Goal: Information Seeking & Learning: Find specific fact

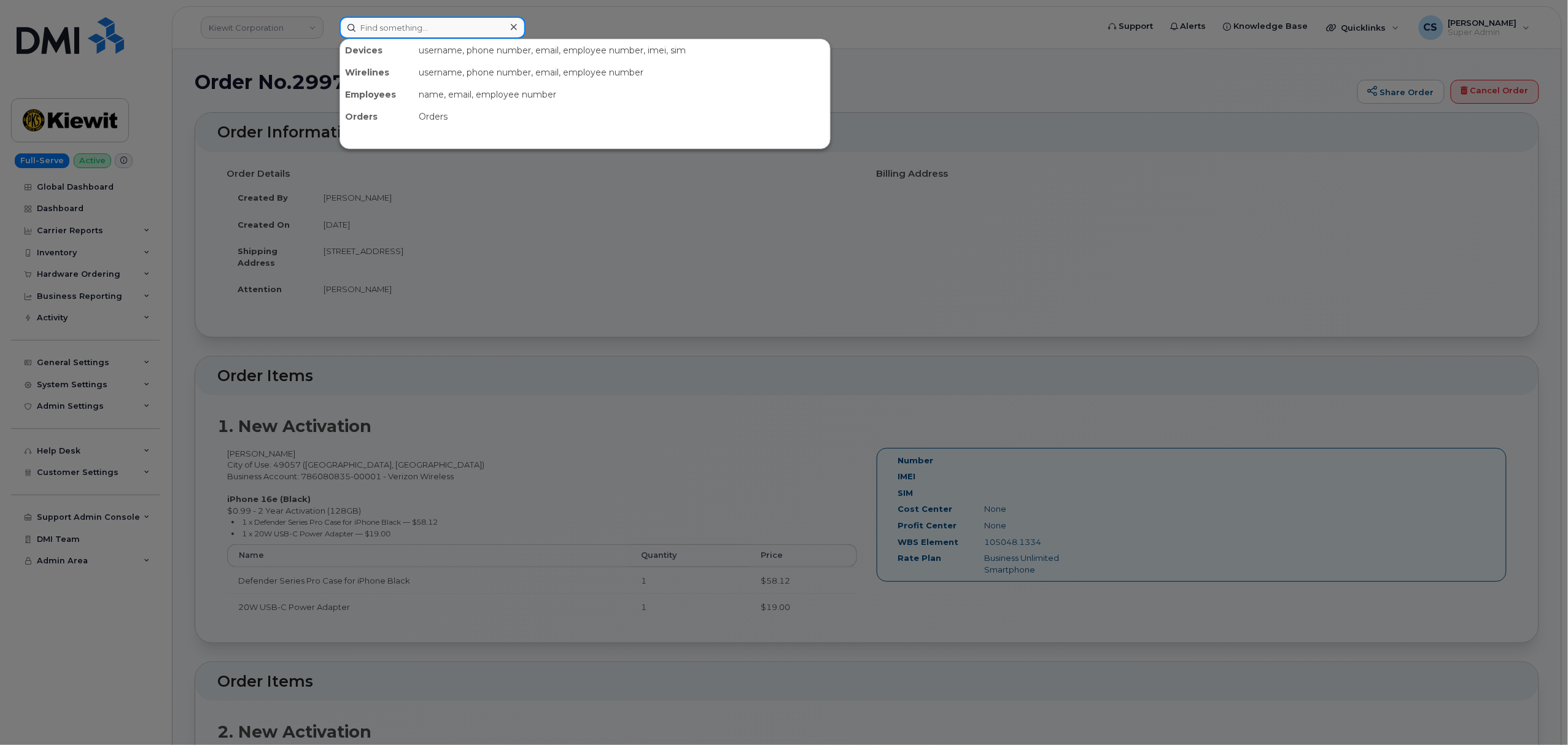
paste input "2703310508"
type input "2703310508"
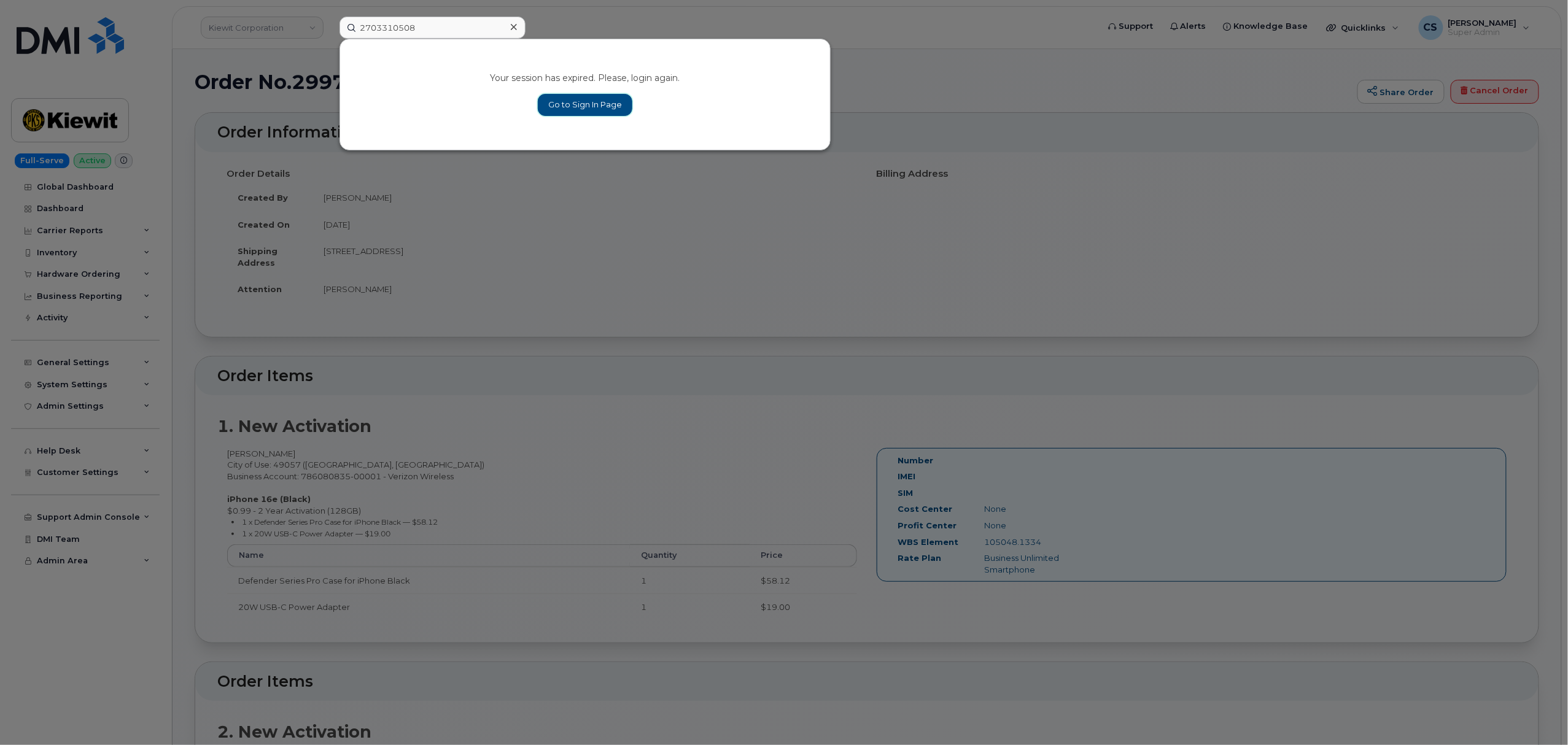
click at [566, 102] on link "Go to Sign In Page" at bounding box center [584, 104] width 95 height 22
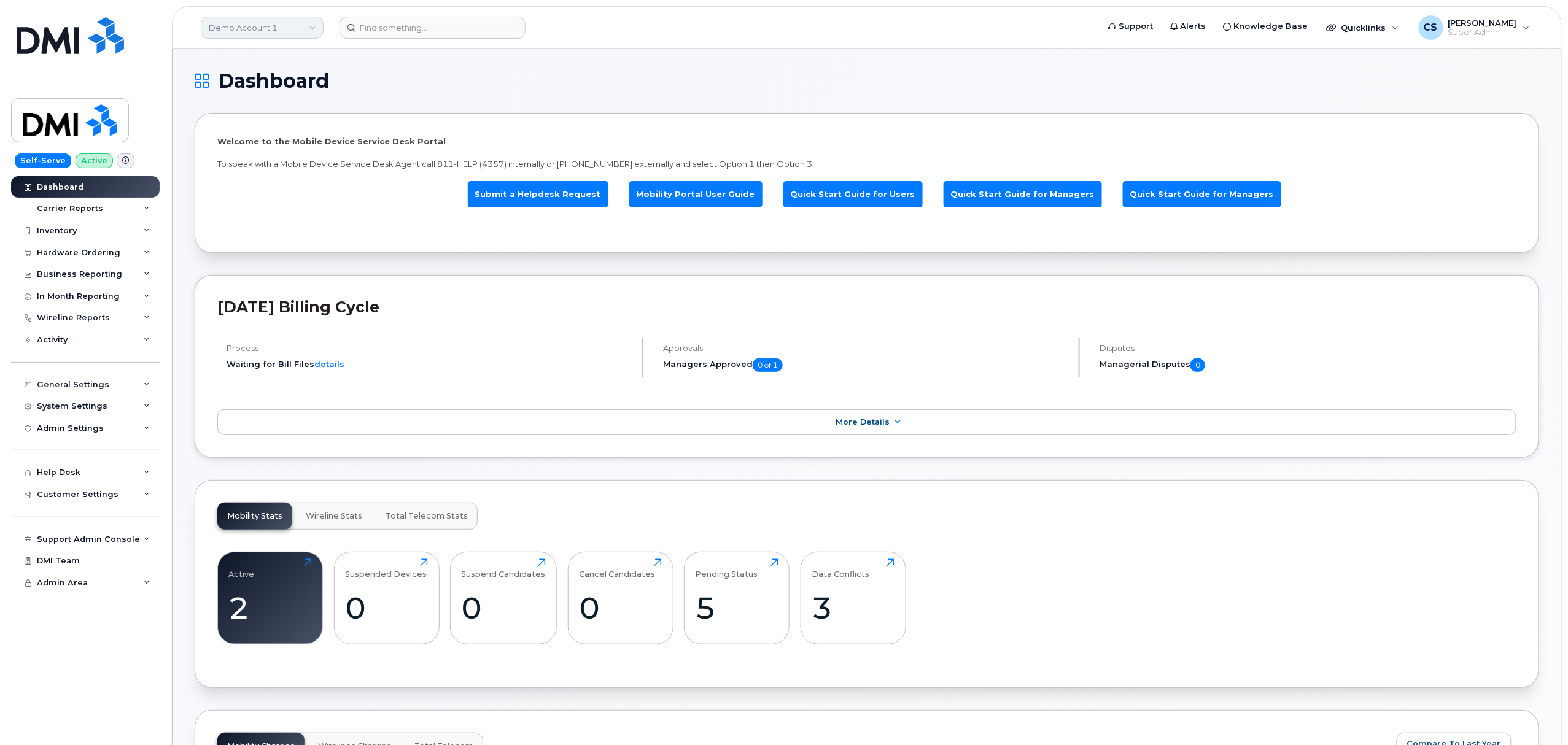
click at [244, 28] on link "Demo Account 1" at bounding box center [262, 27] width 123 height 22
type input "kiewit"
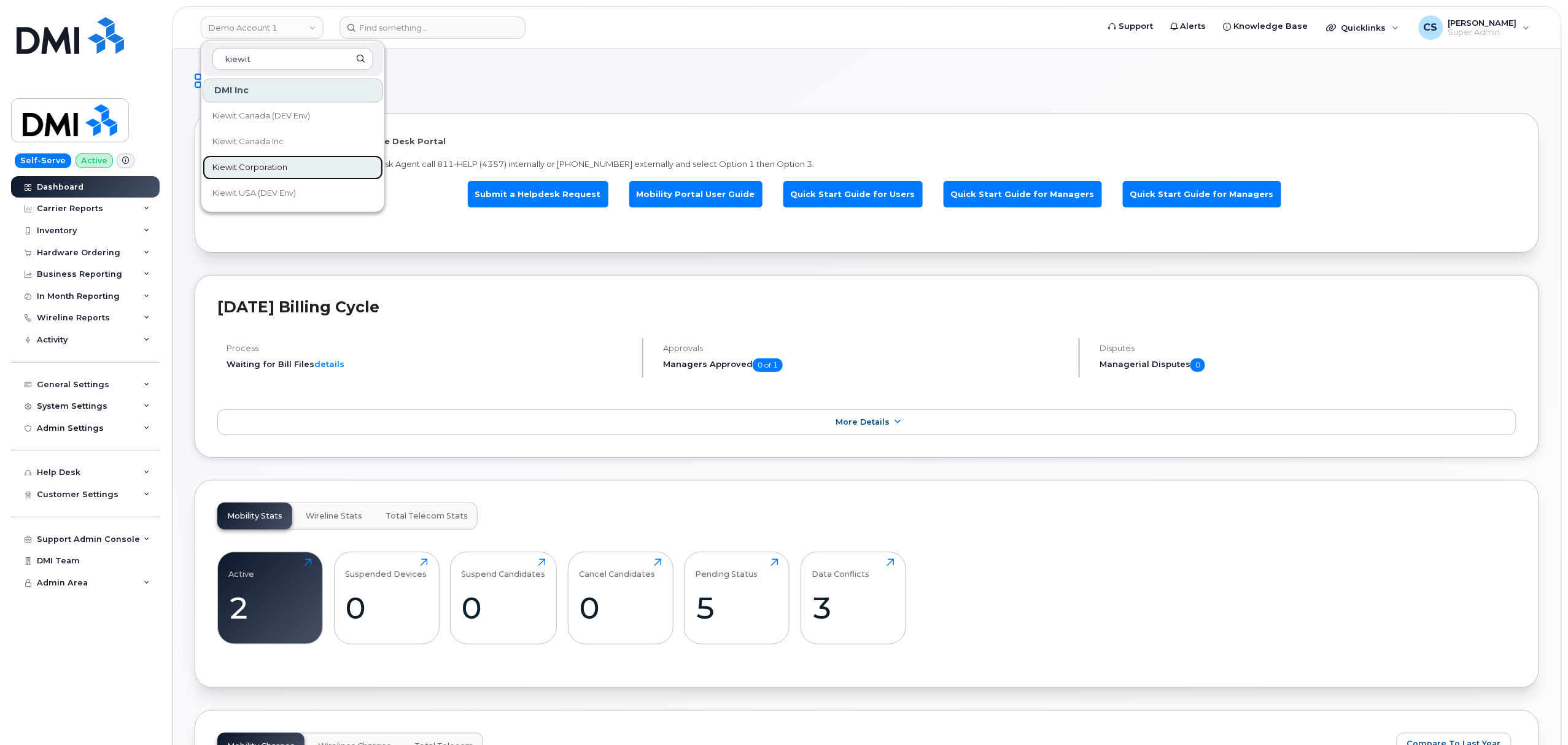
click at [278, 167] on span "Kiewit Corporation" at bounding box center [249, 168] width 75 height 12
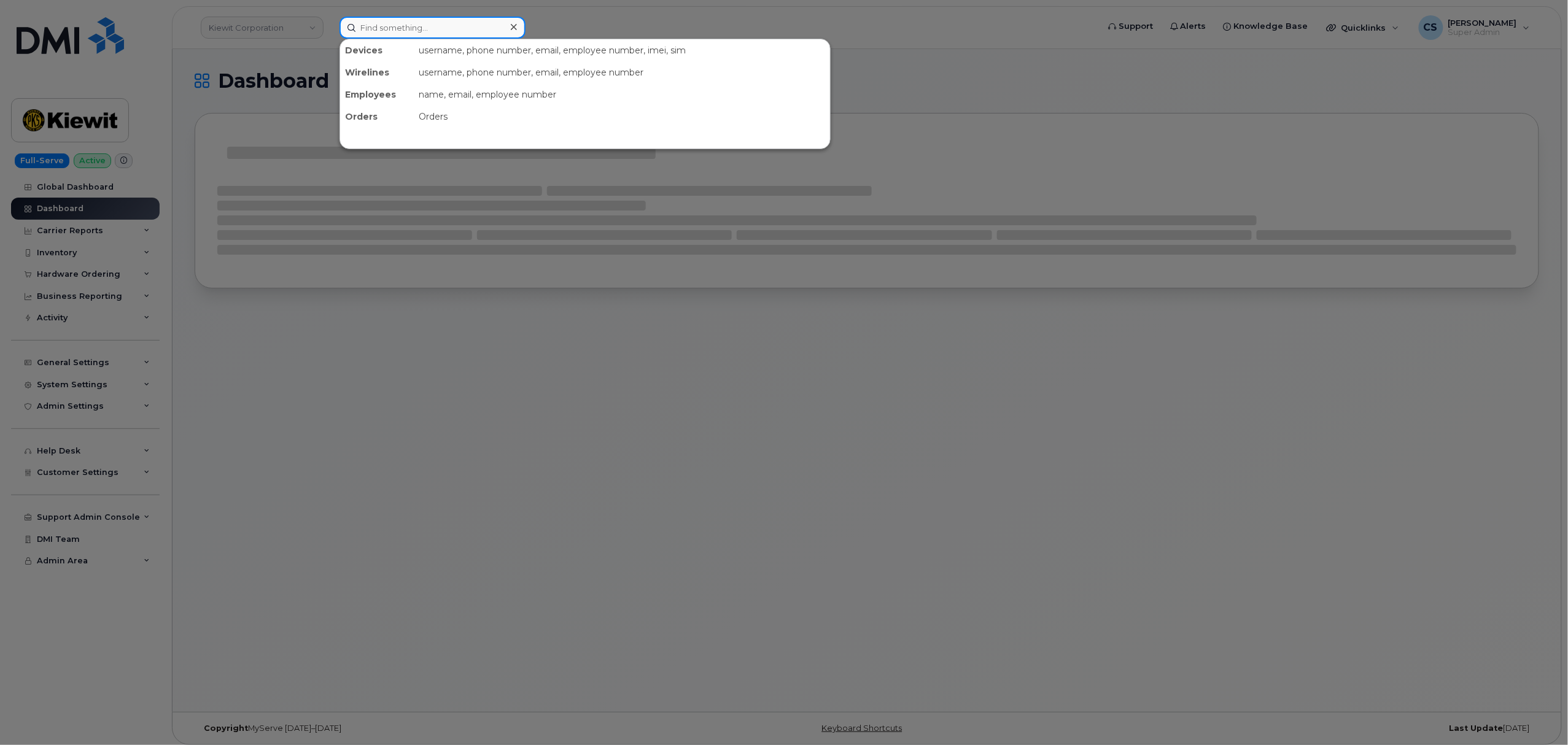
click at [430, 34] on input at bounding box center [432, 27] width 186 height 22
paste input "2703310508"
type input "2703310508"
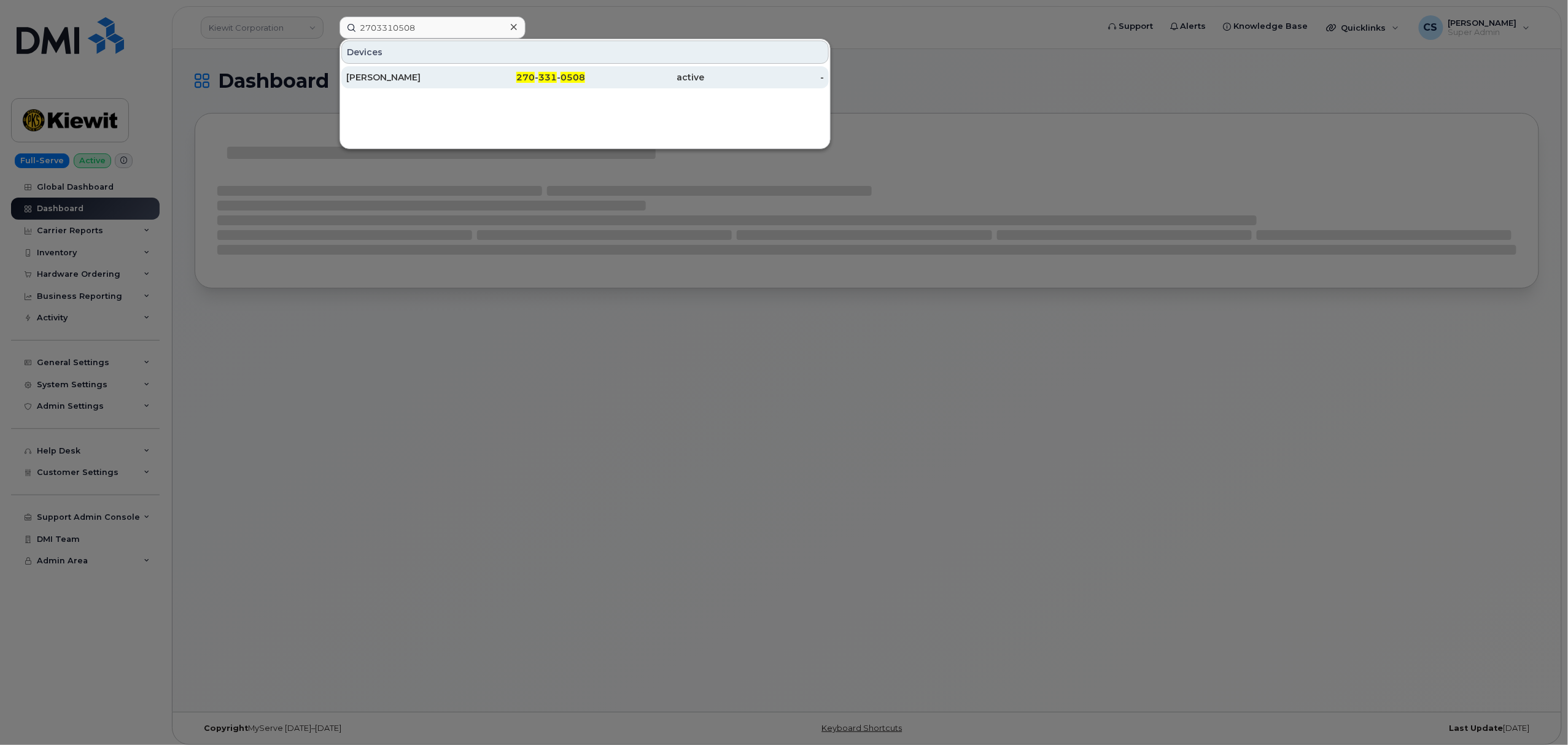
click at [545, 76] on span "331" at bounding box center [547, 77] width 19 height 11
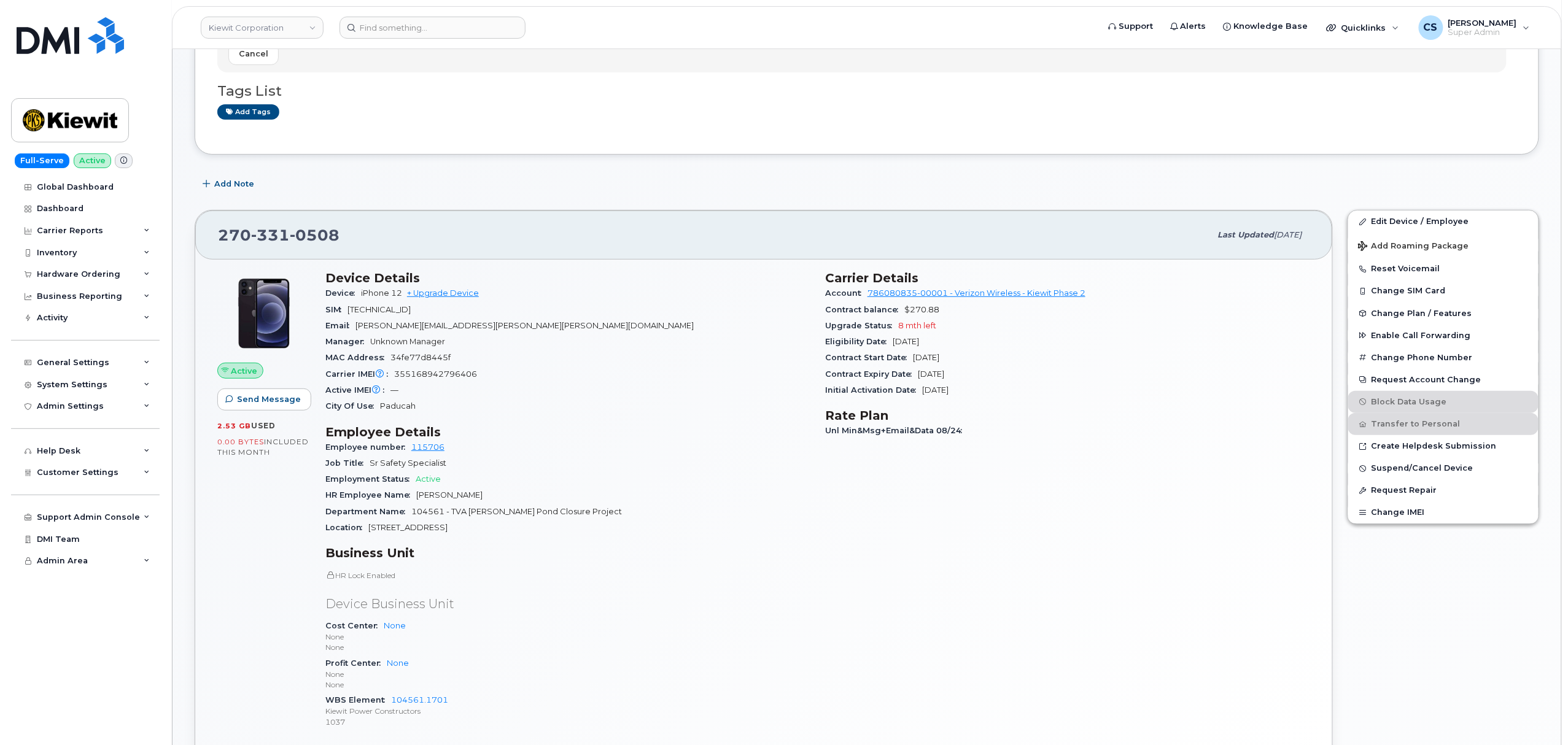
scroll to position [163, 0]
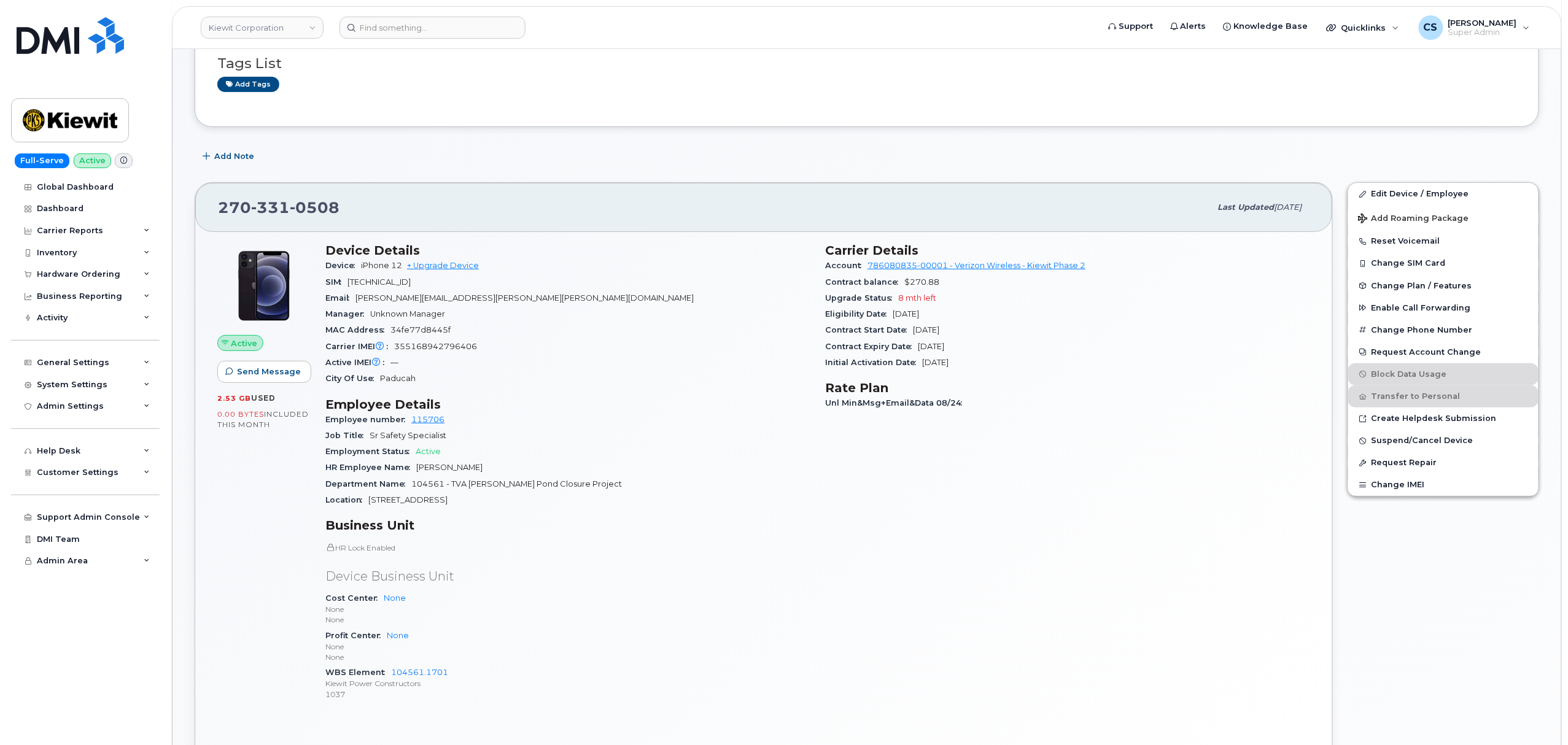
drag, startPoint x: 727, startPoint y: 485, endPoint x: 711, endPoint y: 526, distance: 44.0
click at [711, 526] on h3 "Business Unit" at bounding box center [567, 525] width 485 height 15
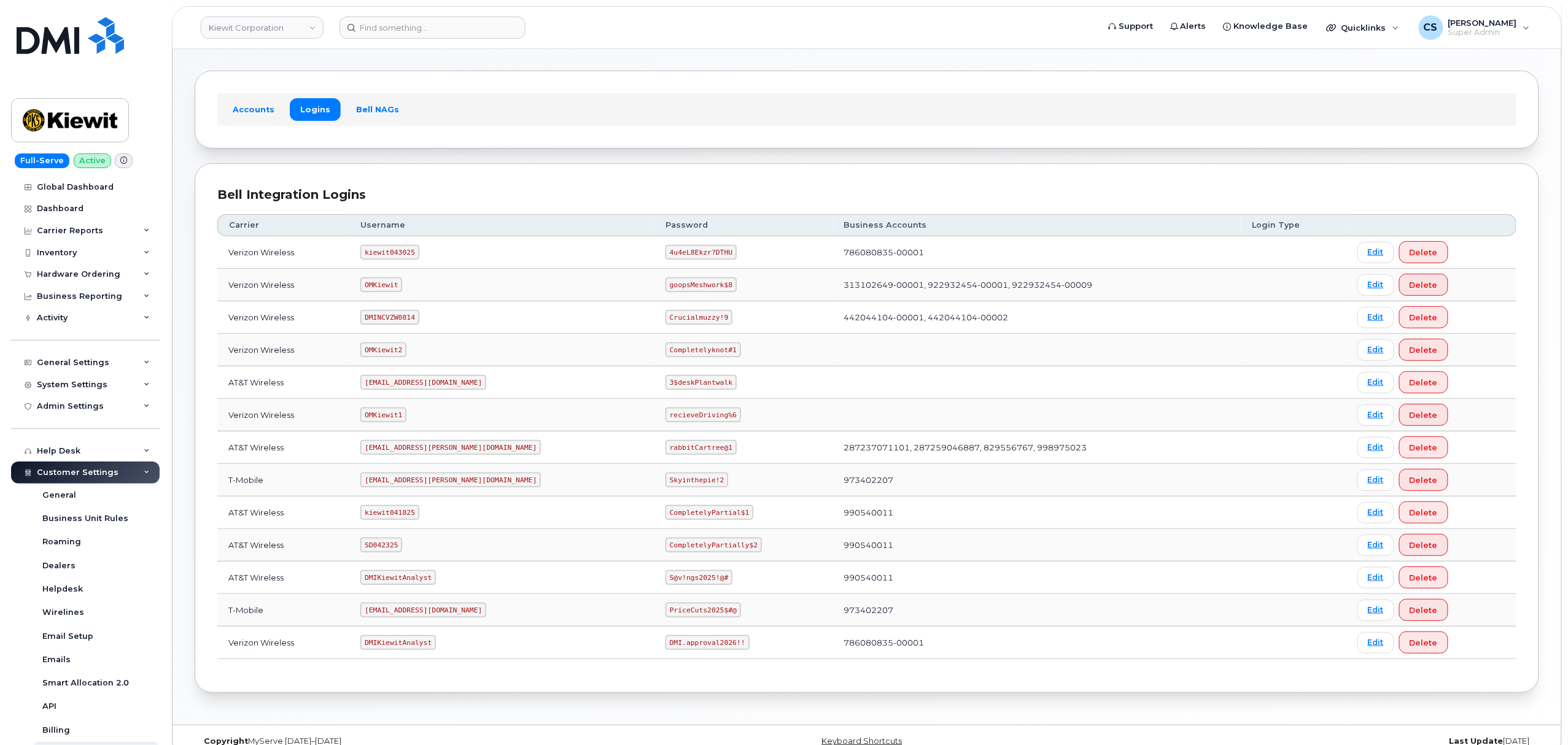
scroll to position [67, 0]
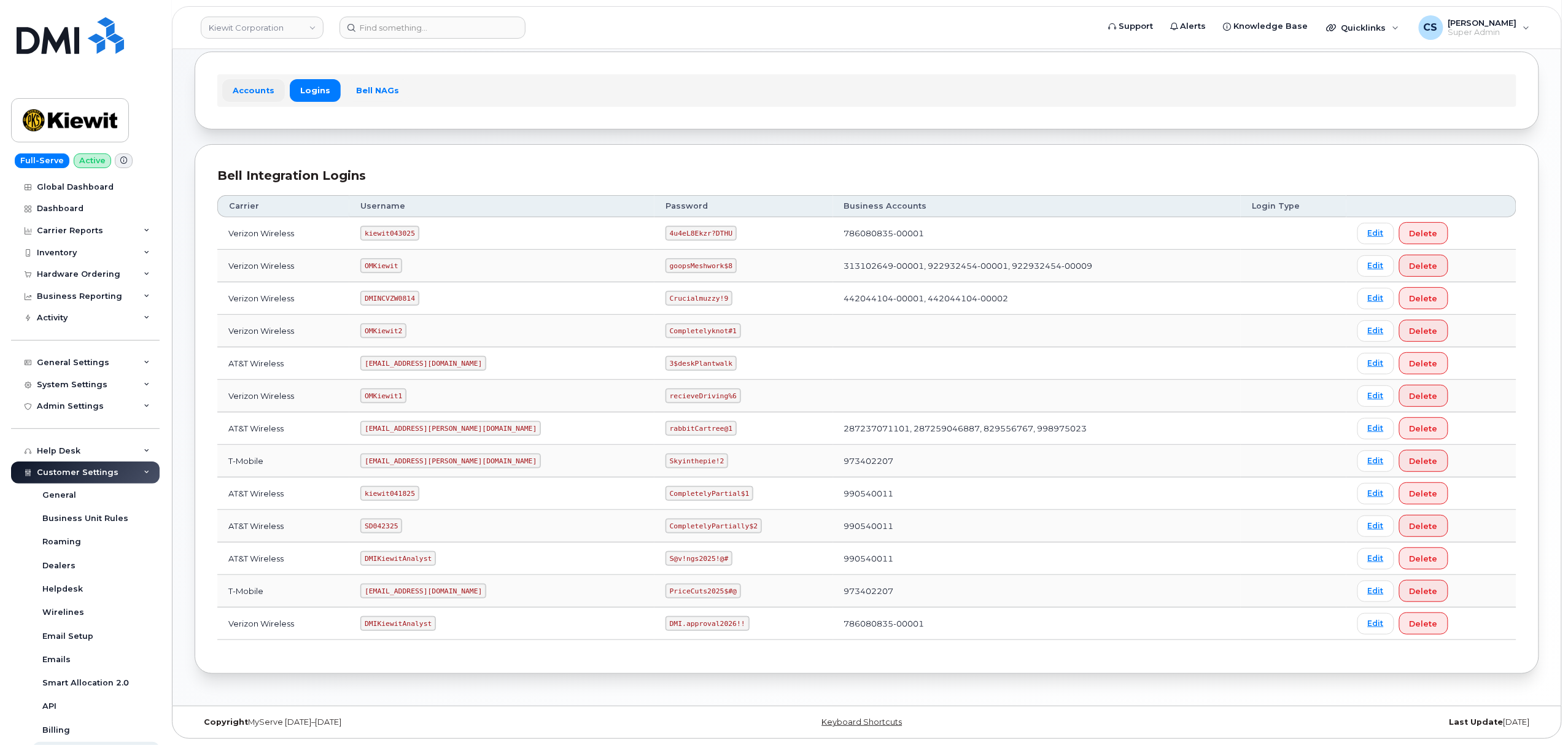
click at [258, 88] on link "Accounts" at bounding box center [253, 90] width 63 height 22
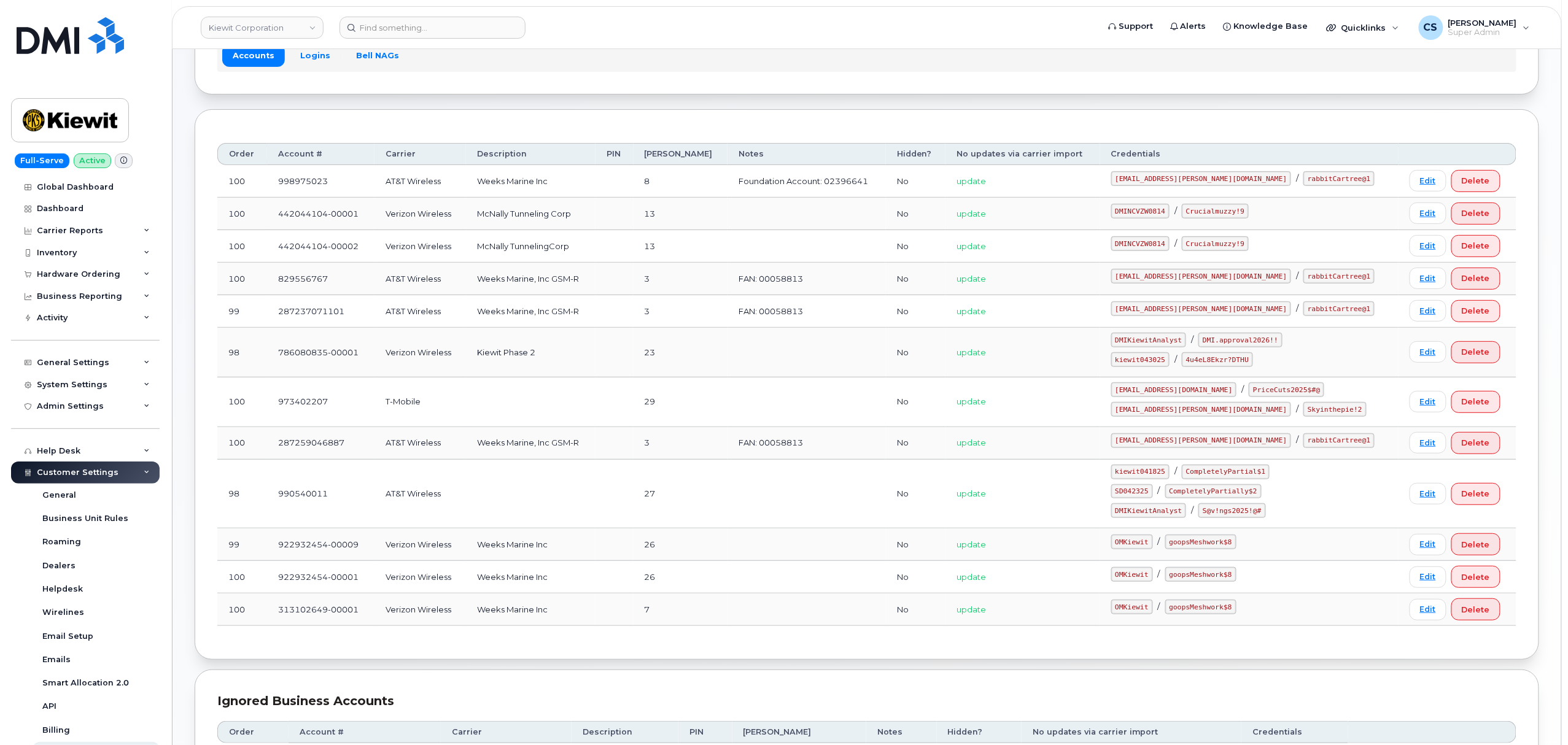
scroll to position [62, 0]
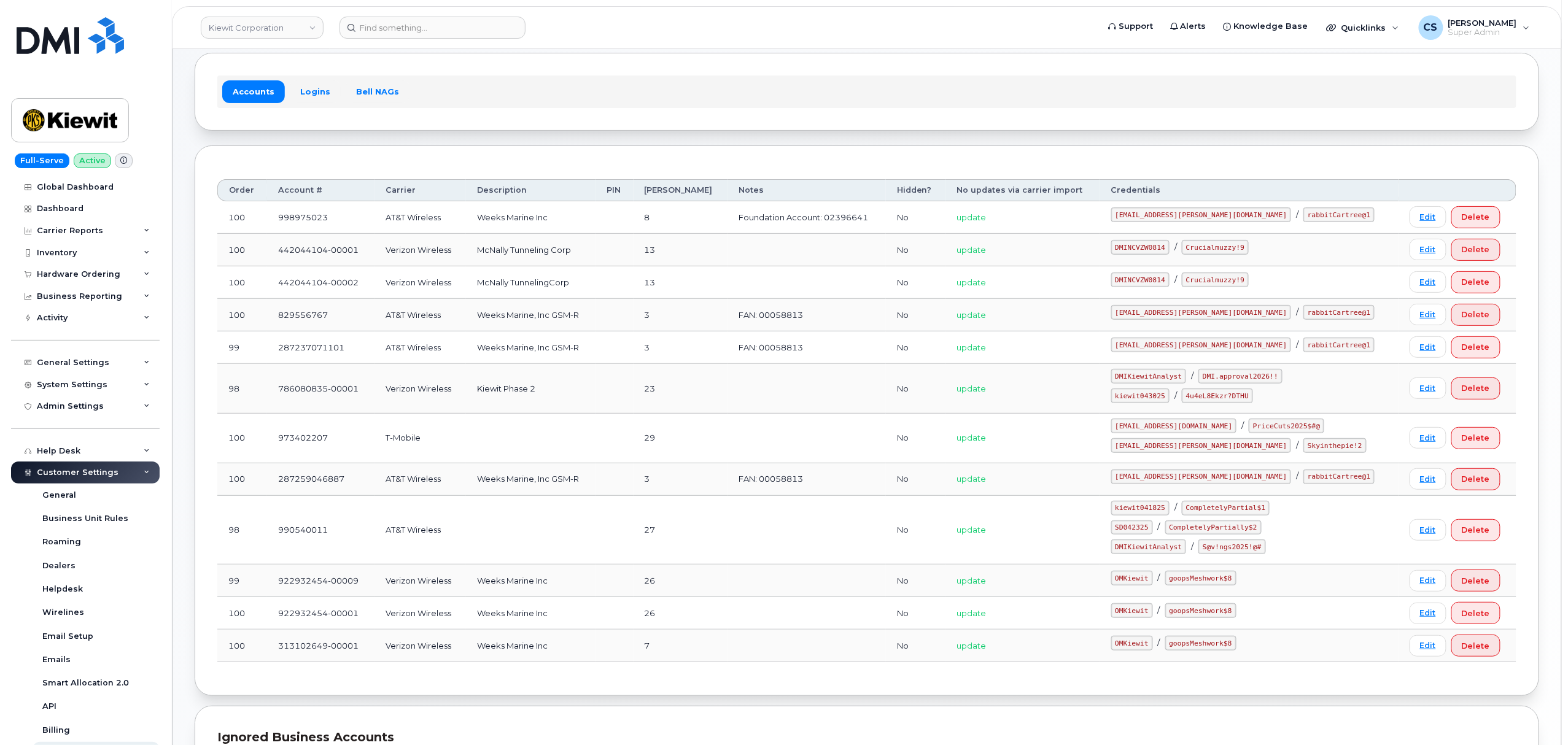
click at [1169, 399] on code "kiewit043025" at bounding box center [1140, 396] width 58 height 15
copy code "kiewit043025"
drag, startPoint x: 1270, startPoint y: 397, endPoint x: 1202, endPoint y: 399, distance: 68.0
click at [1202, 399] on div "kiewit043025 / 4u4eL8Ekzr?DTHU" at bounding box center [1249, 396] width 277 height 15
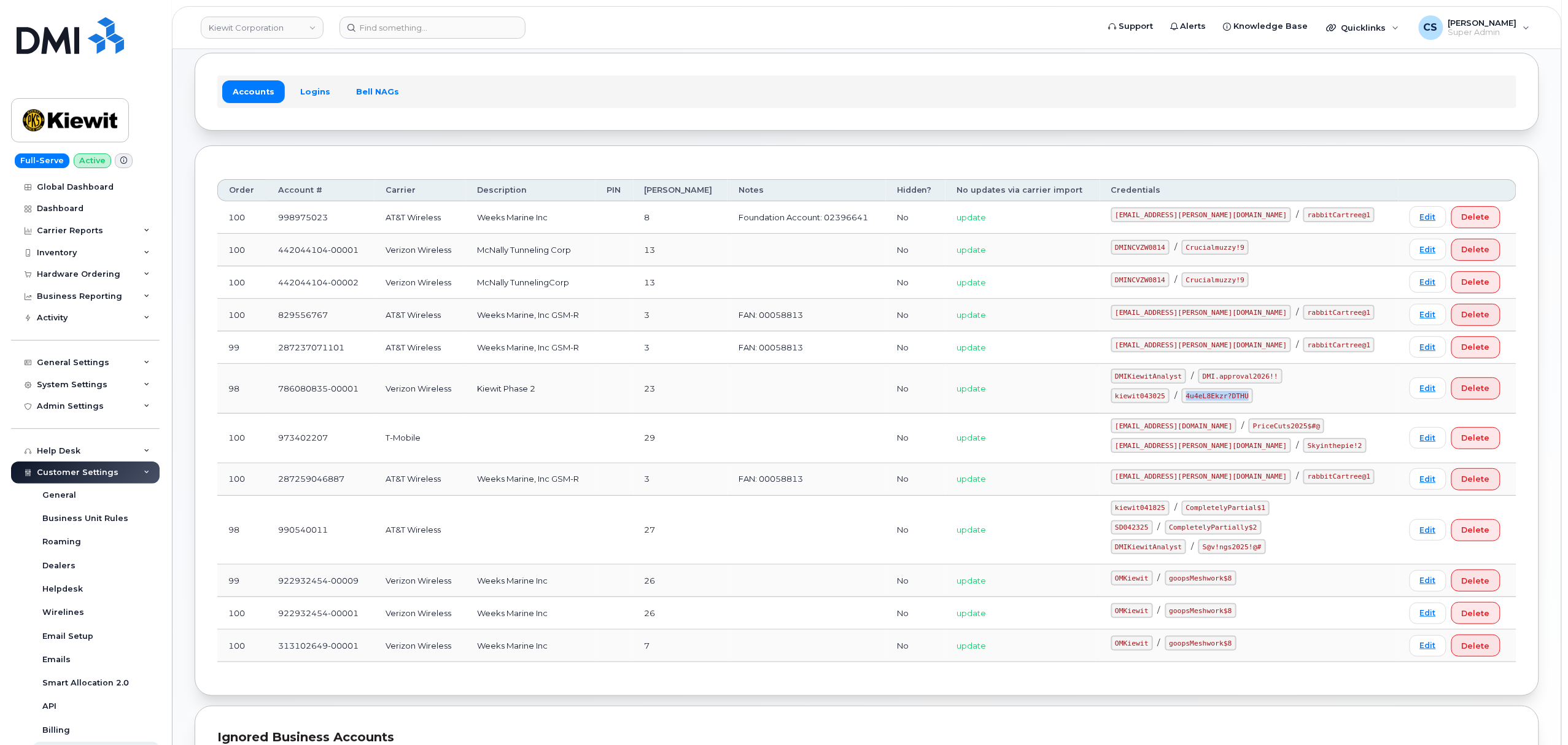
copy code "4u4eL8Ekzr?DTHU"
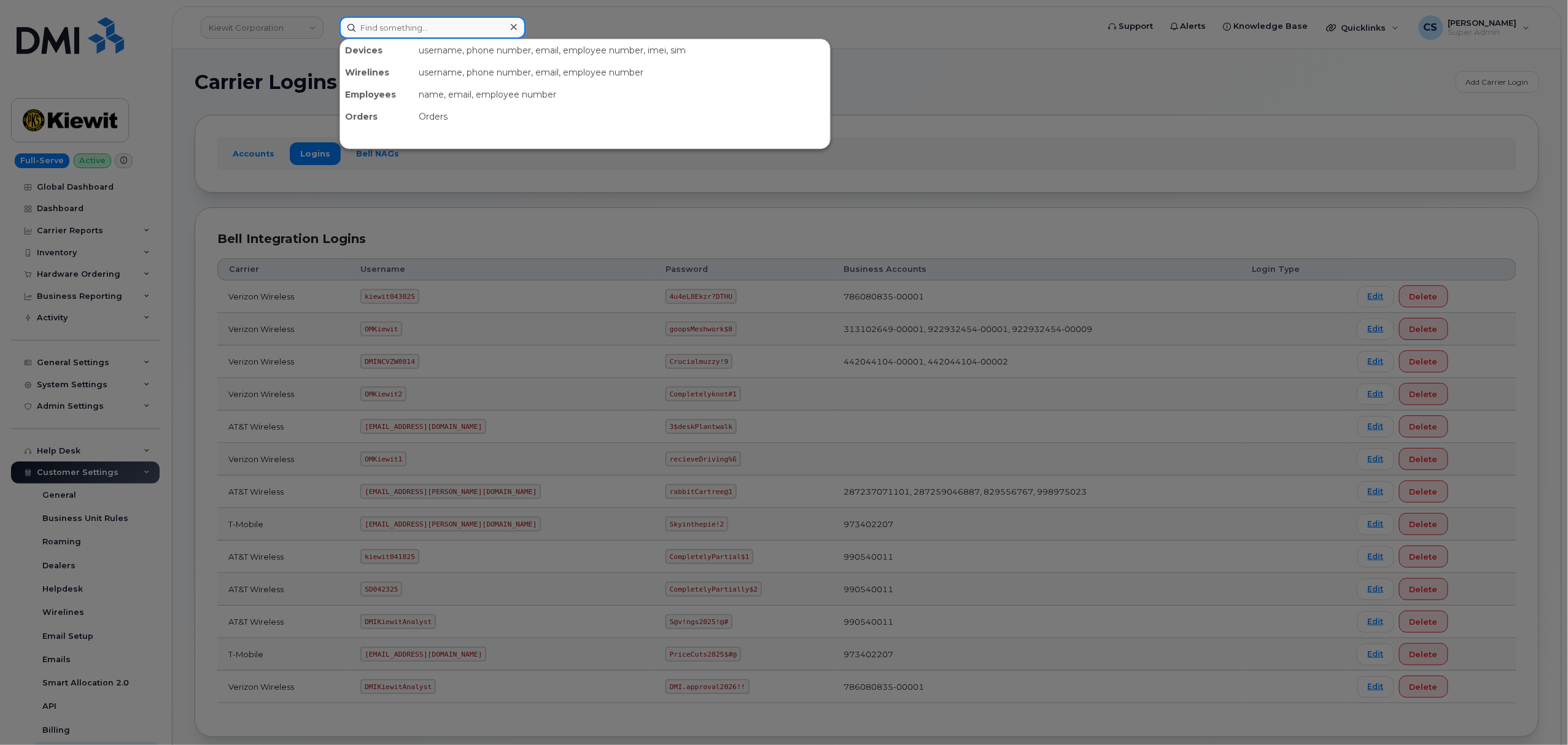
click at [448, 27] on input at bounding box center [432, 27] width 186 height 22
paste input "300387"
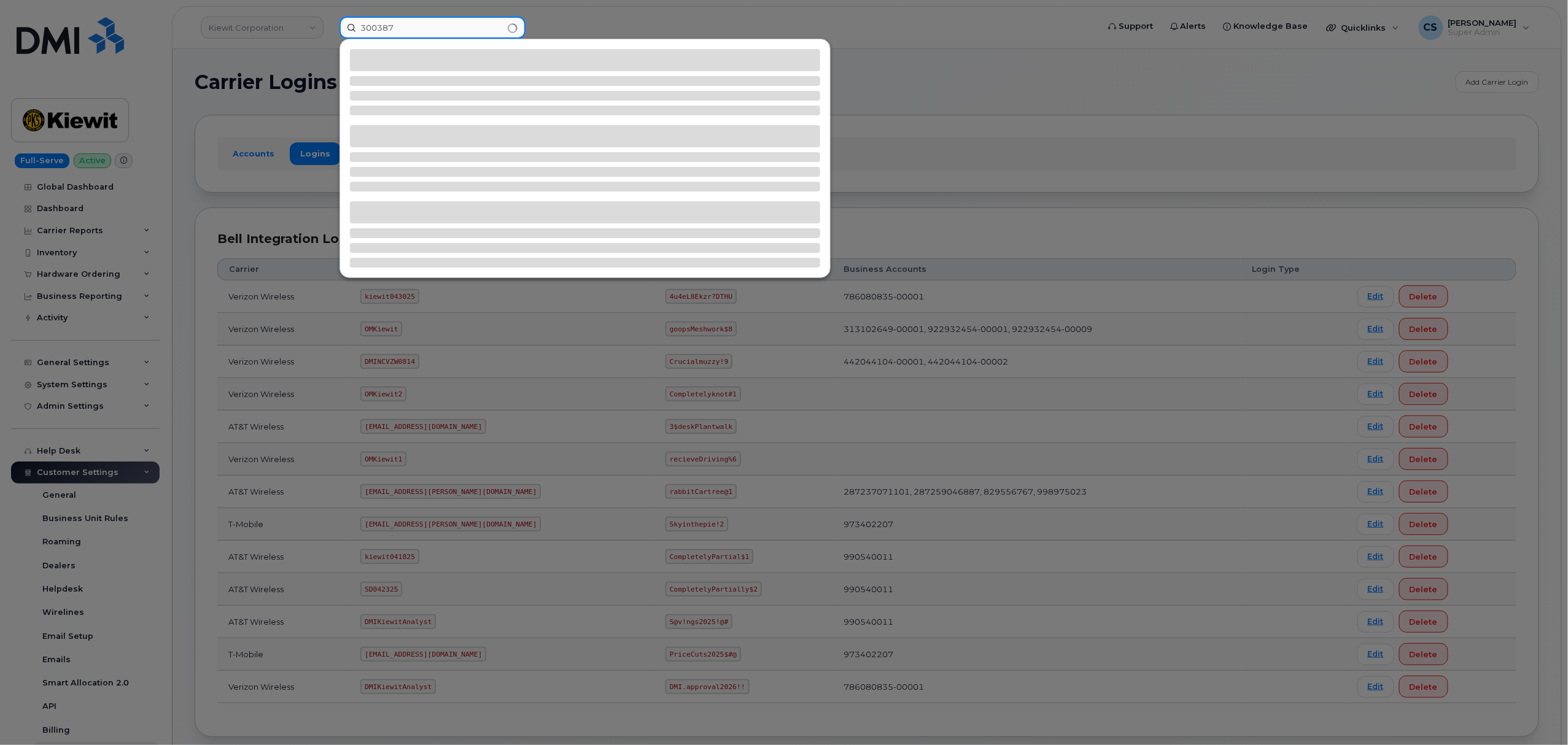
type input "300387"
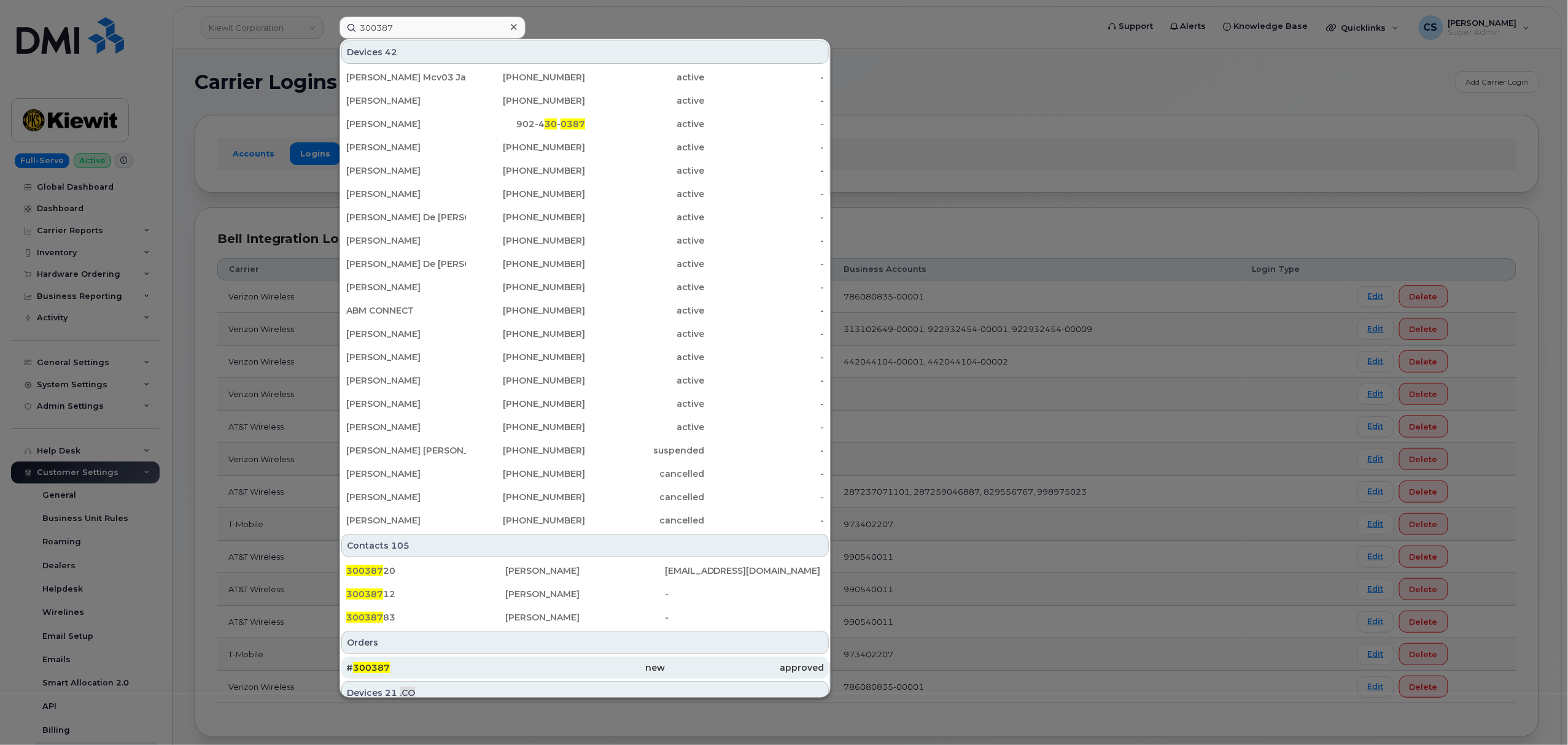
click at [383, 669] on span "300387" at bounding box center [371, 667] width 37 height 11
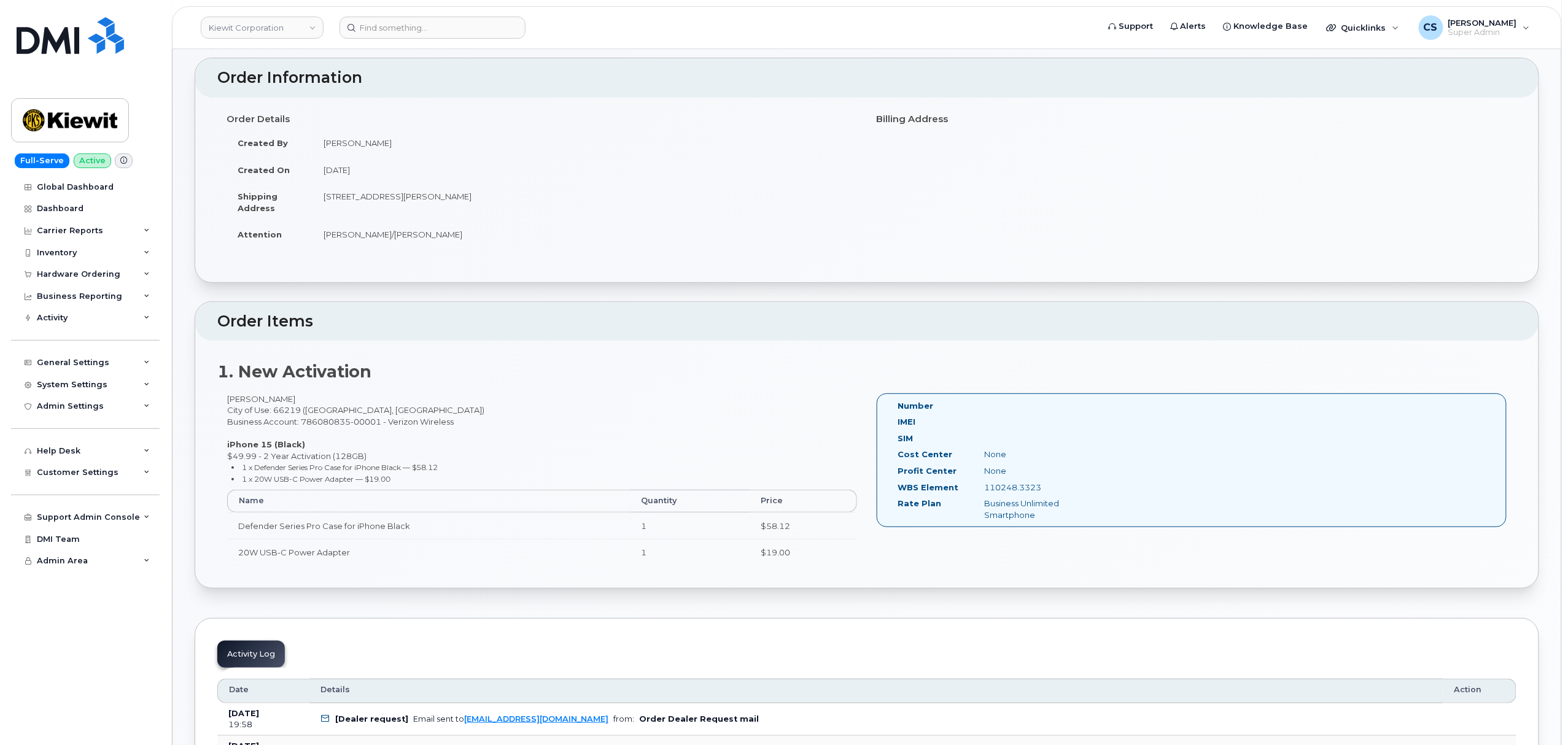
scroll to position [81, 0]
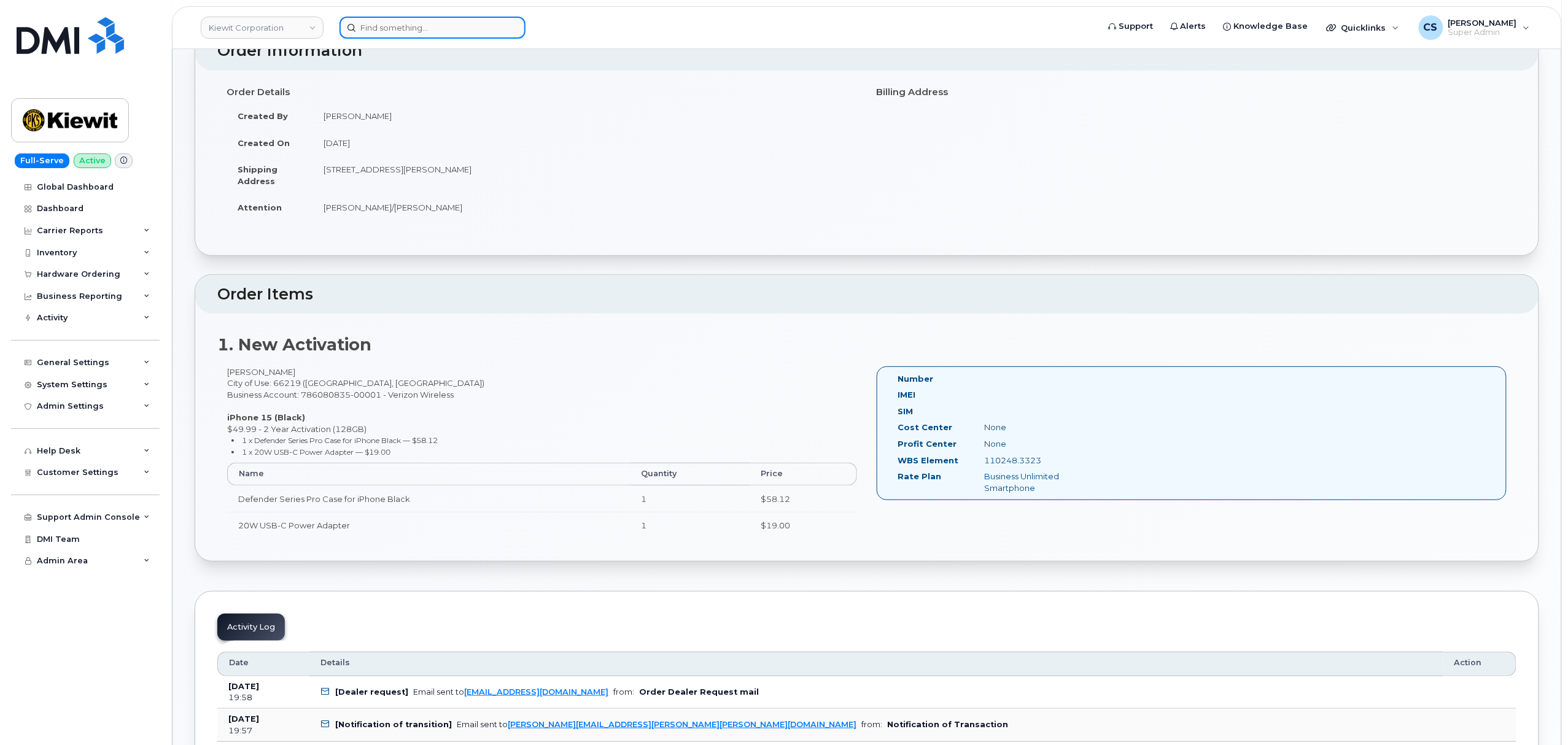
click at [423, 29] on input at bounding box center [432, 27] width 186 height 22
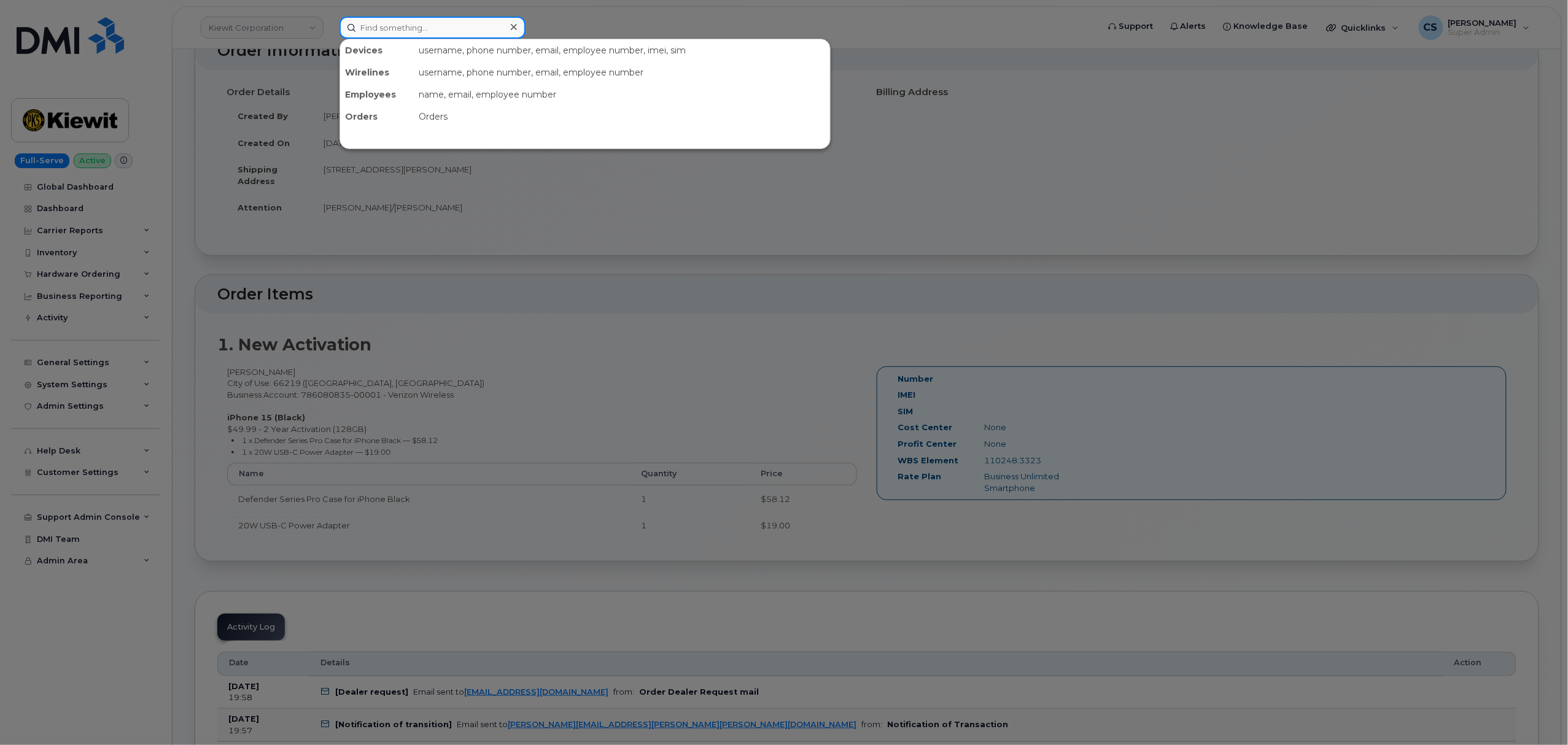
paste input "6023293774"
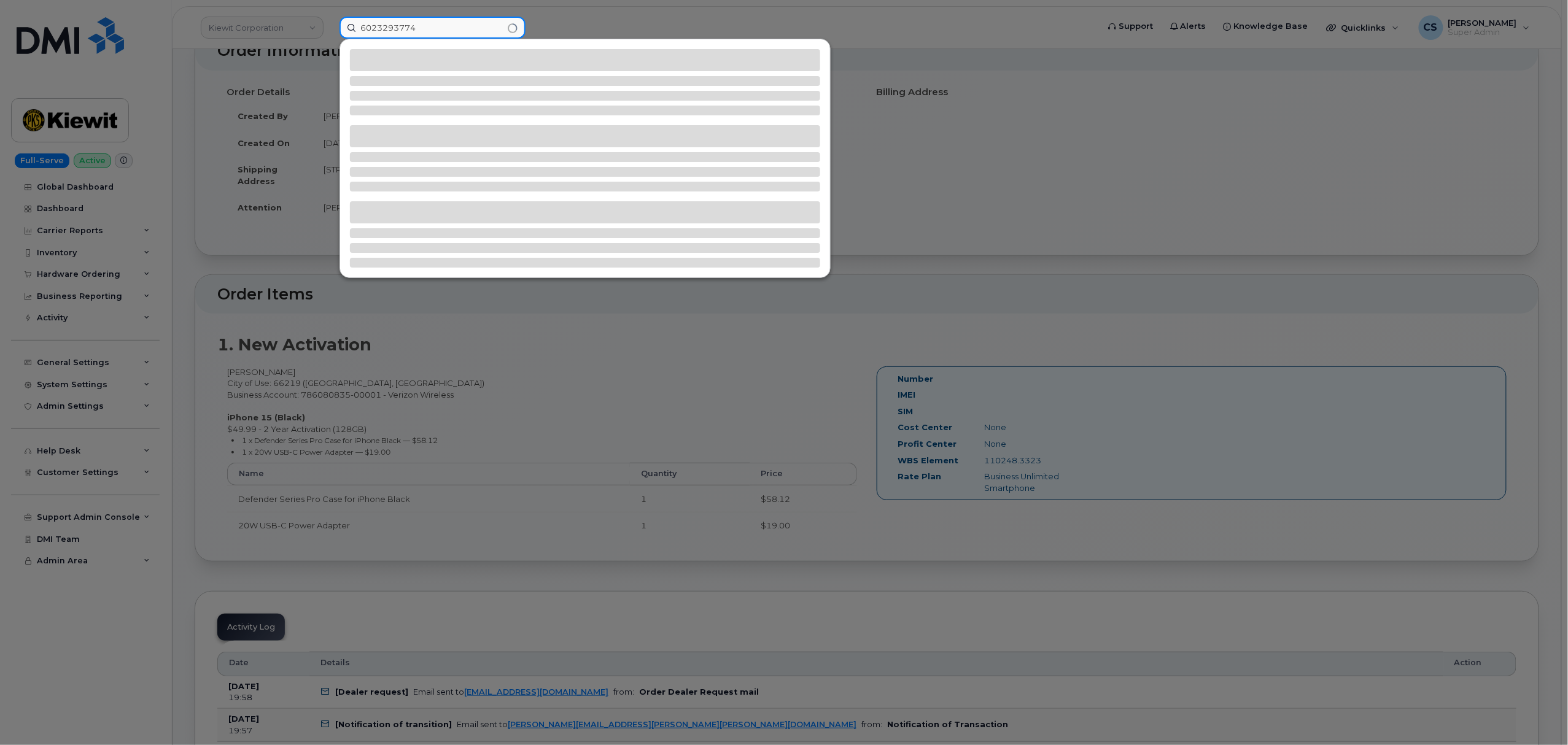
type input "6023293774"
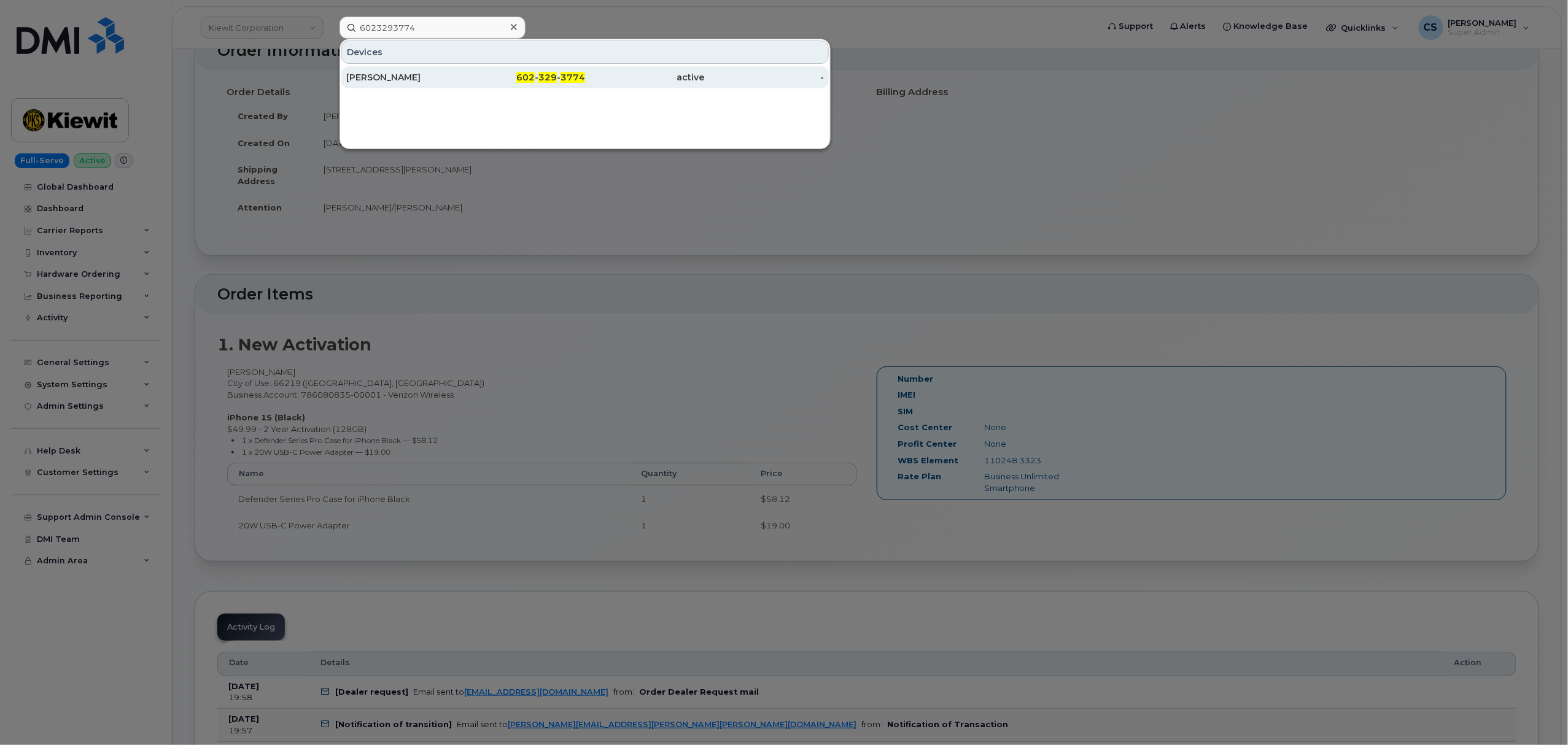
click at [552, 80] on span "329" at bounding box center [547, 77] width 19 height 11
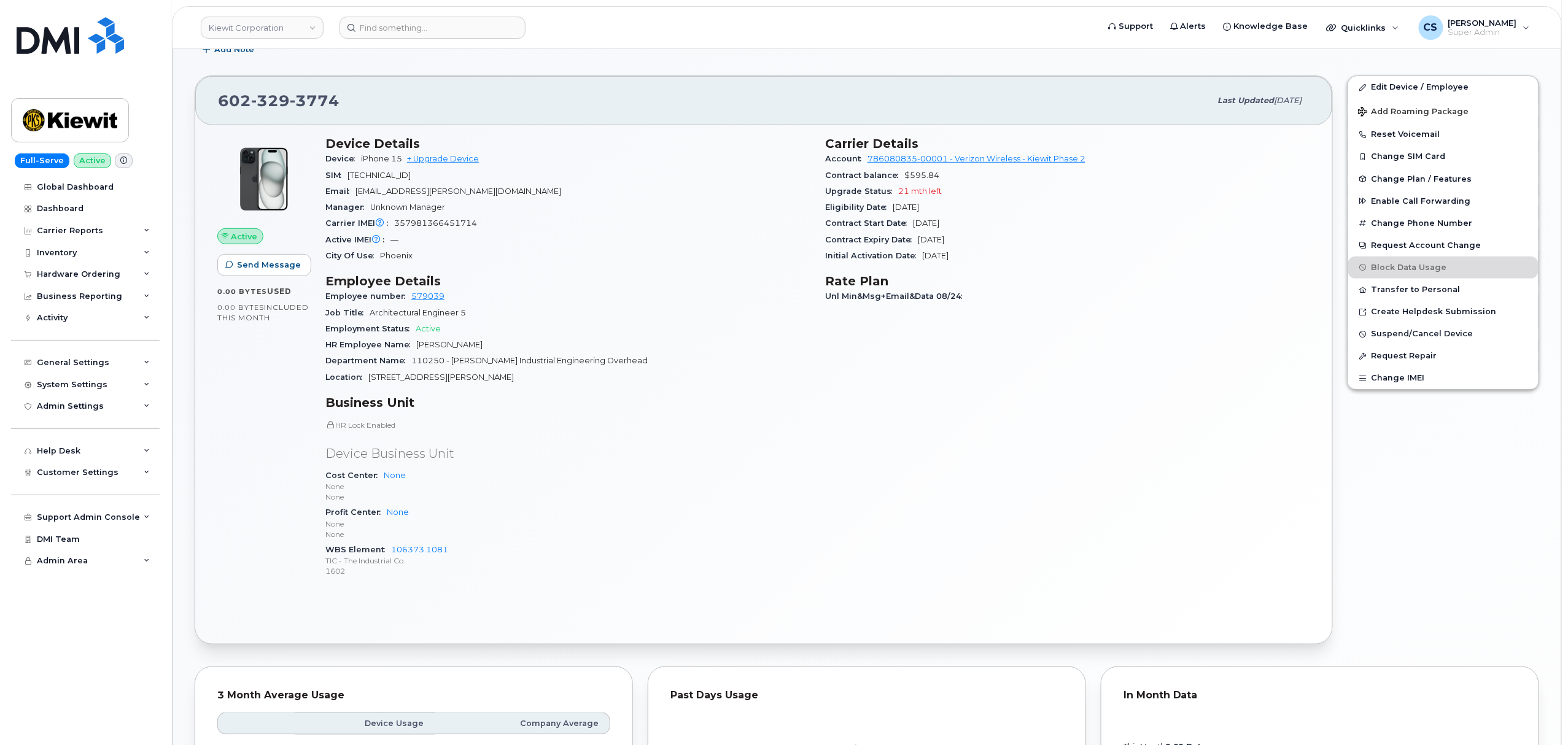
scroll to position [246, 0]
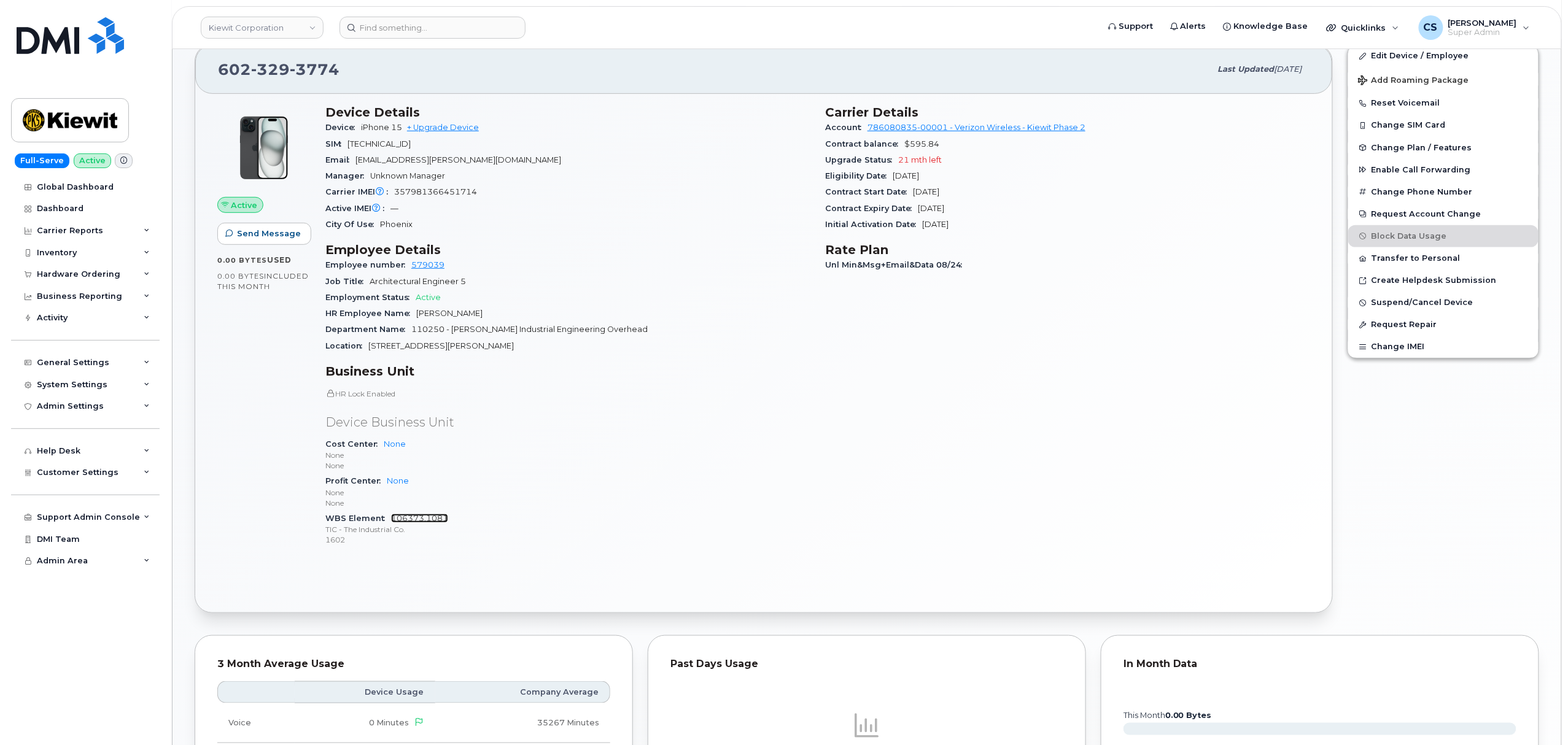
click at [423, 521] on link "106373.1081" at bounding box center [419, 518] width 57 height 9
drag, startPoint x: 461, startPoint y: 521, endPoint x: 389, endPoint y: 517, distance: 72.1
click at [389, 517] on div "WBS Element 106373.1081 TIC - The Industrial Co. 1602" at bounding box center [567, 529] width 485 height 37
copy link "106373.1081"
click at [742, 469] on p "None" at bounding box center [567, 466] width 485 height 11
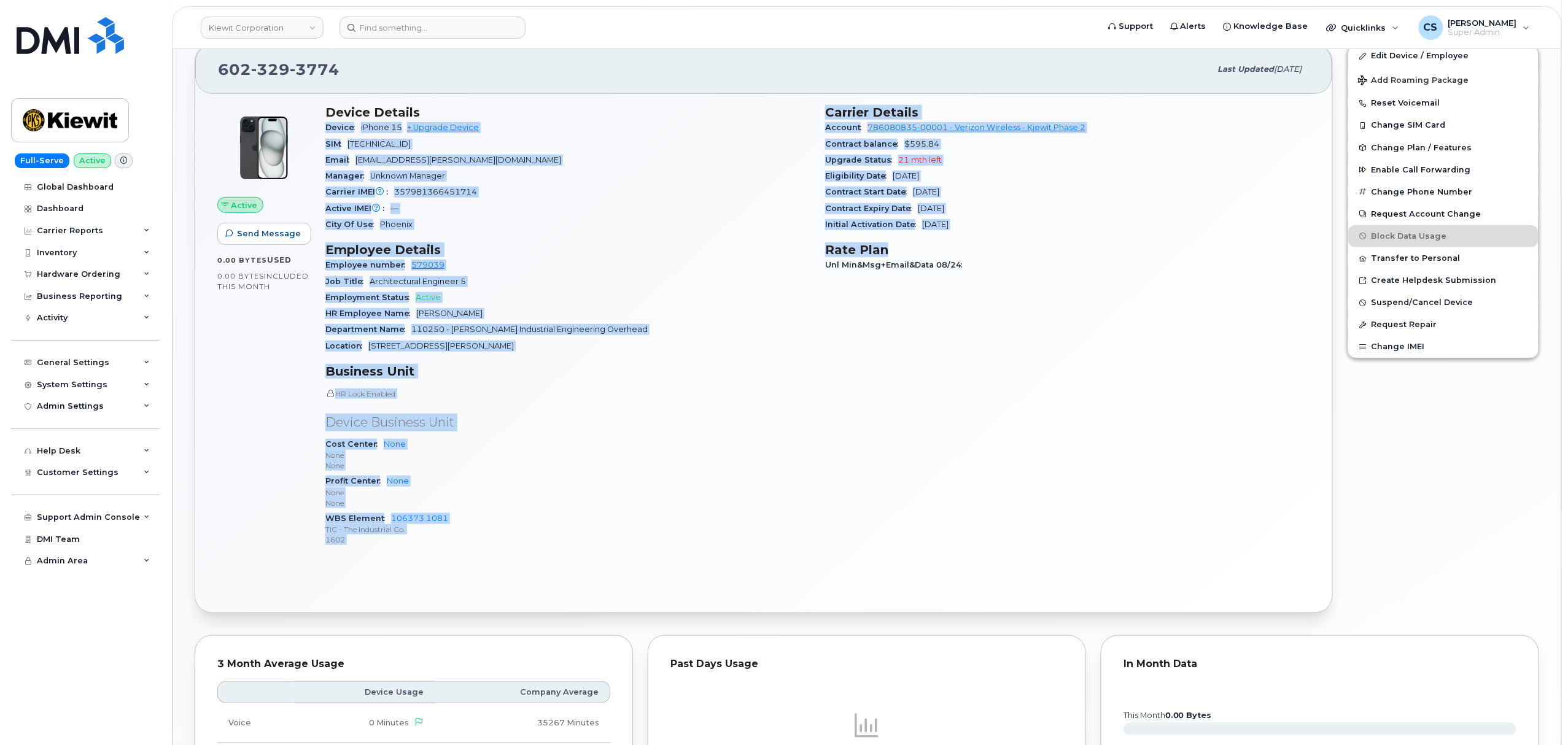
drag, startPoint x: 814, startPoint y: 109, endPoint x: 980, endPoint y: 251, distance: 218.4
click at [980, 251] on div "Device Details Device iPhone 15 + Upgrade Device SIM 89148000011990411819 Email…" at bounding box center [818, 331] width 1000 height 468
click at [997, 244] on h3 "Rate Plan" at bounding box center [1067, 249] width 485 height 15
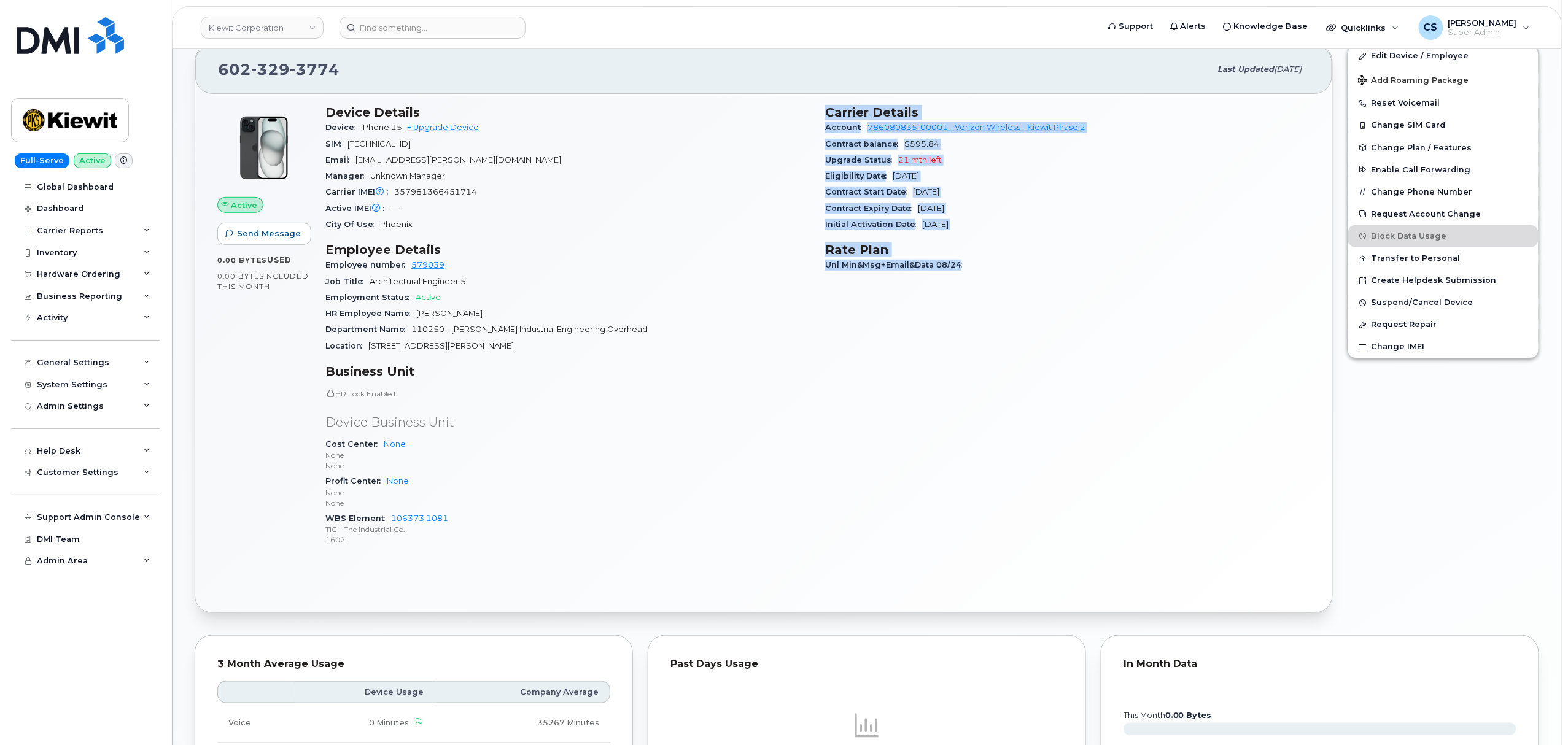
copy div "Carrier Details Account 786080835-00001 - Verizon Wireless - Kiewit Phase 2 Con…"
drag, startPoint x: 1010, startPoint y: 269, endPoint x: 824, endPoint y: 116, distance: 240.8
click at [821, 113] on div "Carrier Details Account 786080835-00001 - Verizon Wireless - Kiewit Phase 2 Con…" at bounding box center [1067, 331] width 499 height 468
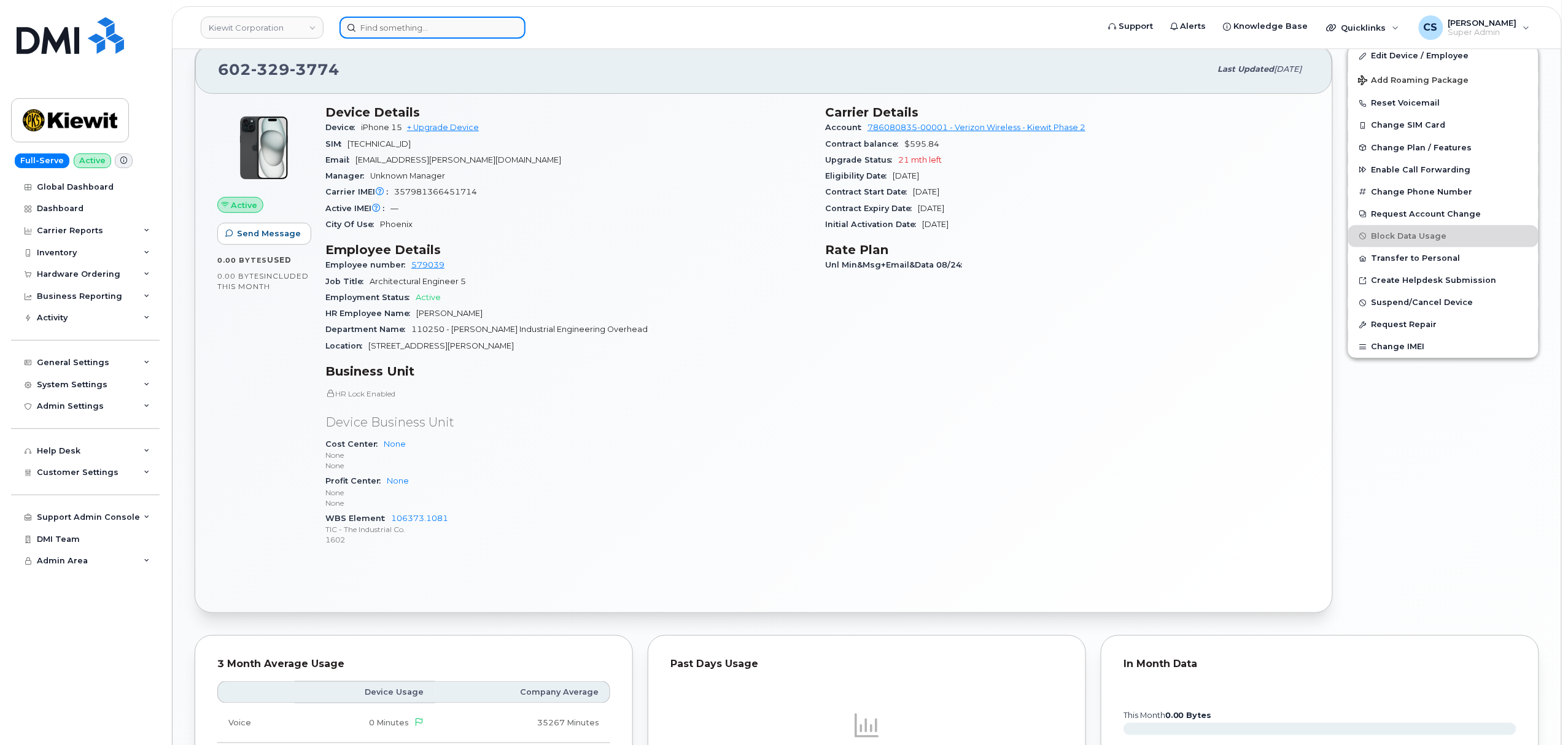
click at [418, 30] on input at bounding box center [432, 27] width 186 height 22
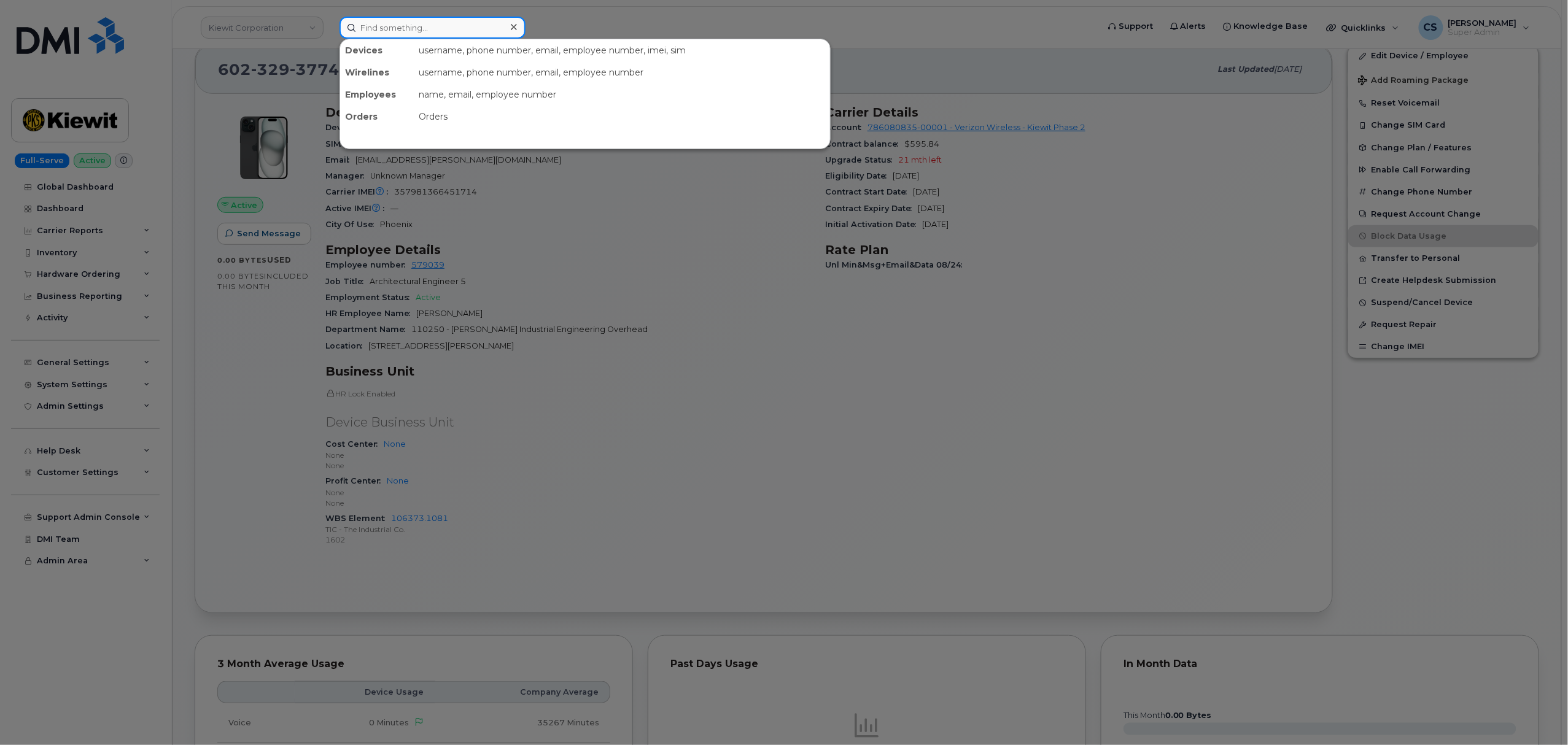
paste input "3052400826"
type input "3052400826"
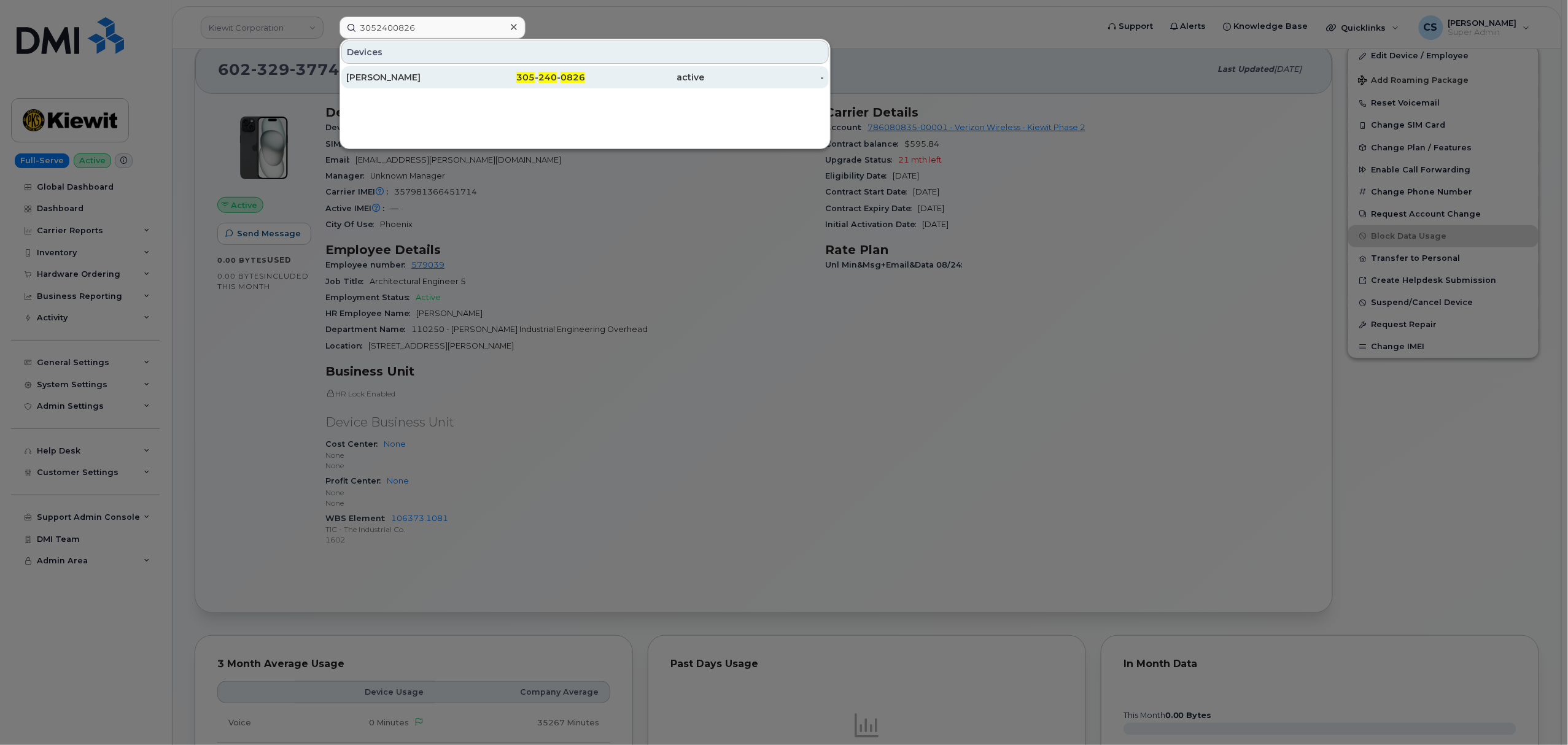
click at [559, 78] on div "305 - 240 - 0826" at bounding box center [525, 78] width 119 height 12
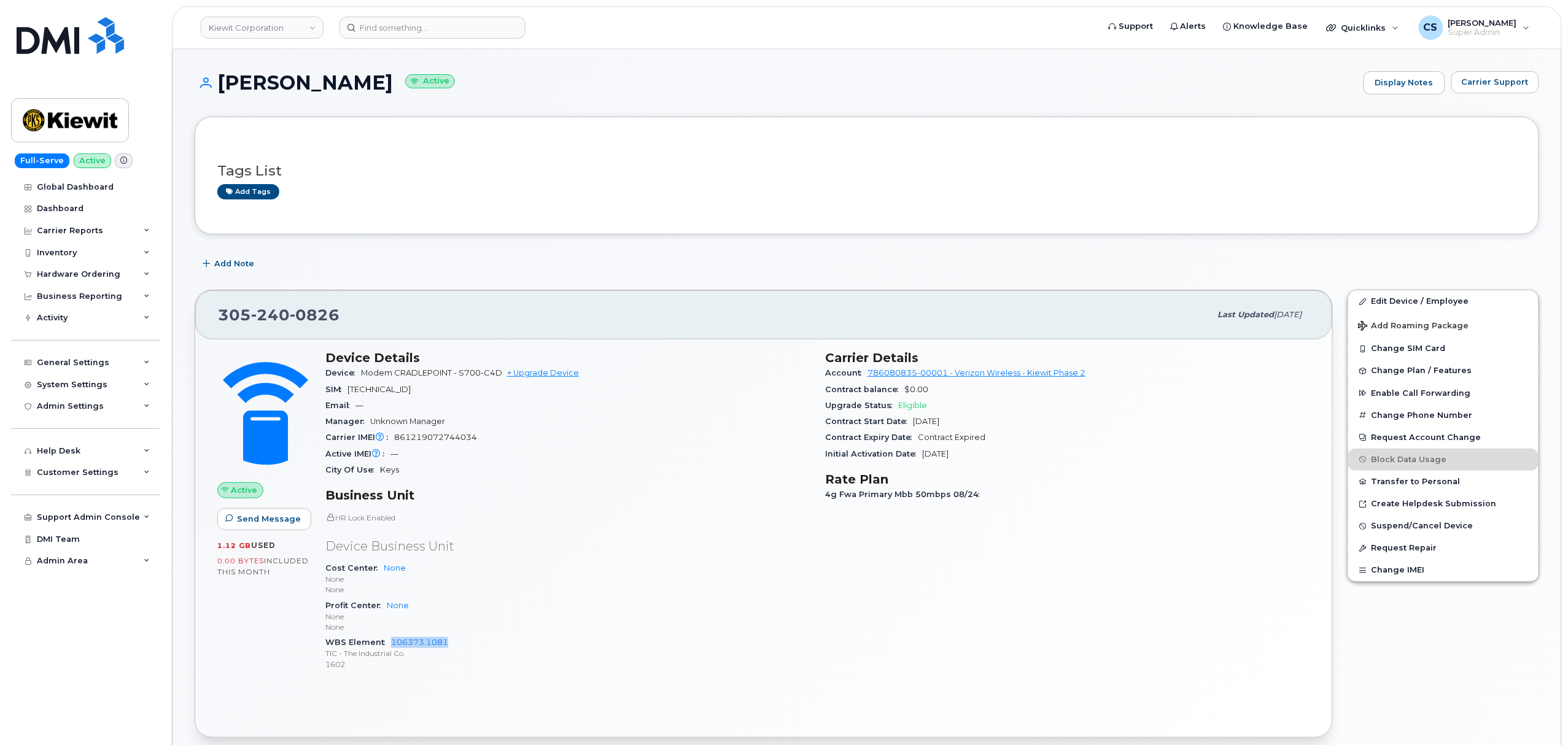
drag, startPoint x: 469, startPoint y: 644, endPoint x: 389, endPoint y: 640, distance: 80.1
click at [389, 640] on div "WBS Element 106373.1081 TIC - The Industrial Co. 1602" at bounding box center [567, 653] width 485 height 37
copy link "106373.1081"
copy section "Carrier Details Account 786080835-00001 - Verizon Wireless - Kiewit Phase 2 Con…"
drag, startPoint x: 824, startPoint y: 357, endPoint x: 1006, endPoint y: 457, distance: 207.7
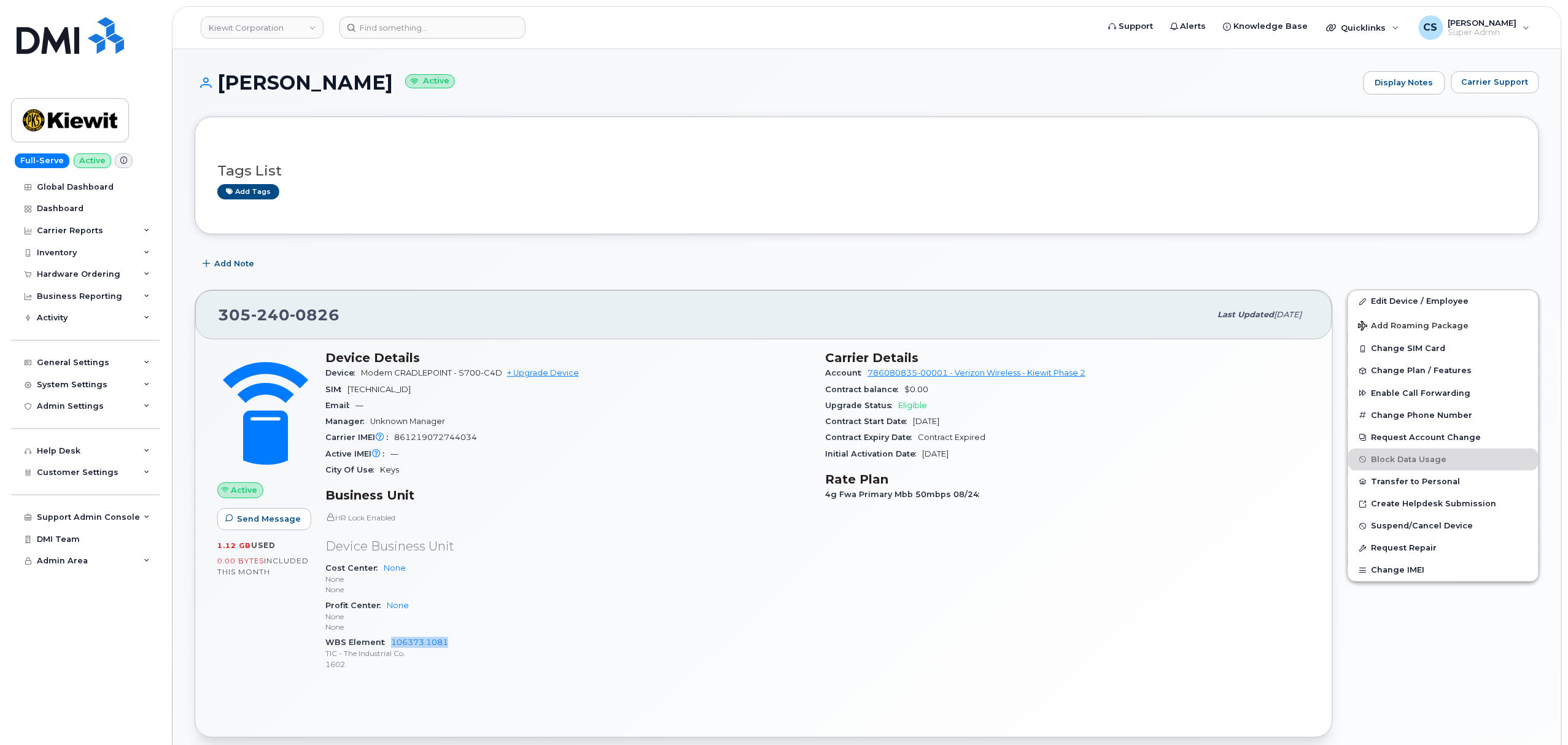
click at [1006, 457] on div "Carrier Details Account 786080835-00001 - Verizon Wireless - Kiewit Phase 2 Con…" at bounding box center [1067, 515] width 499 height 346
copy section "Carrier Details Account 786080835-00001 - Verizon Wireless - Kiewit Phase 2 Con…"
click at [417, 27] on input at bounding box center [432, 27] width 186 height 22
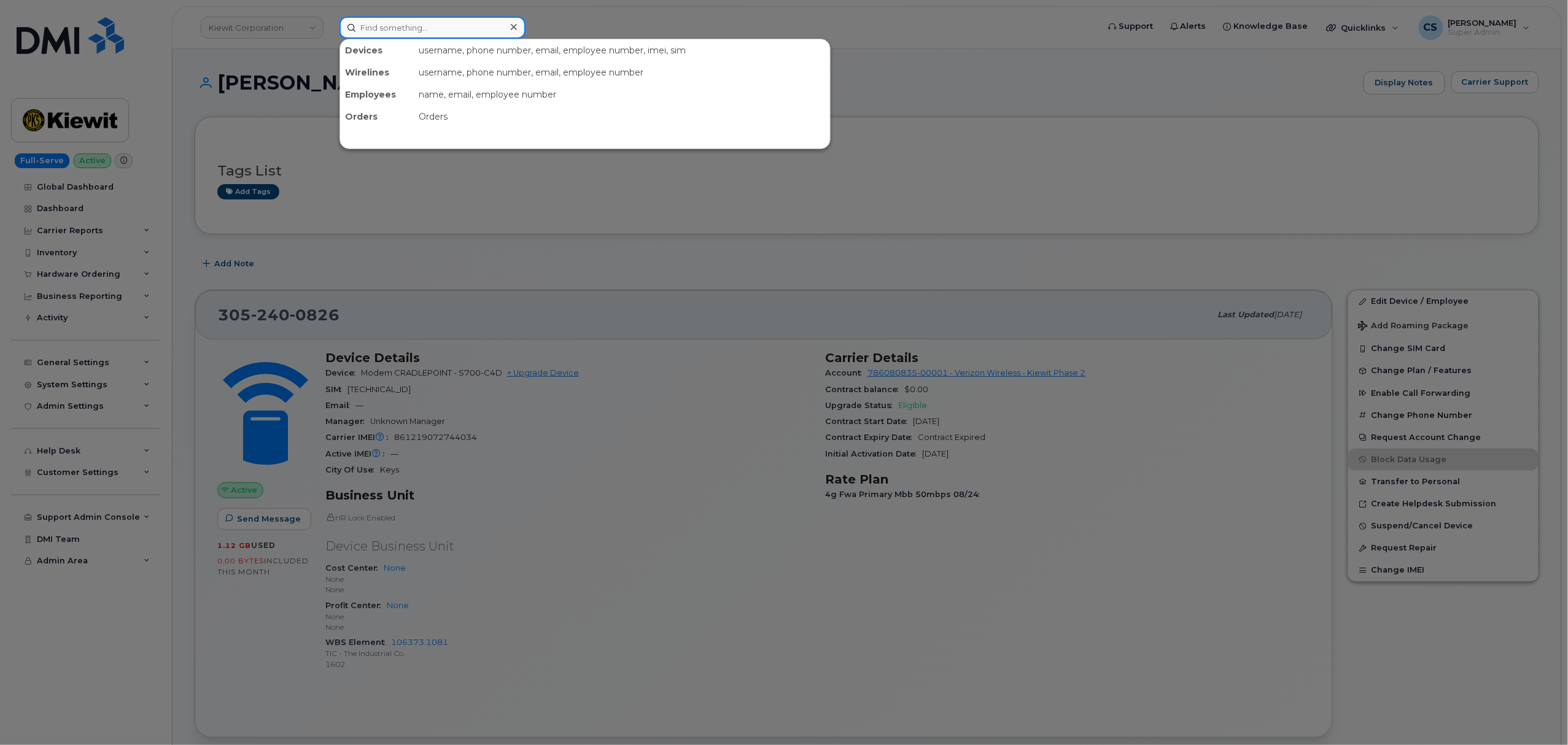
paste input "9132782351"
type input "9132782351"
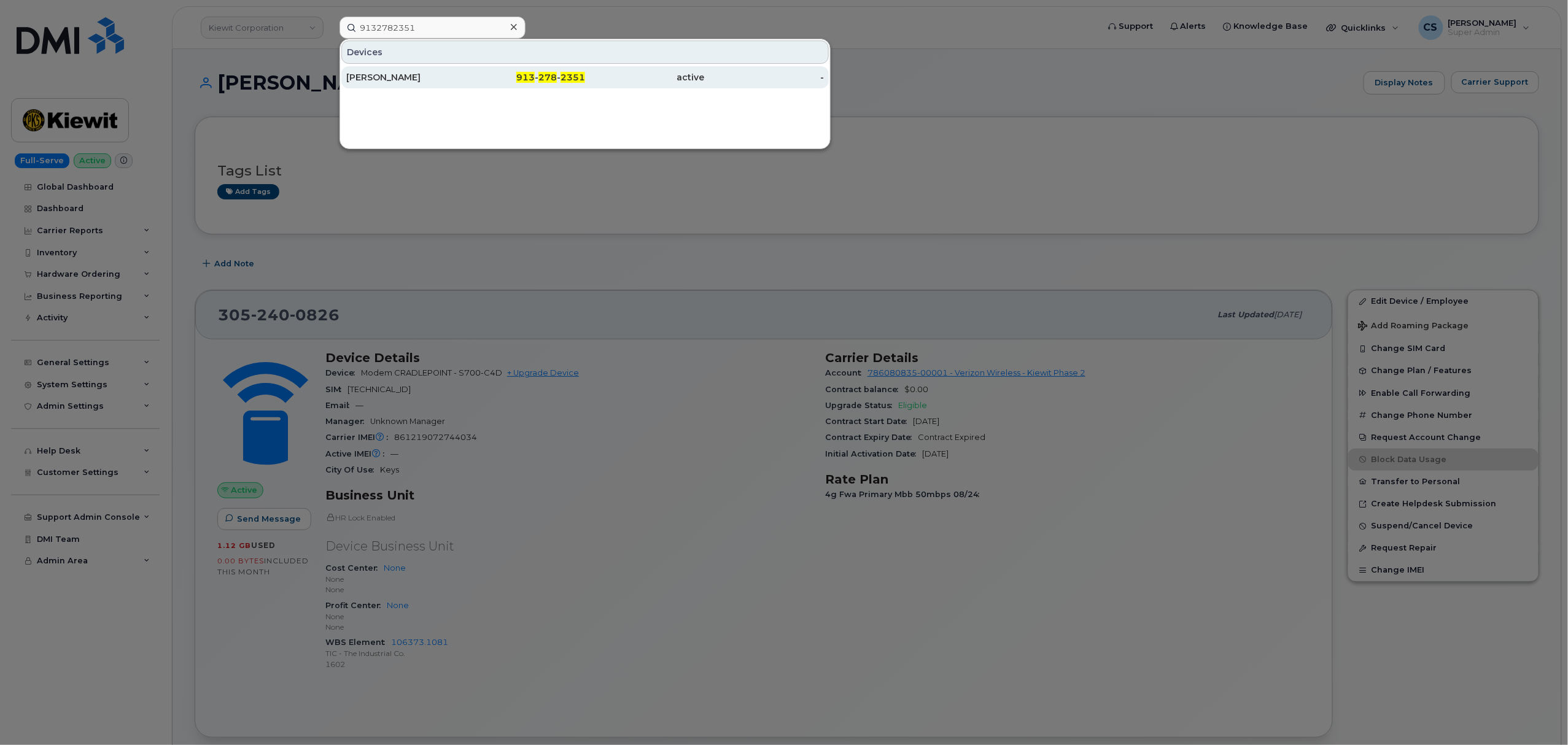
click at [398, 79] on div "ROBERT BENSON" at bounding box center [406, 78] width 119 height 12
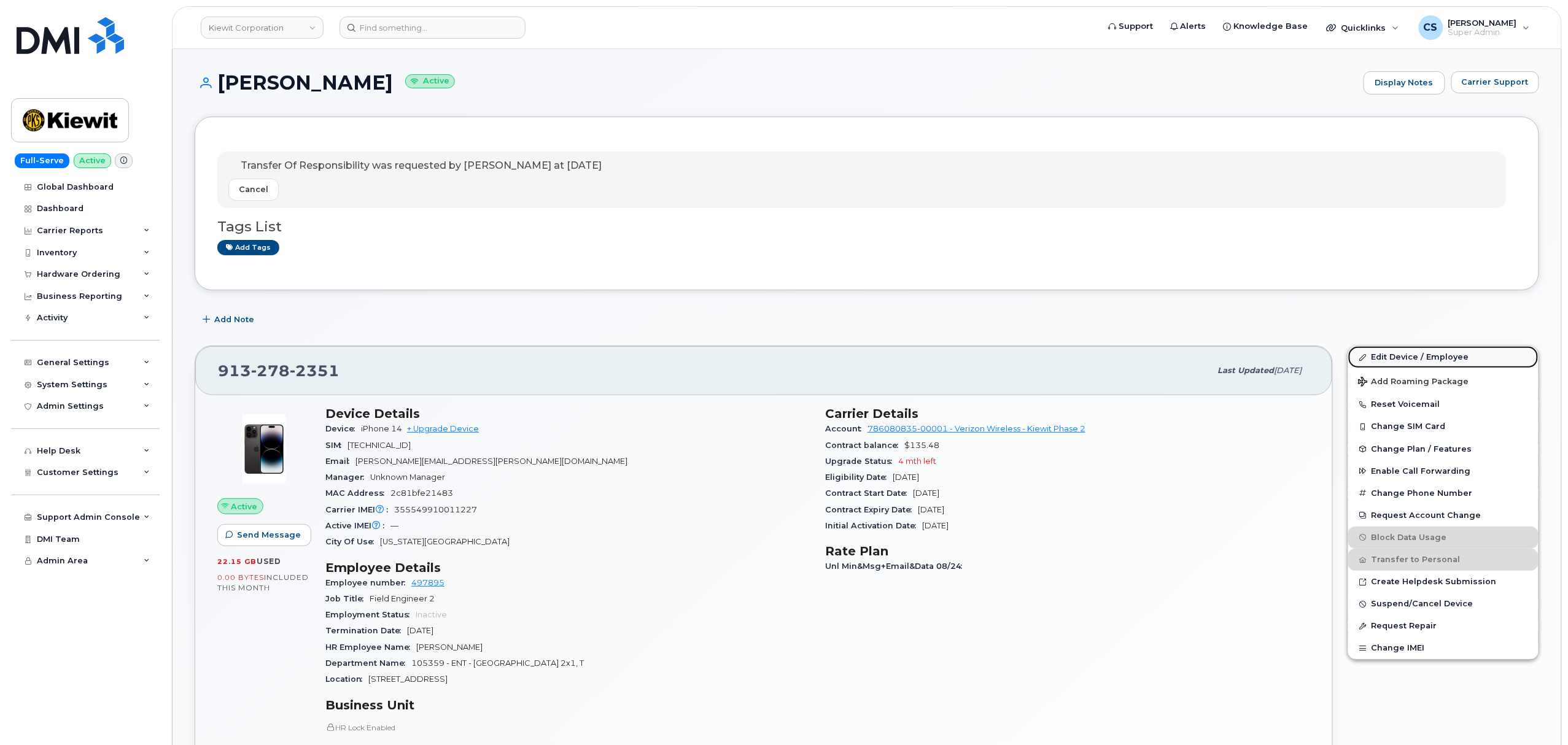
click at [1430, 357] on link "Edit Device / Employee" at bounding box center [1442, 357] width 190 height 22
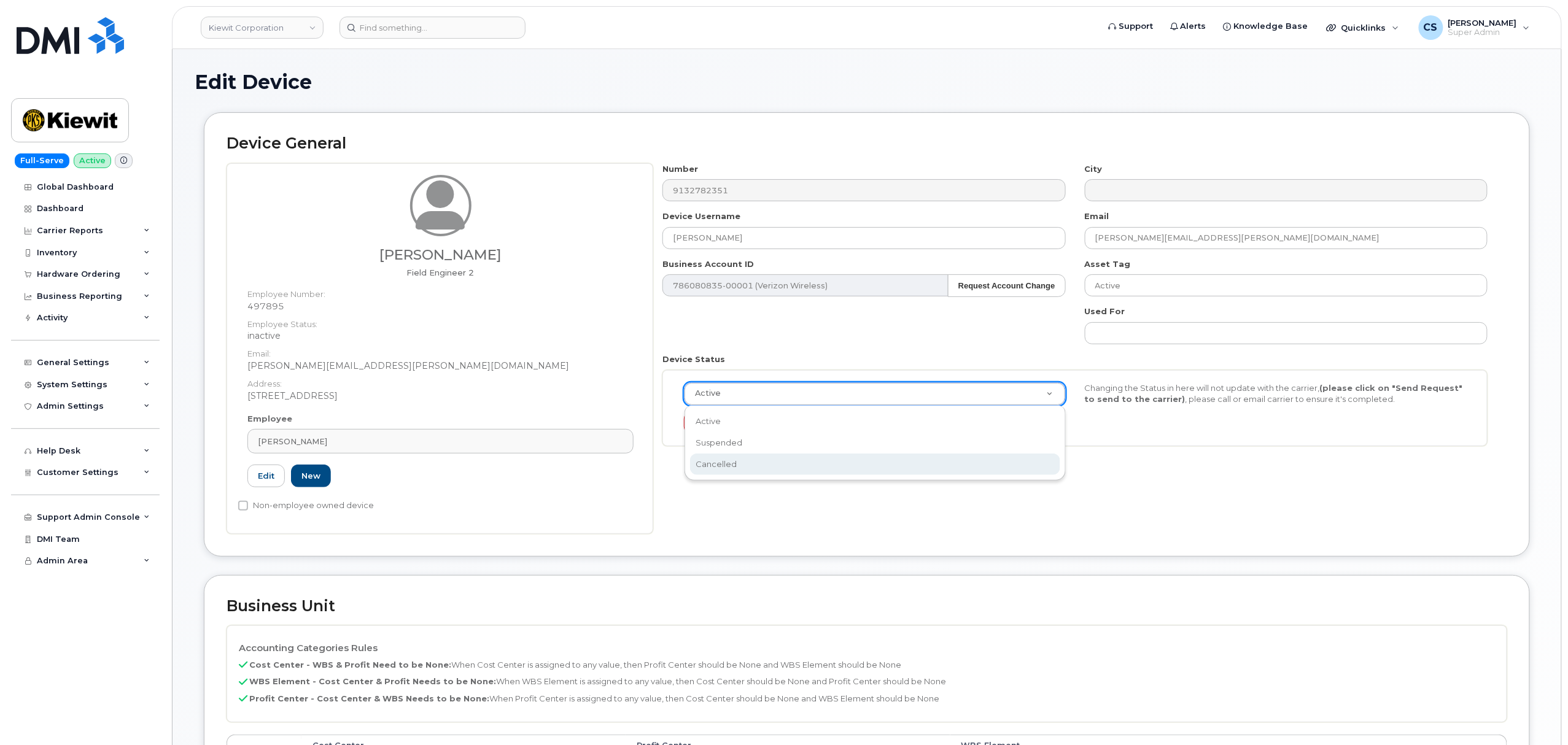
scroll to position [0, 4]
select select "cancelled"
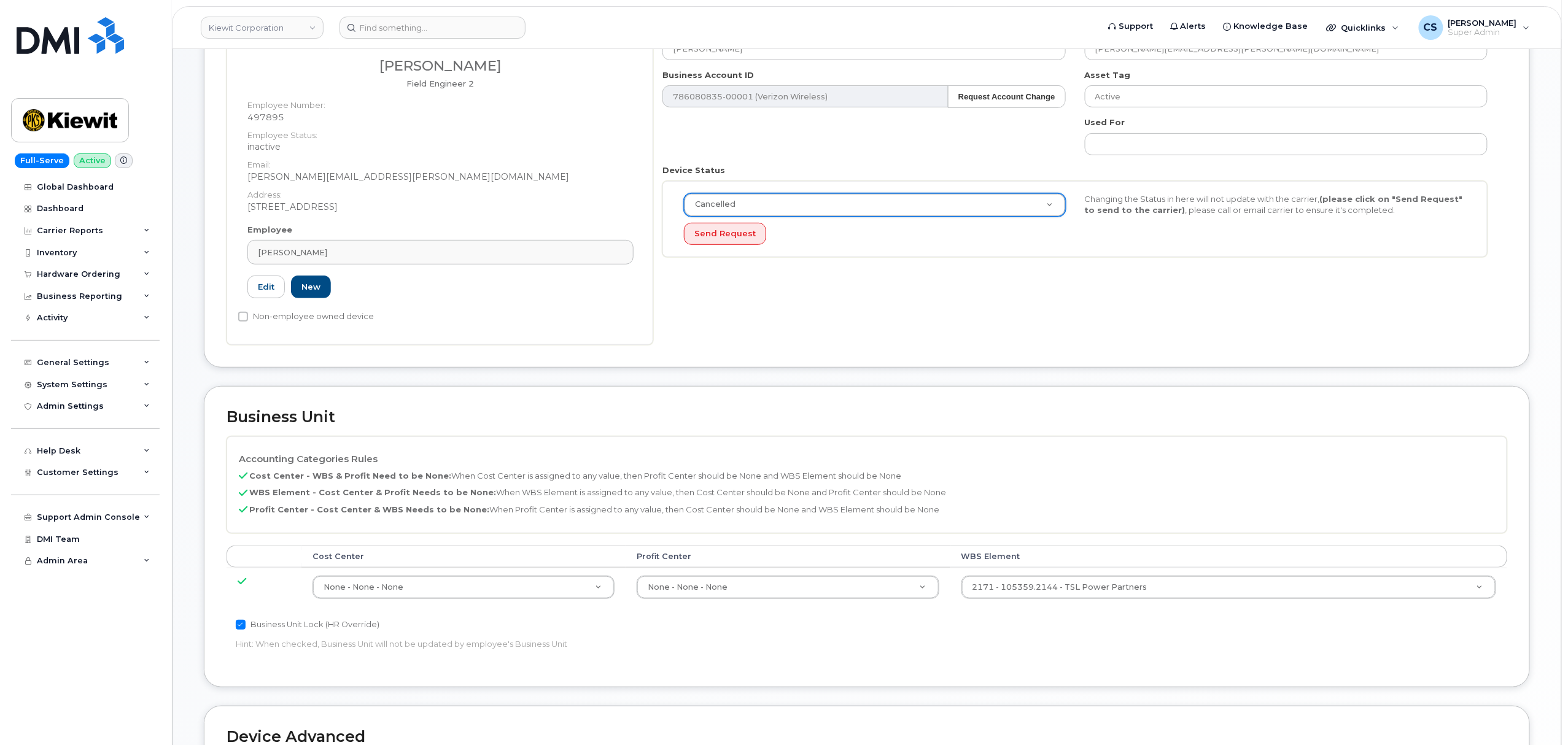
scroll to position [520, 0]
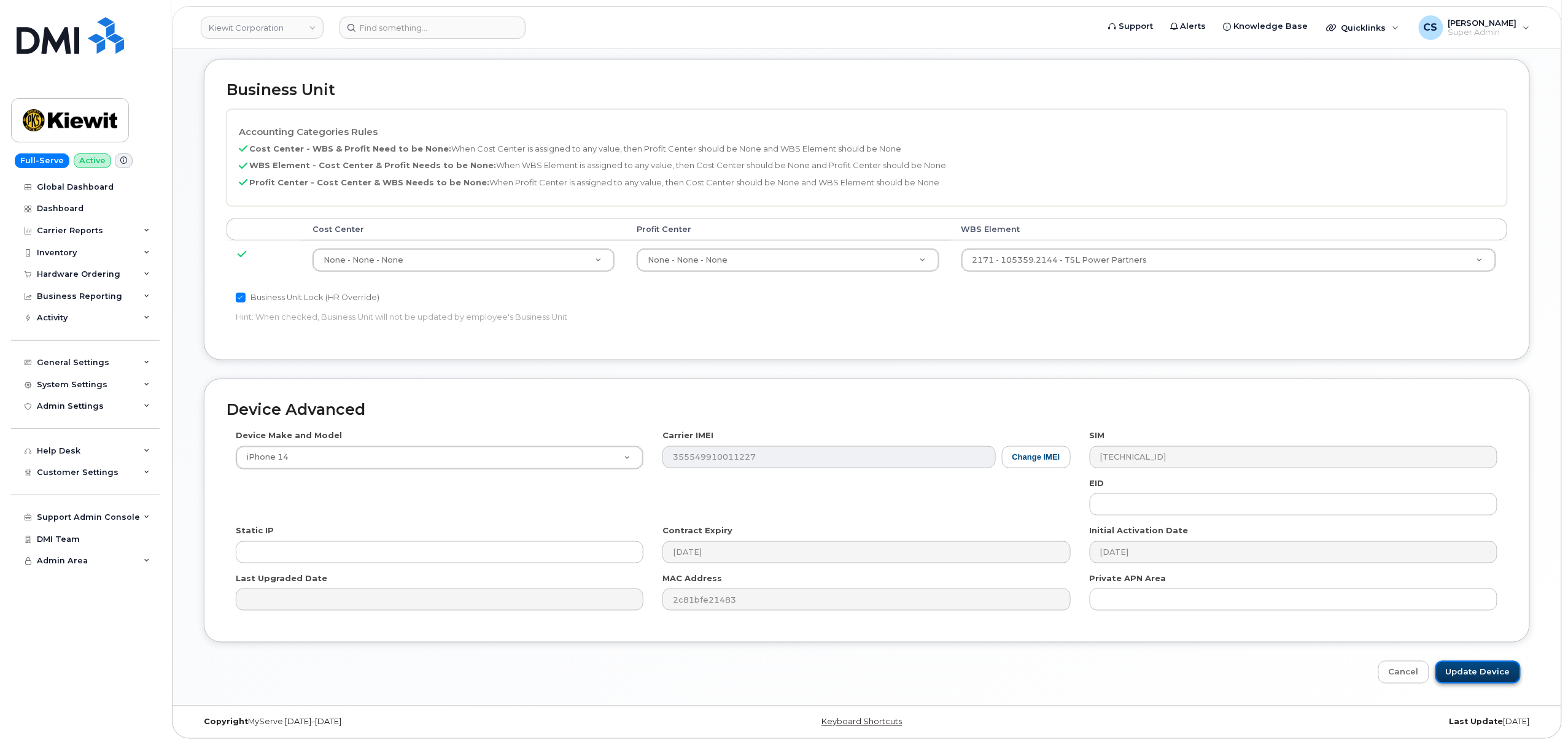
click at [1478, 670] on input "Update Device" at bounding box center [1478, 673] width 86 height 23
type input "Saving..."
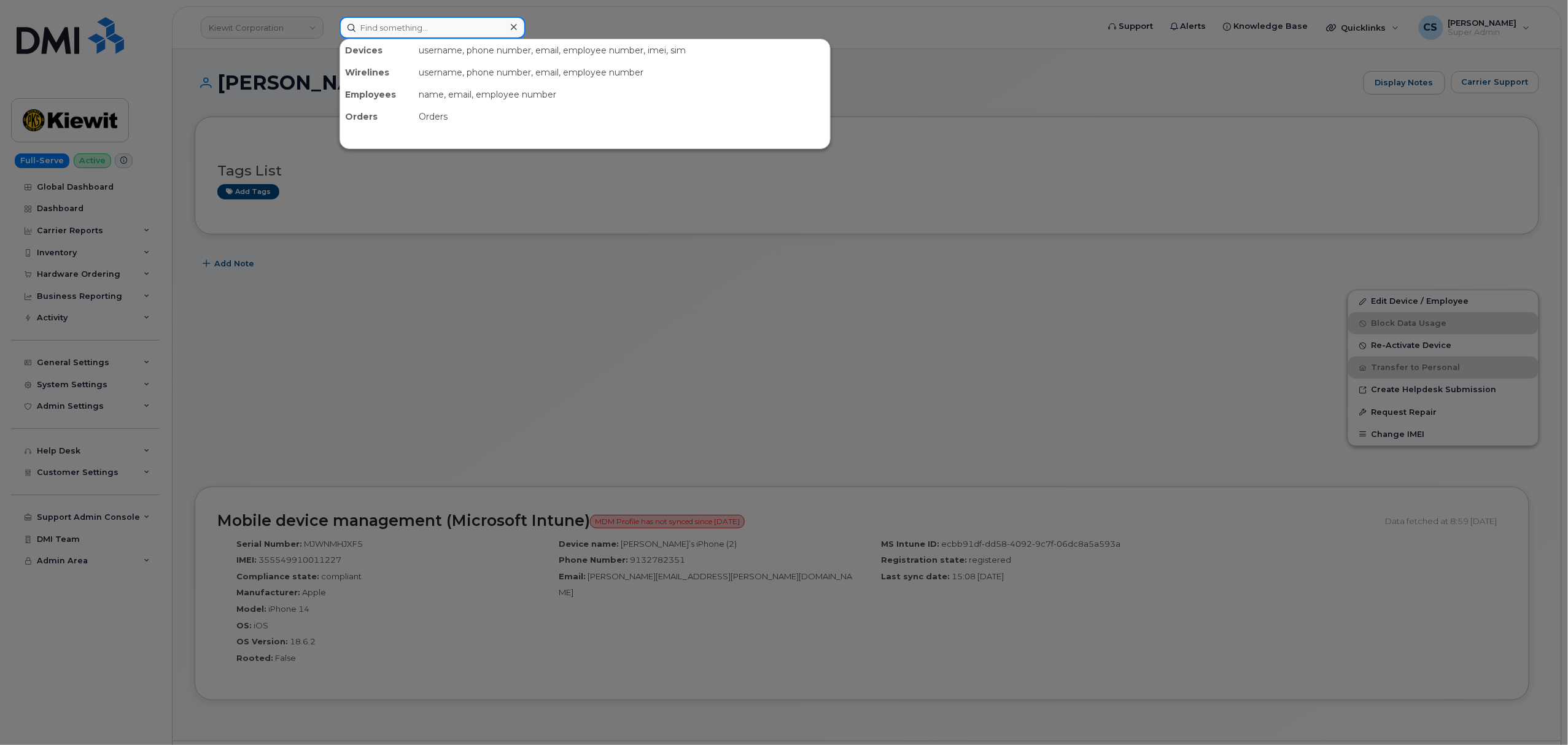
click at [415, 27] on input at bounding box center [432, 27] width 186 height 22
paste input "9378099597"
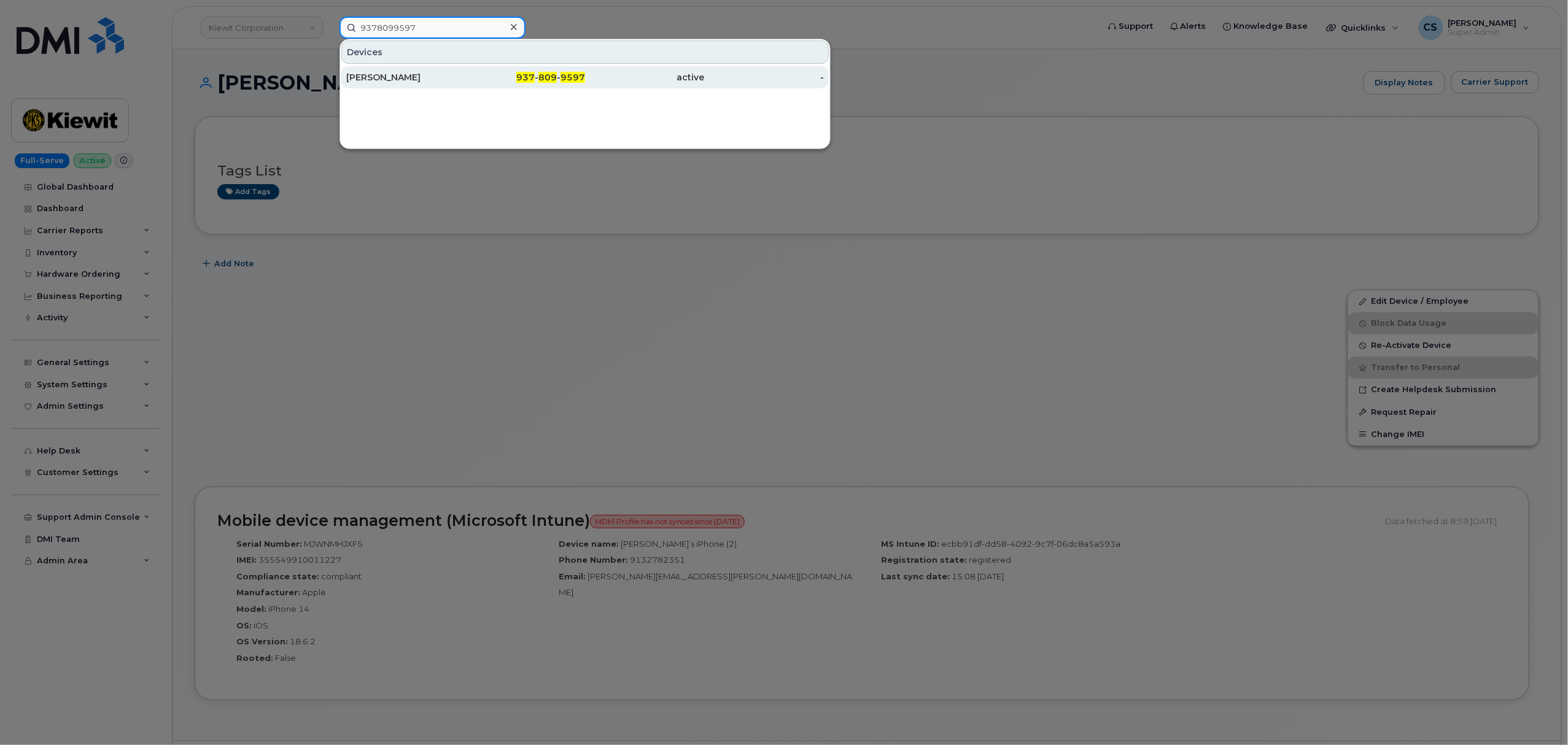
type input "9378099597"
click at [552, 74] on span "809" at bounding box center [547, 77] width 19 height 11
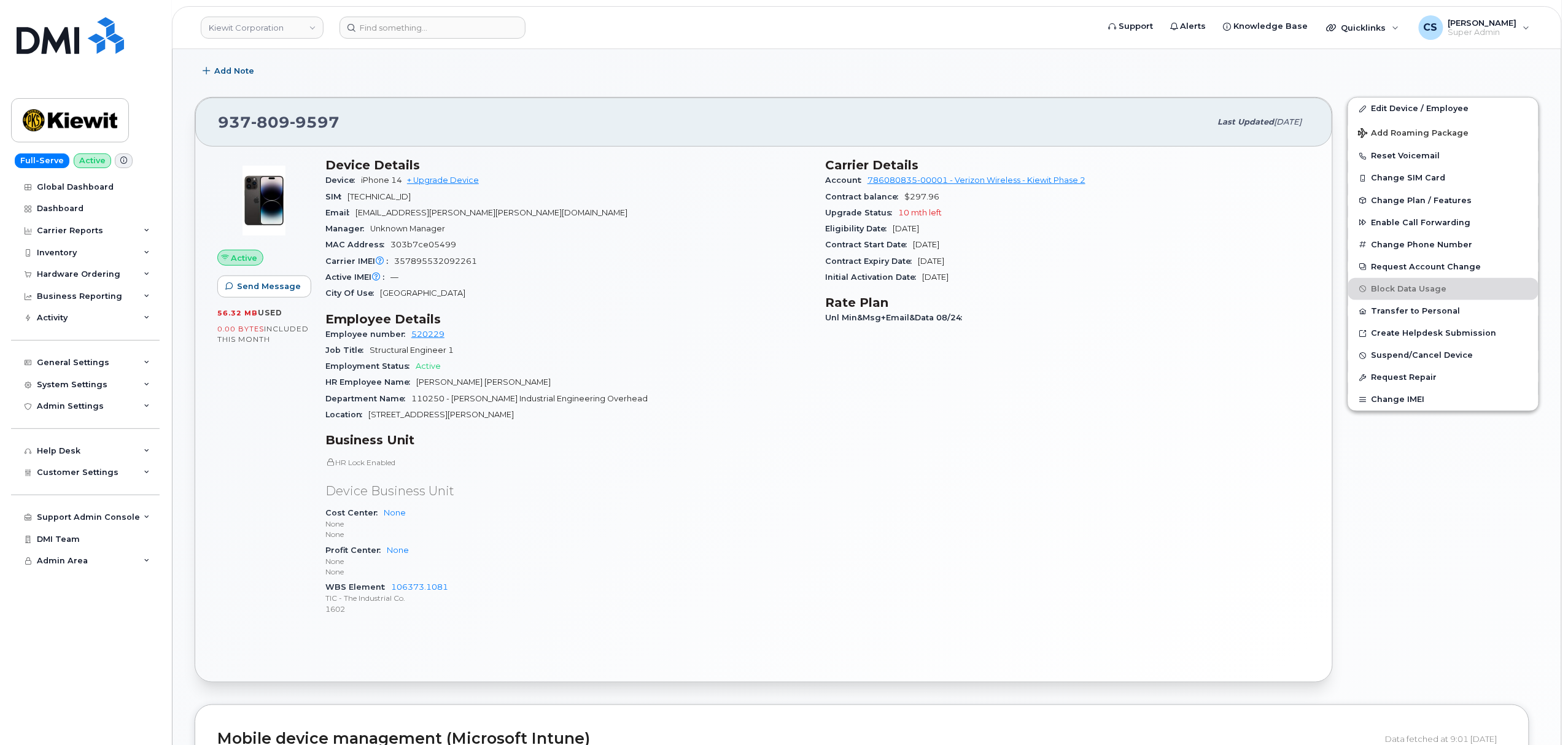
scroll to position [327, 0]
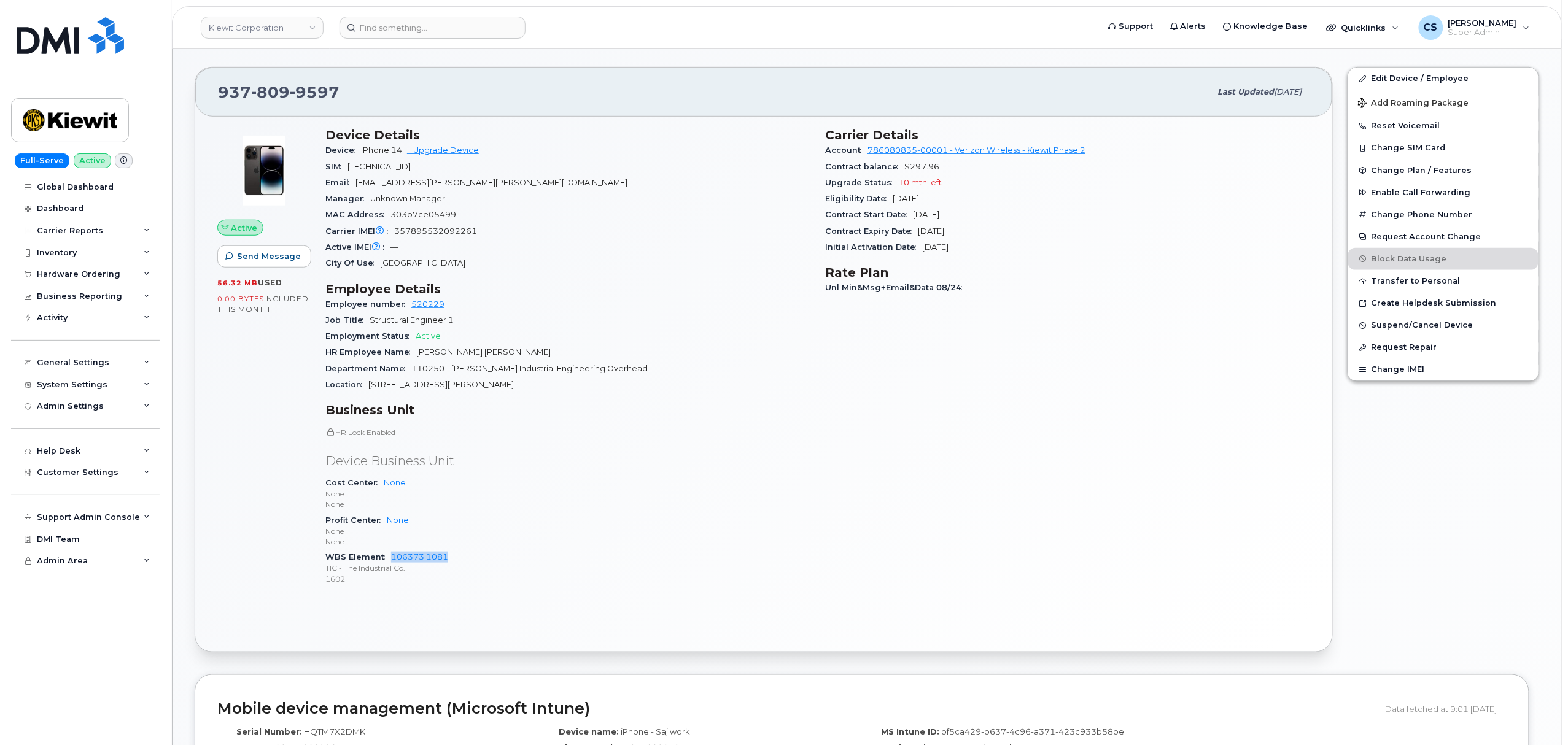
drag, startPoint x: 455, startPoint y: 558, endPoint x: 389, endPoint y: 558, distance: 66.0
click at [389, 558] on div "WBS Element 106373.1081 TIC - The Industrial Co. 1602" at bounding box center [567, 568] width 485 height 37
copy link "106373.1081"
copy section "Carrier Details Account 786080835-00001 - Verizon Wireless - [PERSON_NAME] Phas…"
drag, startPoint x: 820, startPoint y: 135, endPoint x: 1008, endPoint y: 247, distance: 218.8
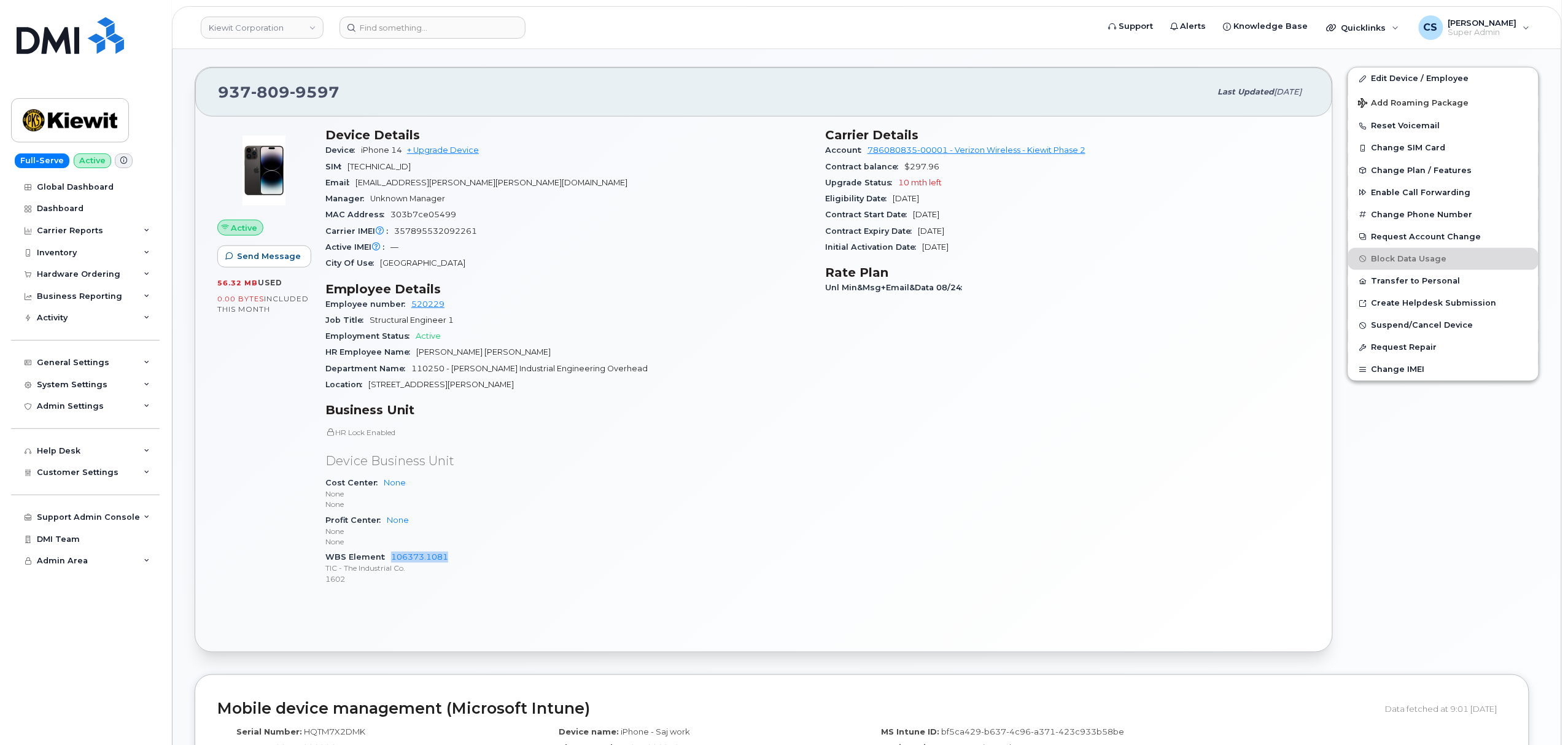
click at [1008, 247] on div "Carrier Details Account 786080835-00001 - Verizon Wireless - [PERSON_NAME] Phas…" at bounding box center [1067, 361] width 499 height 483
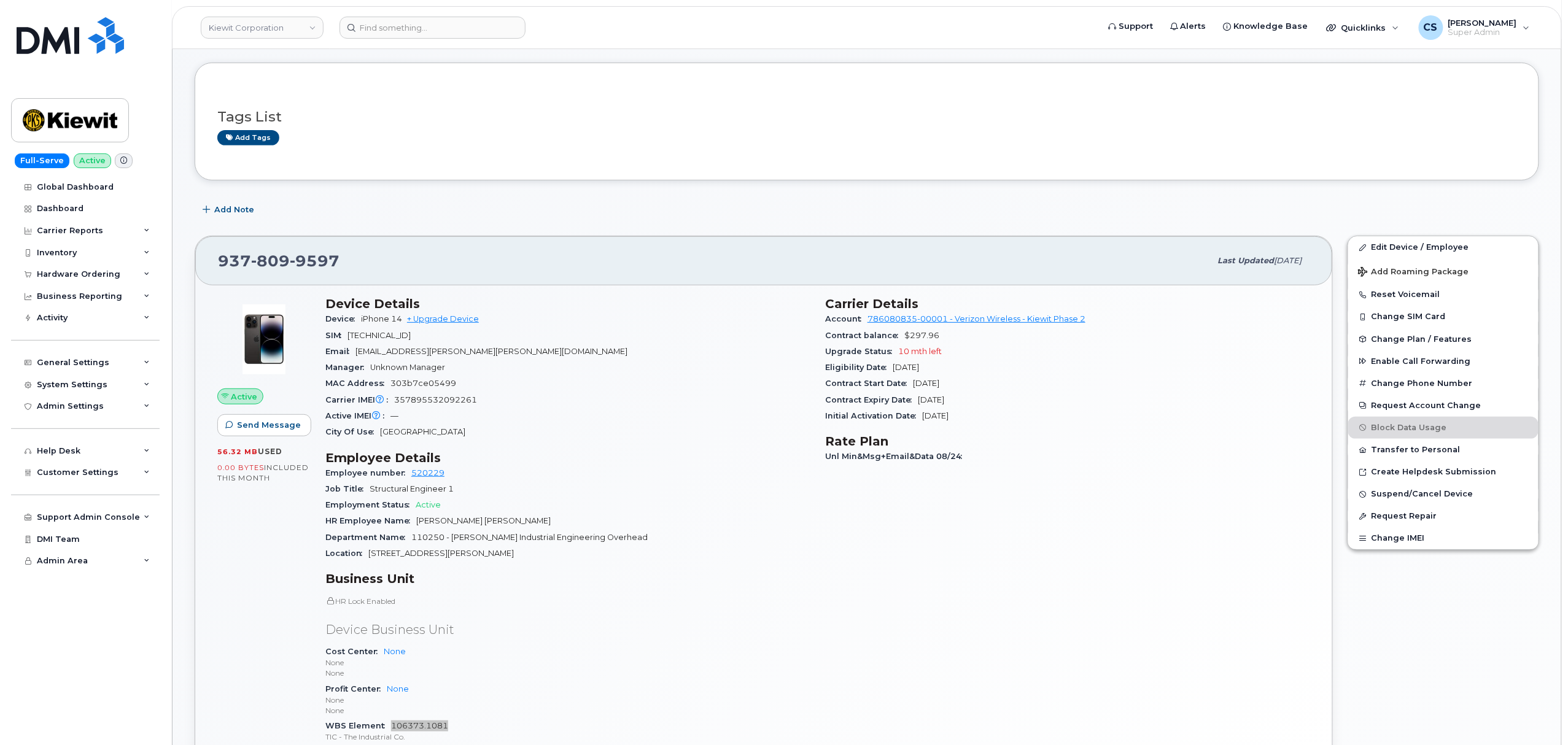
scroll to position [0, 0]
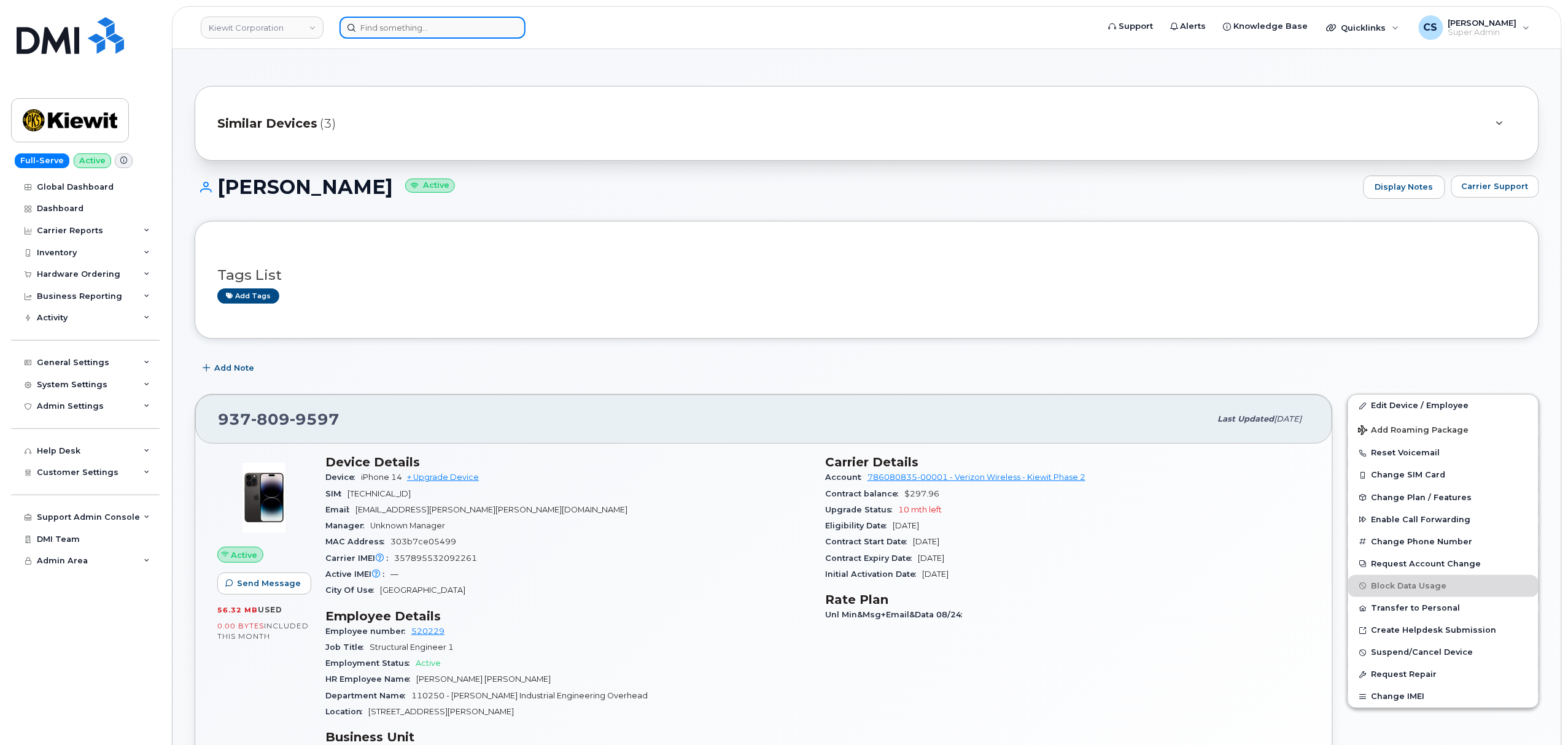
click at [439, 25] on input at bounding box center [432, 27] width 186 height 22
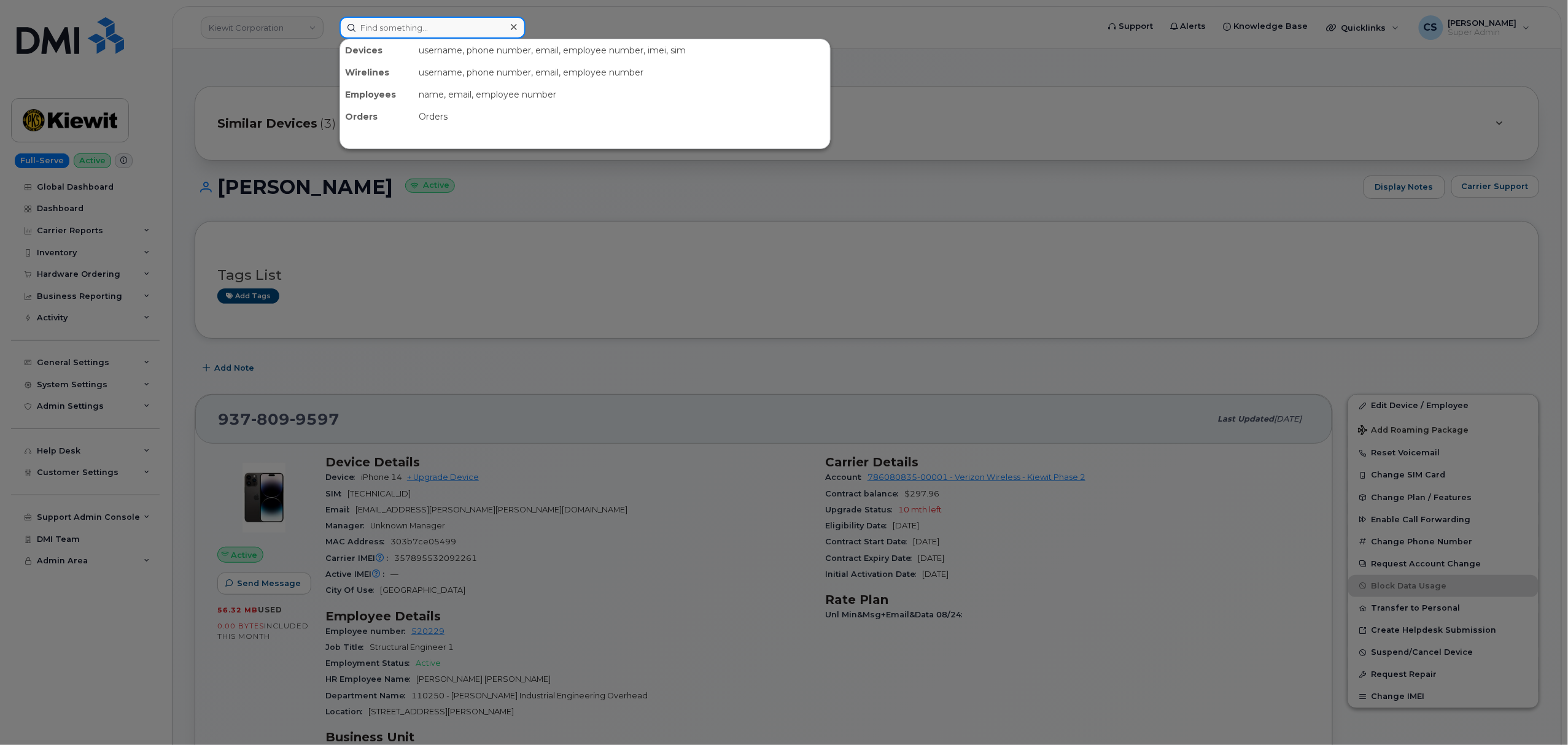
click at [439, 25] on input at bounding box center [432, 27] width 186 height 22
paste input "6025402083"
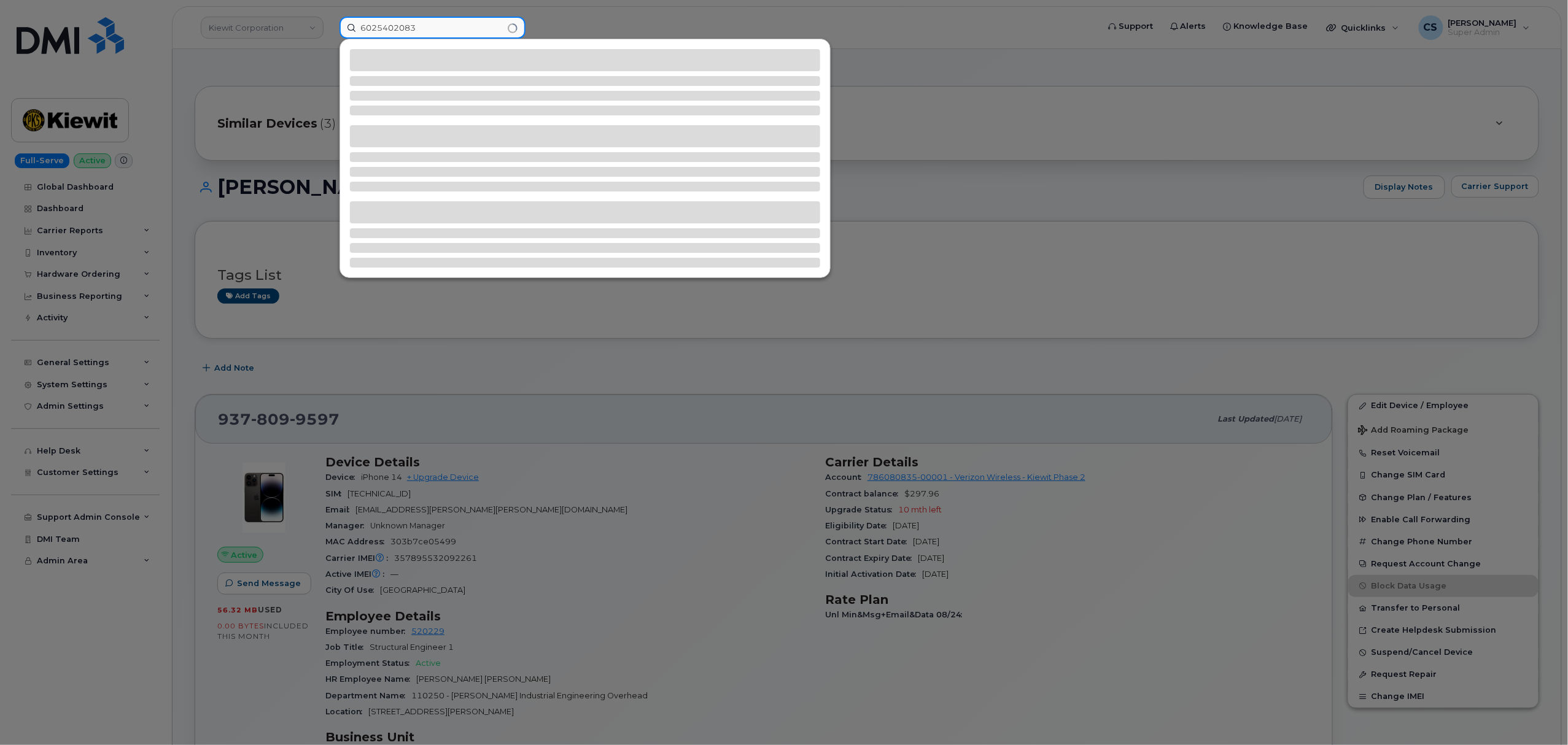
type input "6025402083"
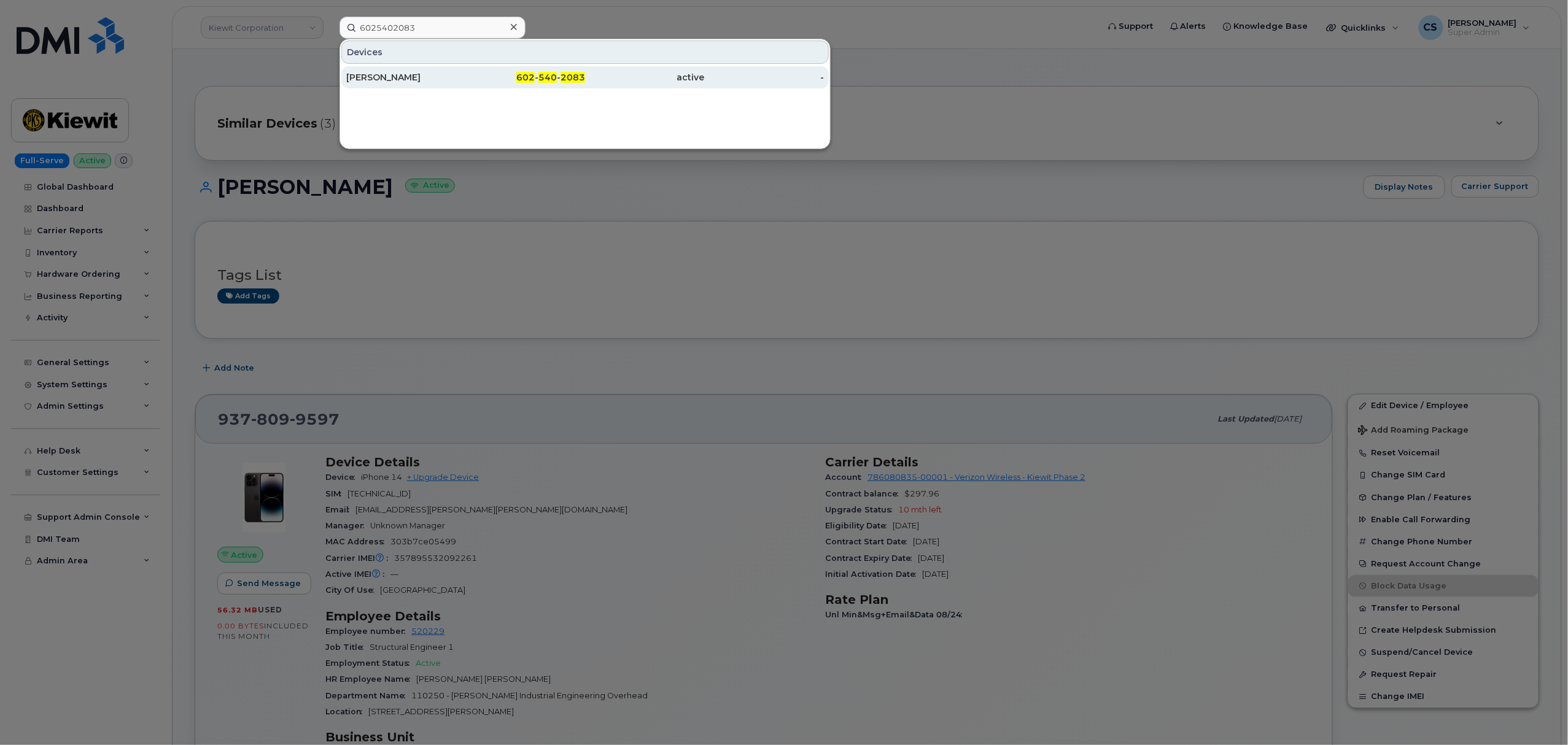
click at [537, 75] on div "602 - 540 - 2083" at bounding box center [525, 78] width 119 height 12
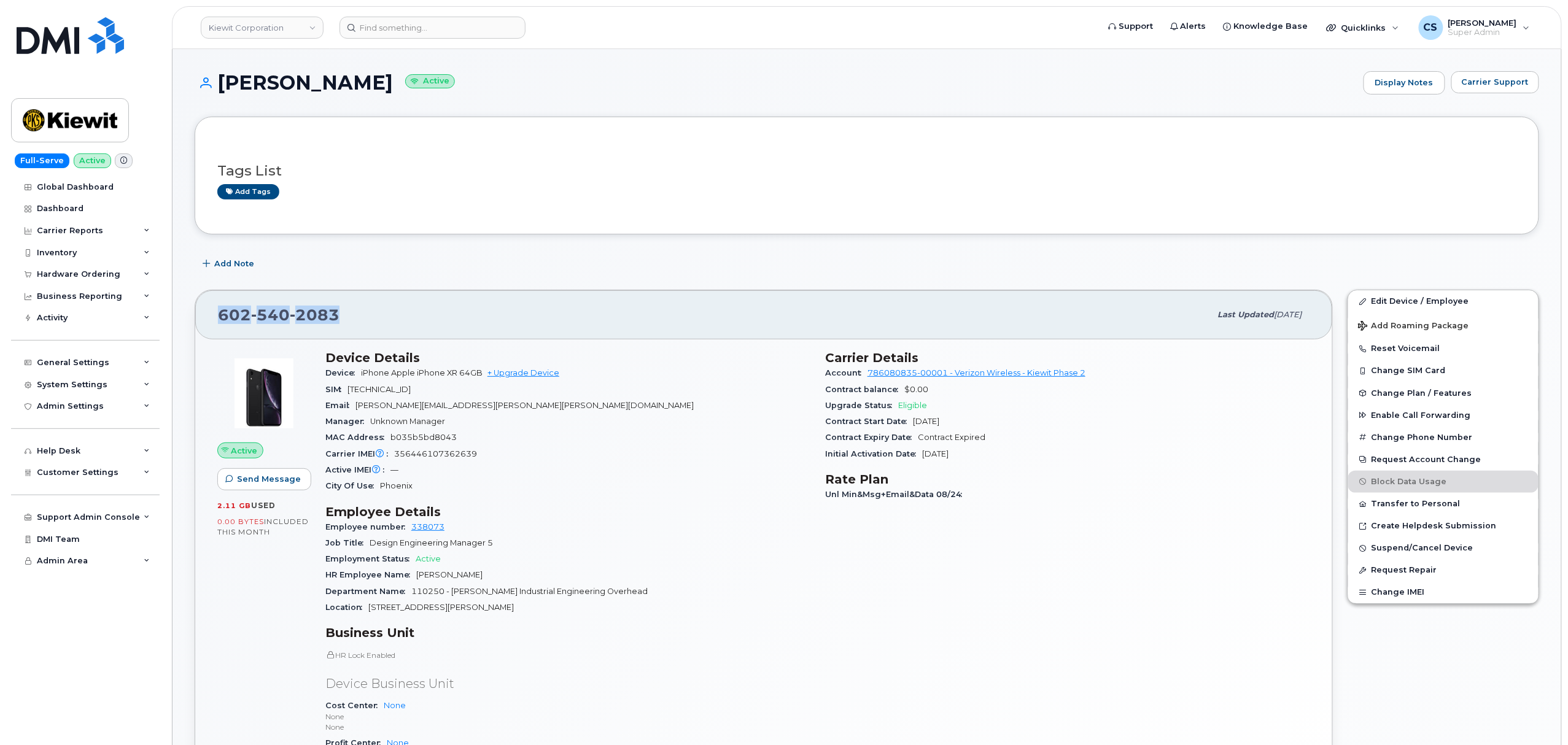
copy span "602 540 2083"
drag, startPoint x: 218, startPoint y: 315, endPoint x: 335, endPoint y: 309, distance: 117.2
click at [335, 309] on span "602 540 2083" at bounding box center [279, 315] width 122 height 19
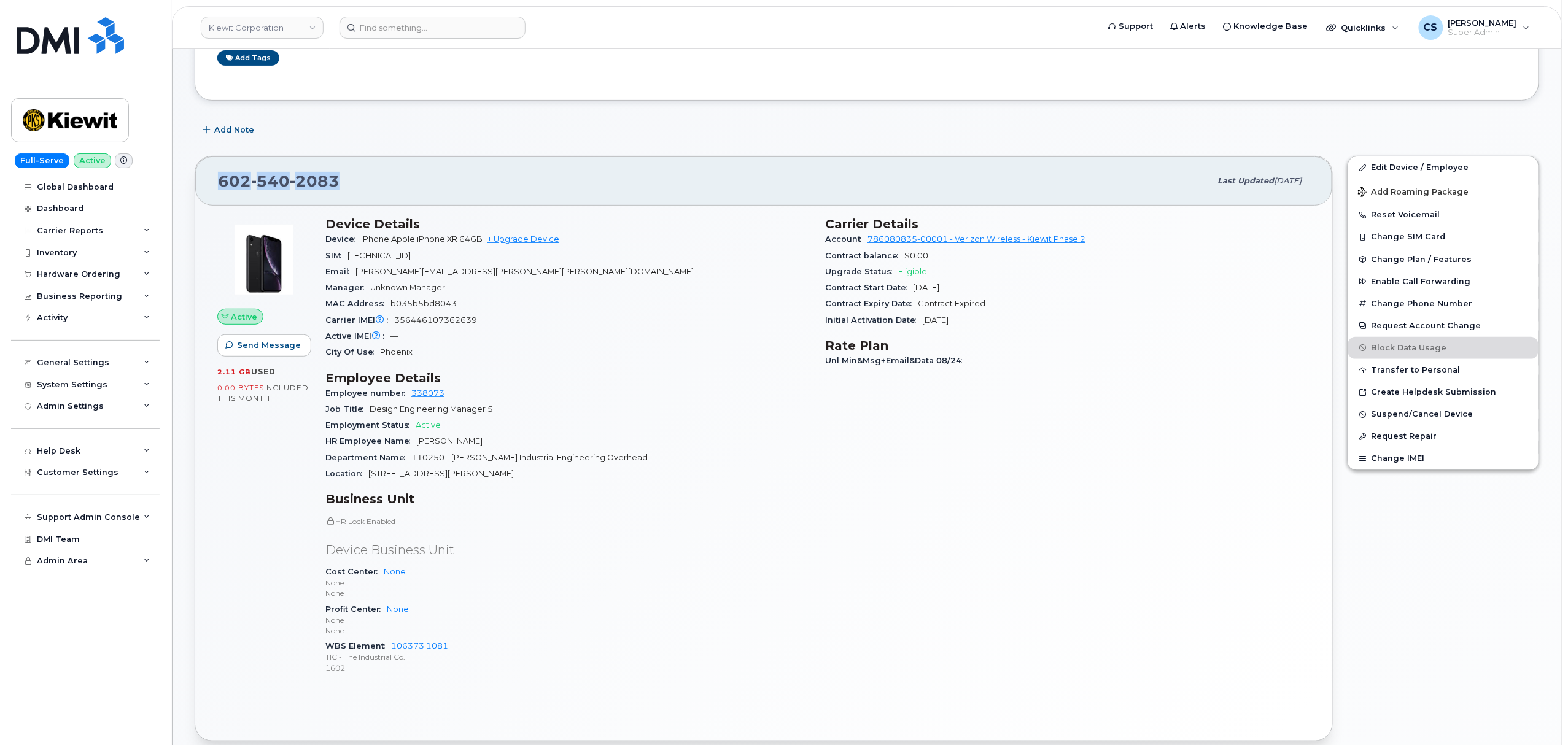
scroll to position [163, 0]
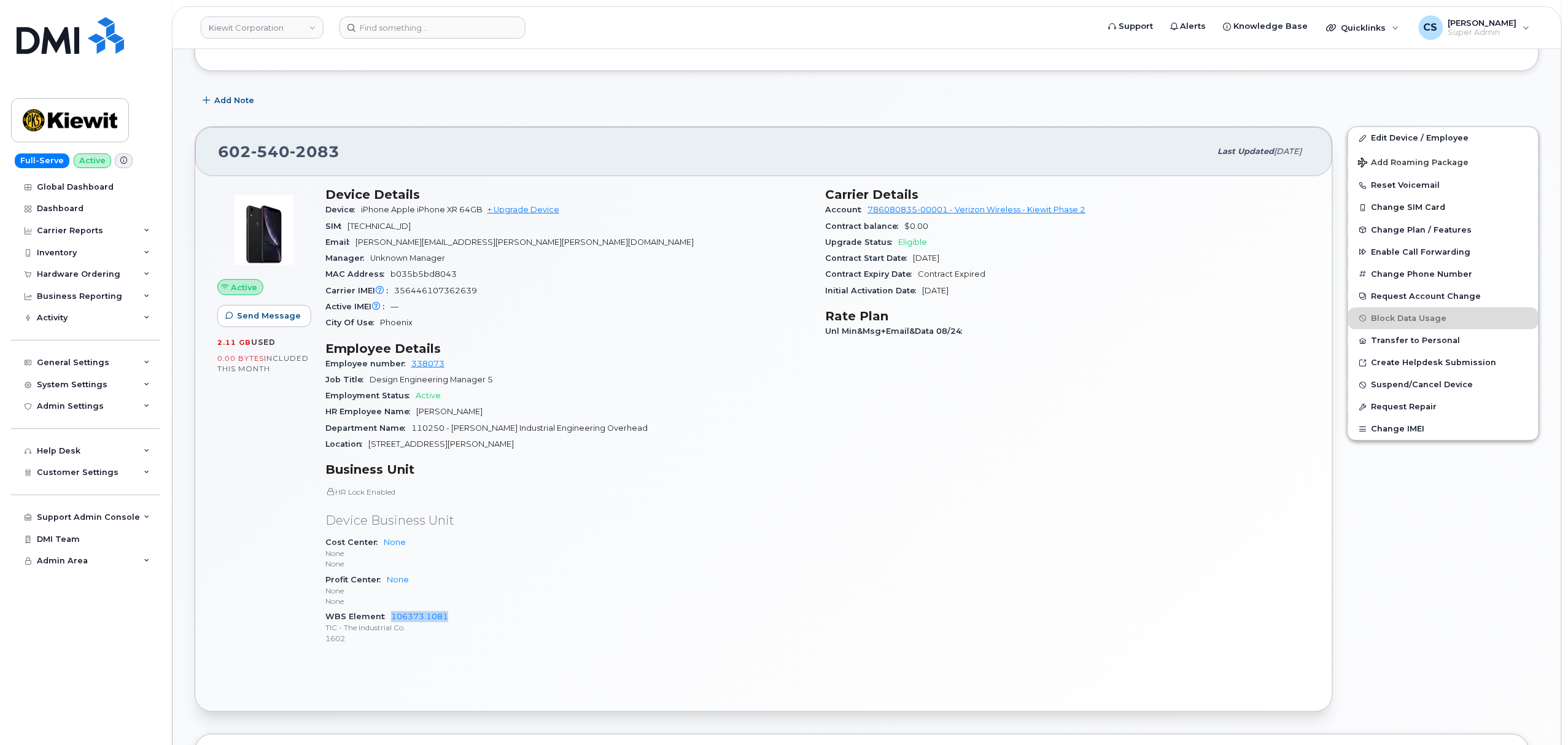
drag, startPoint x: 454, startPoint y: 621, endPoint x: 389, endPoint y: 620, distance: 65.0
click at [389, 620] on div "WBS Element 106373.1081 TIC - The Industrial Co. 1602" at bounding box center [567, 627] width 485 height 37
copy link "106373.1081"
copy section "Carrier Details Account 786080835-00001 - Verizon Wireless - Kiewit Phase 2 Con…"
drag, startPoint x: 825, startPoint y: 193, endPoint x: 1023, endPoint y: 287, distance: 219.2
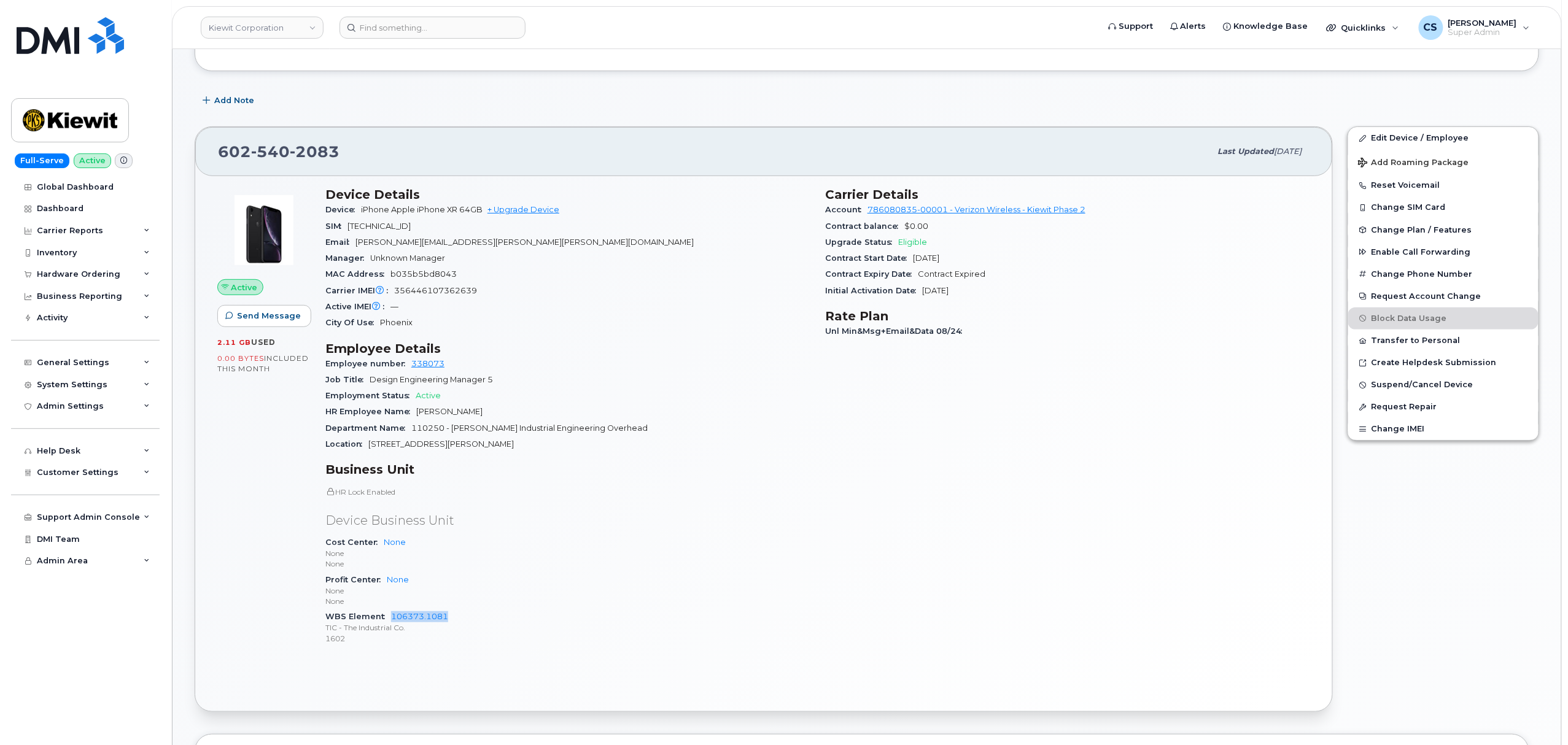
click at [1023, 287] on section "Carrier Details Account 786080835-00001 - Verizon Wireless - Kiewit Phase 2 Con…" at bounding box center [1067, 243] width 485 height 111
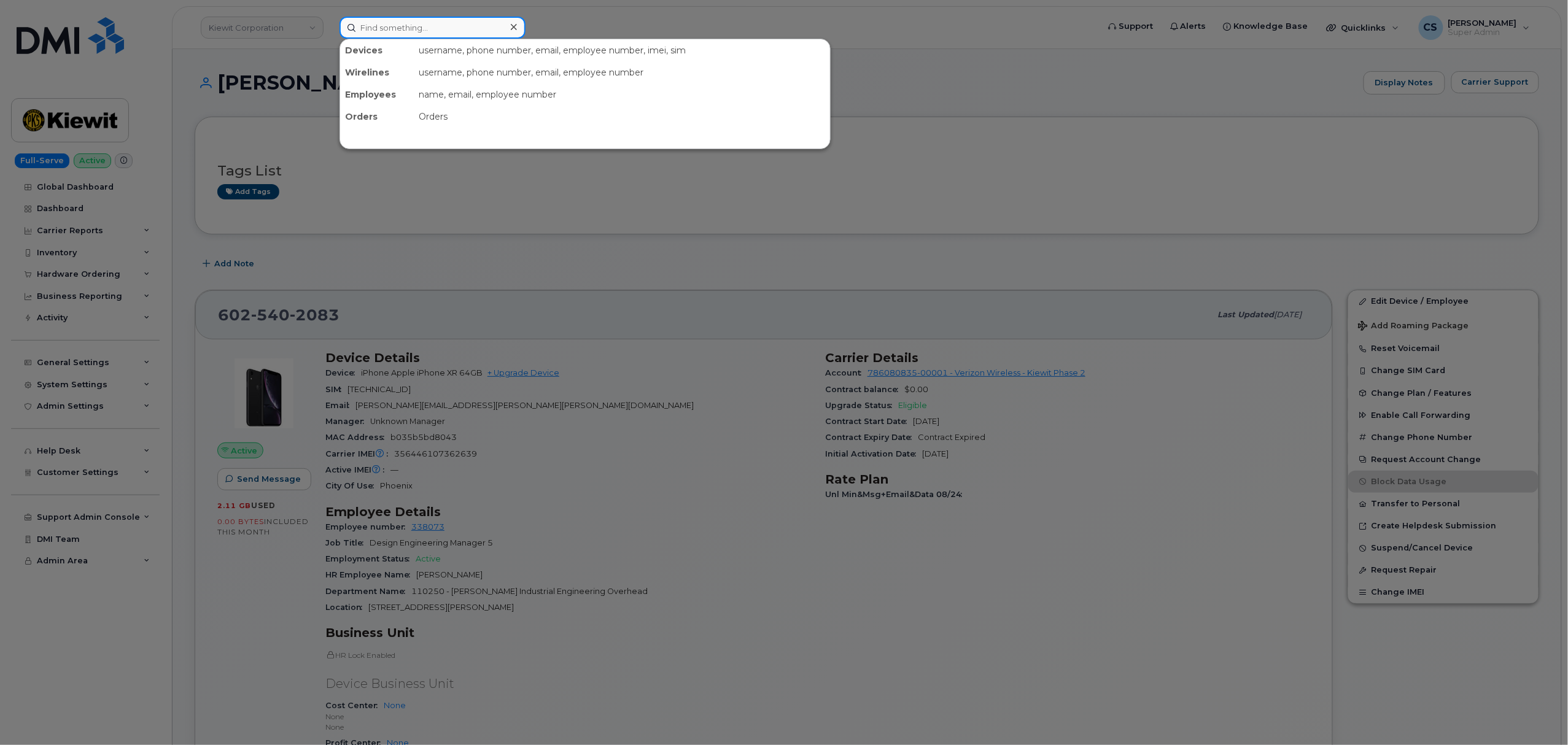
click at [389, 28] on input at bounding box center [432, 27] width 186 height 22
paste input "8165180734"
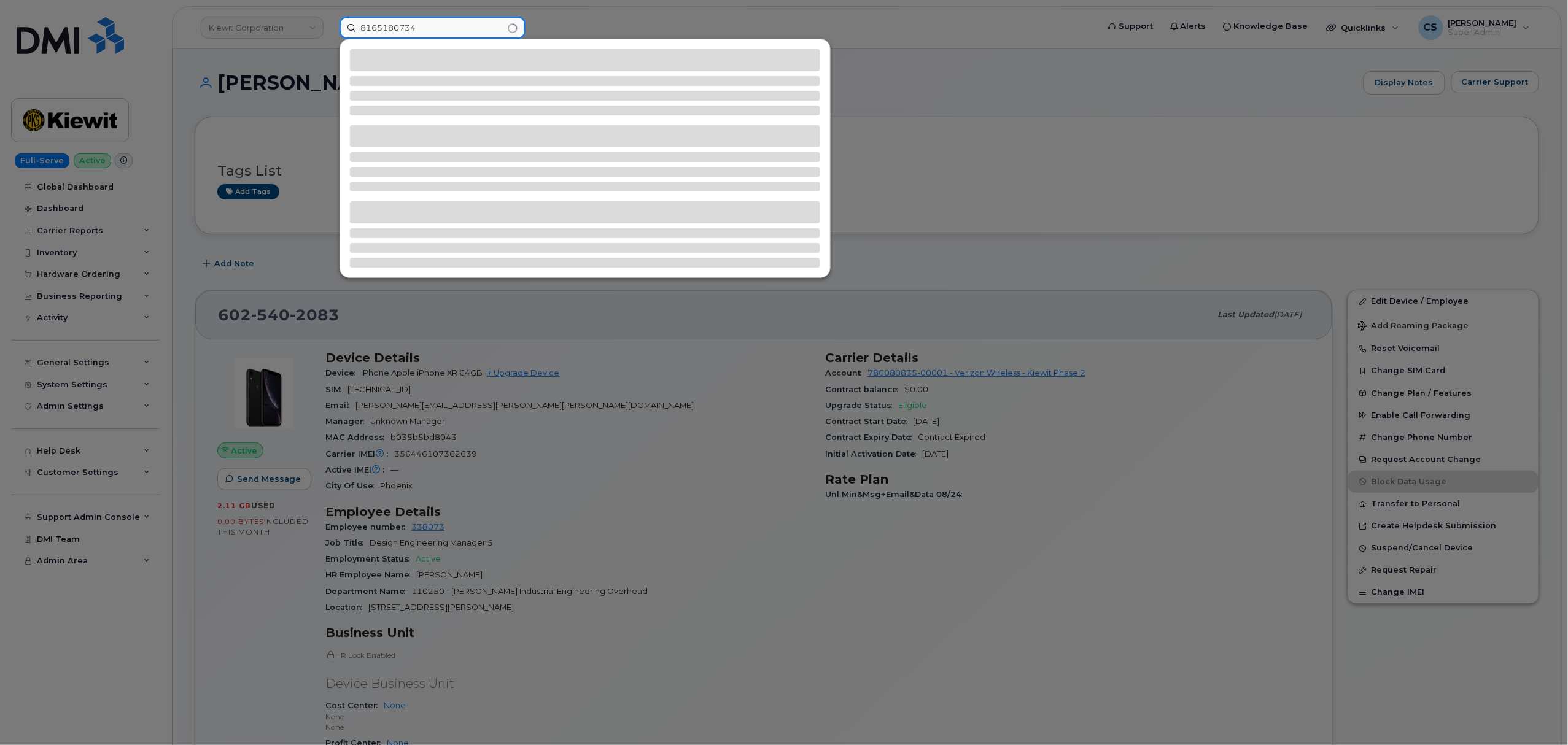
type input "8165180734"
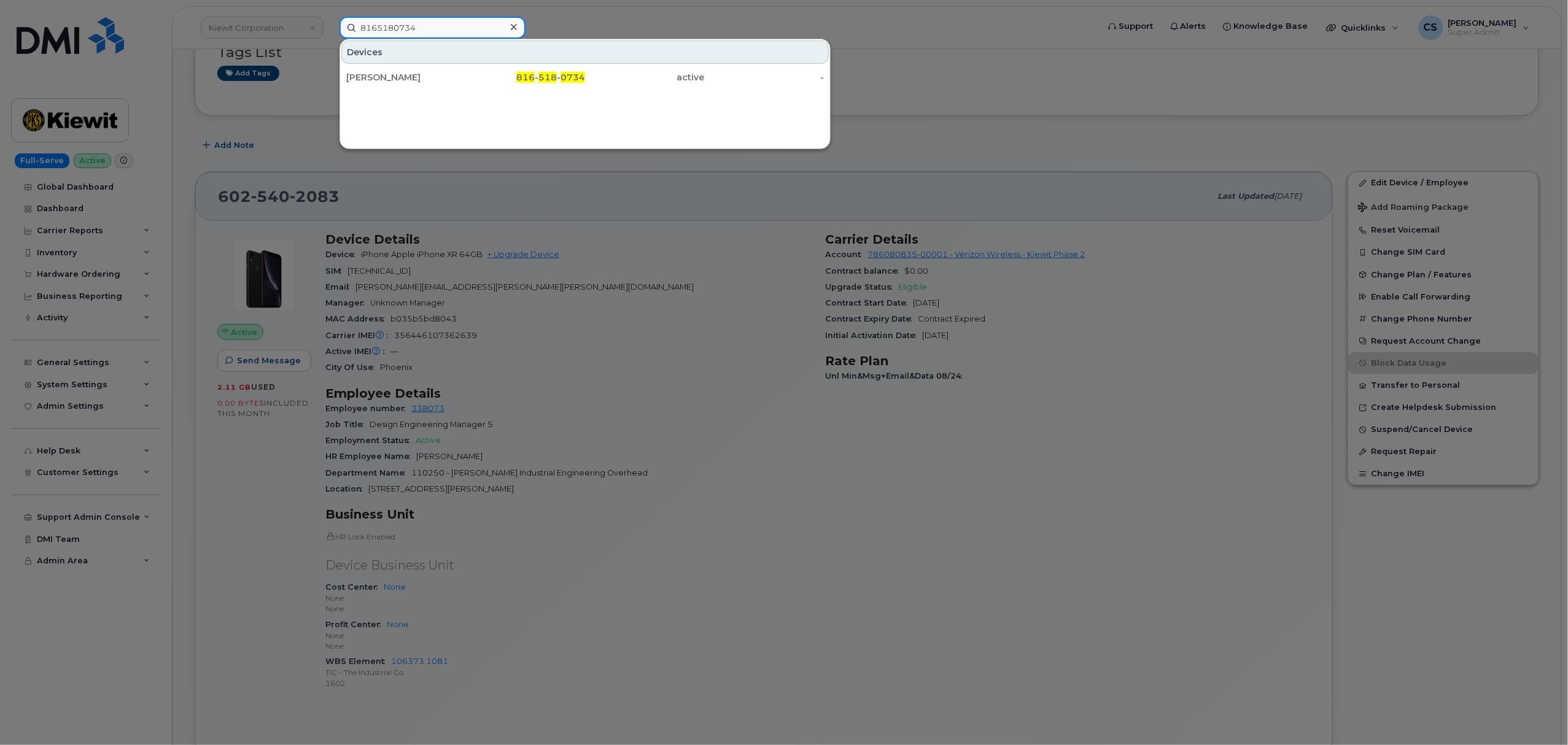
scroll to position [409, 0]
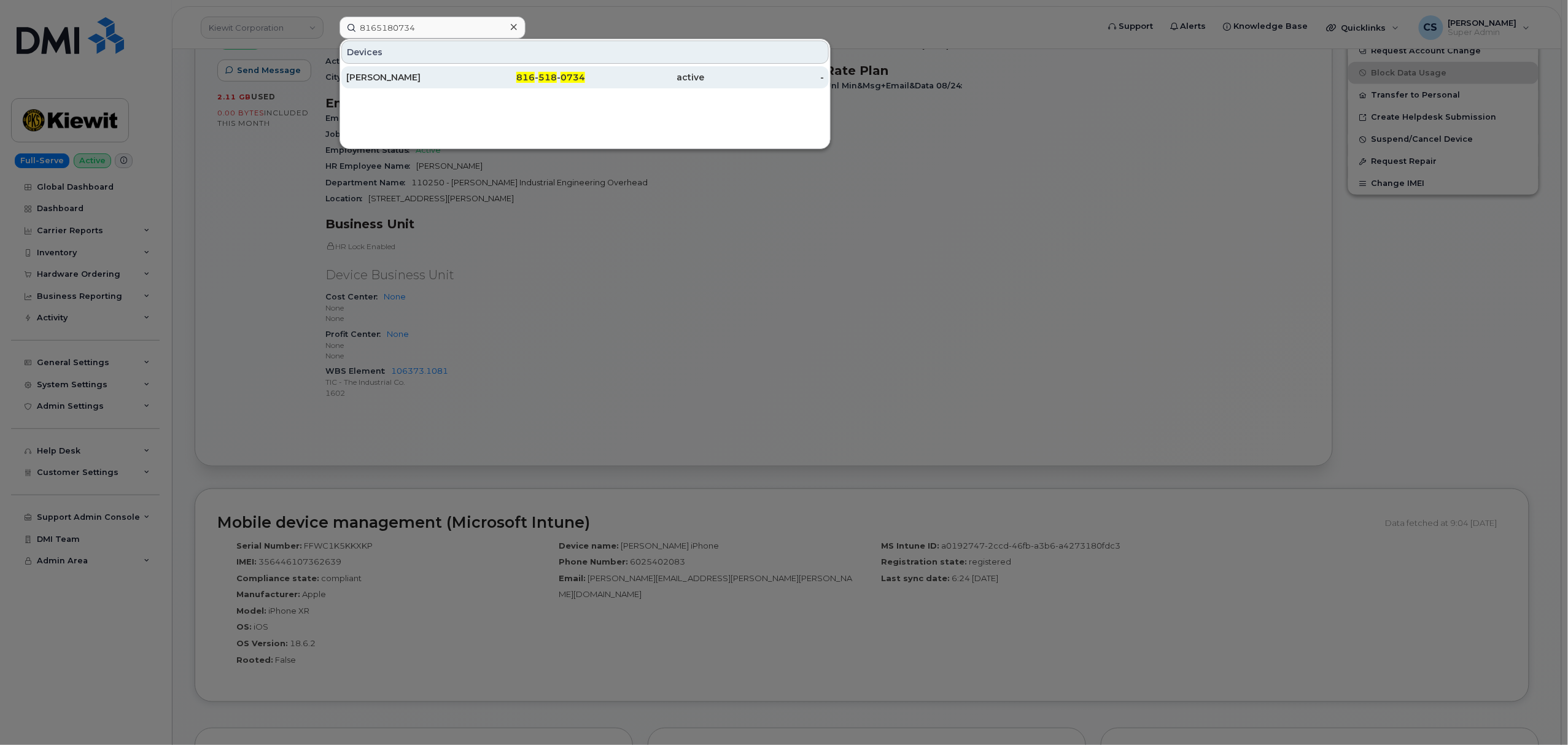
click at [546, 79] on span "518" at bounding box center [547, 77] width 19 height 11
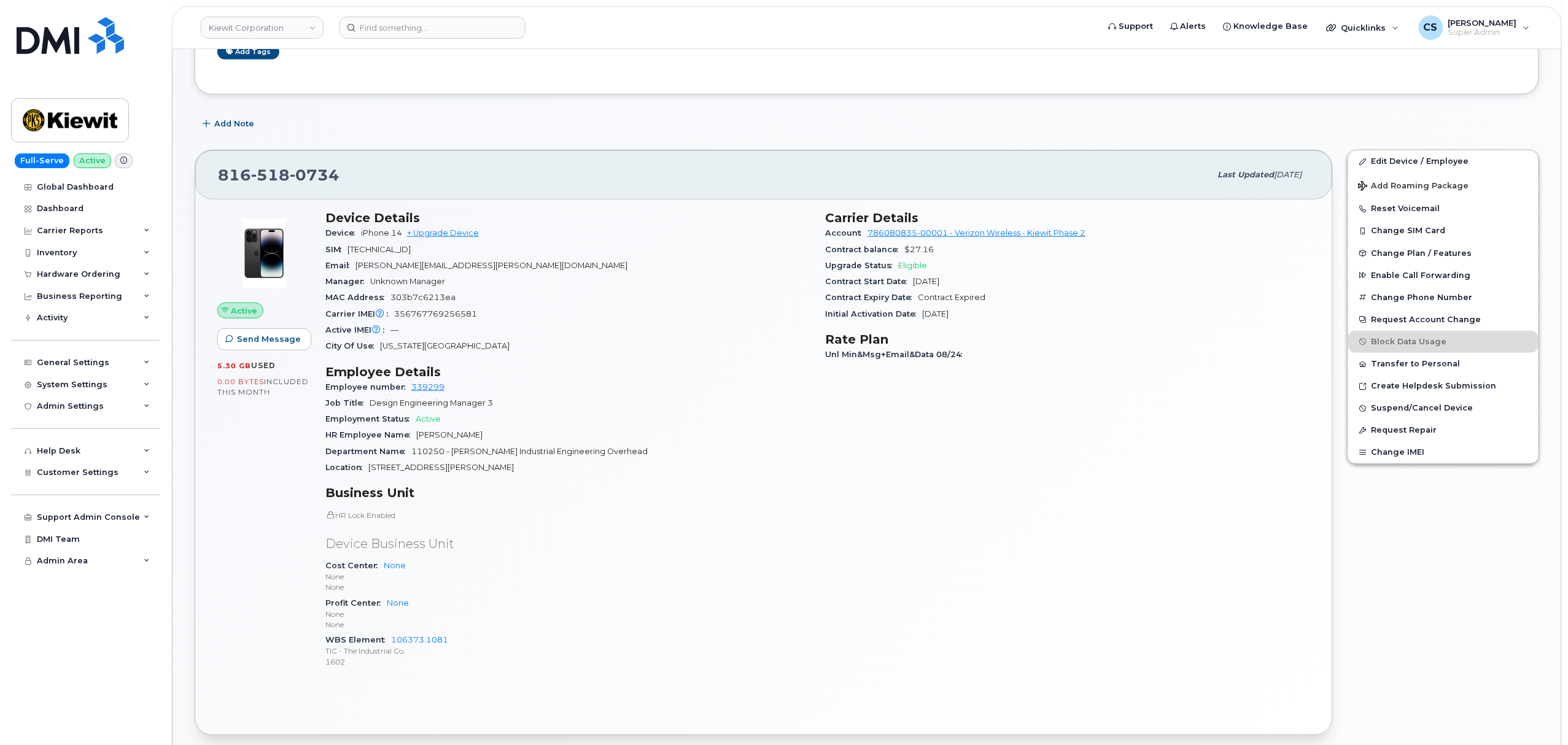
scroll to position [246, 0]
drag, startPoint x: 457, startPoint y: 639, endPoint x: 391, endPoint y: 636, distance: 66.1
click at [391, 636] on div "WBS Element 106373.1081 TIC - The Industrial Co. 1602" at bounding box center [567, 650] width 485 height 37
copy link "106373.1081"
drag, startPoint x: 826, startPoint y: 217, endPoint x: 978, endPoint y: 315, distance: 180.9
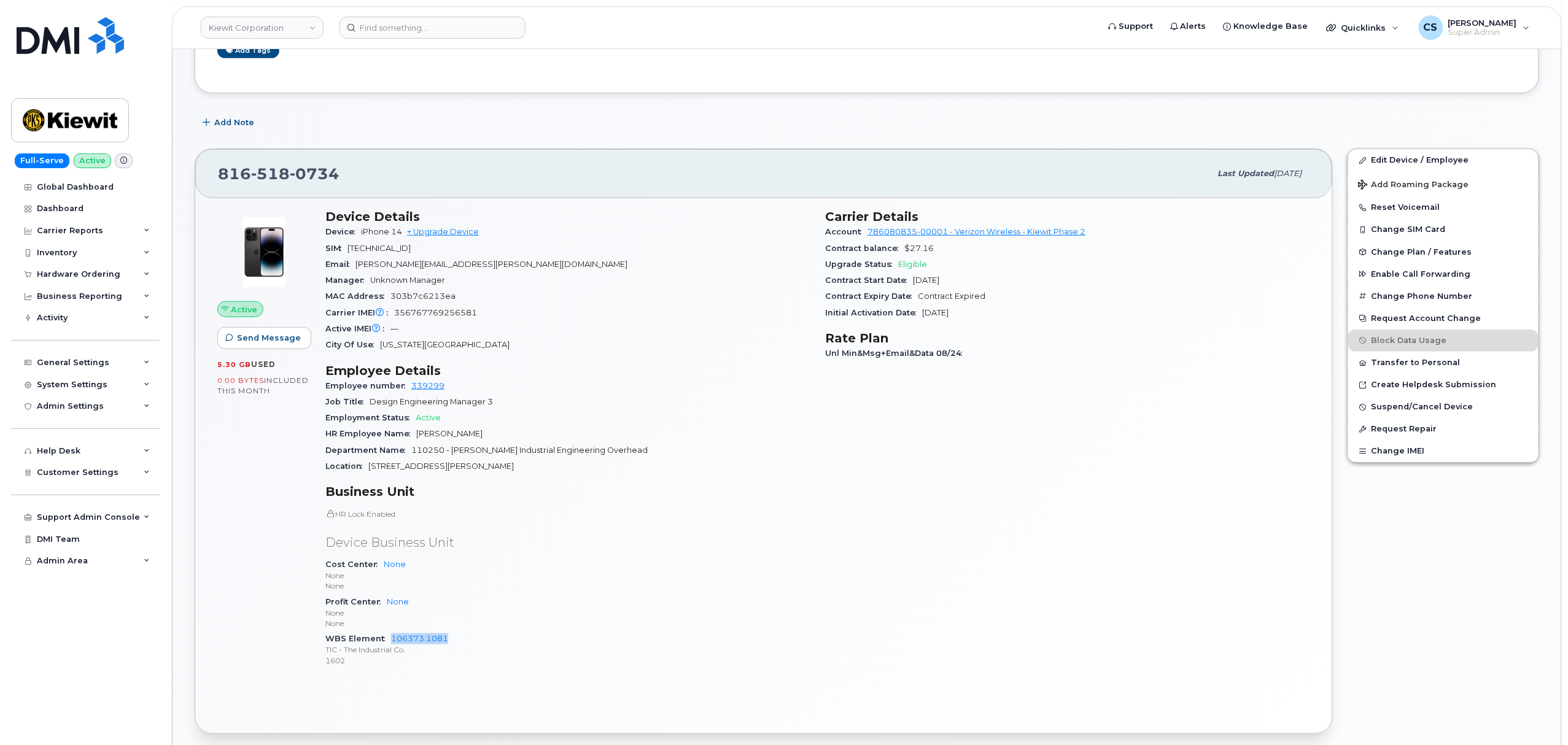
click at [978, 315] on section "Carrier Details Account 786080835-00001 - Verizon Wireless - Kiewit Phase 2 Con…" at bounding box center [1067, 265] width 485 height 111
copy section "Carrier Details Account 786080835-00001 - Verizon Wireless - Kiewit Phase 2 Con…"
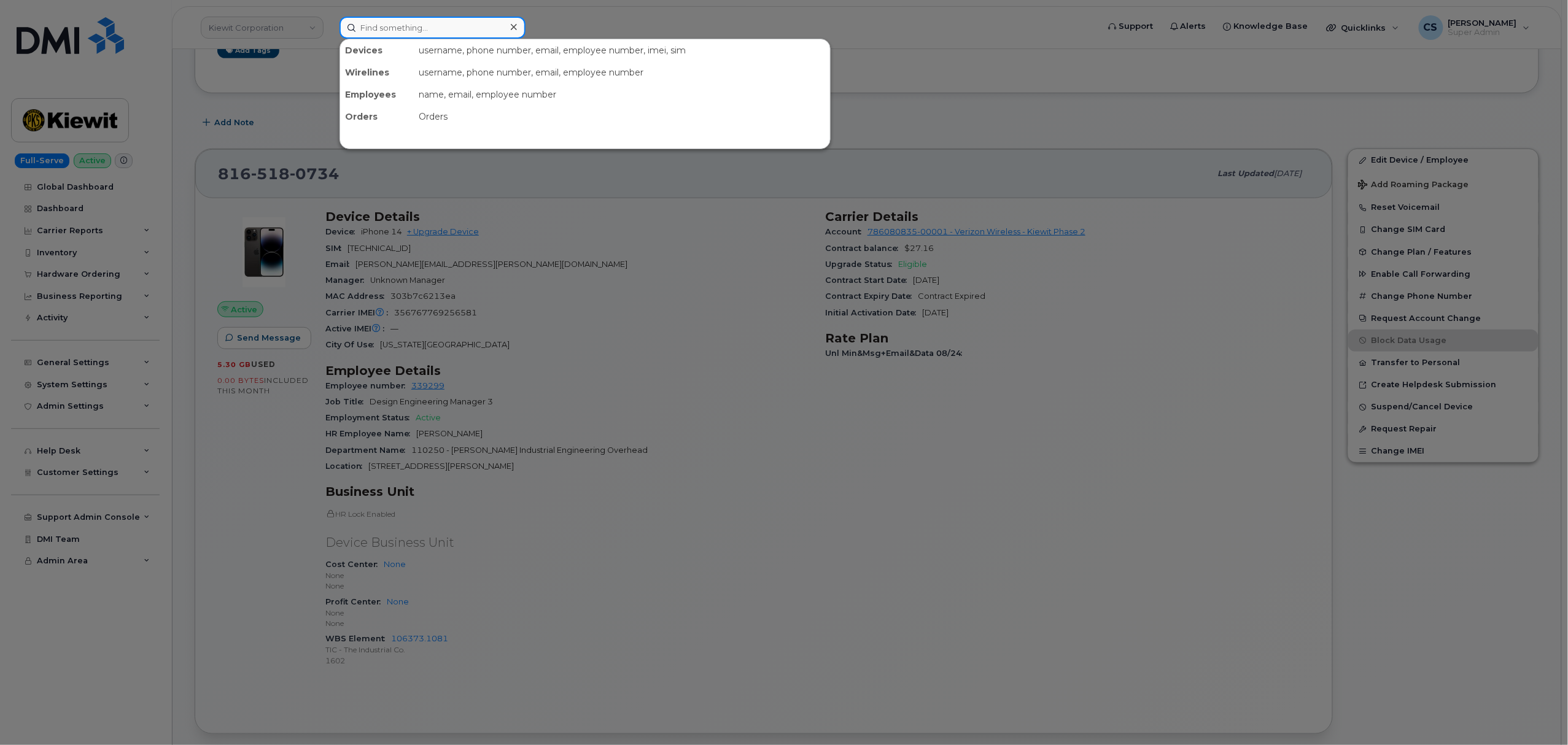
click at [438, 28] on input at bounding box center [432, 27] width 186 height 22
paste input "9132097067"
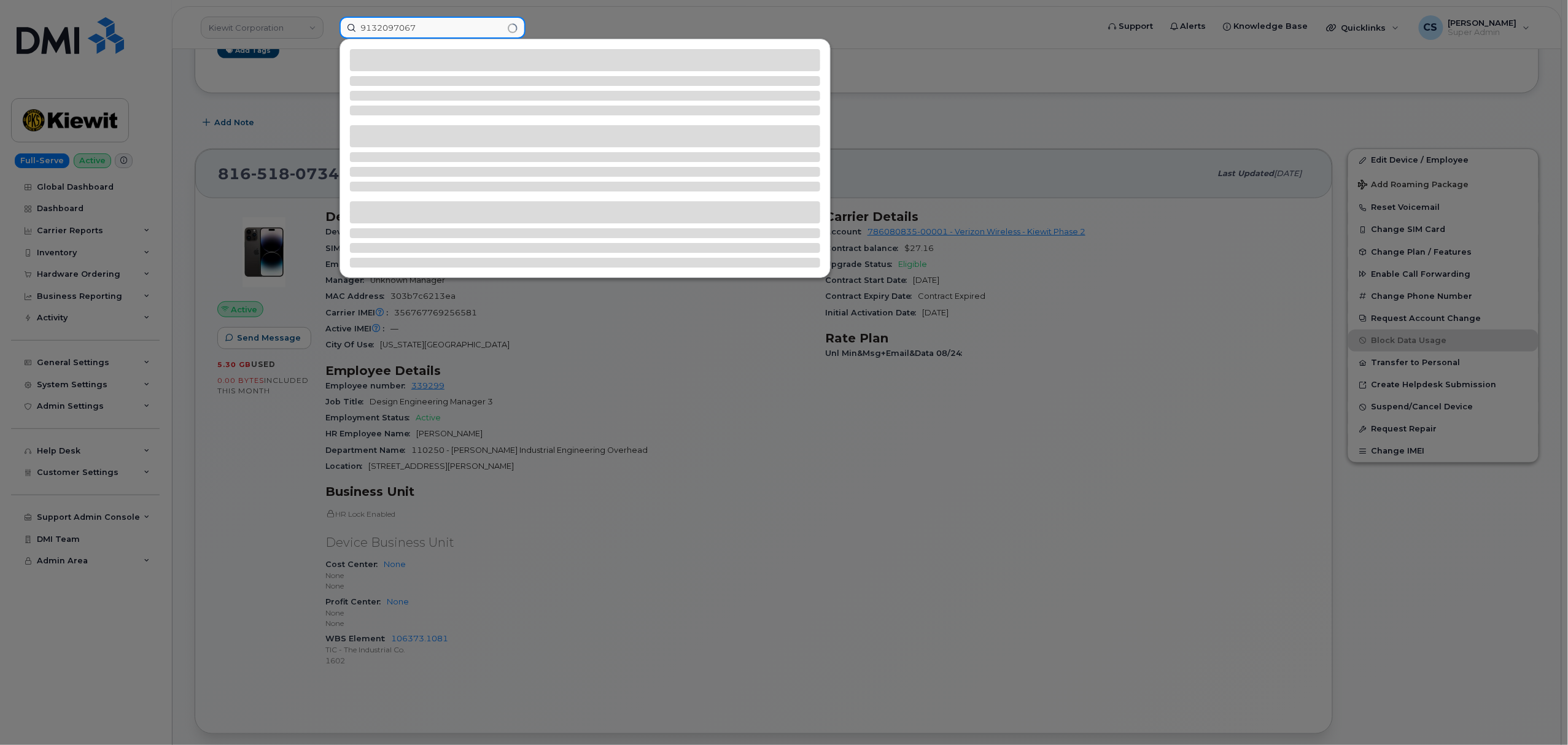
type input "9132097067"
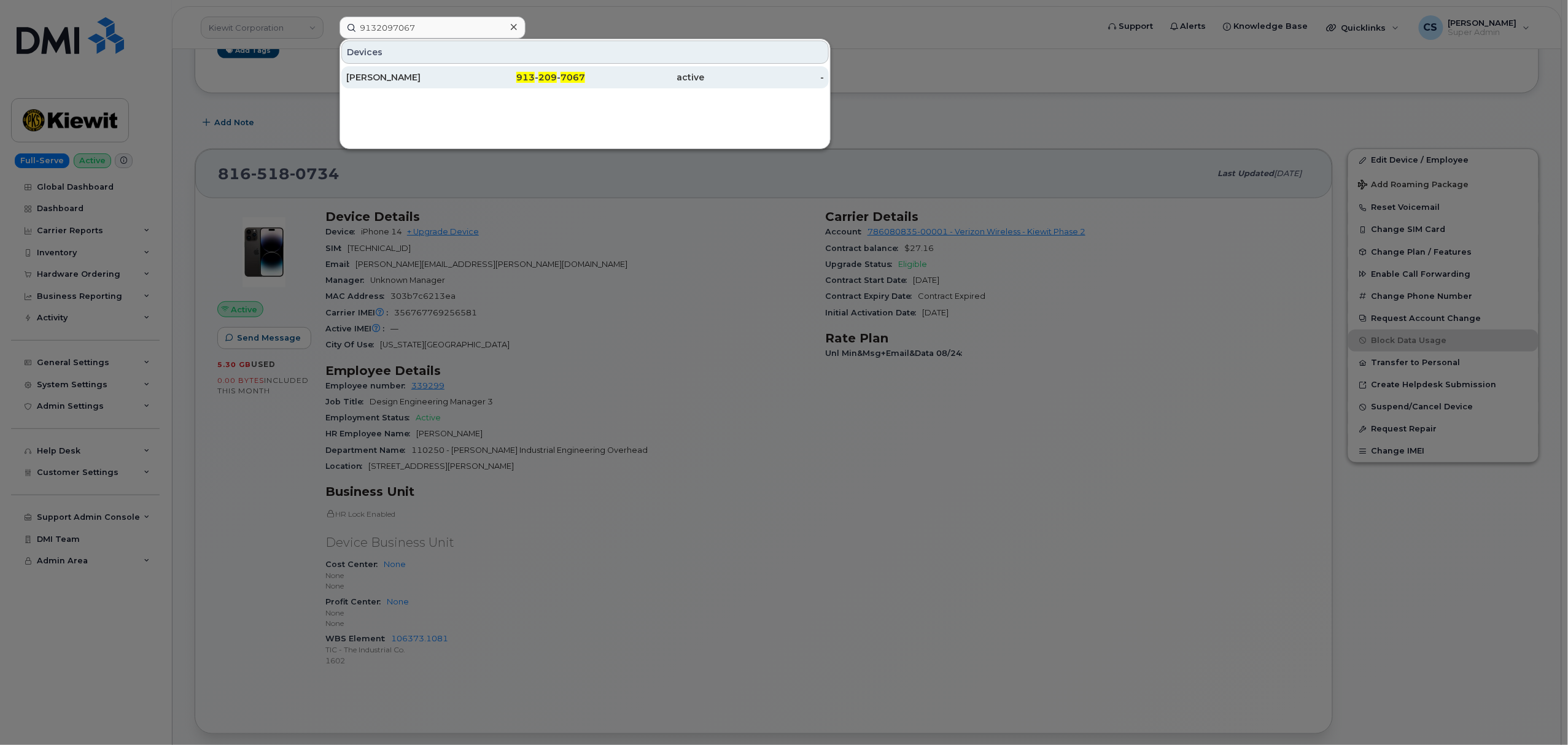
click at [548, 75] on span "209" at bounding box center [547, 77] width 19 height 11
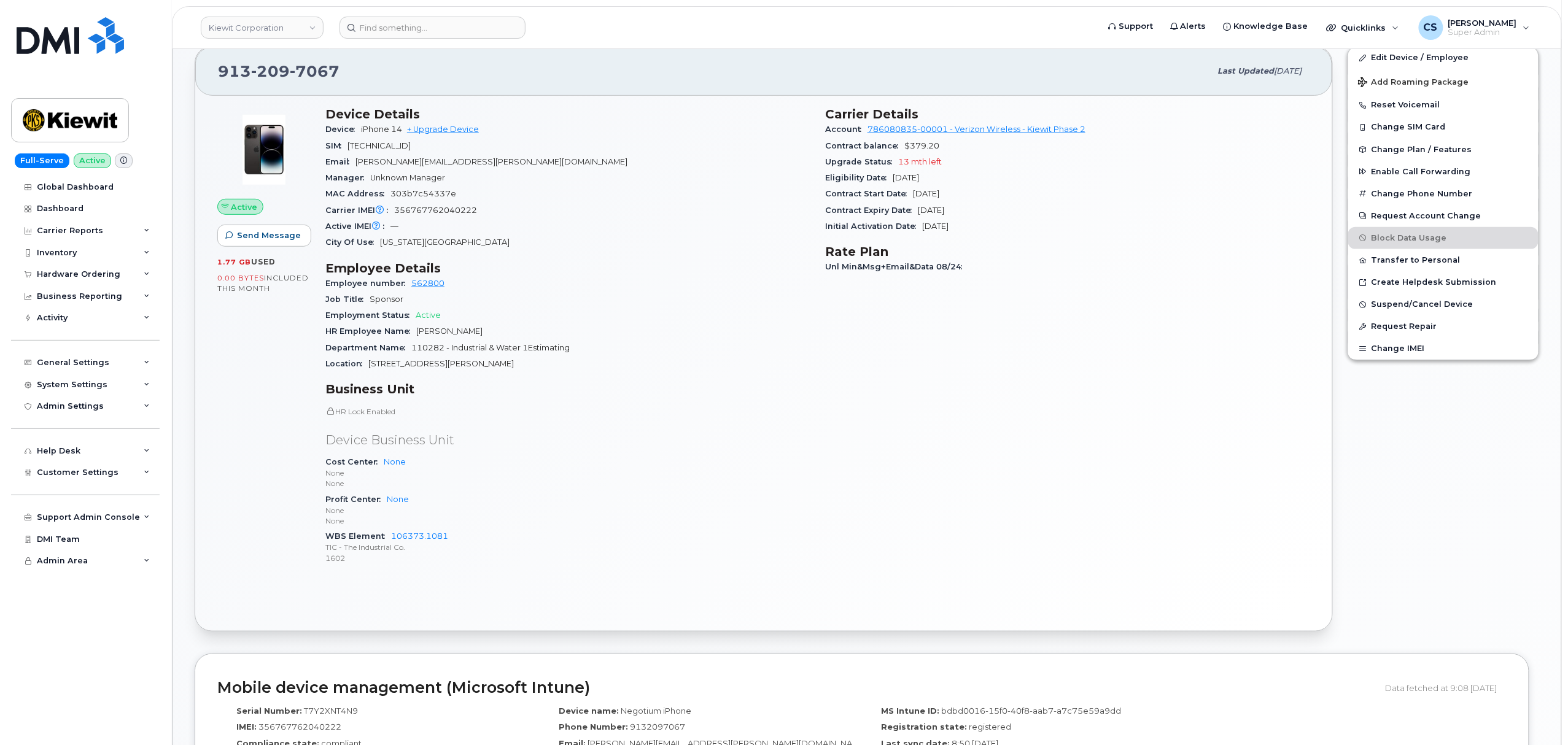
scroll to position [246, 0]
drag, startPoint x: 453, startPoint y: 533, endPoint x: 391, endPoint y: 531, distance: 62.0
click at [391, 531] on div "WBS Element 106373.1081 TIC - The Industrial Co. 1602" at bounding box center [567, 545] width 485 height 37
copy link "106373.1081"
drag, startPoint x: 829, startPoint y: 114, endPoint x: 994, endPoint y: 226, distance: 199.4
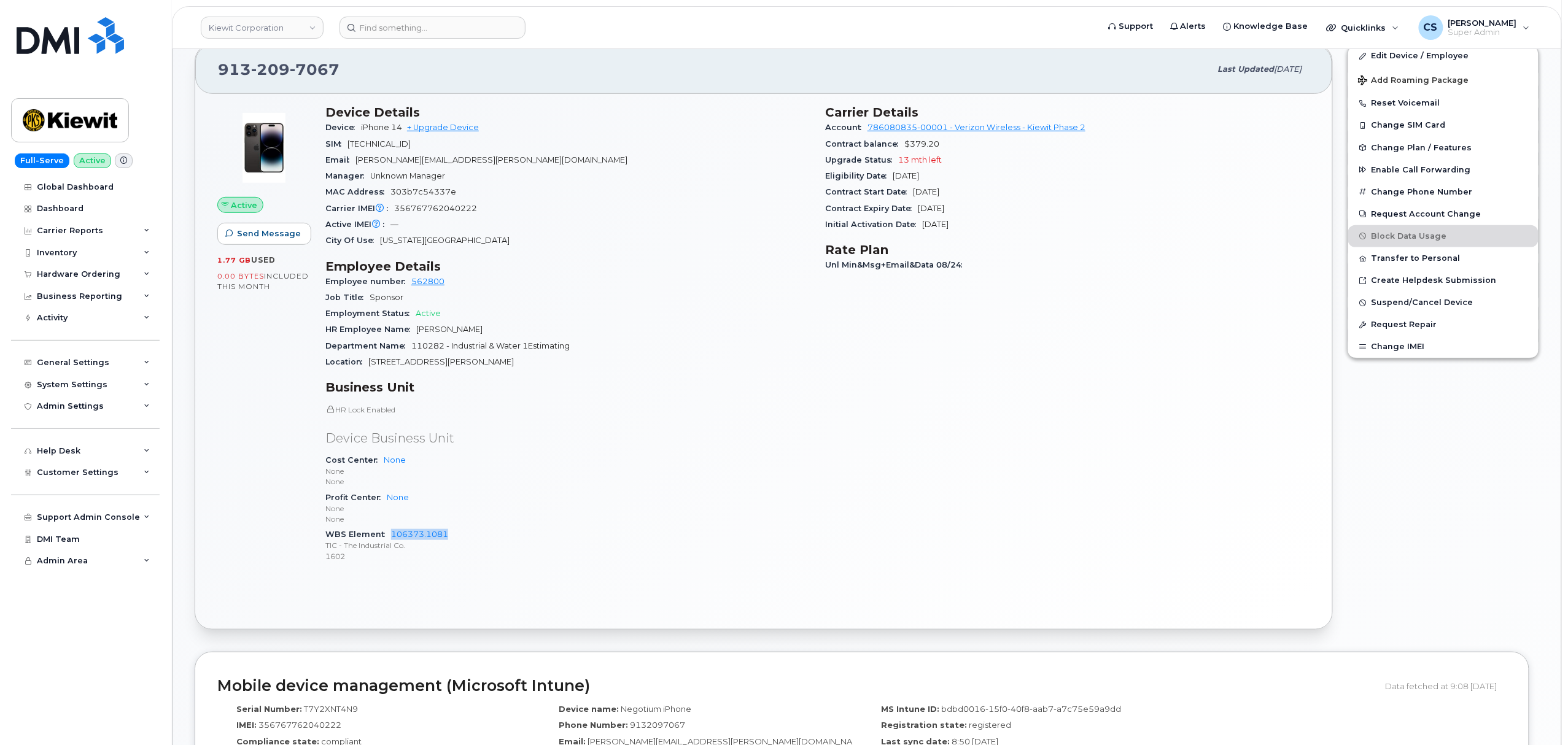
click at [994, 226] on section "Carrier Details Account 786080835-00001 - Verizon Wireless - [PERSON_NAME] Phas…" at bounding box center [1067, 169] width 485 height 127
copy section "Carrier Details Account 786080835-00001 - Verizon Wireless - [PERSON_NAME] Phas…"
click at [399, 25] on input at bounding box center [432, 27] width 186 height 22
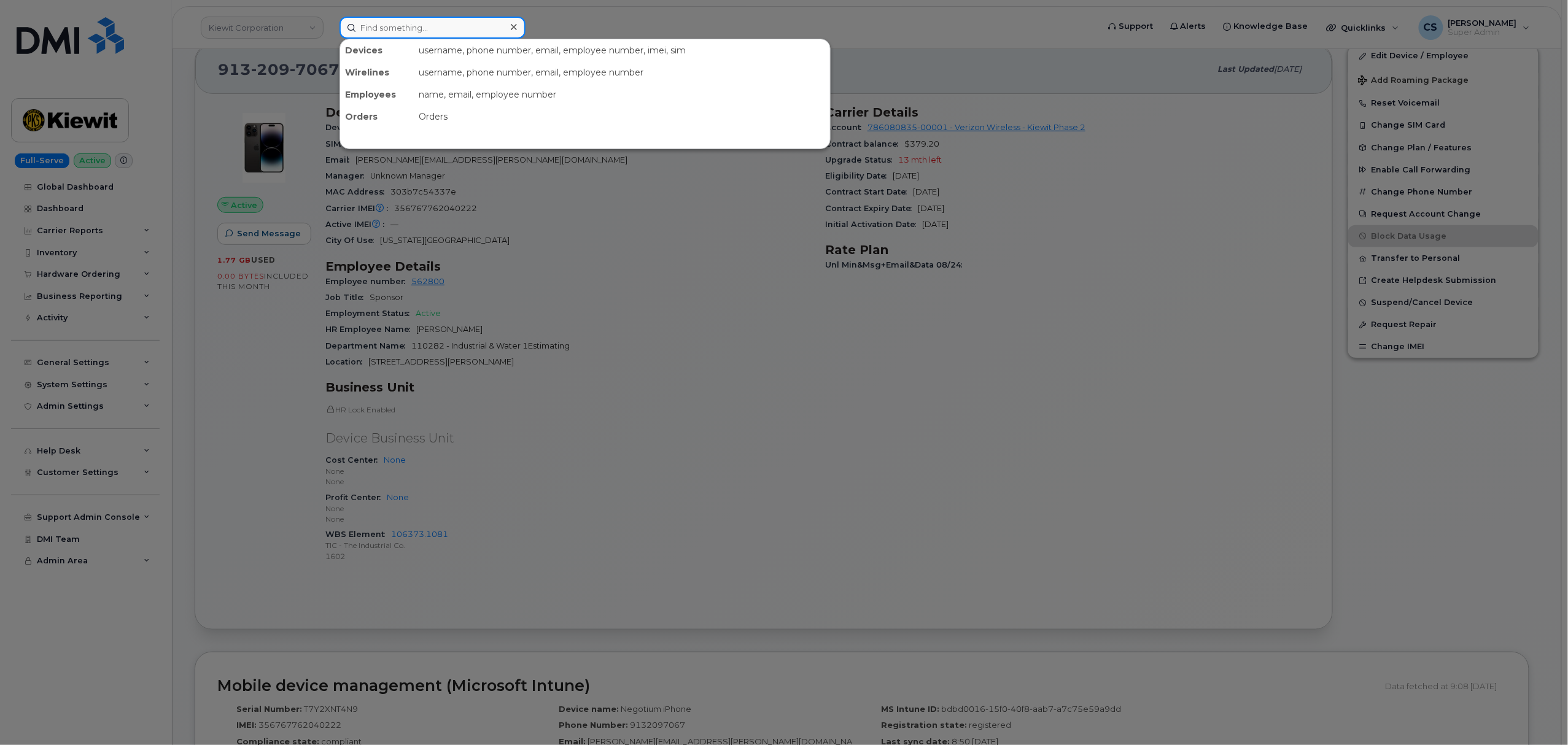
paste input "4029811432"
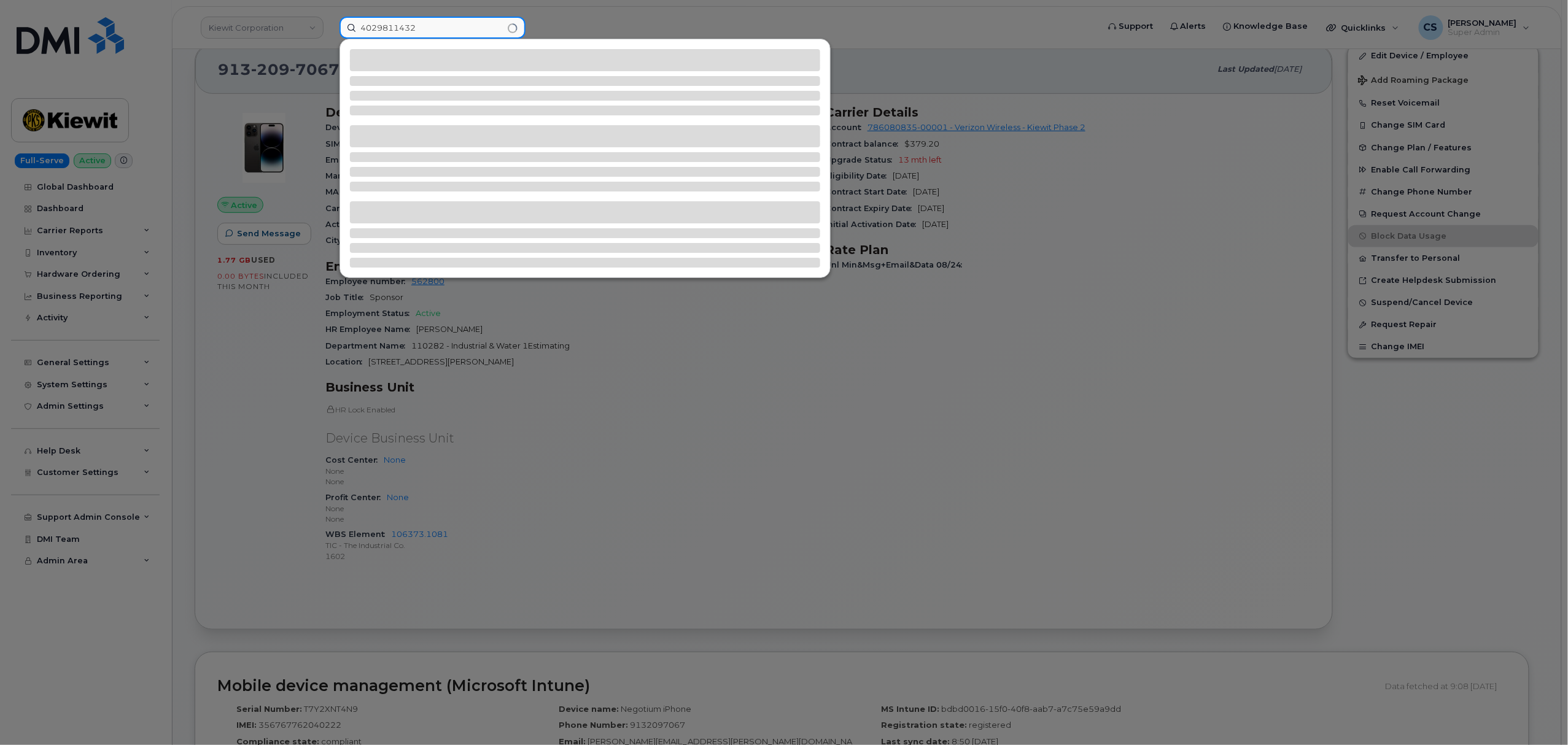
type input "4029811432"
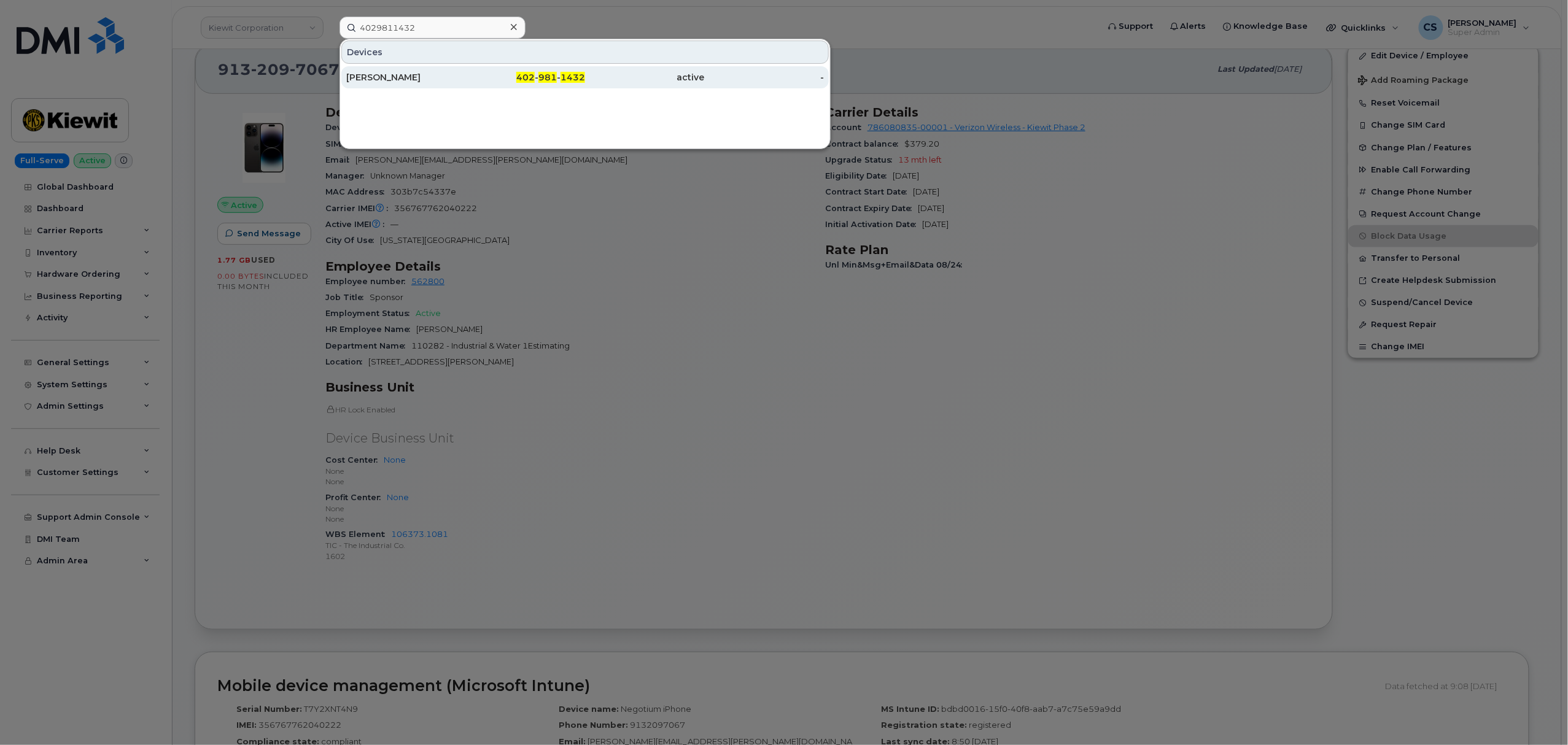
click at [561, 76] on span "1432" at bounding box center [573, 77] width 25 height 11
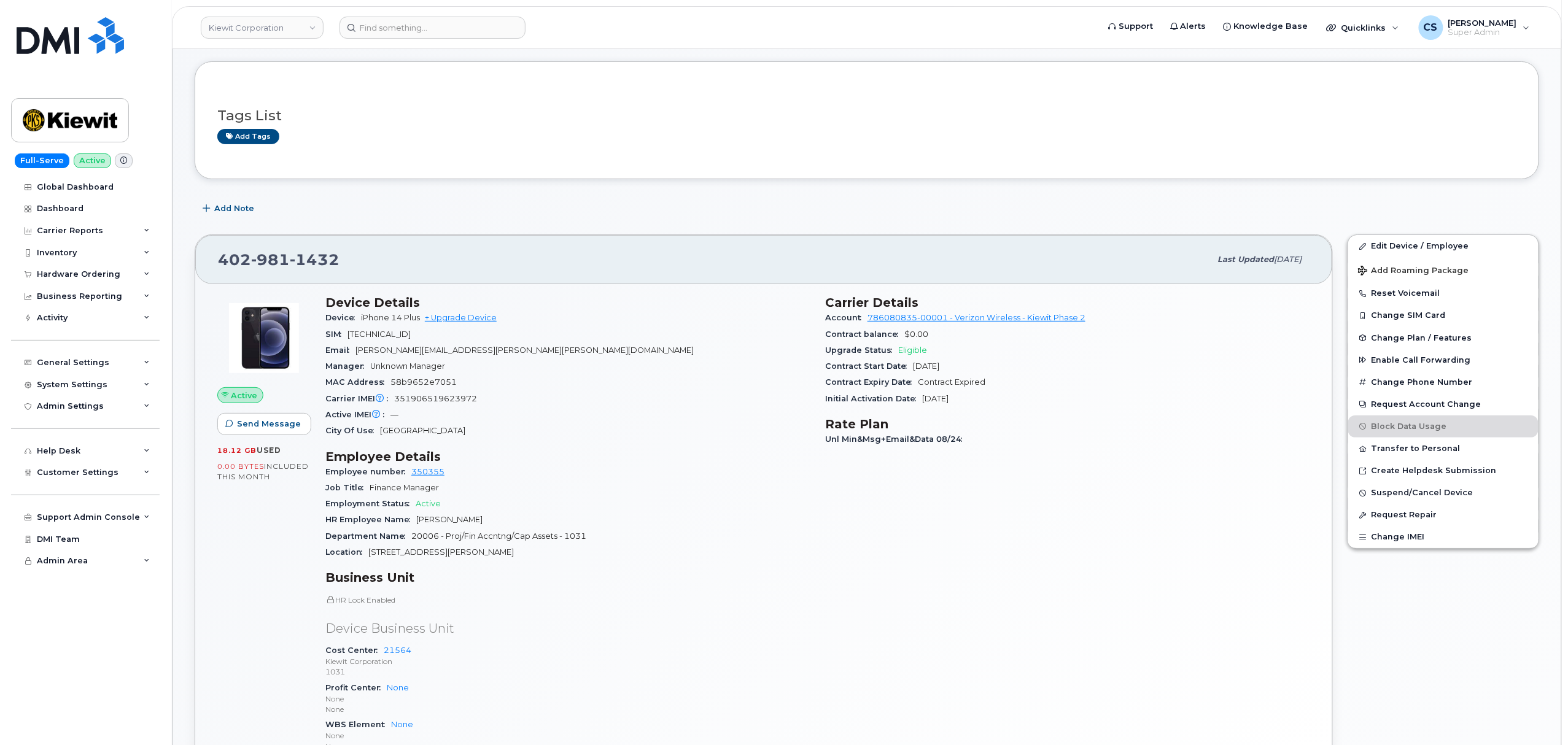
scroll to position [163, 0]
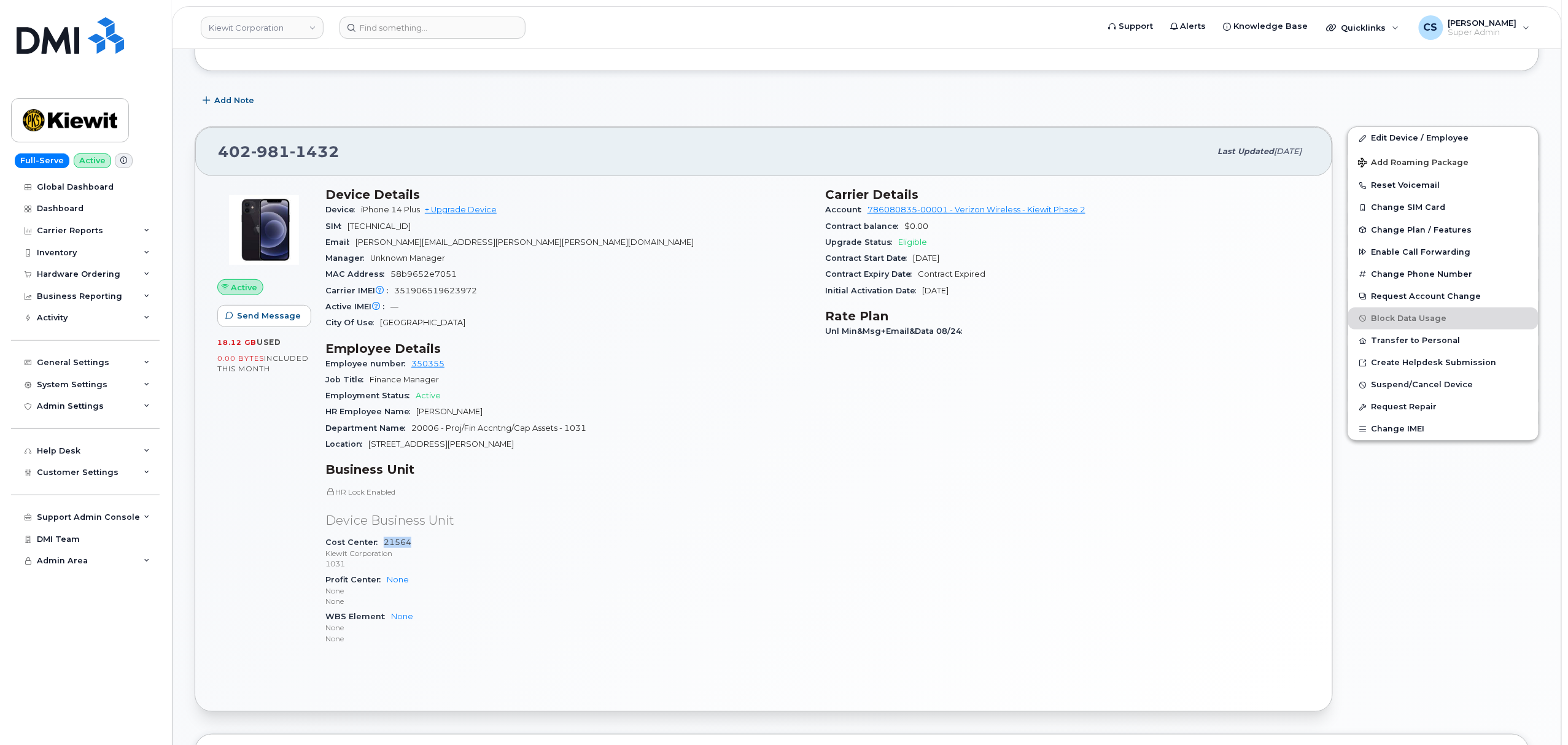
drag, startPoint x: 415, startPoint y: 544, endPoint x: 384, endPoint y: 545, distance: 31.0
click at [384, 545] on div "Cost Center 21564 Kiewit Corporation 1031" at bounding box center [567, 553] width 485 height 37
copy link "21564"
drag, startPoint x: 827, startPoint y: 192, endPoint x: 982, endPoint y: 293, distance: 185.0
click at [982, 293] on section "Carrier Details Account 786080835-00001 - Verizon Wireless - Kiewit Phase 2 Con…" at bounding box center [1067, 243] width 485 height 111
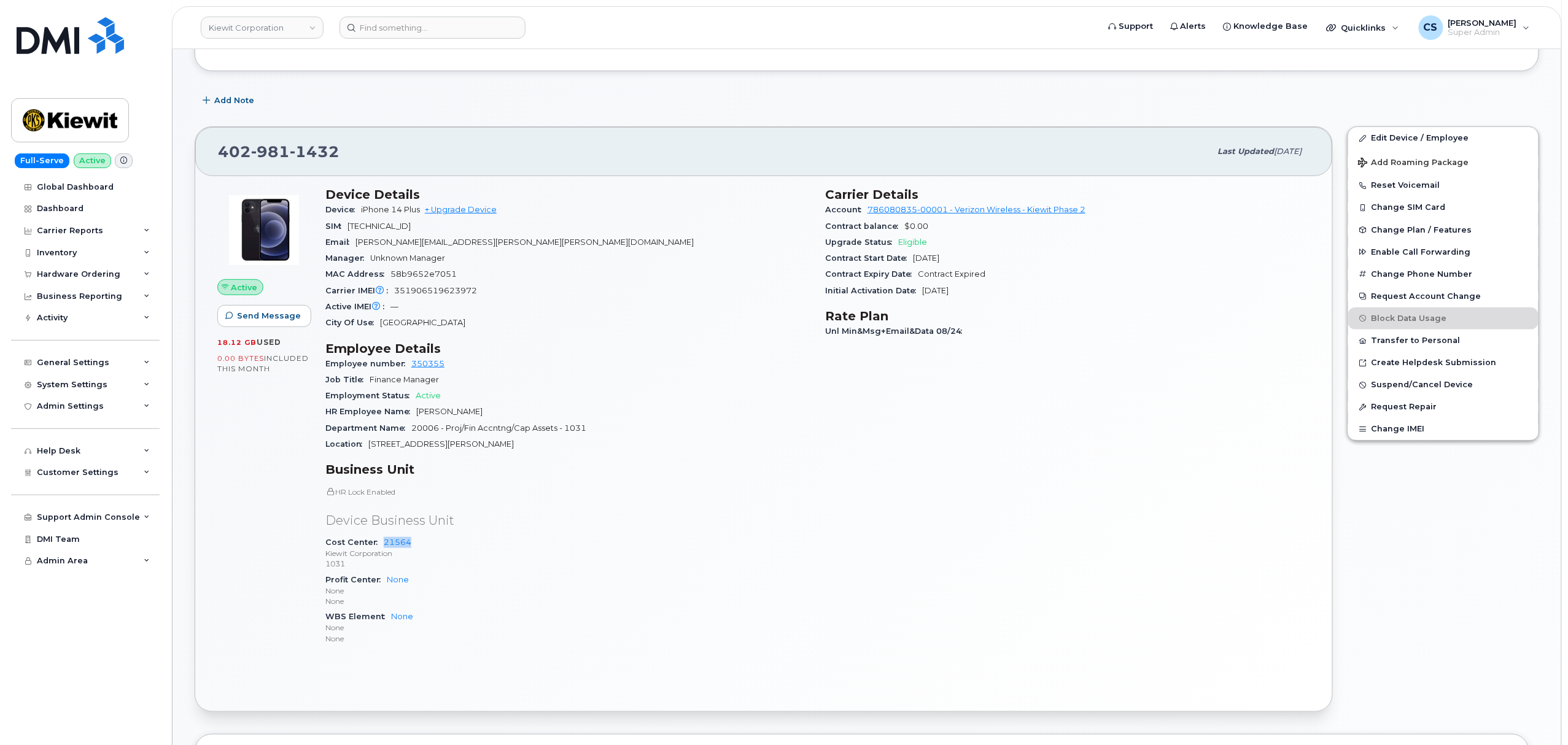
copy section "Carrier Details Account 786080835-00001 - Verizon Wireless - Kiewit Phase 2 Con…"
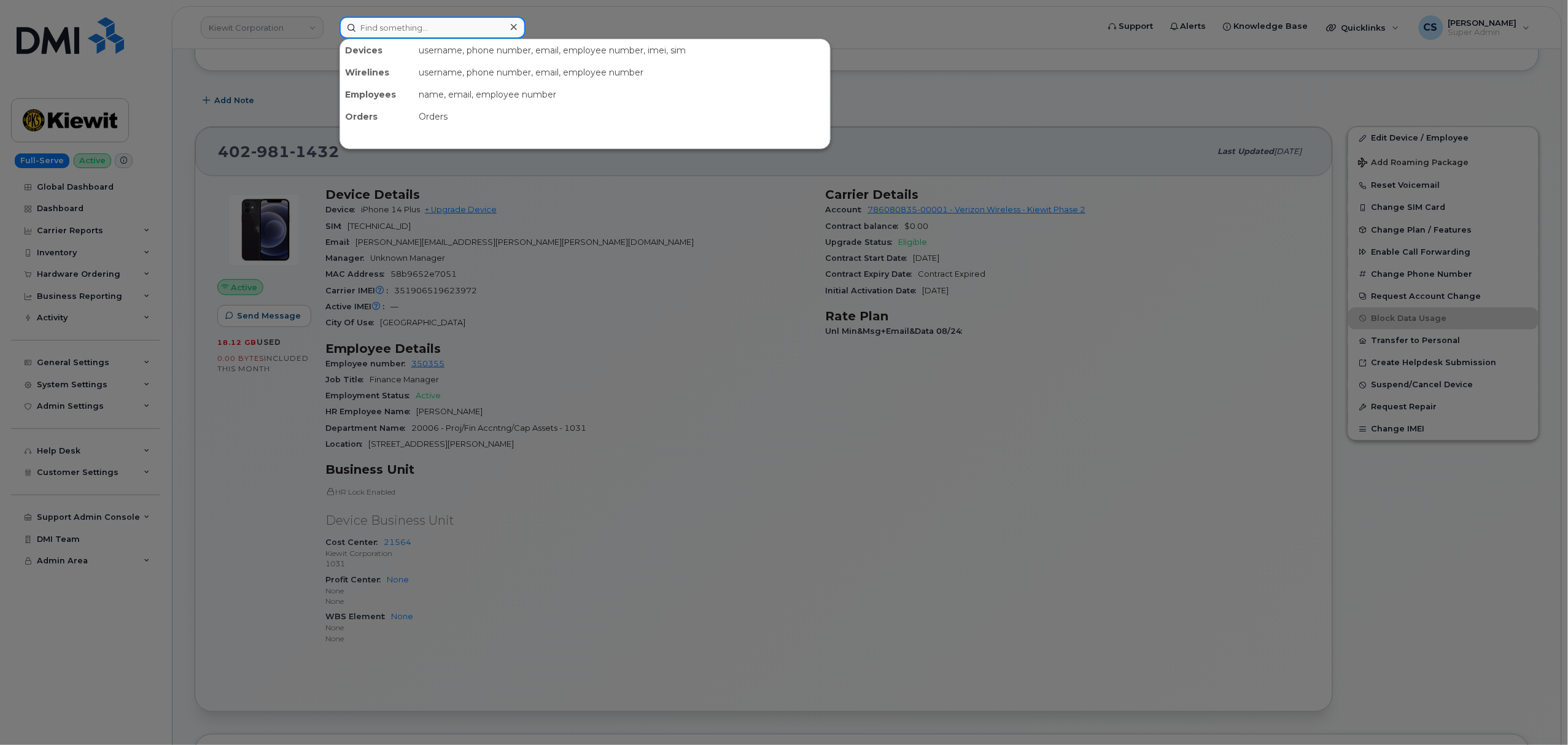
click at [379, 21] on input at bounding box center [432, 27] width 186 height 22
paste input "9137022753"
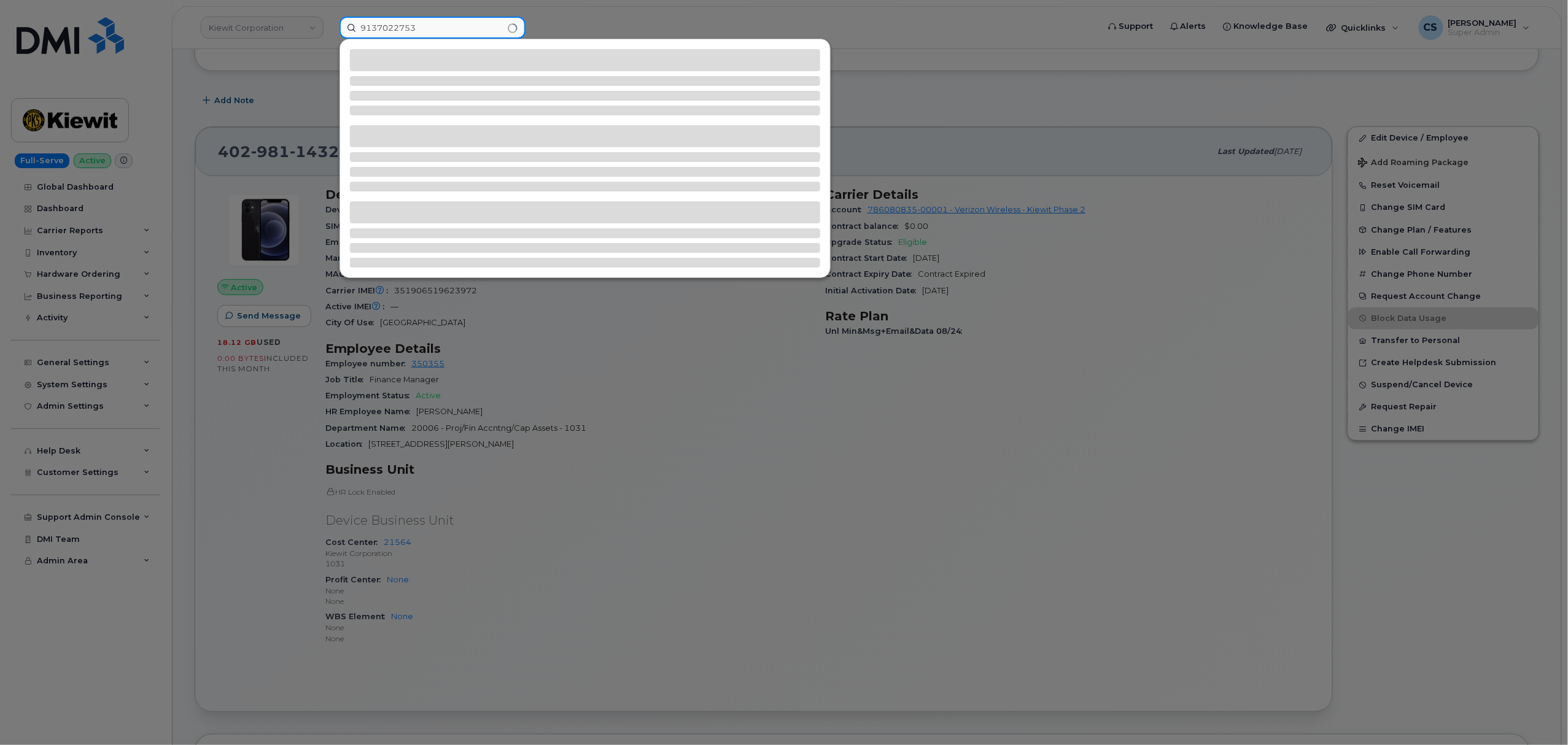
type input "9137022753"
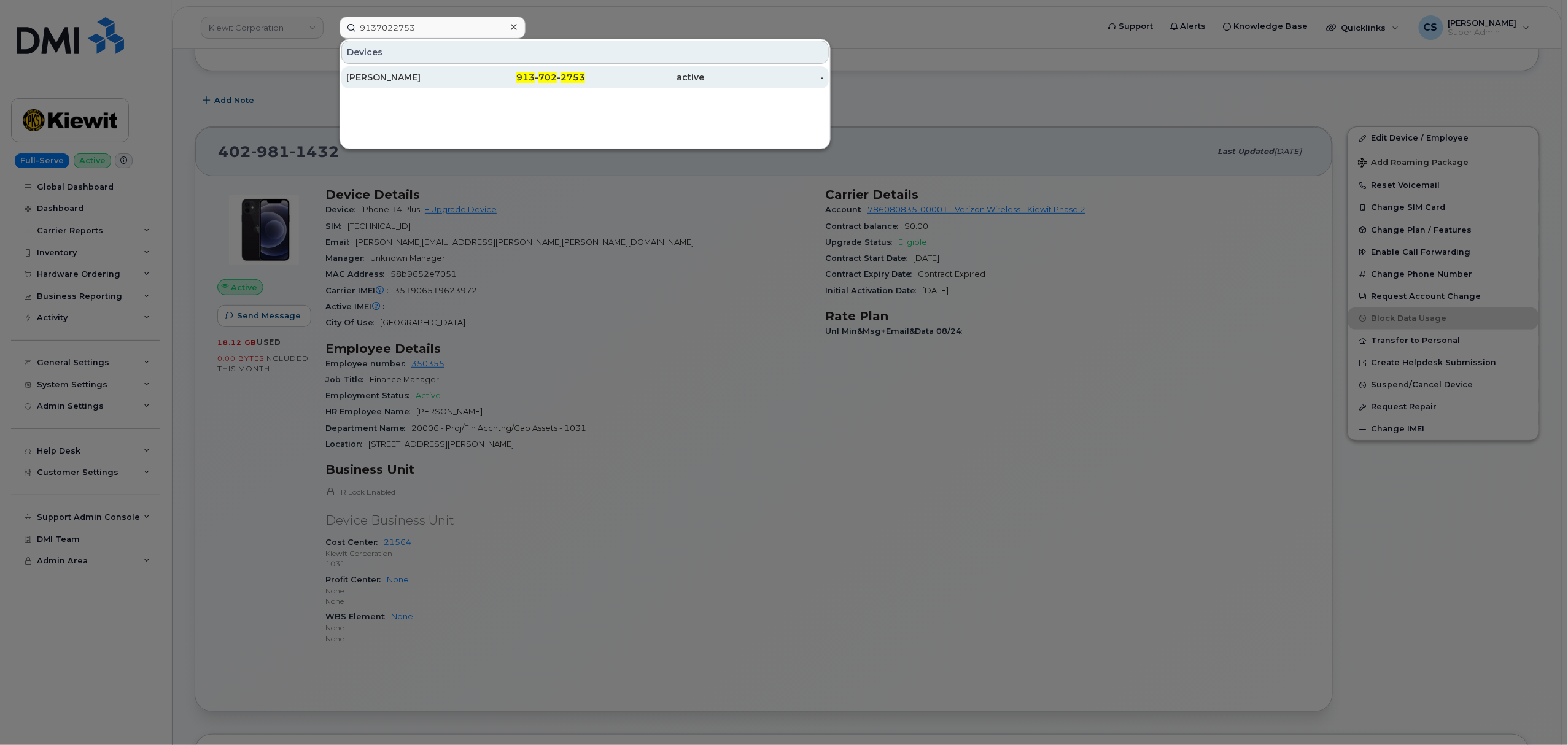
click at [529, 75] on span "913" at bounding box center [525, 77] width 19 height 11
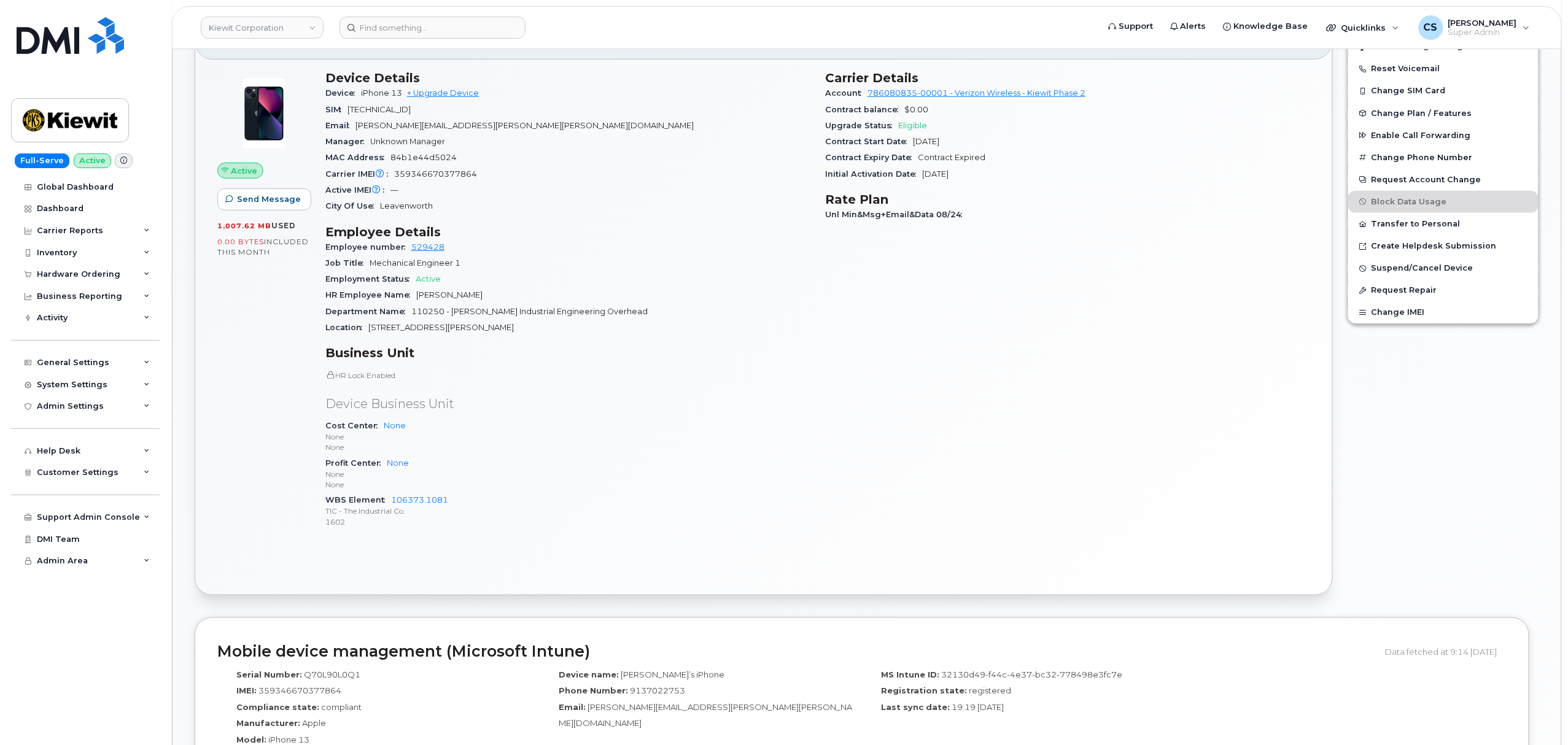
scroll to position [327, 0]
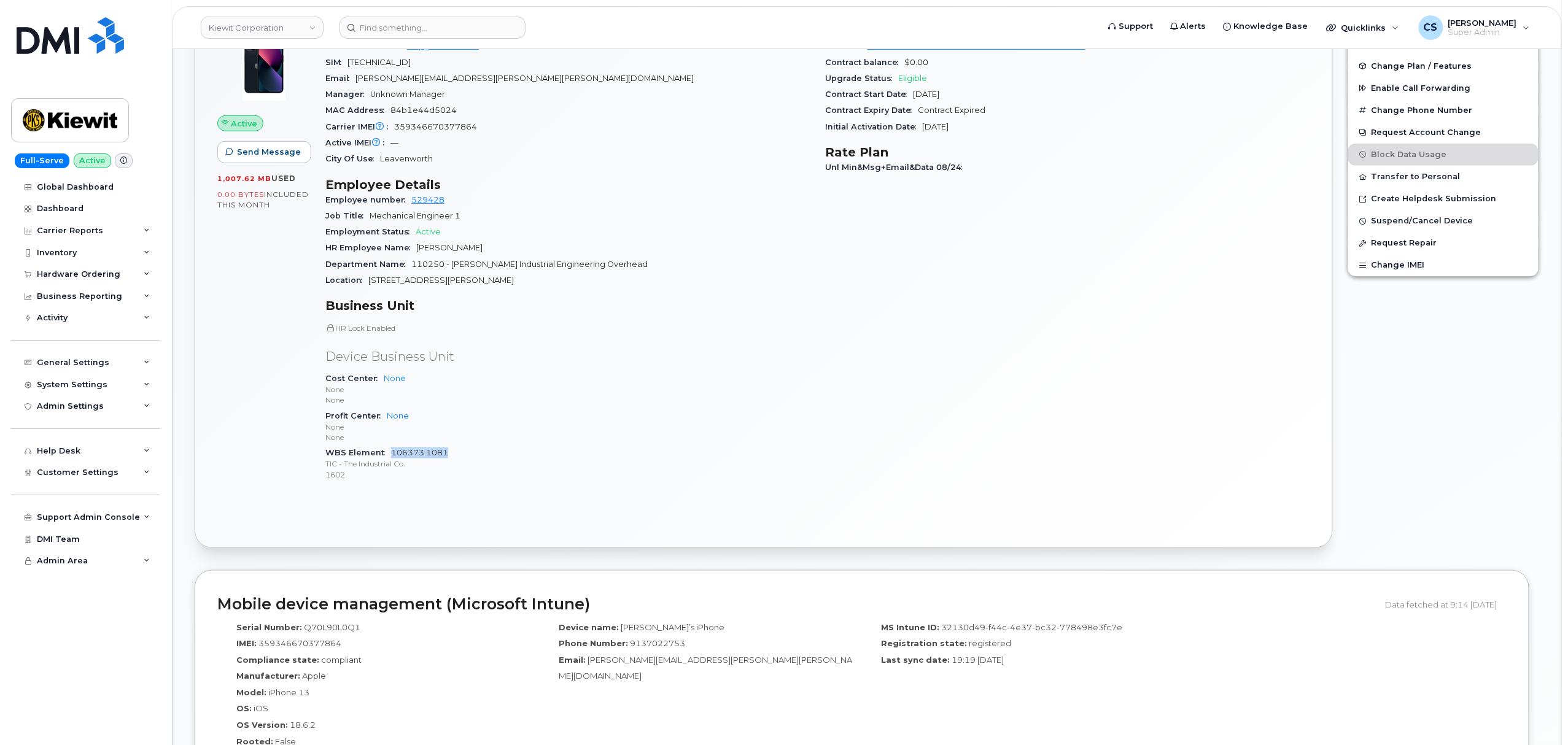
drag, startPoint x: 448, startPoint y: 453, endPoint x: 392, endPoint y: 452, distance: 56.0
click at [392, 452] on div "WBS Element 106373.1081 TIC - The Industrial Co. 1602" at bounding box center [567, 464] width 485 height 37
copy link "106373.1081"
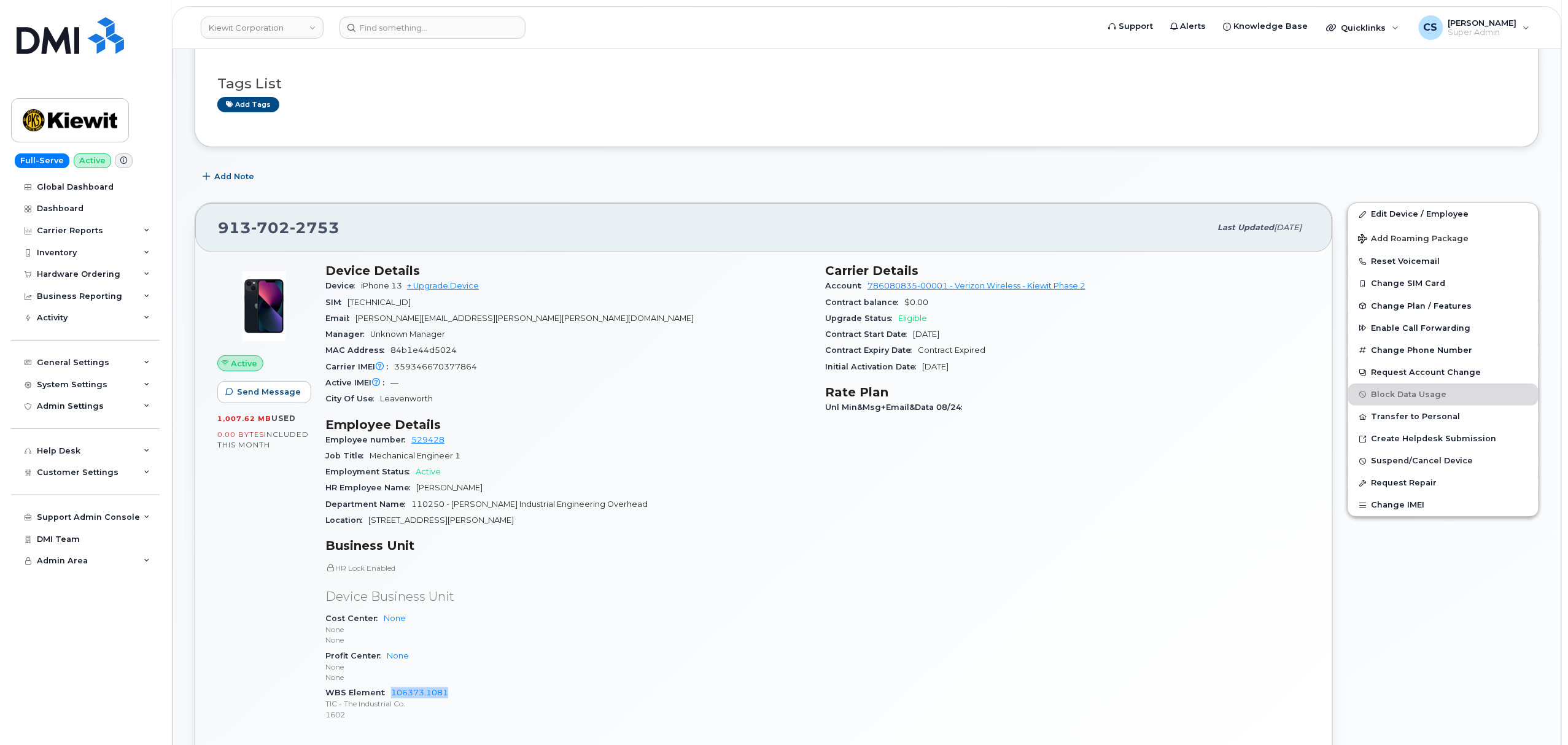
scroll to position [81, 0]
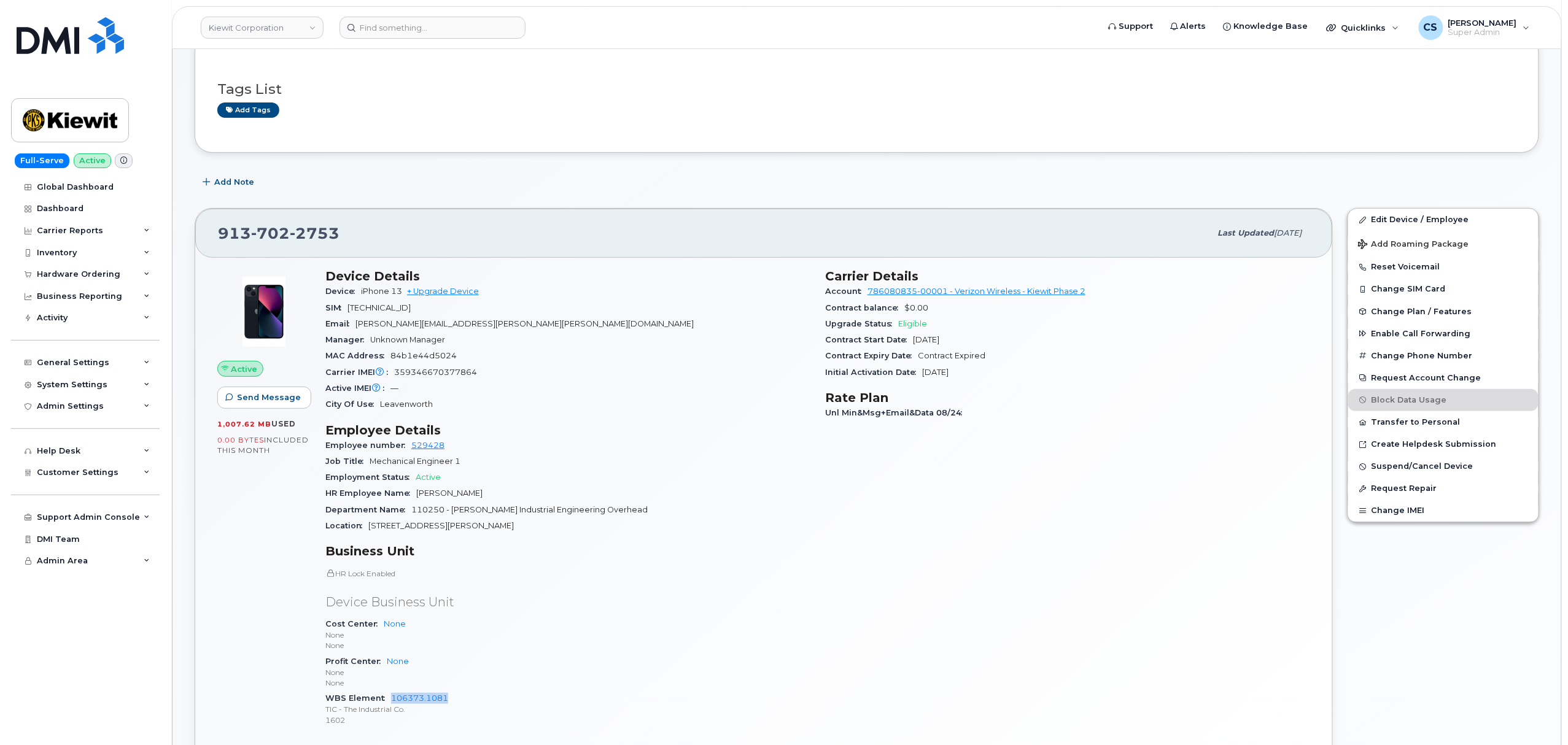
drag, startPoint x: 826, startPoint y: 277, endPoint x: 1004, endPoint y: 375, distance: 203.2
click at [1004, 375] on section "Carrier Details Account 786080835-00001 - Verizon Wireless - Kiewit Phase 2 Con…" at bounding box center [1067, 324] width 485 height 111
copy section "Carrier Details Account 786080835-00001 - Verizon Wireless - Kiewit Phase 2 Con…"
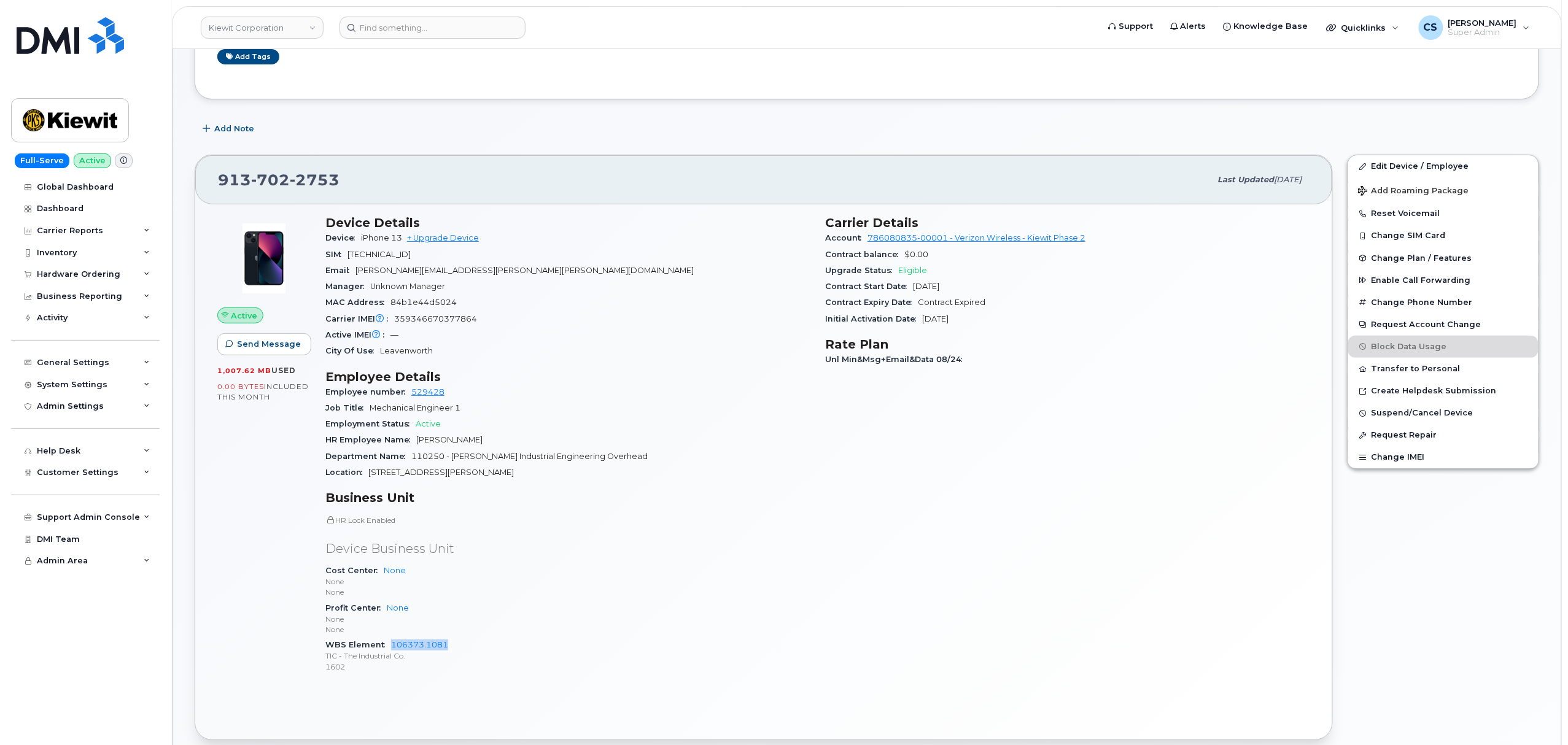
scroll to position [163, 0]
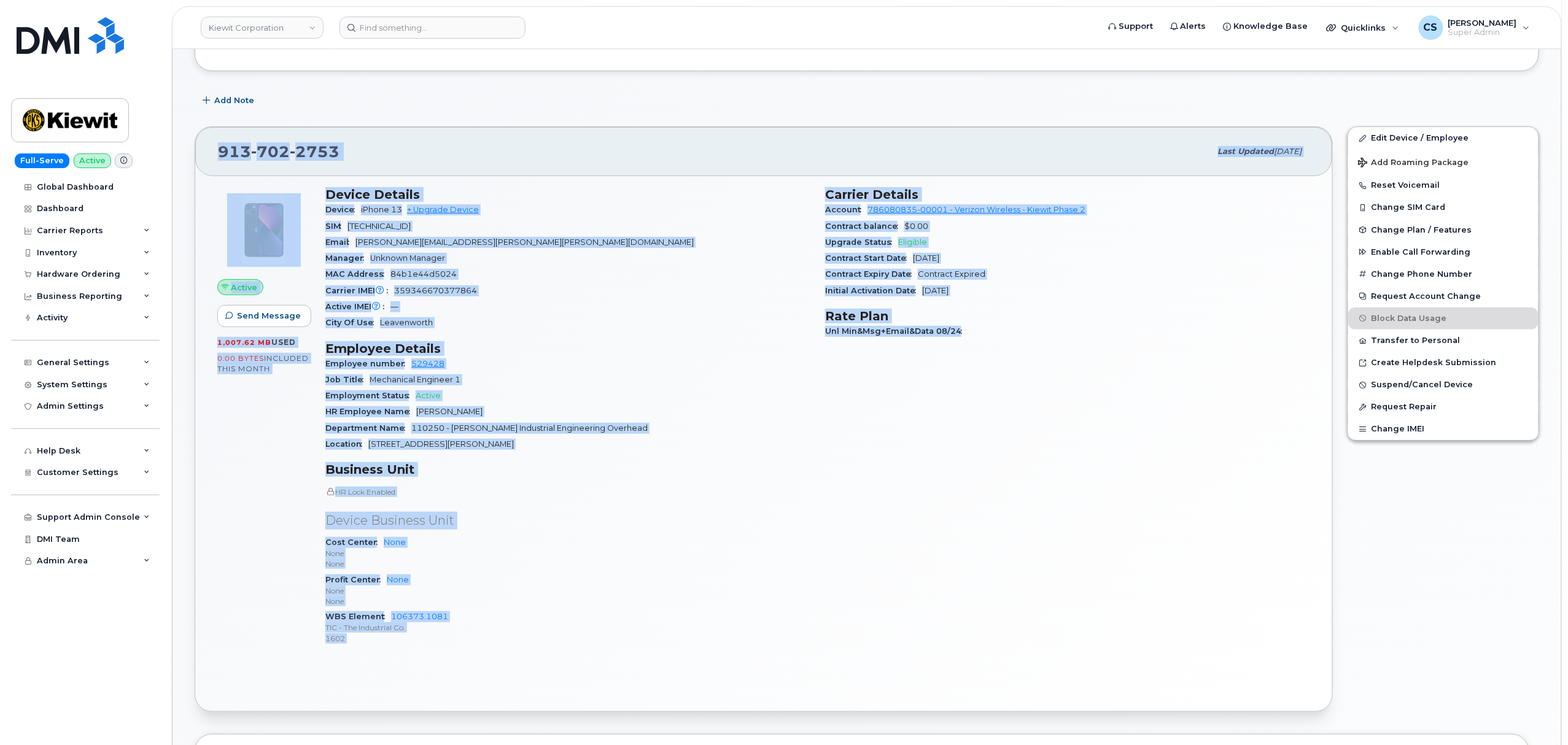
drag, startPoint x: 212, startPoint y: 148, endPoint x: 963, endPoint y: 338, distance: 774.7
click at [963, 338] on div "913 702 2753 Last updated Sep 10, 2025 Active Send Message 1,007.62 MB  used 0.…" at bounding box center [764, 419] width 1138 height 586
copy div "913 702 2753 Last updated Sep 10, 2025 Active Send Message 1,007.62 MB  used 0.…"
click at [979, 515] on div "Carrier Details Account 786080835-00001 - Verizon Wireless - Kiewit Phase 2 Con…" at bounding box center [1067, 421] width 499 height 483
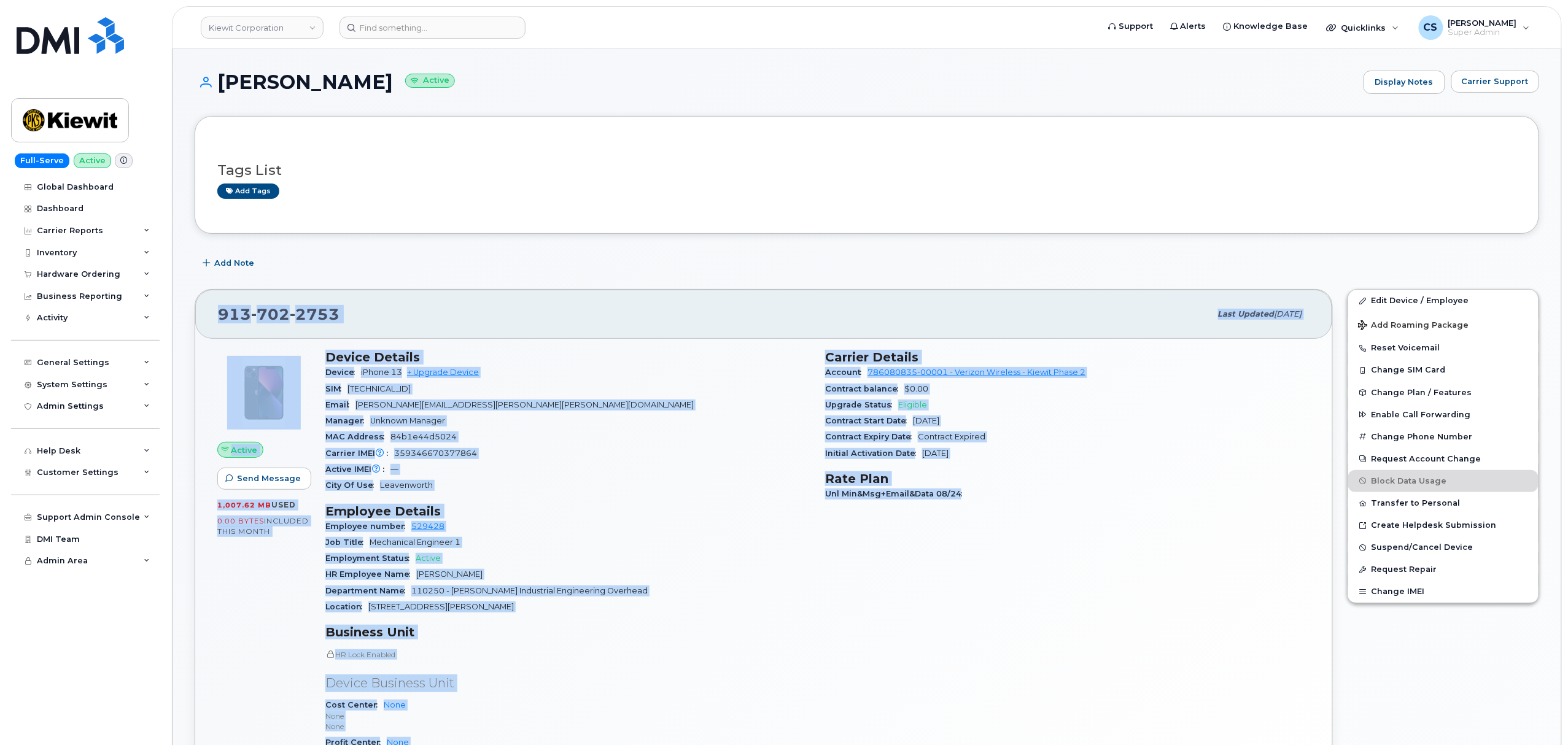
scroll to position [0, 0]
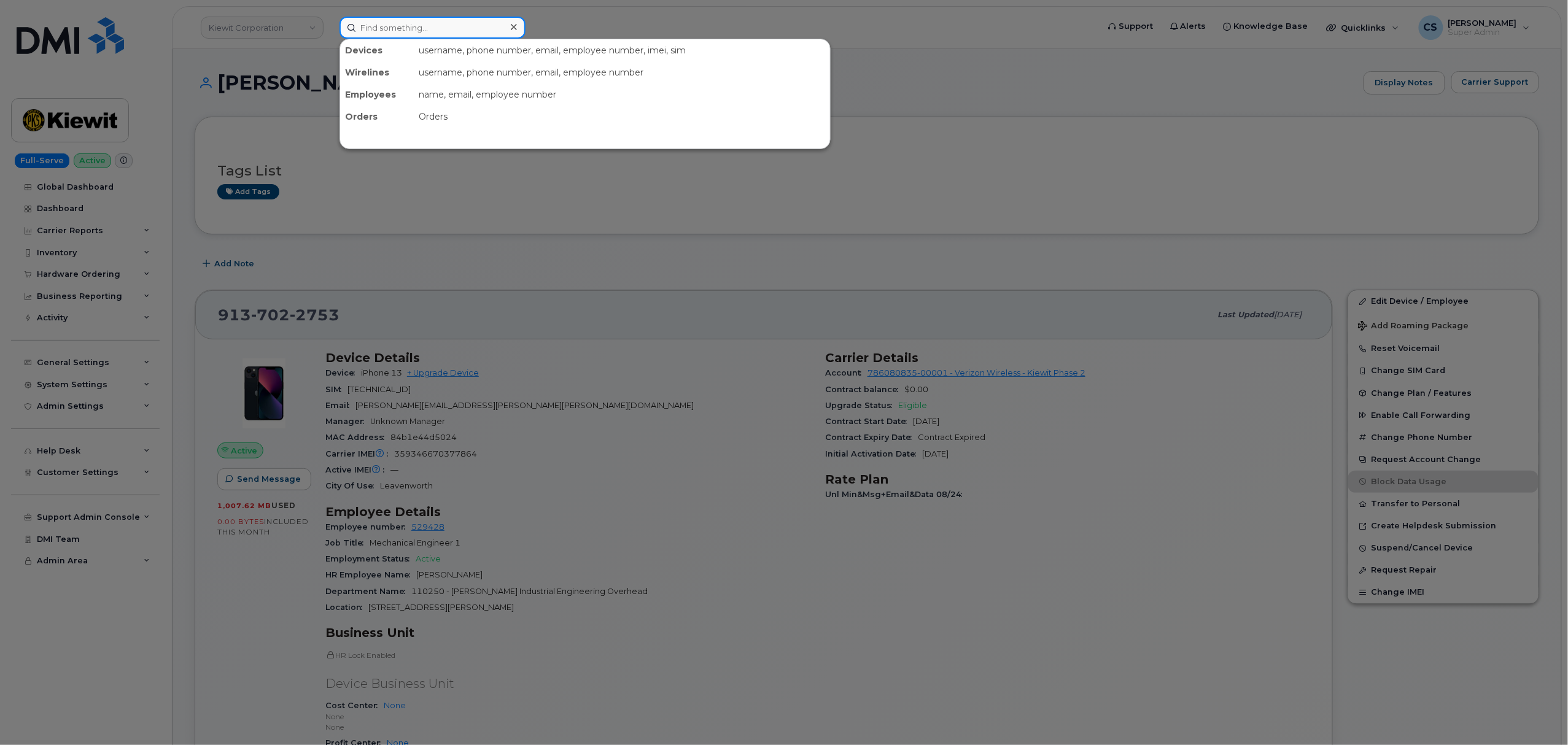
click at [409, 31] on input at bounding box center [432, 27] width 186 height 22
paste input "9133406477"
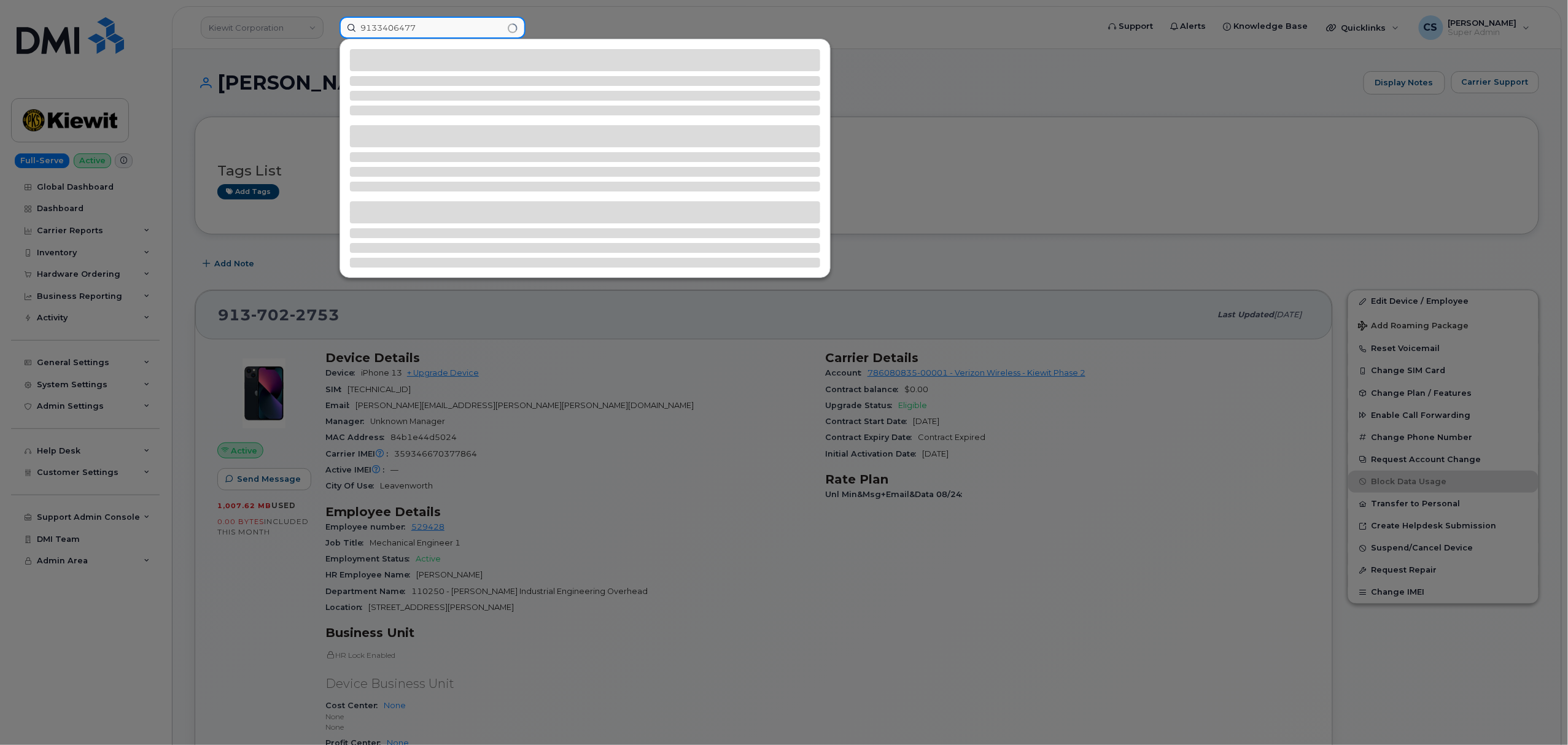
type input "9133406477"
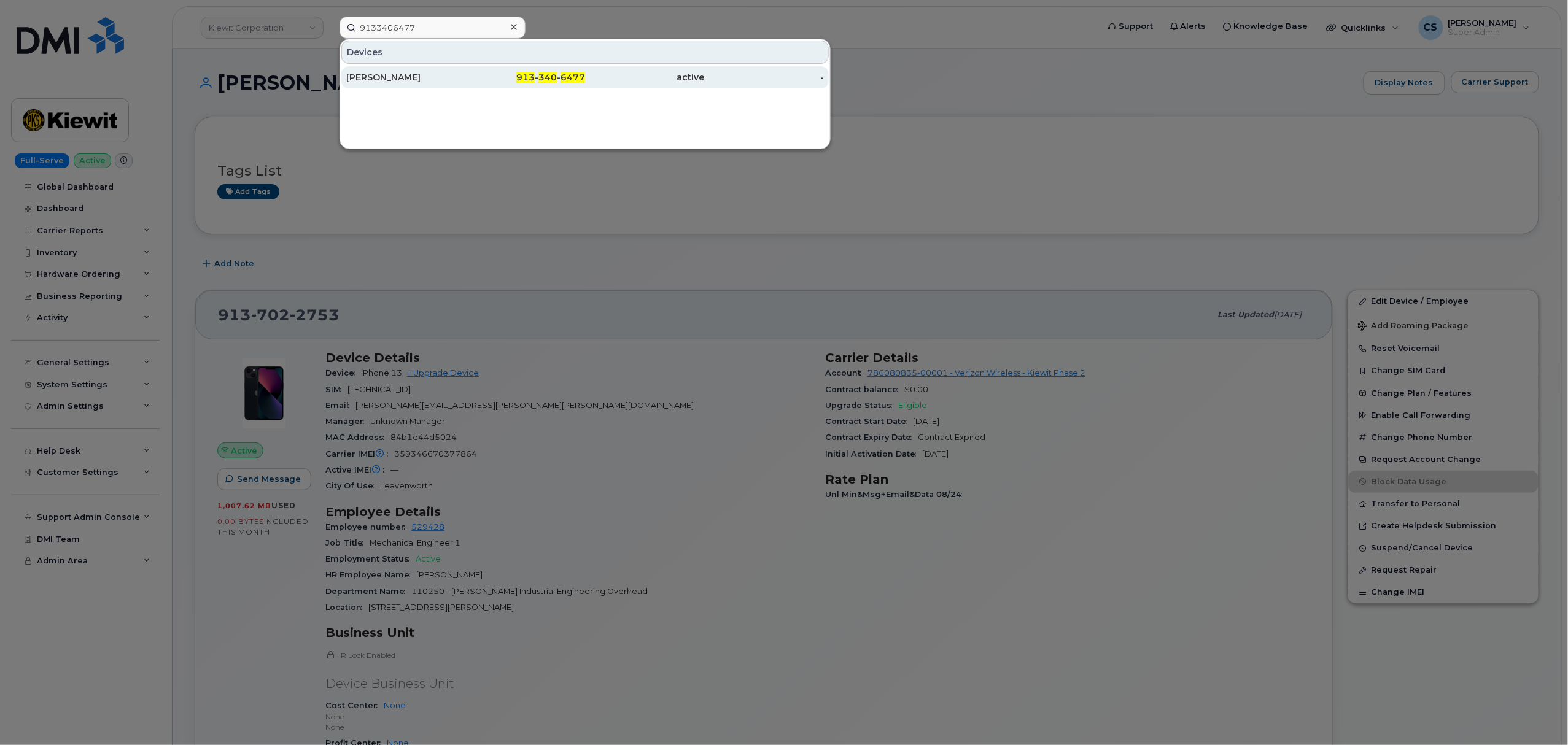
click at [556, 73] on span "340" at bounding box center [547, 77] width 19 height 11
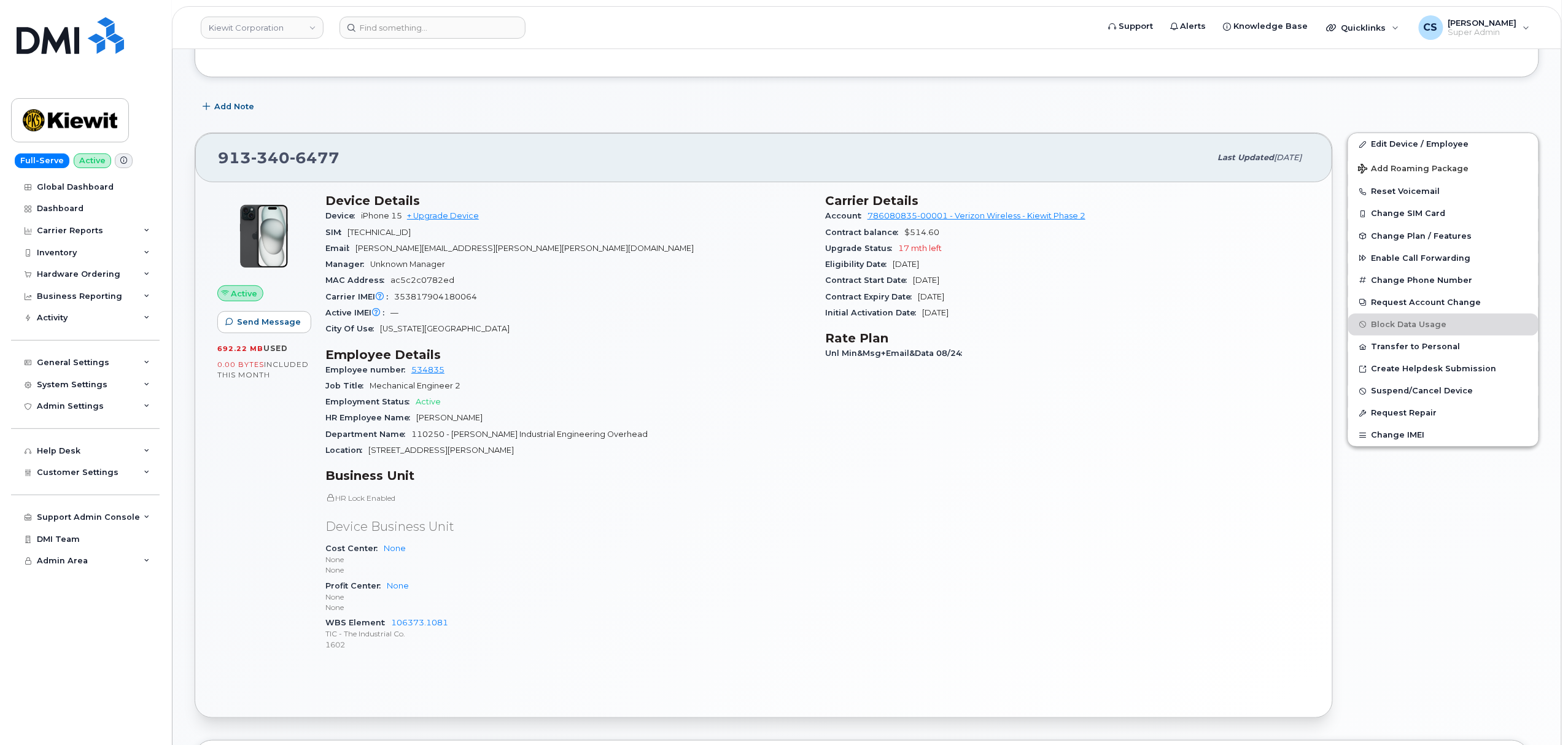
scroll to position [163, 0]
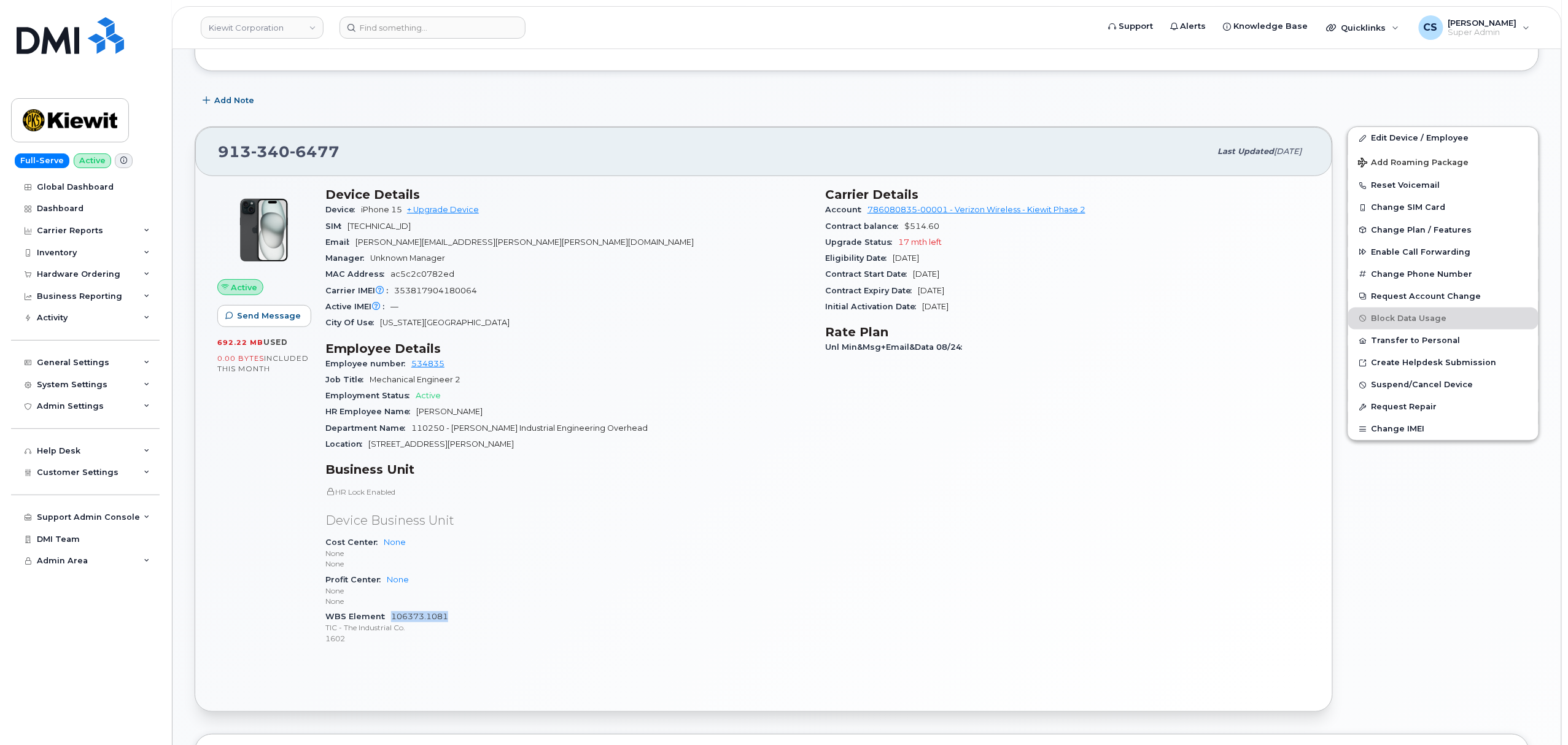
drag, startPoint x: 457, startPoint y: 616, endPoint x: 391, endPoint y: 617, distance: 66.0
click at [391, 617] on div "WBS Element 106373.1081 TIC - The Industrial Co. 1602" at bounding box center [567, 627] width 485 height 37
copy link "106373.1081"
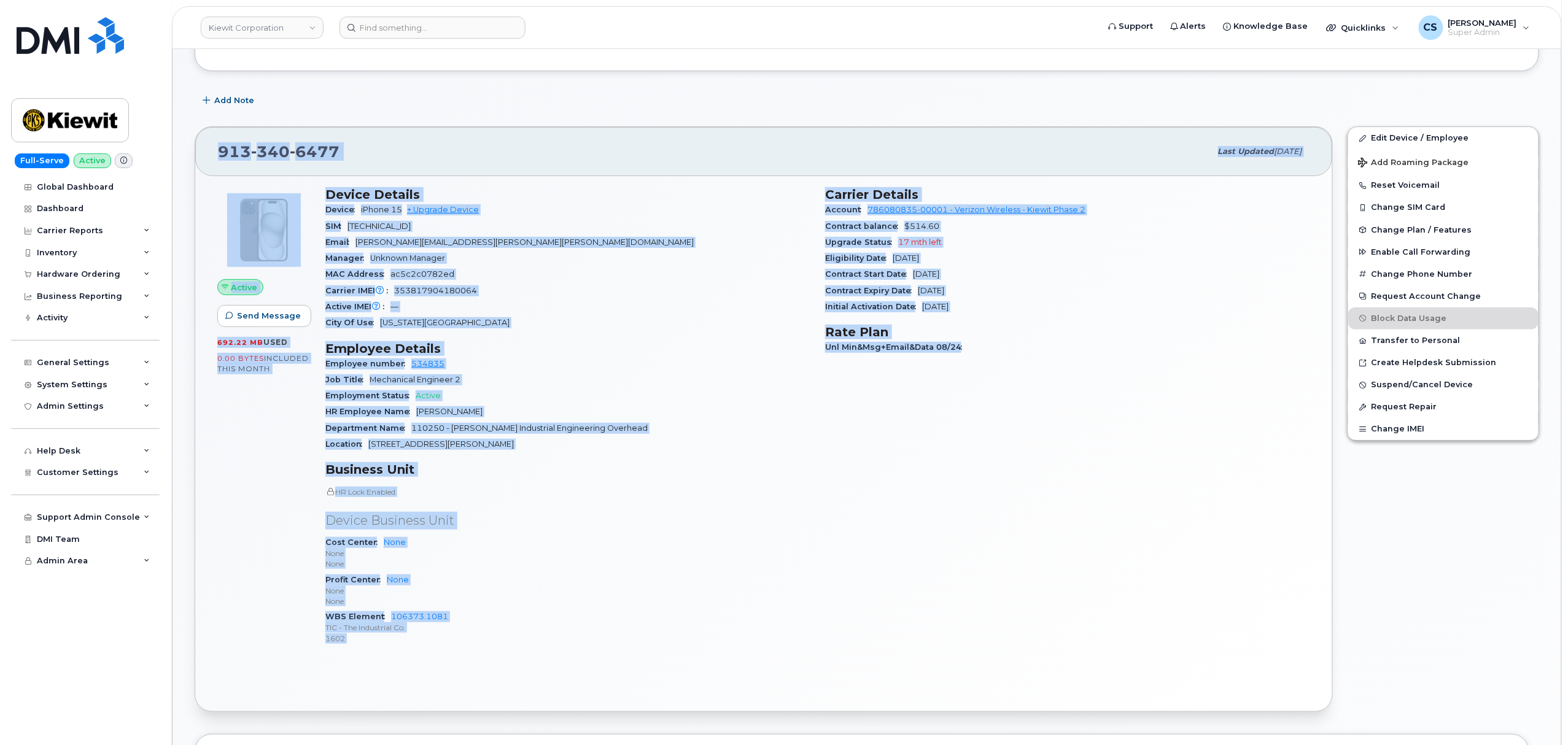
drag, startPoint x: 215, startPoint y: 151, endPoint x: 1095, endPoint y: 430, distance: 923.2
click at [1099, 433] on div "[PHONE_NUMBER] Last updated [DATE] Active Send Message 692.22 MB  used 0.00 Byt…" at bounding box center [764, 419] width 1138 height 586
copy div "519 910 4545 Lore ipsumdo Sit 82, 0001 Ametco Adip Elitsed 032.69 DO  eius 8.63…"
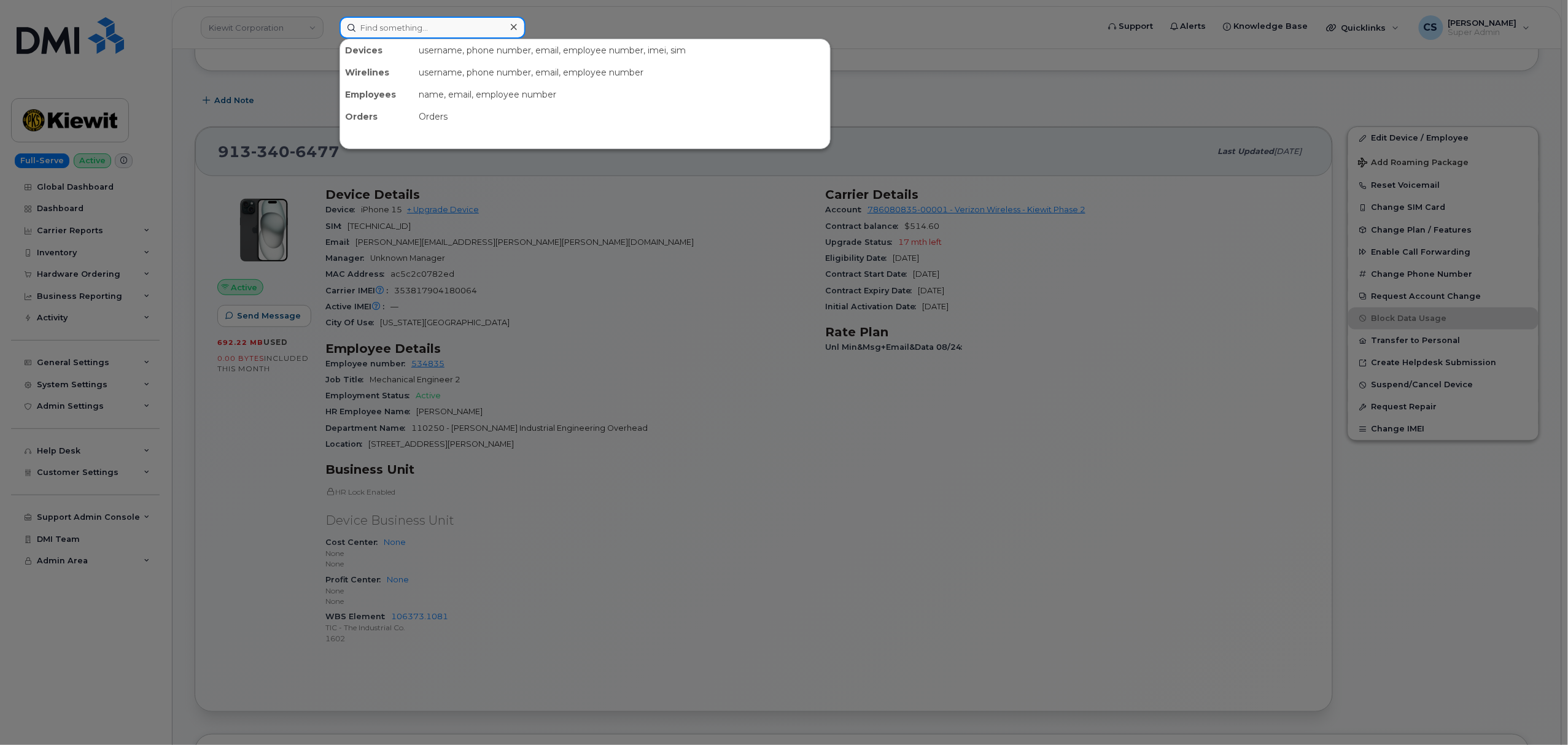
click at [418, 26] on input at bounding box center [432, 27] width 186 height 22
paste input "299599"
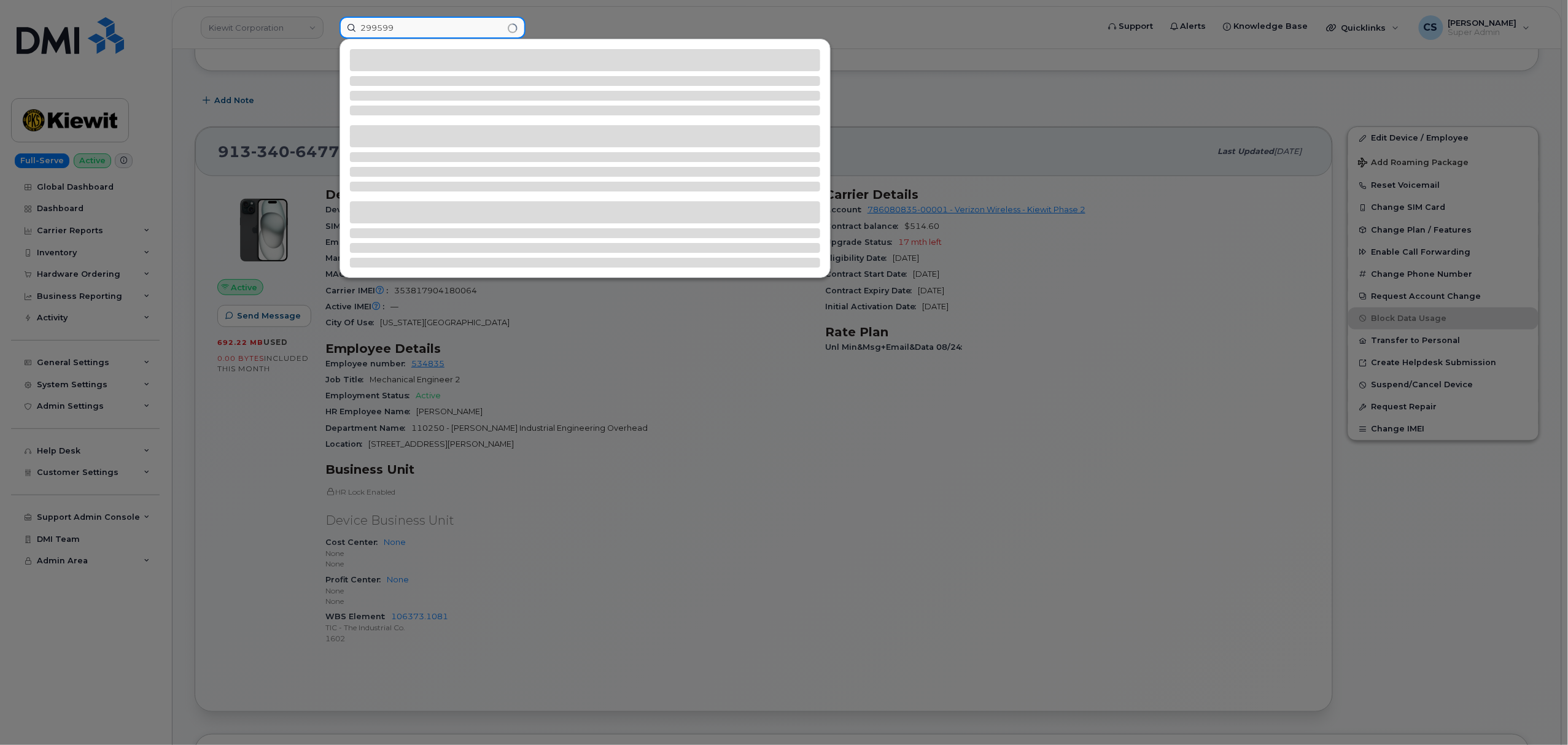
type input "299599"
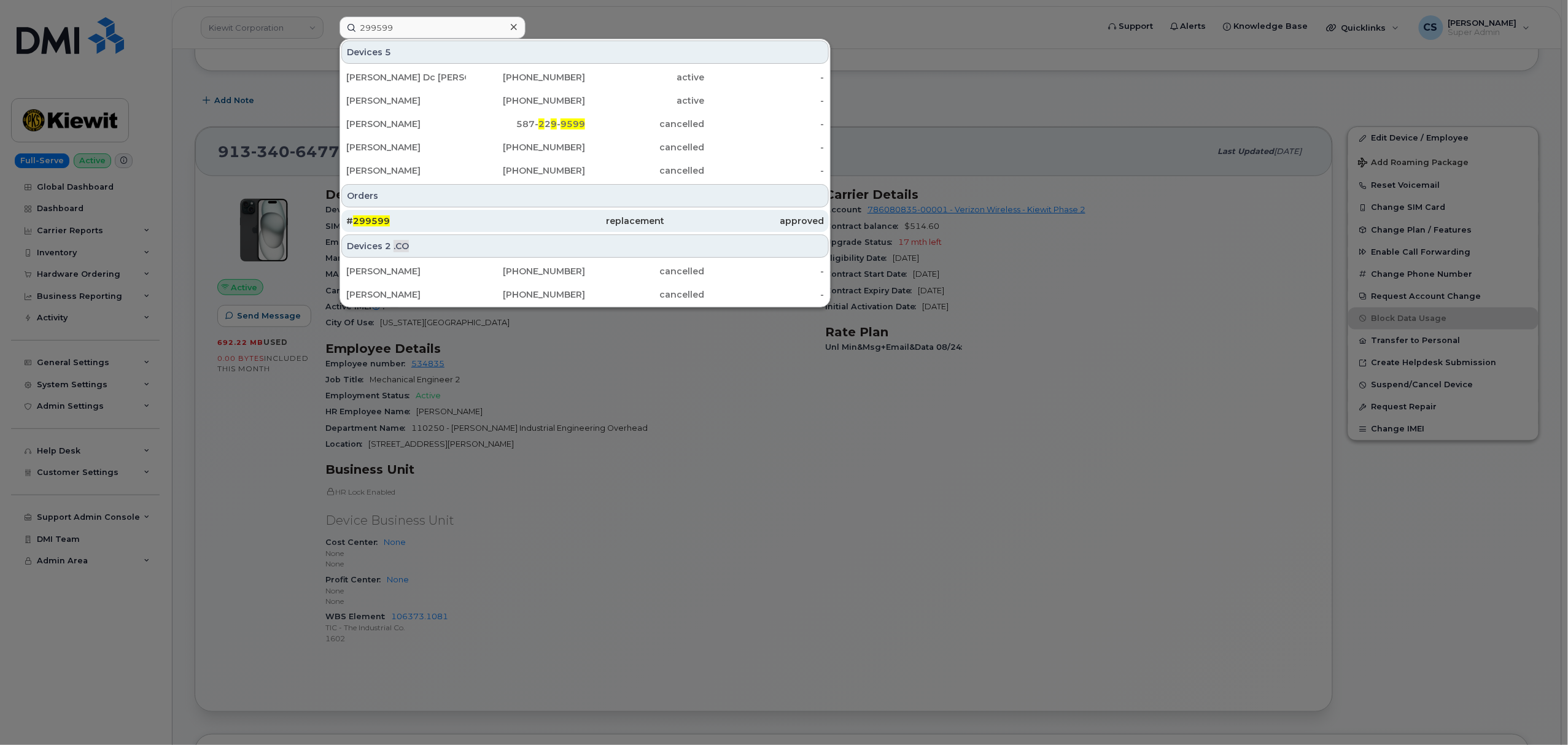
click at [377, 226] on span "299599" at bounding box center [371, 221] width 37 height 11
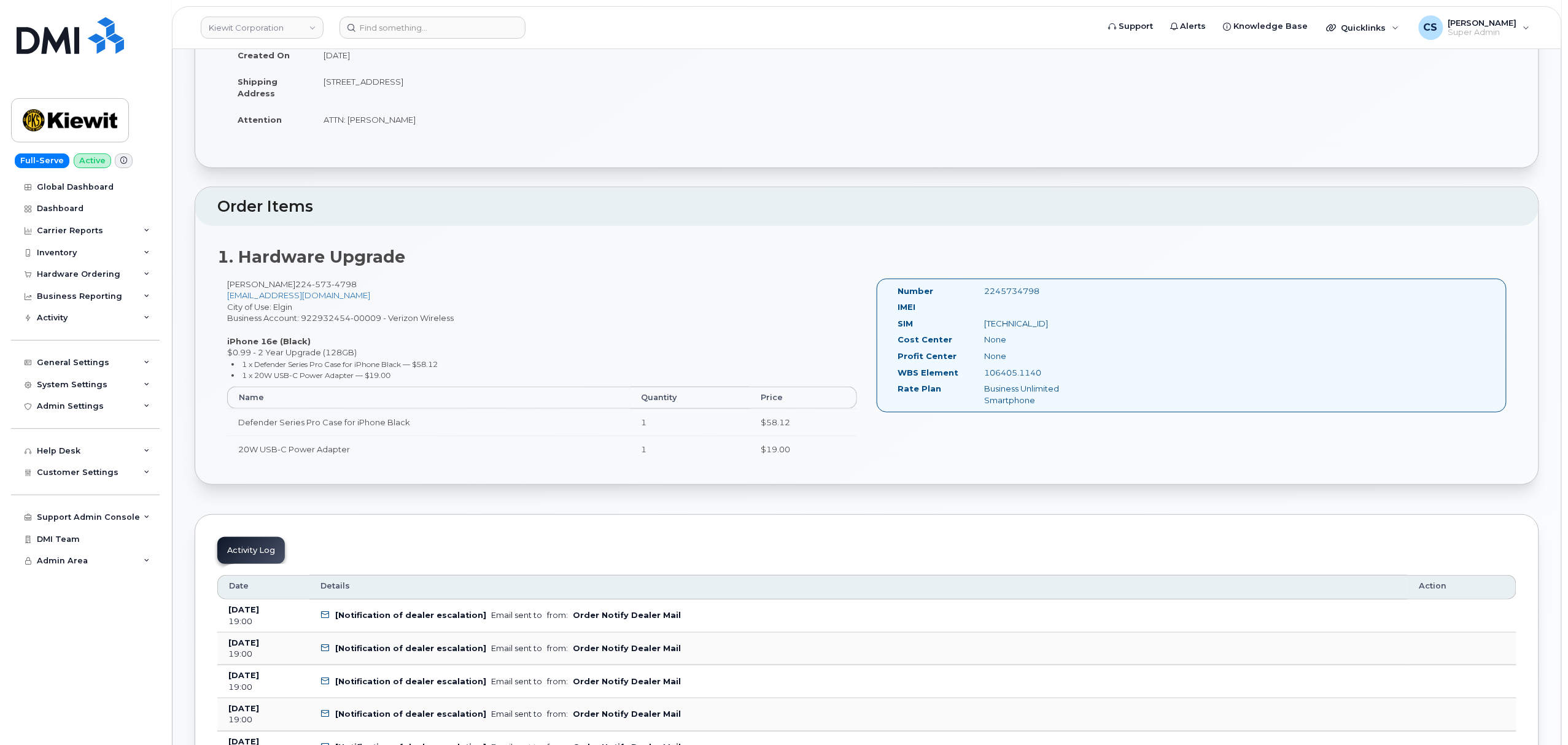
scroll to position [163, 0]
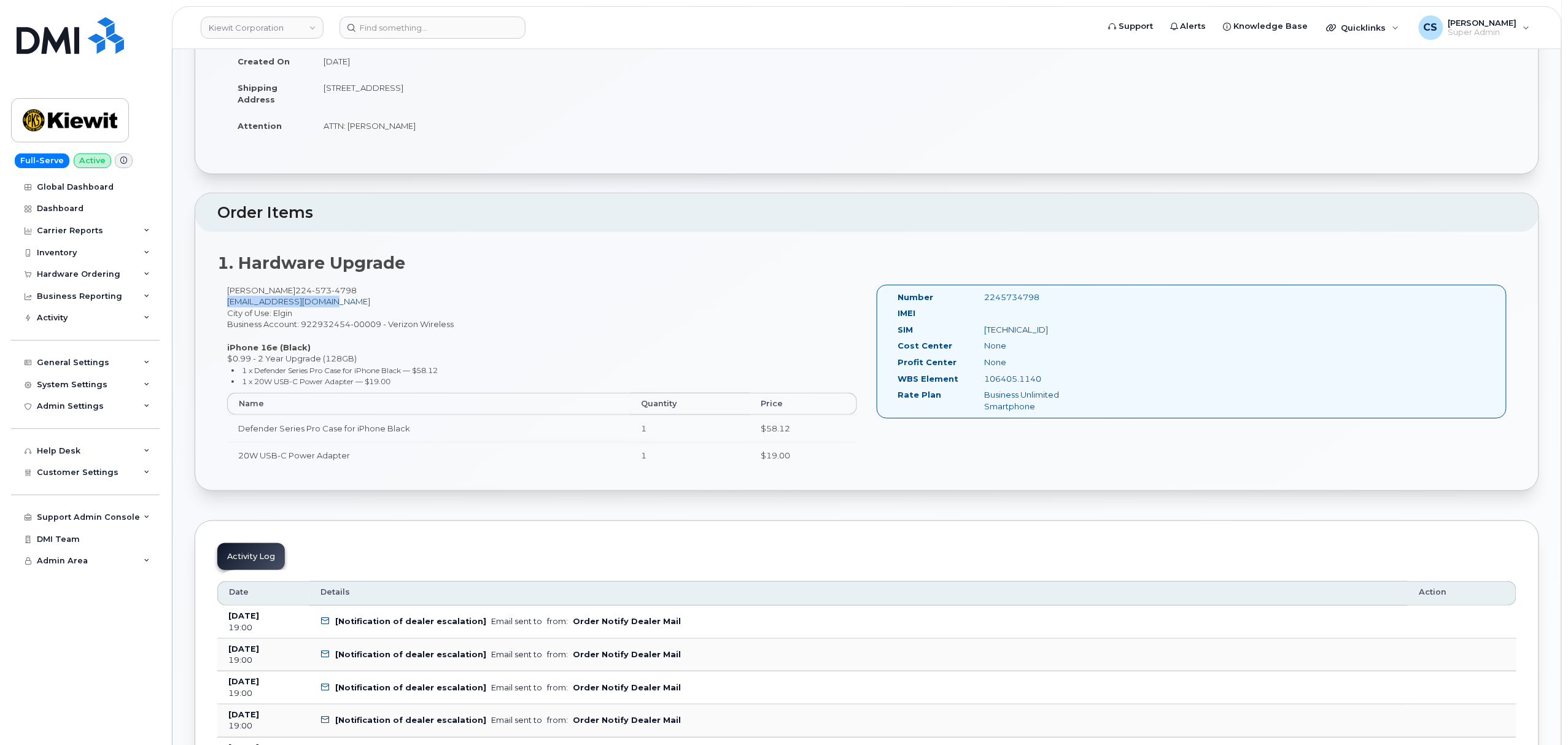
drag, startPoint x: 357, startPoint y: 300, endPoint x: 231, endPoint y: 303, distance: 126.0
click at [231, 303] on div "MAURICIO CANTU 224 573 4798 MCANTU@WEEKSMARINE.COM City of Use: Elgin Business …" at bounding box center [542, 382] width 650 height 194
copy link "MCANTU@WEEKSMARINE.COM"
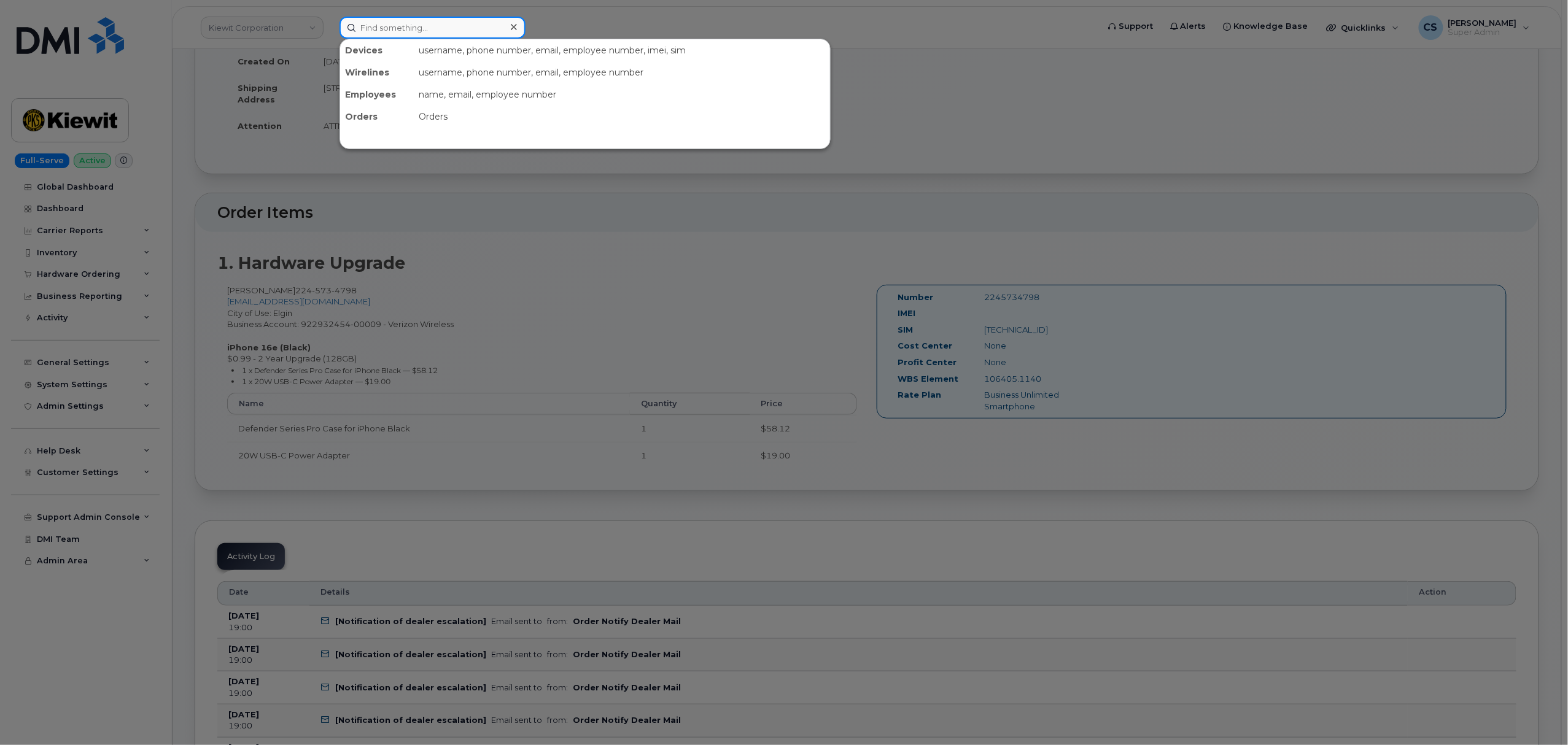
click at [426, 22] on input at bounding box center [432, 27] width 186 height 22
paste input "300679"
type input "300679"
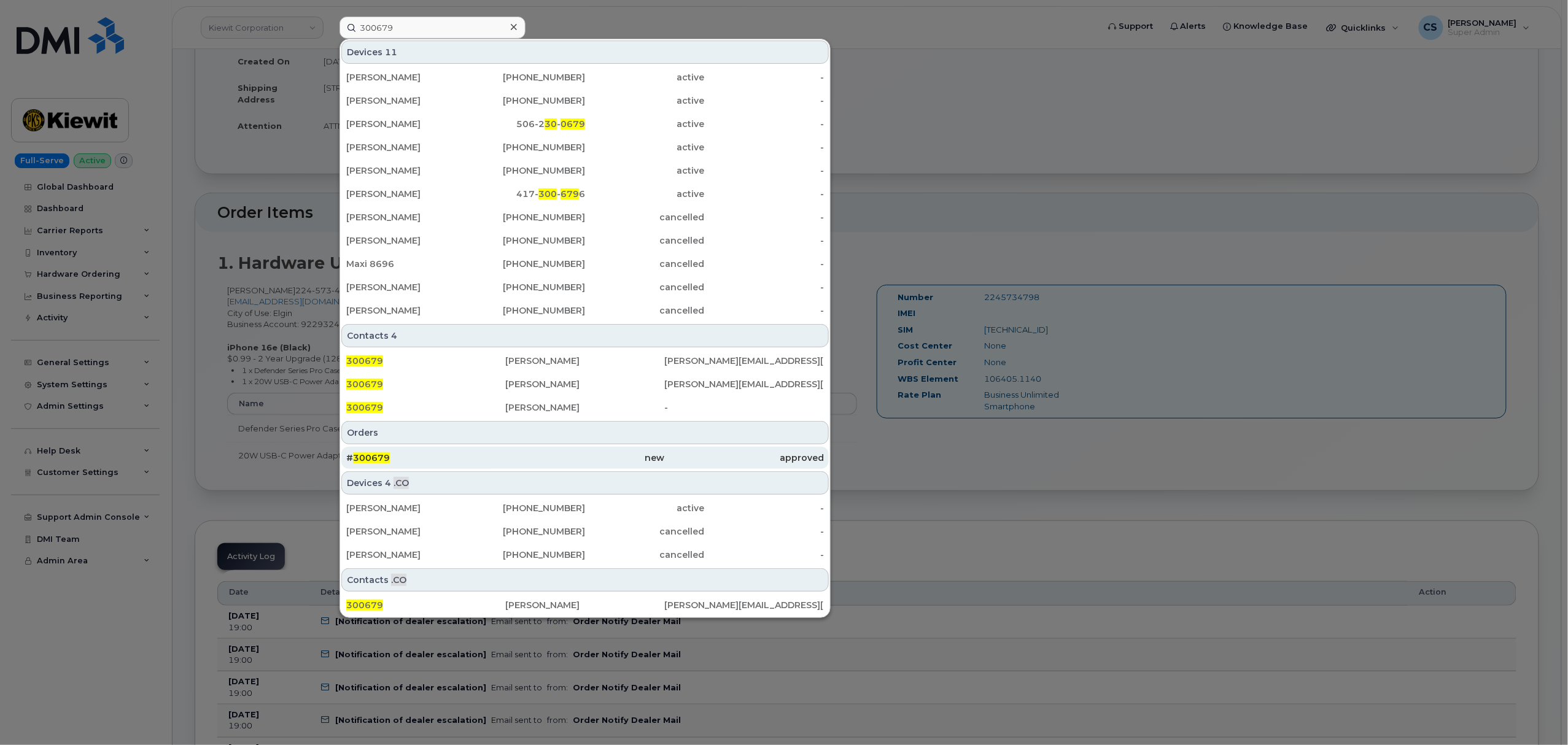
click at [374, 460] on span "300679" at bounding box center [371, 458] width 37 height 11
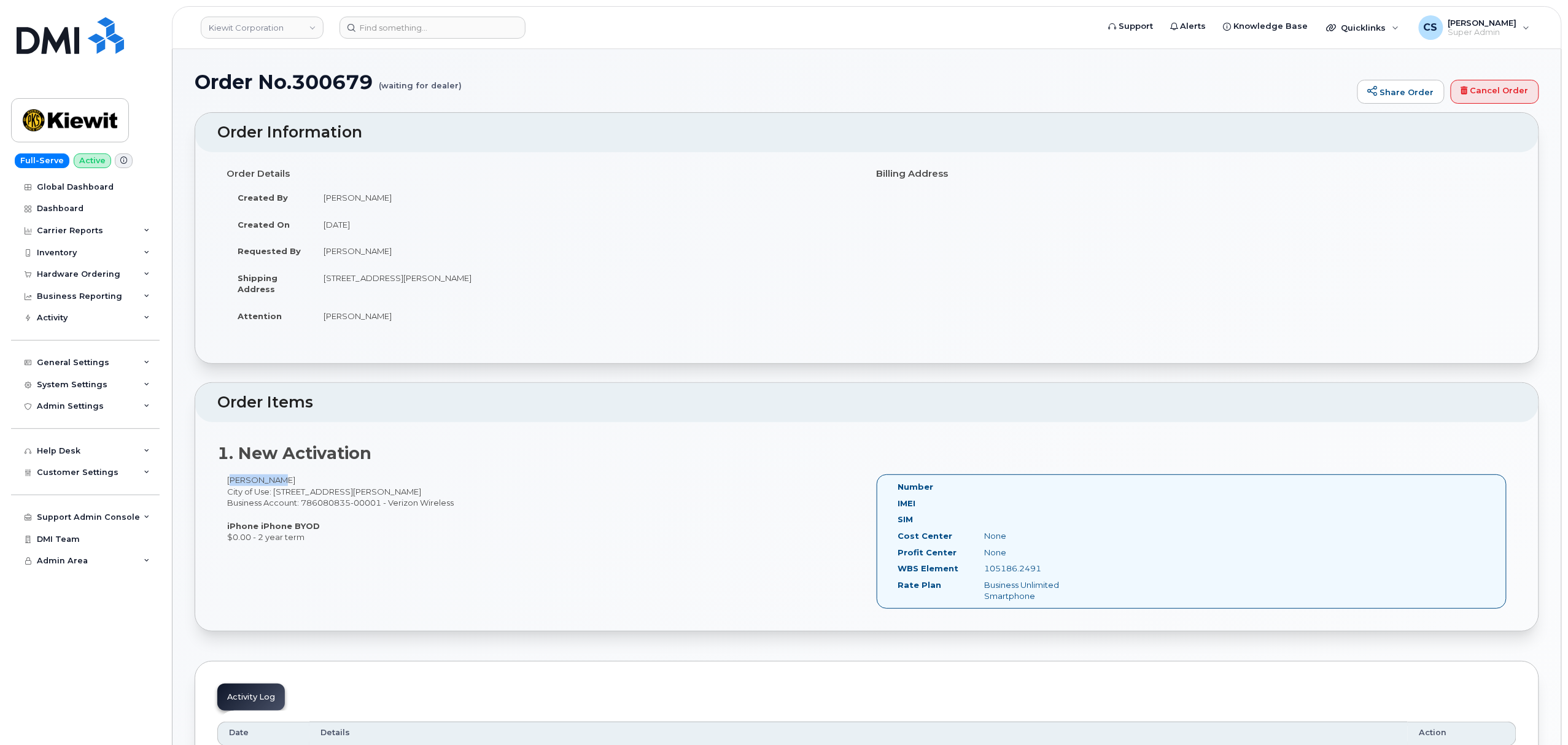
drag, startPoint x: 270, startPoint y: 480, endPoint x: 218, endPoint y: 482, distance: 52.0
click at [218, 482] on div "[PERSON_NAME] City of Use: [STREET_ADDRESS][PERSON_NAME] Business Account: 7860…" at bounding box center [542, 508] width 650 height 68
copy div "[PERSON_NAME]"
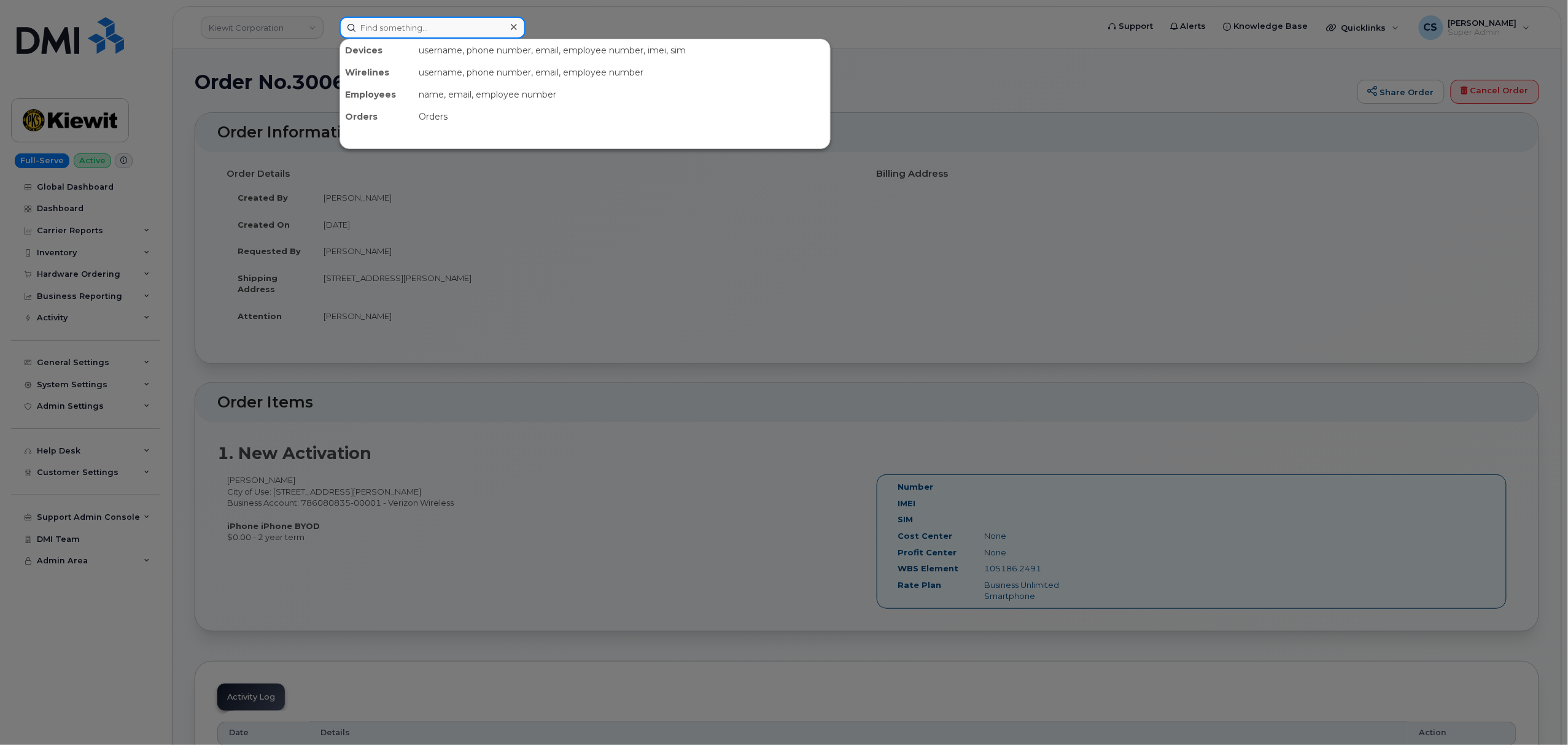
click at [407, 30] on input at bounding box center [432, 27] width 186 height 22
paste input "[PERSON_NAME]"
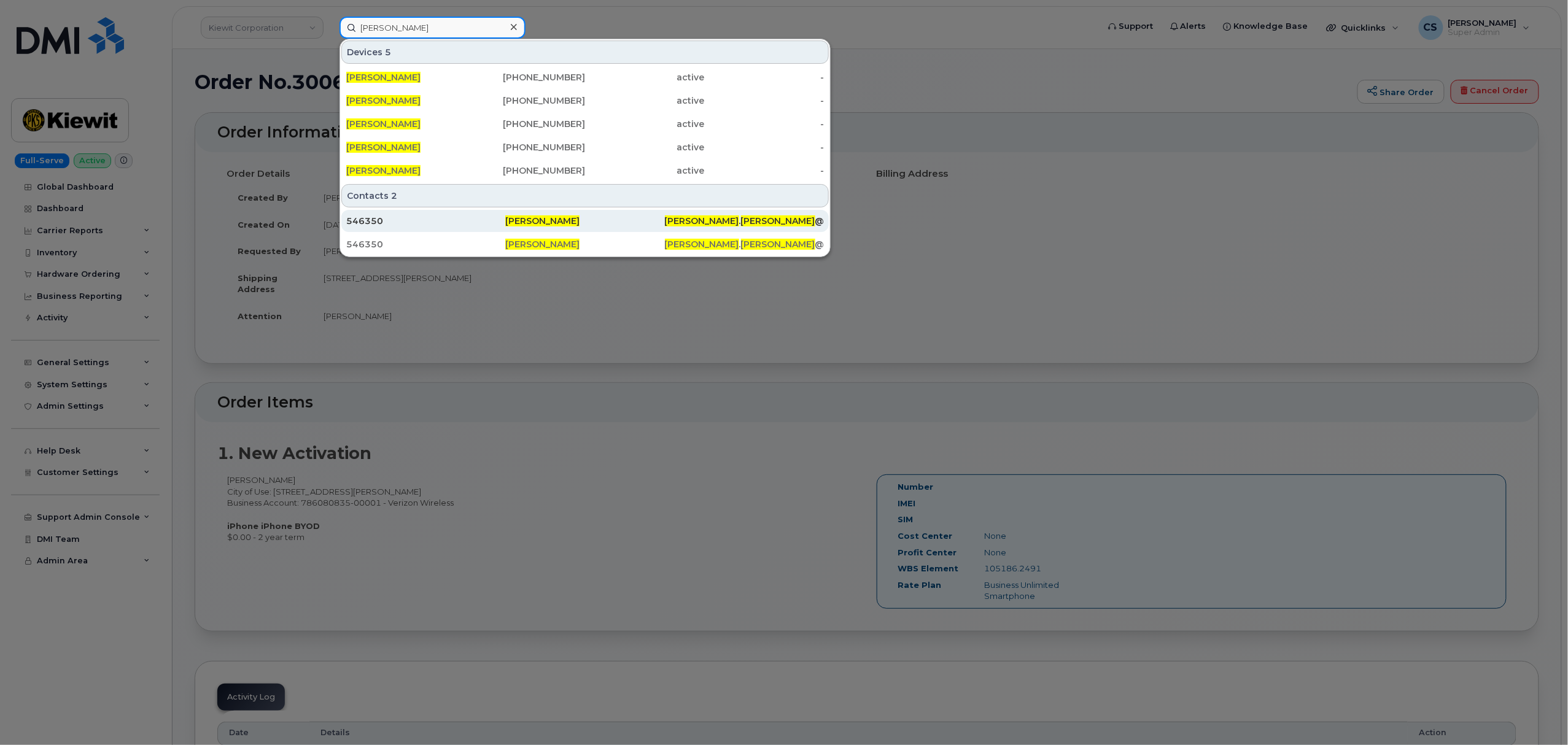
type input "[PERSON_NAME]"
click at [524, 219] on span "[PERSON_NAME]" at bounding box center [543, 221] width 74 height 11
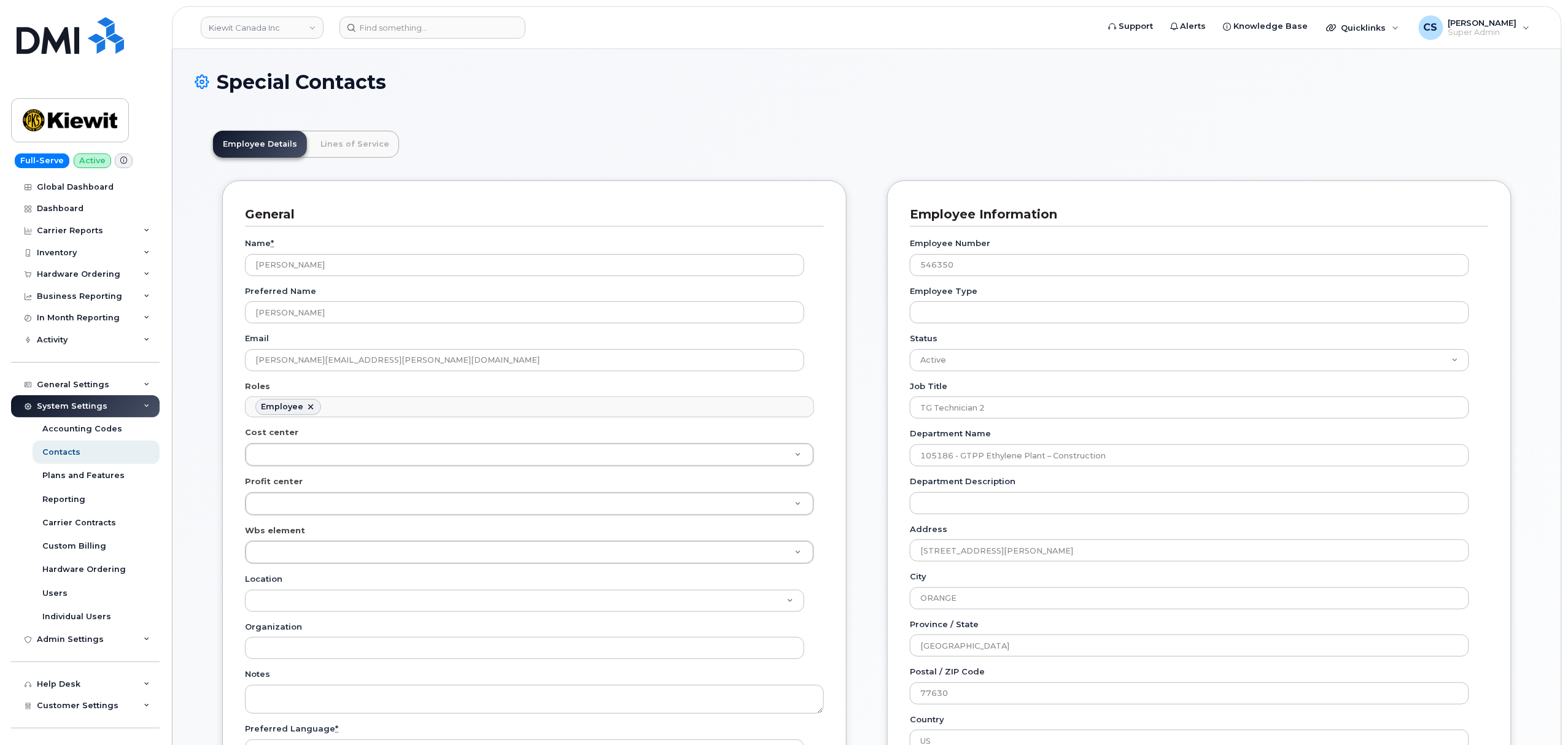
scroll to position [35, 0]
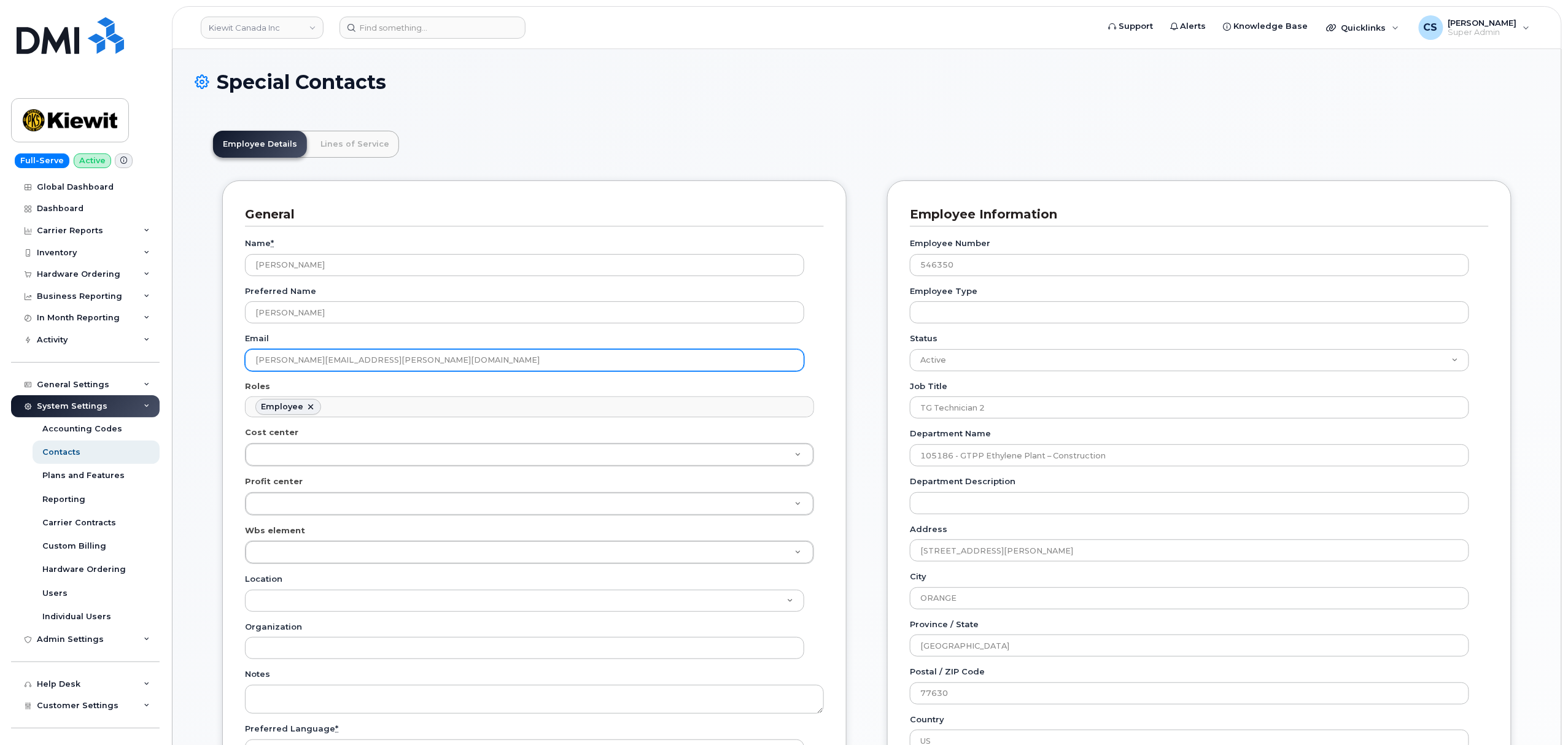
click at [363, 360] on input "[PERSON_NAME][EMAIL_ADDRESS][PERSON_NAME][DOMAIN_NAME]" at bounding box center [524, 360] width 559 height 22
click at [363, 360] on input "RILEY.NASH@TICUS.COM" at bounding box center [524, 360] width 559 height 22
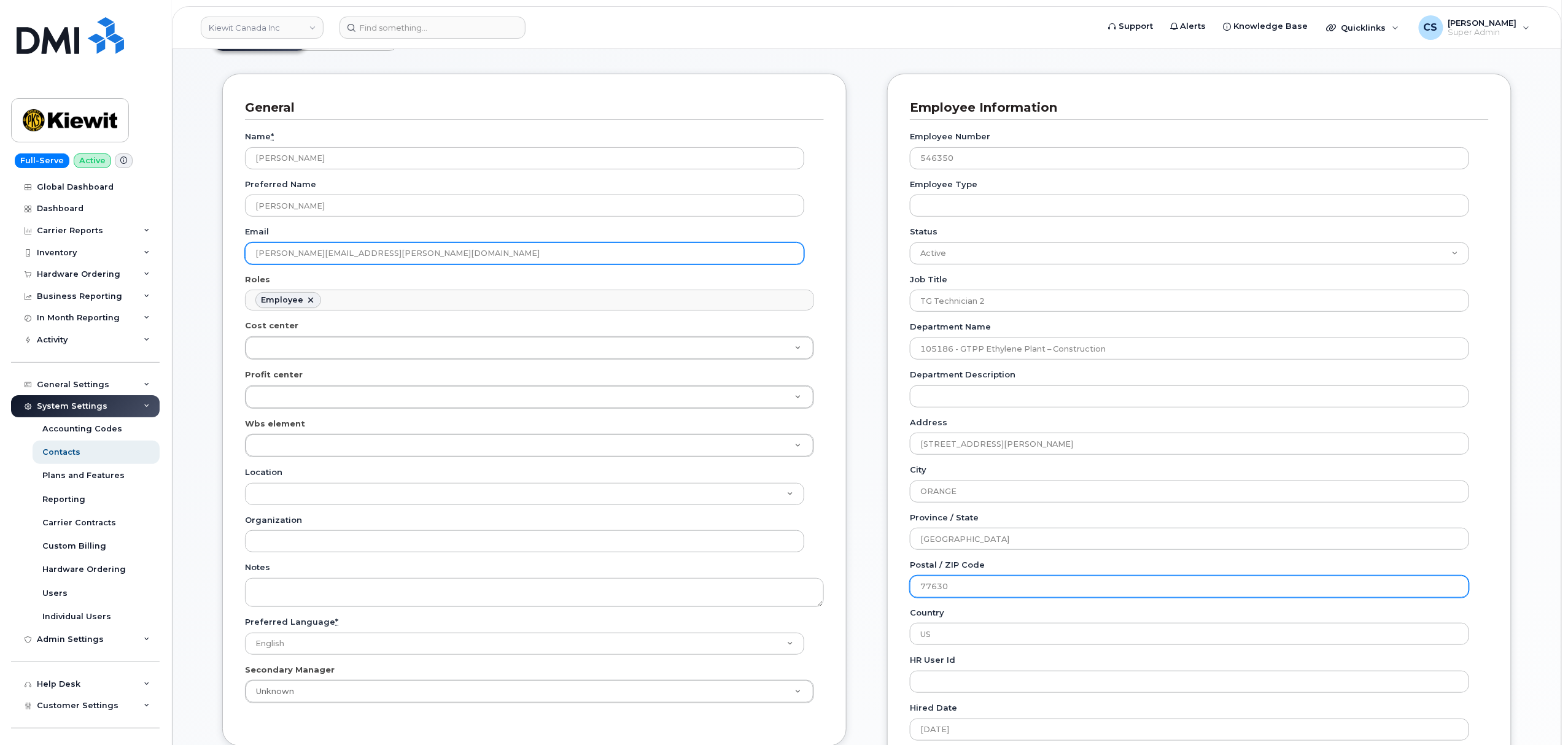
scroll to position [81, 0]
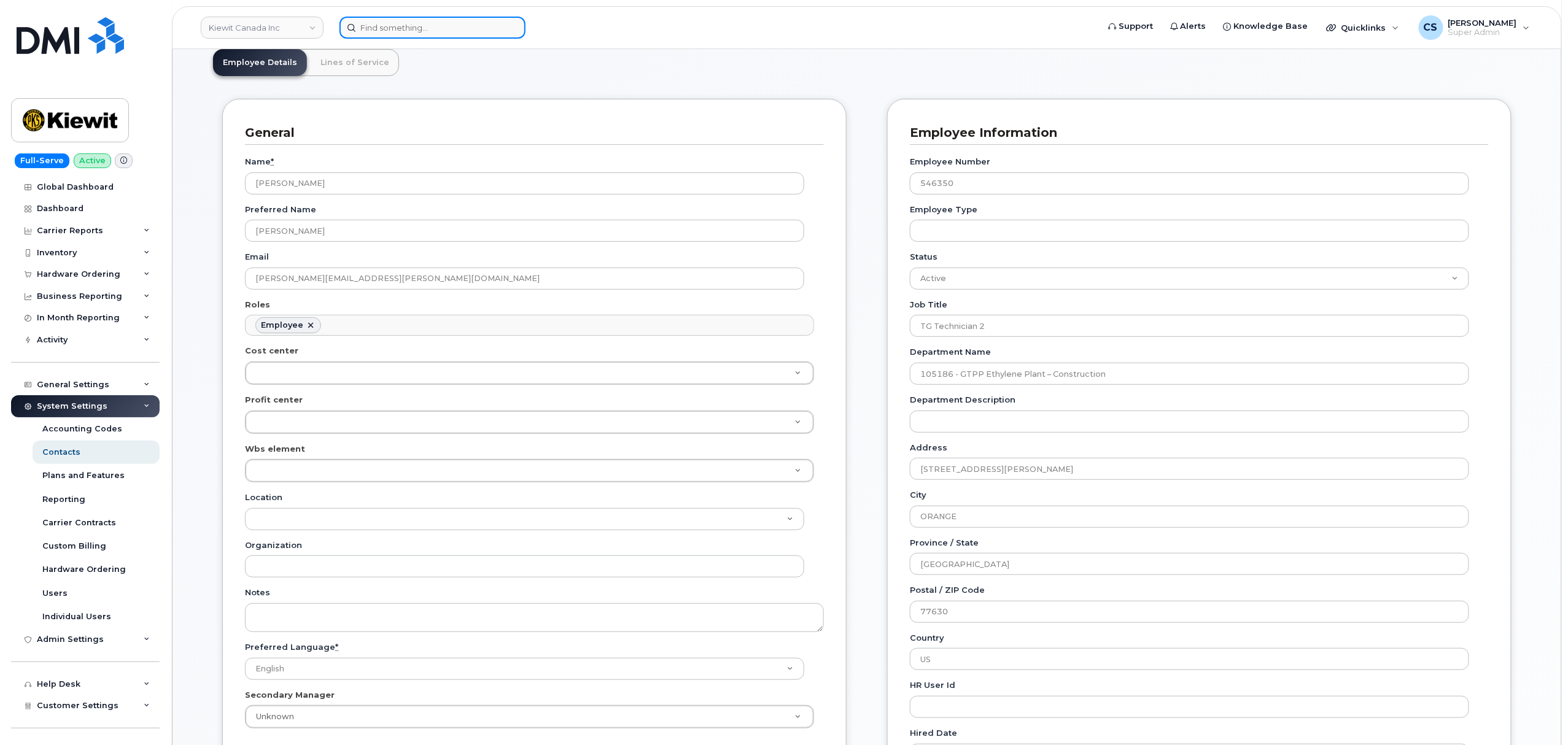
click at [445, 25] on input at bounding box center [432, 27] width 186 height 22
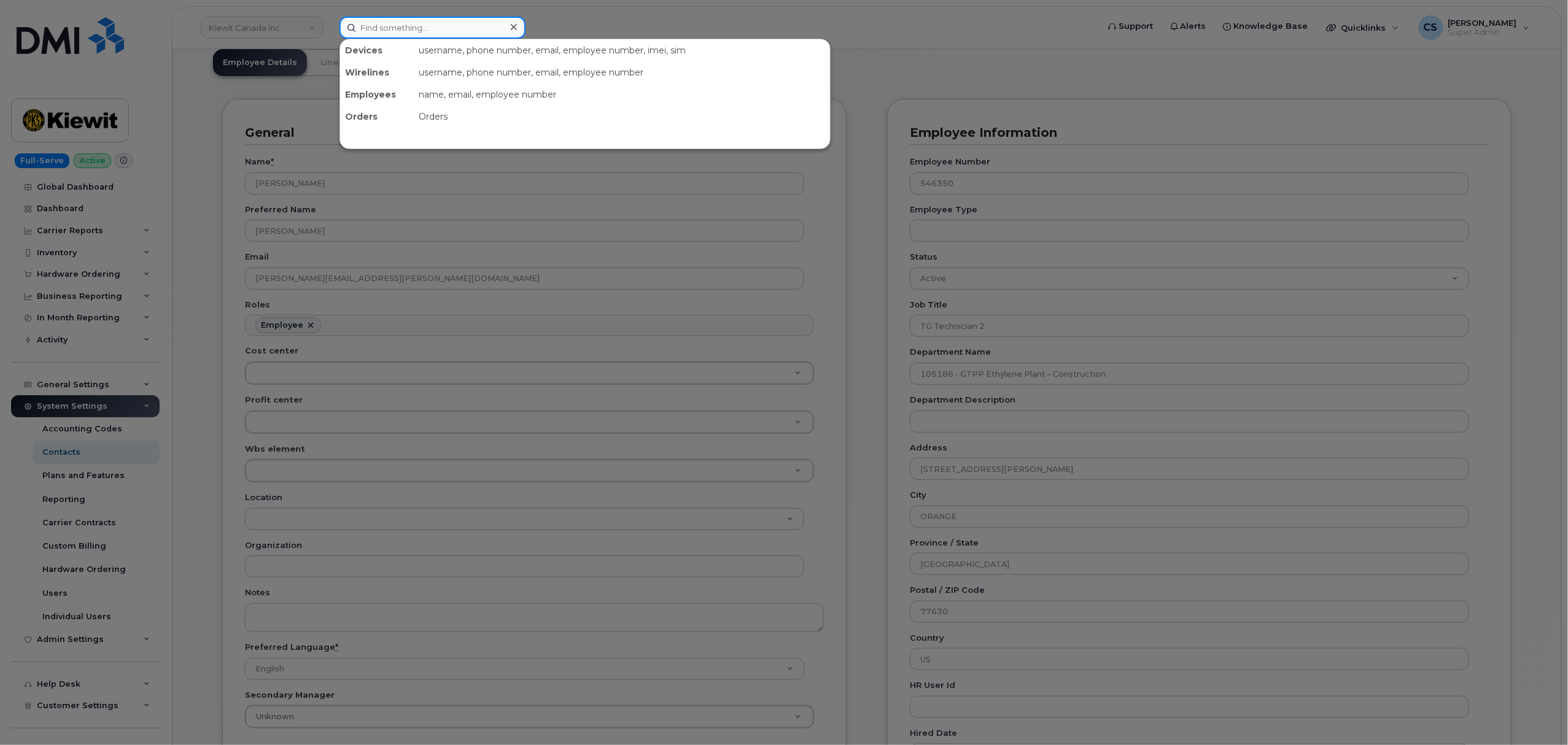
paste input "299593"
type input "299593"
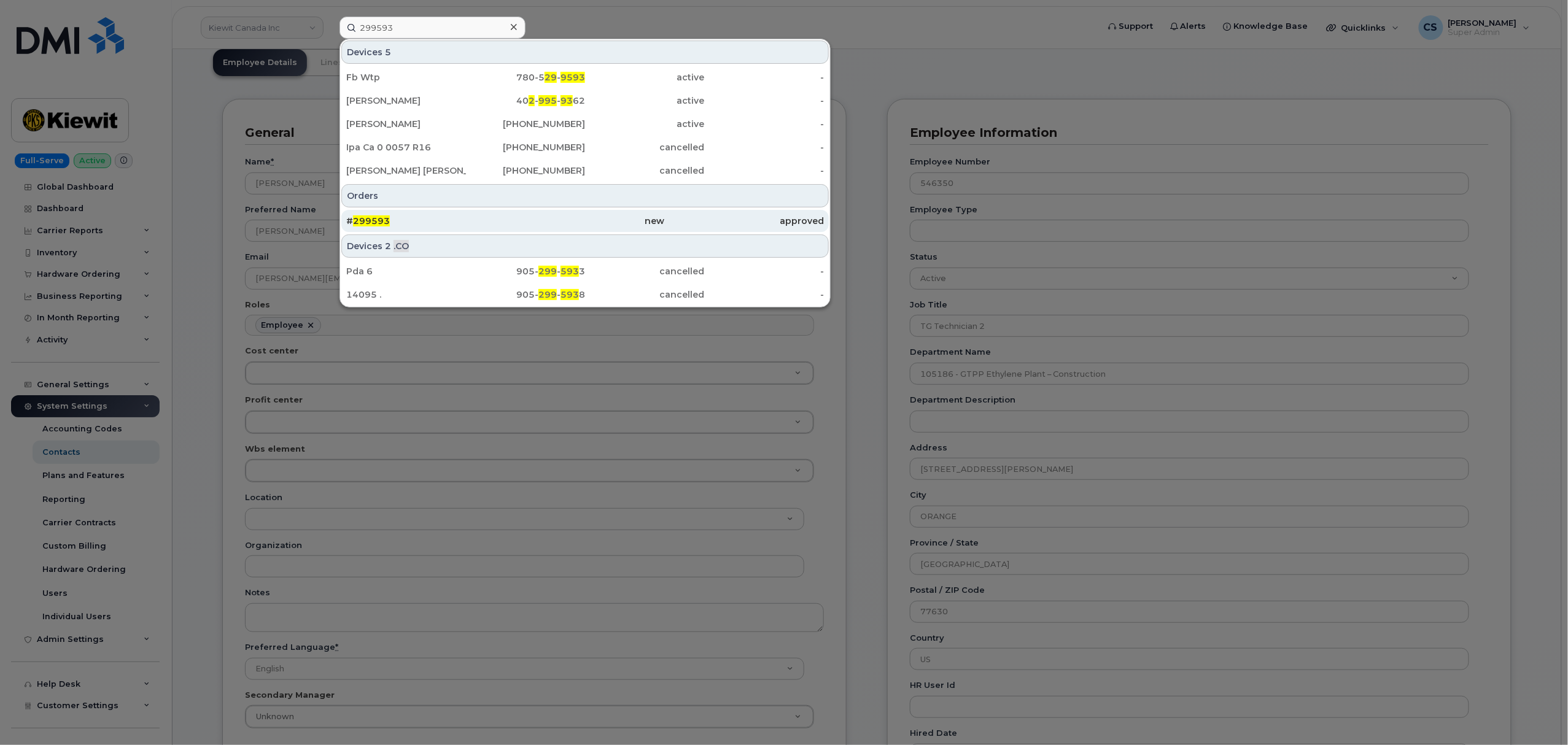
click at [374, 224] on span "299593" at bounding box center [371, 221] width 37 height 11
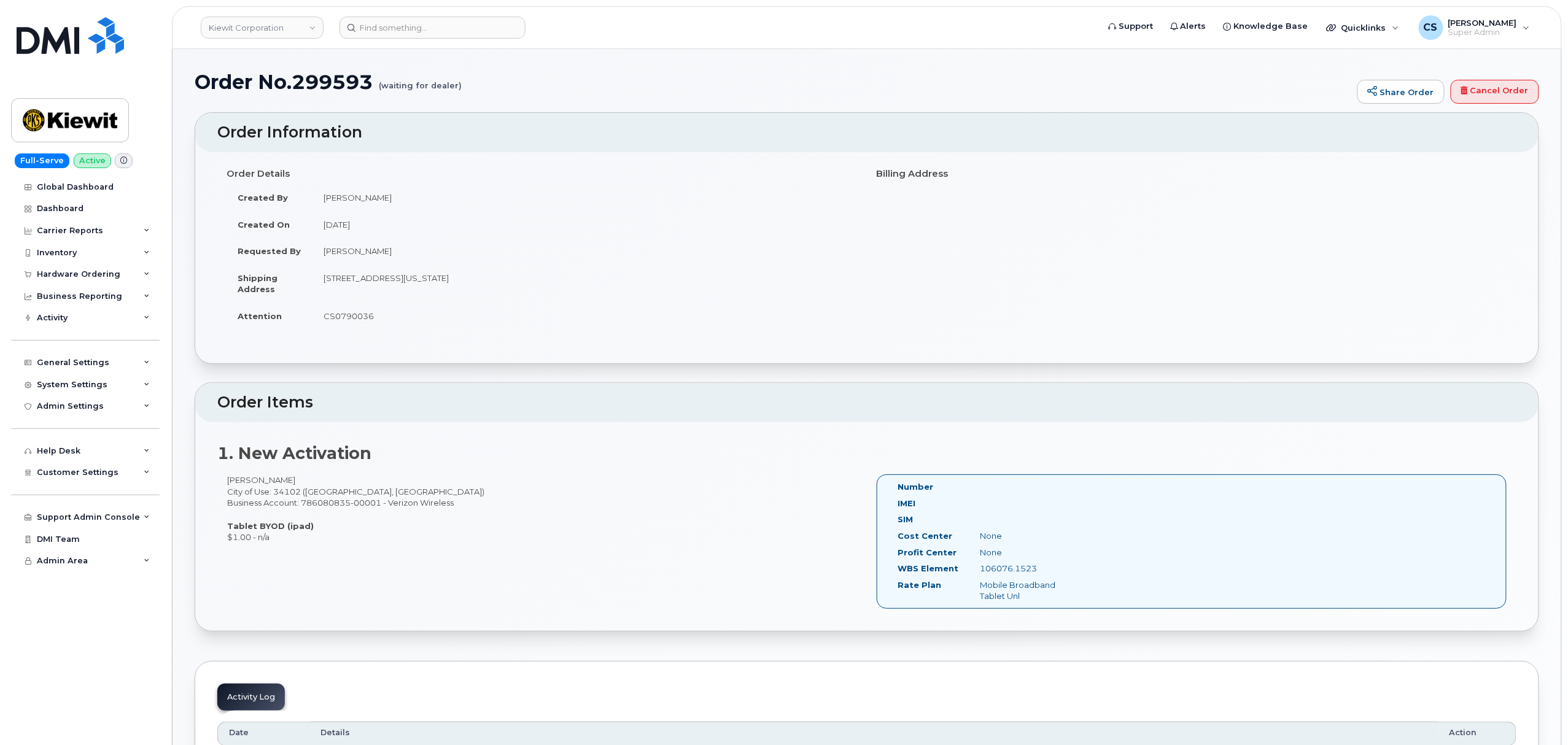
drag, startPoint x: 280, startPoint y: 482, endPoint x: 226, endPoint y: 479, distance: 54.1
click at [226, 479] on div "Lenar Castillo City of Use: 34102 (Naples, FL) Business Account: 786080835-0000…" at bounding box center [542, 508] width 650 height 68
copy div "[PERSON_NAME]"
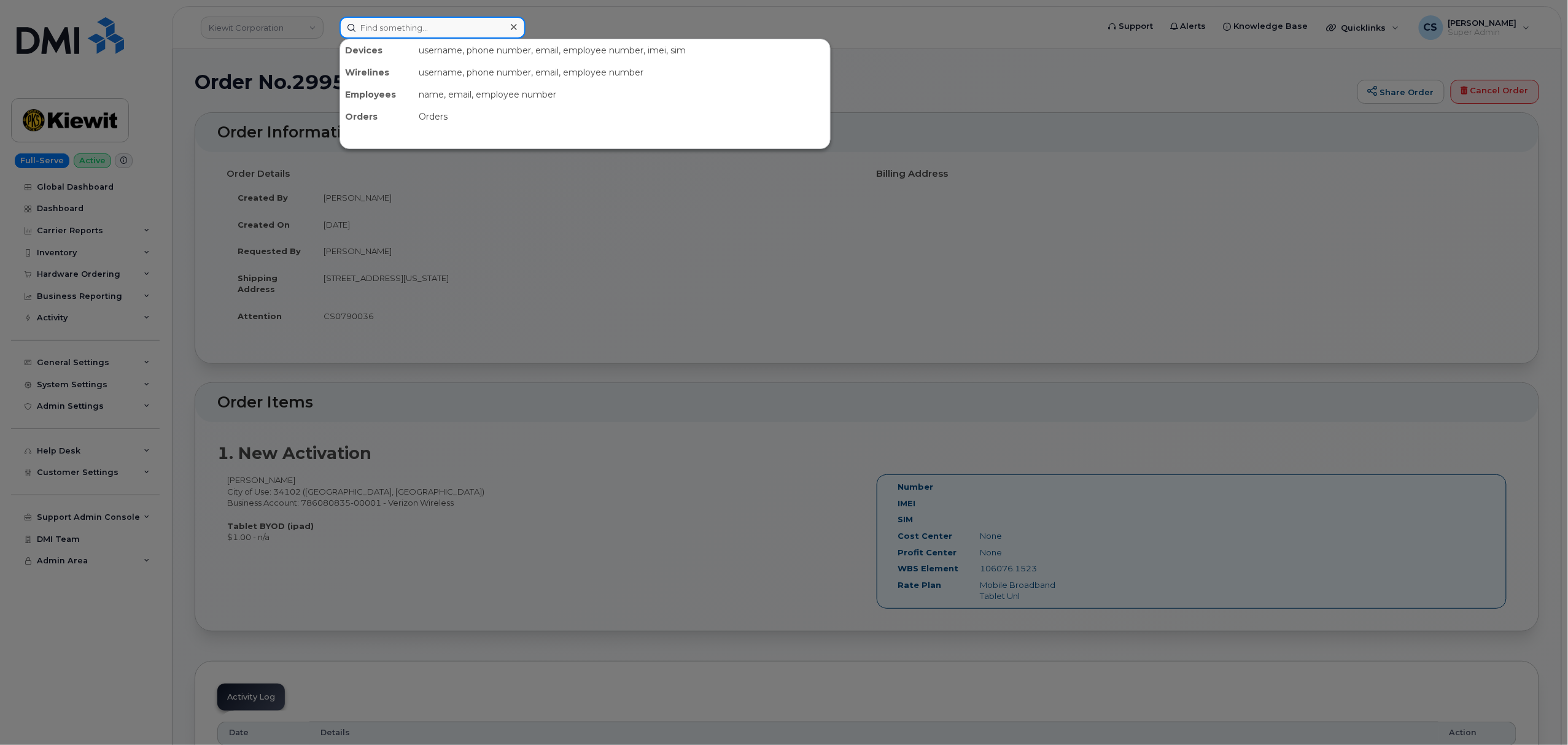
click at [400, 27] on input at bounding box center [432, 27] width 186 height 22
paste input "[PERSON_NAME]"
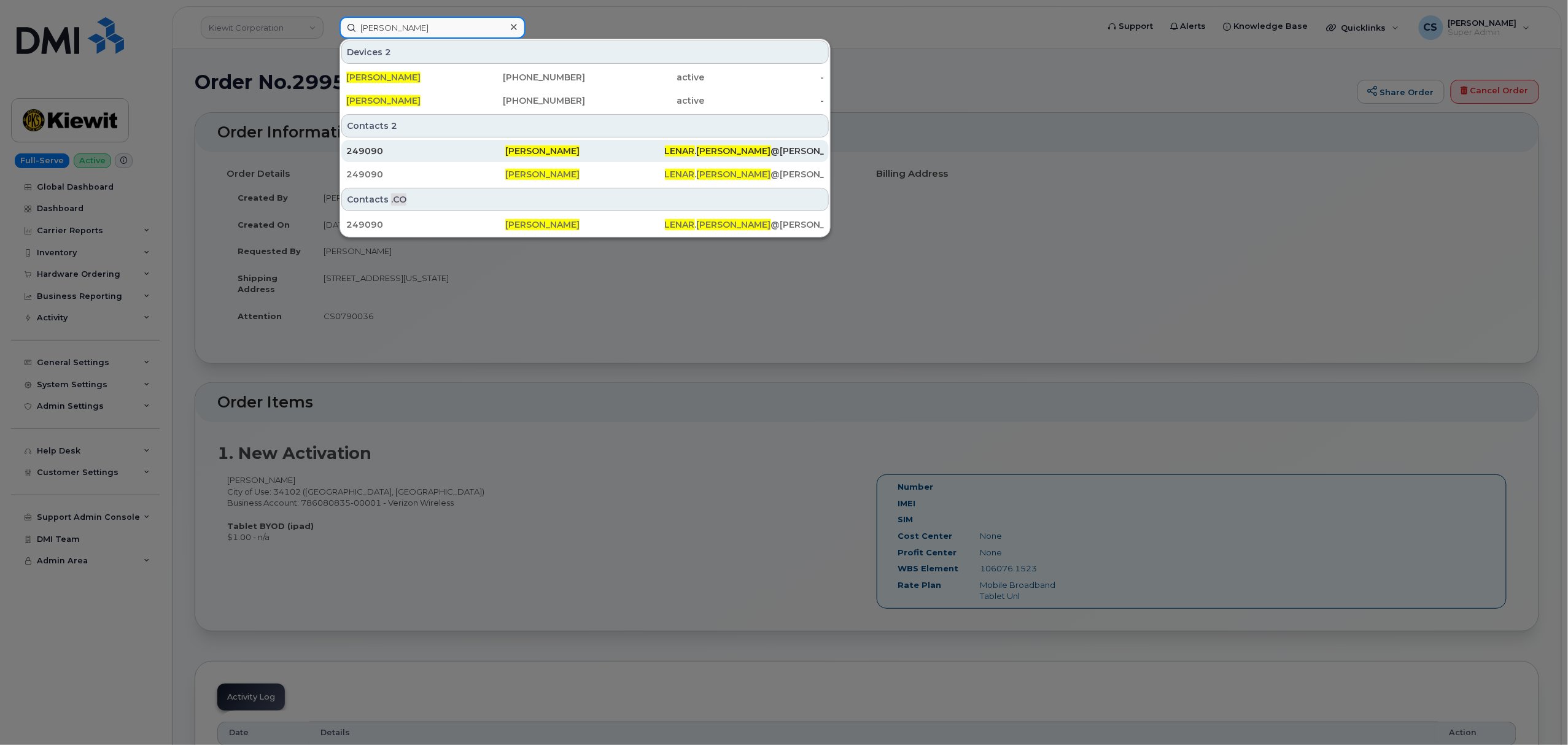
type input "[PERSON_NAME]"
click at [738, 148] on span "CASTILLO" at bounding box center [734, 151] width 74 height 11
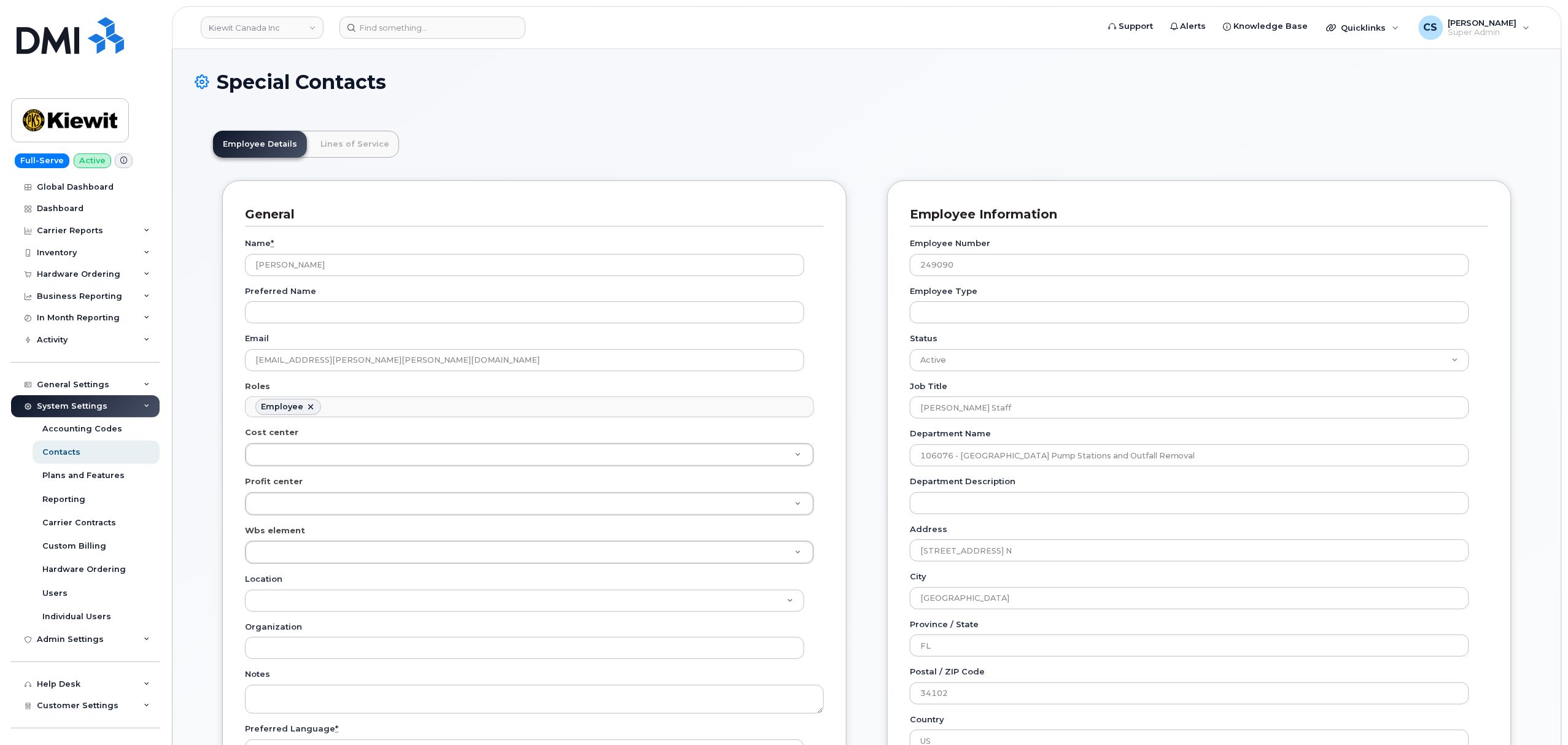
scroll to position [35, 0]
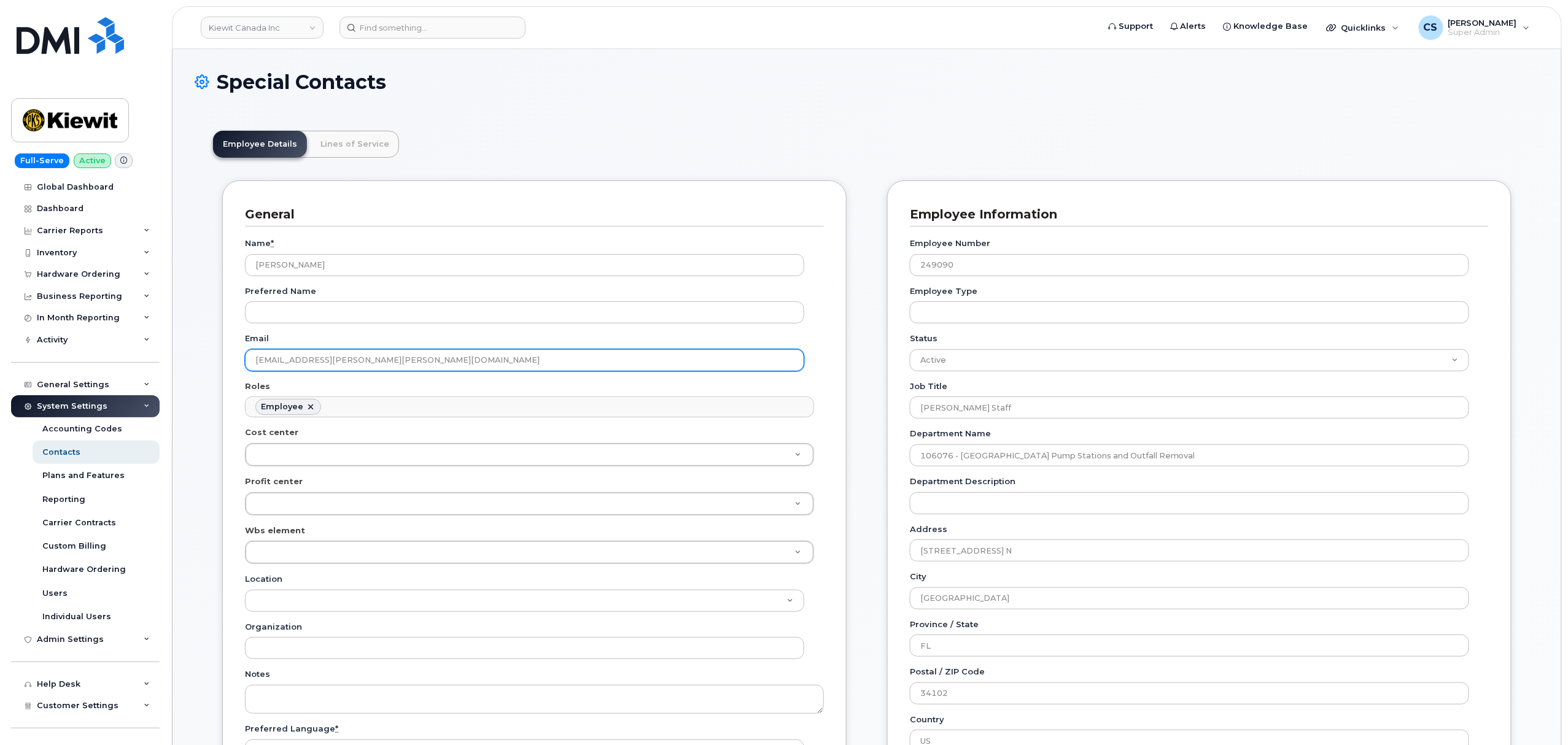
click at [331, 353] on input "[EMAIL_ADDRESS][PERSON_NAME][PERSON_NAME][DOMAIN_NAME]" at bounding box center [524, 360] width 559 height 22
drag, startPoint x: 331, startPoint y: 353, endPoint x: 340, endPoint y: 362, distance: 12.7
click at [340, 362] on input "[EMAIL_ADDRESS][PERSON_NAME][PERSON_NAME][DOMAIN_NAME]" at bounding box center [524, 360] width 559 height 22
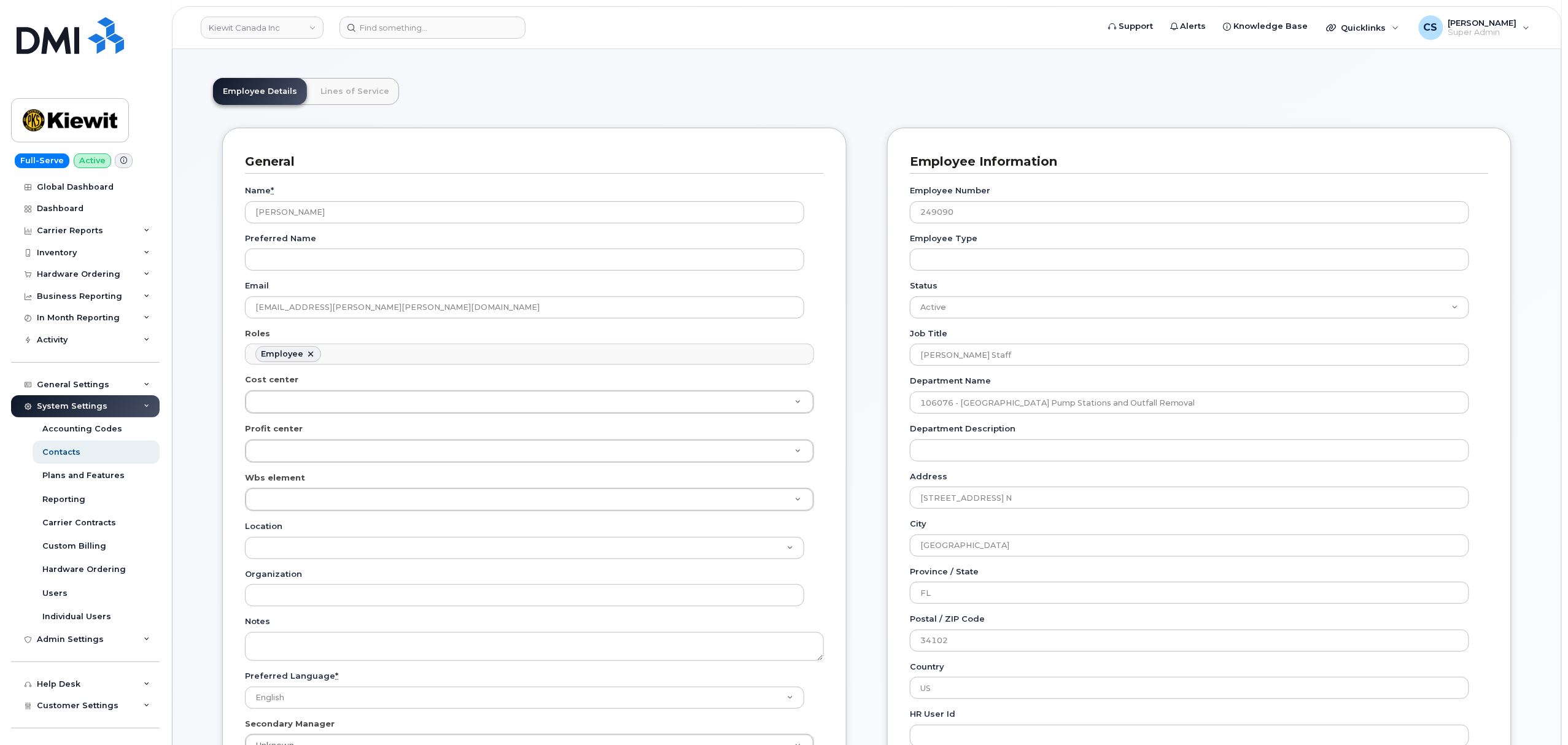
scroll to position [81, 0]
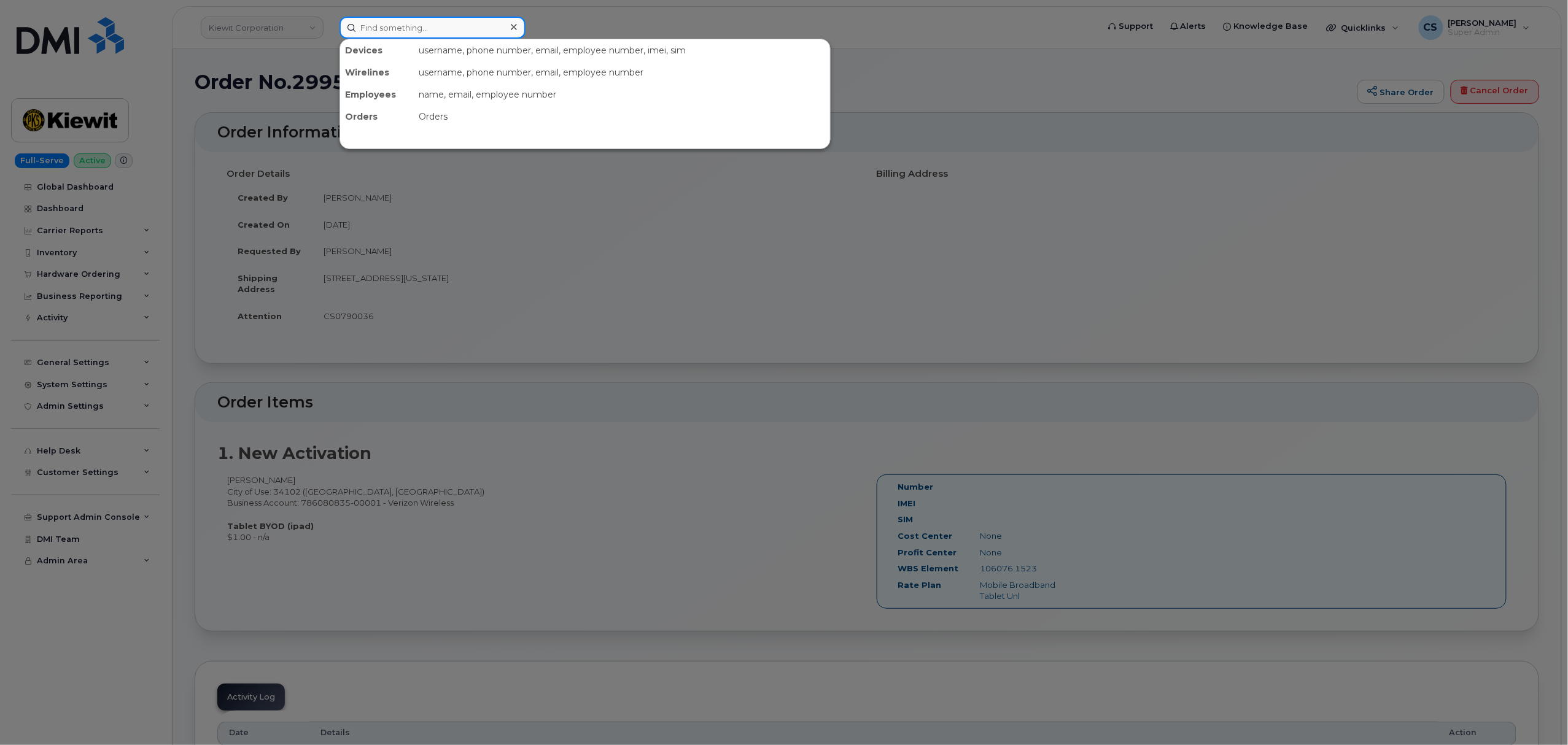
click at [377, 28] on input at bounding box center [432, 27] width 186 height 22
paste input "300722"
type input "300722"
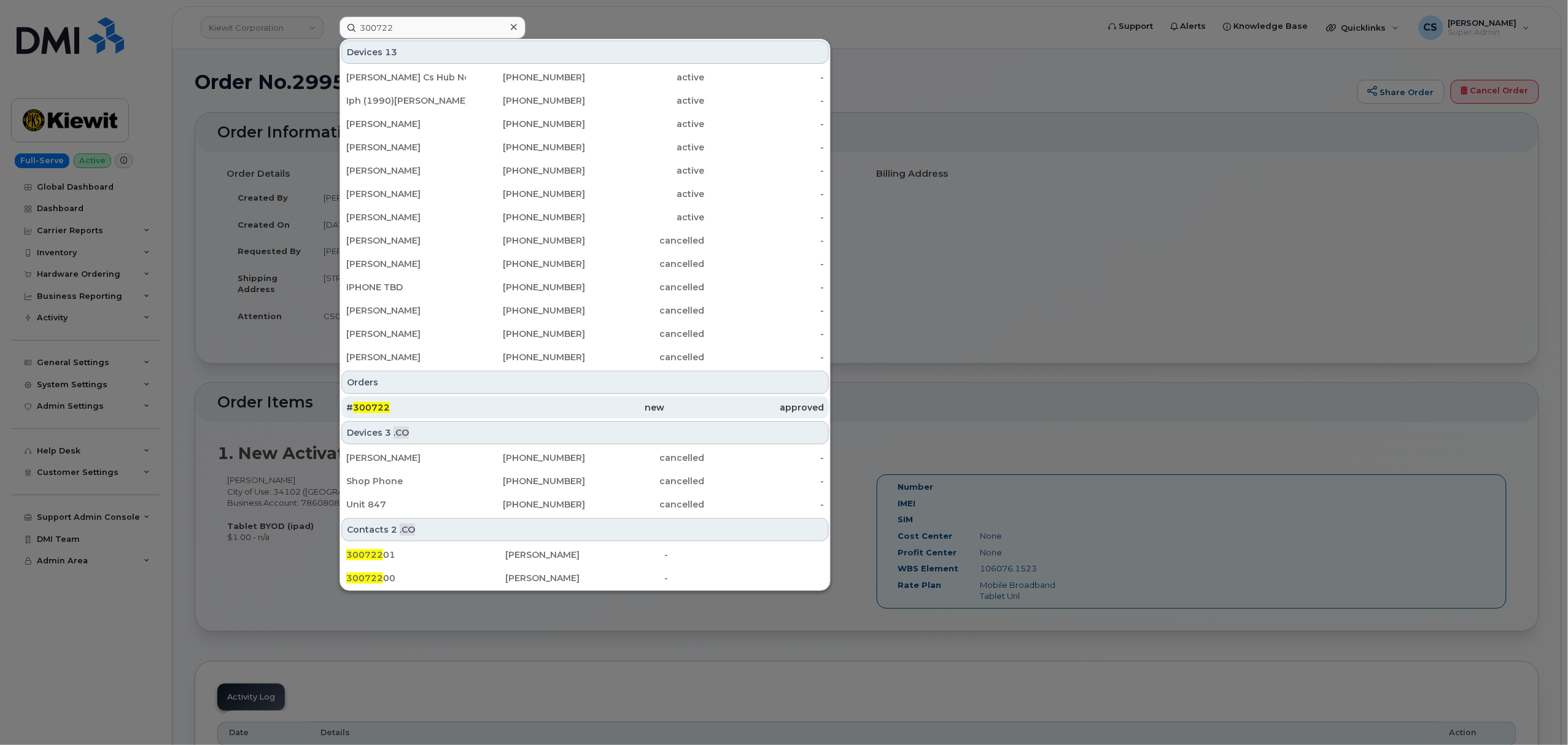
click at [377, 408] on span "300722" at bounding box center [371, 407] width 37 height 11
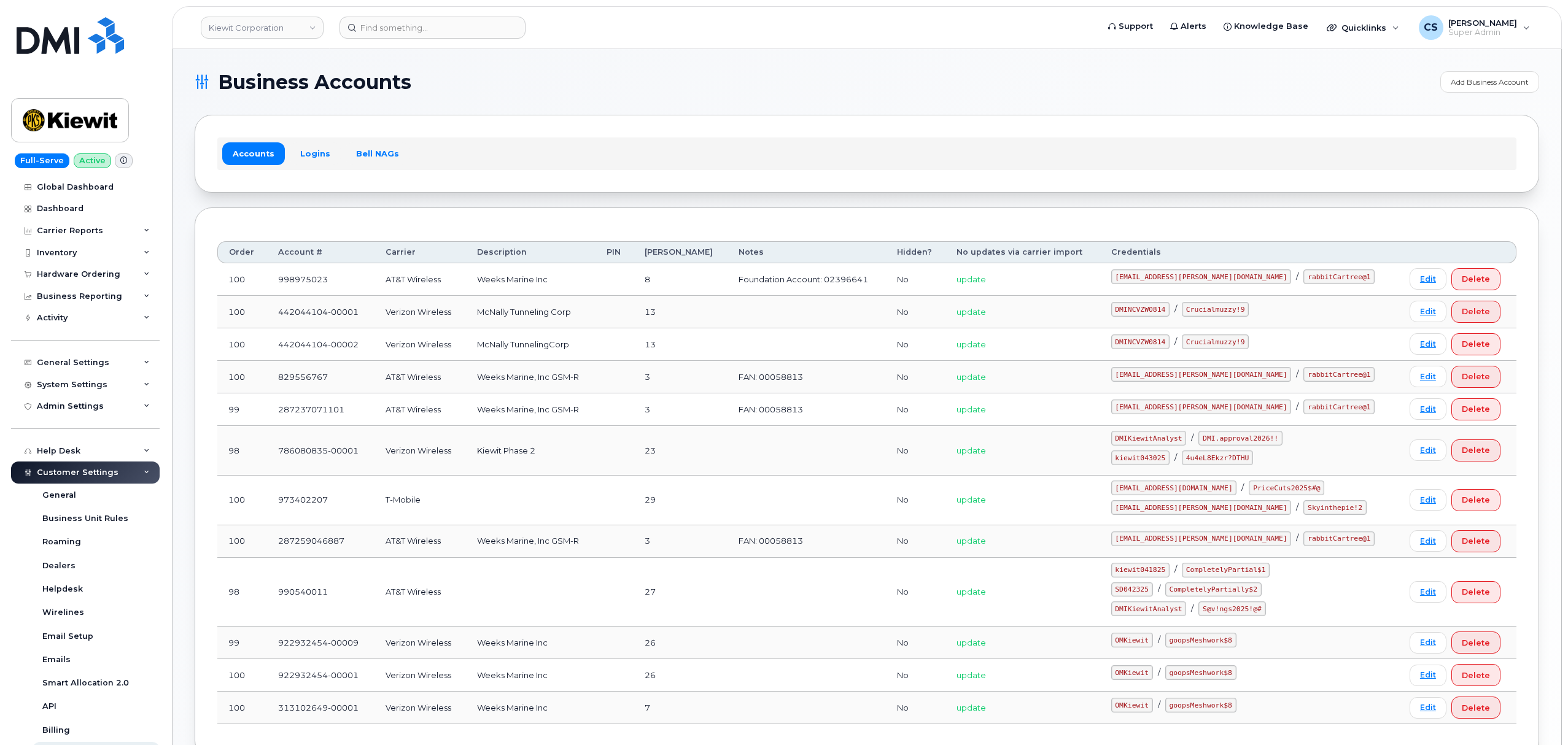
scroll to position [62, 0]
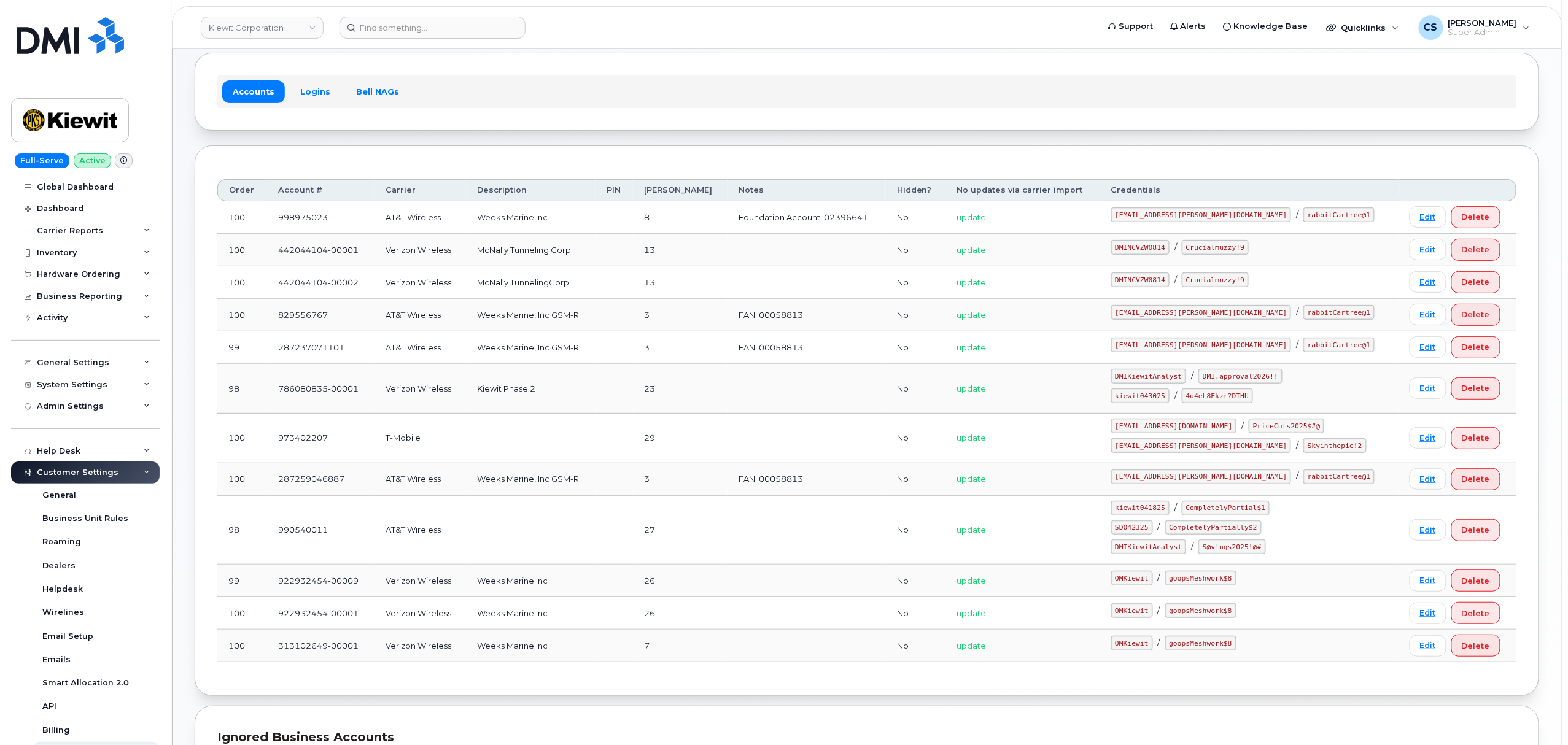
click at [1161, 399] on code "kiewit043025" at bounding box center [1140, 396] width 58 height 15
copy code "kiewit043025"
drag, startPoint x: 1270, startPoint y: 401, endPoint x: 1213, endPoint y: 399, distance: 57.0
click at [1213, 399] on code "4u4eL8Ekzr?DTHU" at bounding box center [1217, 396] width 72 height 15
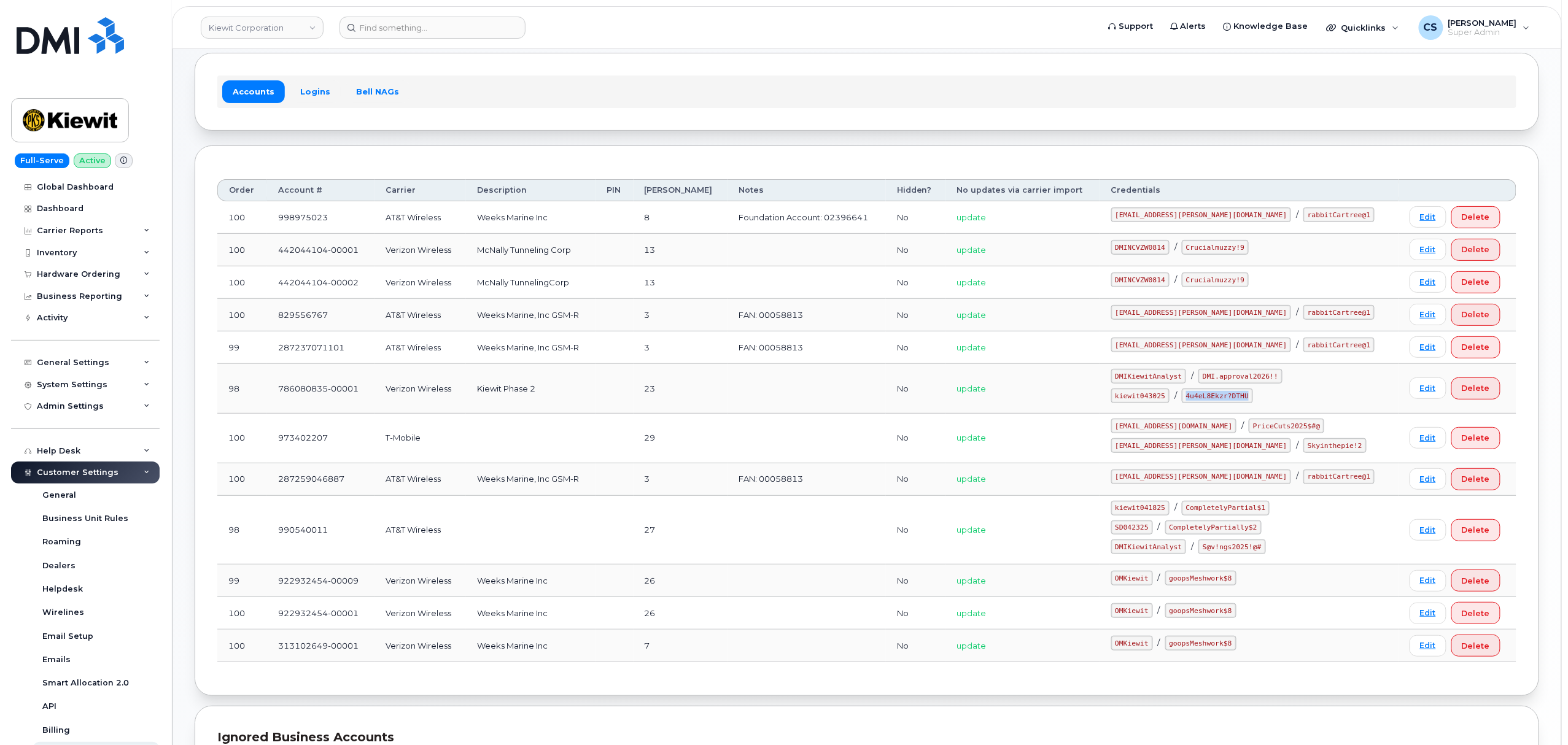
copy code "4u4eL8Ekzr?DTHU"
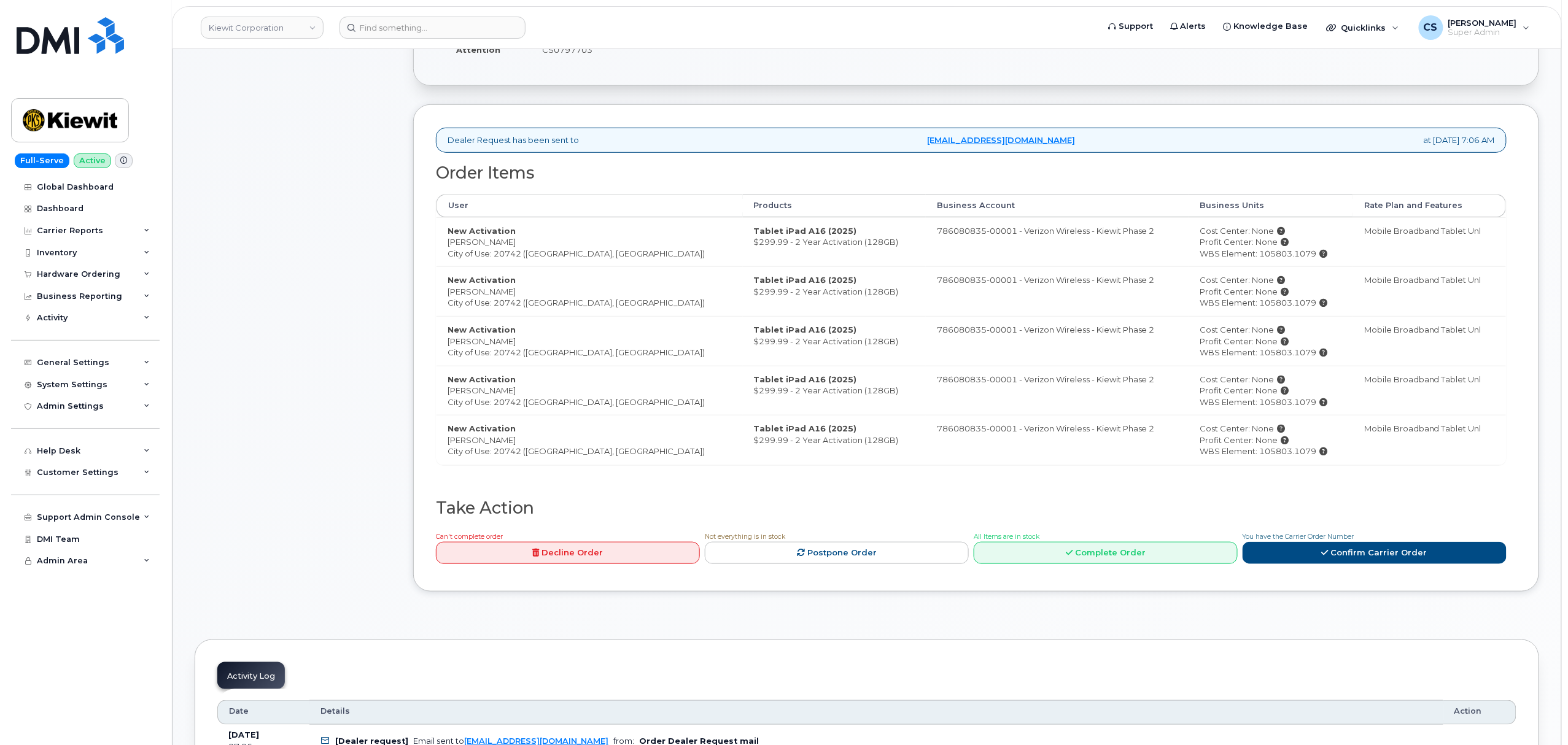
scroll to position [409, 0]
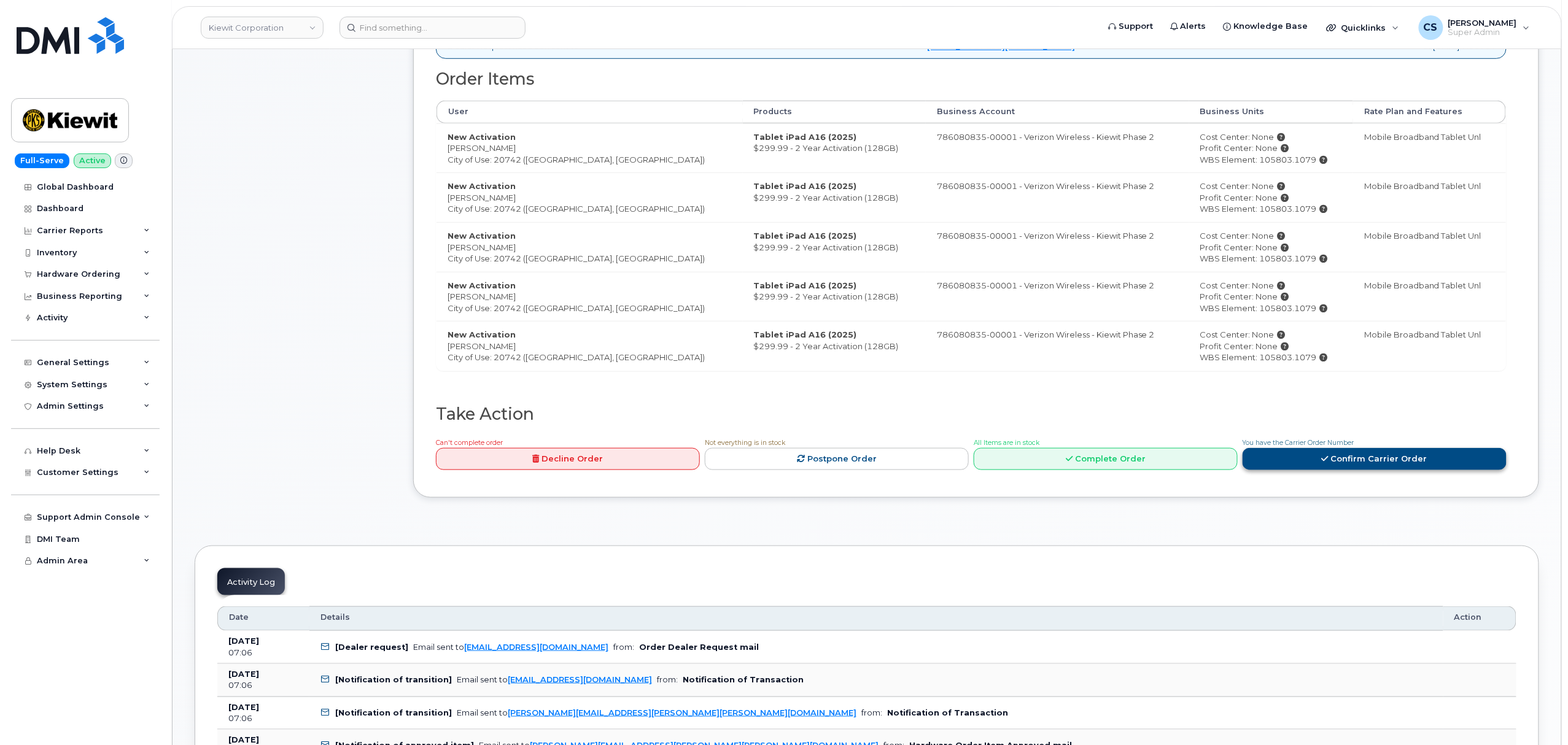
click at [1322, 464] on link "Confirm Carrier Order" at bounding box center [1374, 460] width 264 height 23
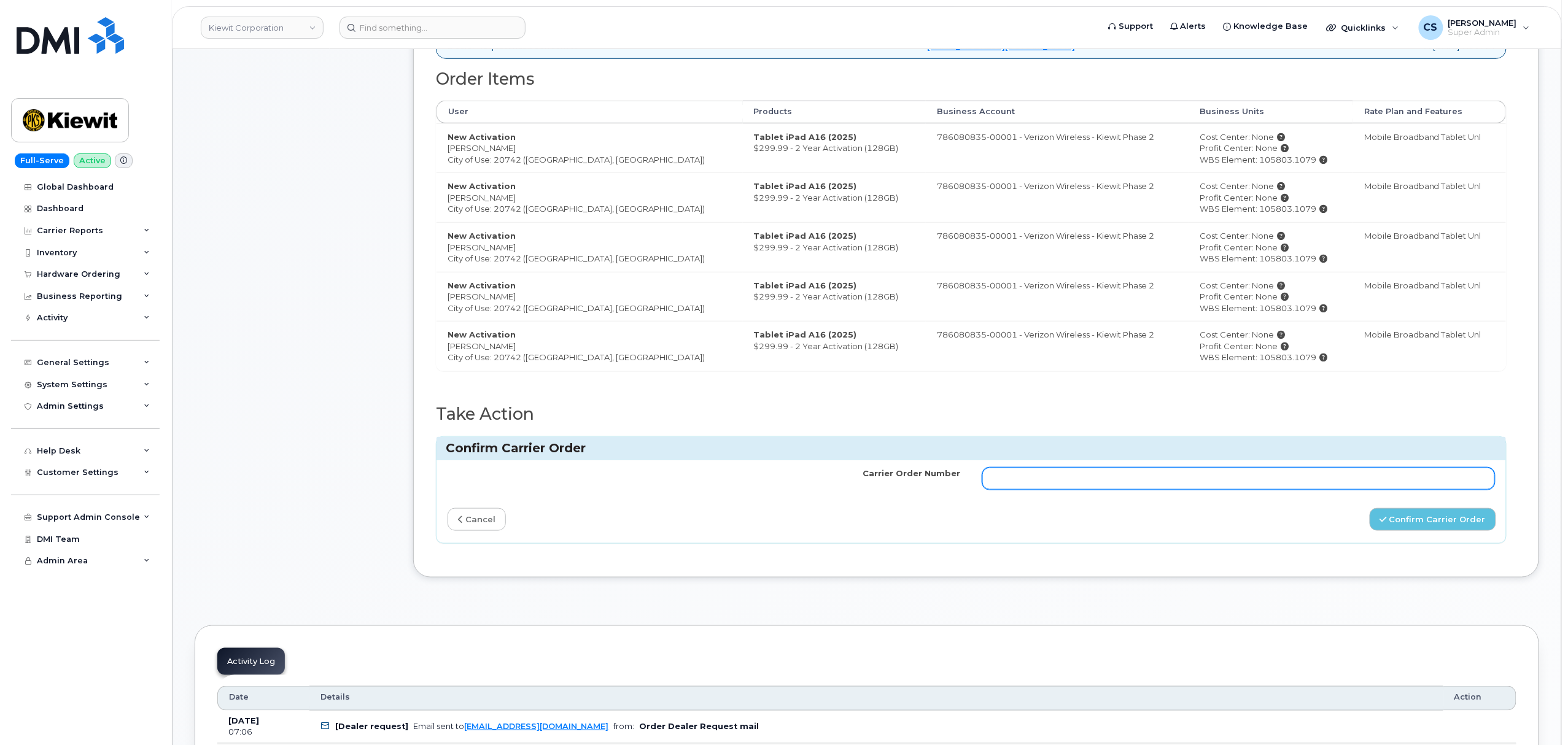
click at [1233, 487] on input "Carrier Order Number" at bounding box center [1238, 478] width 513 height 22
paste input "MB1000501889879"
type input "MB1000501889879"
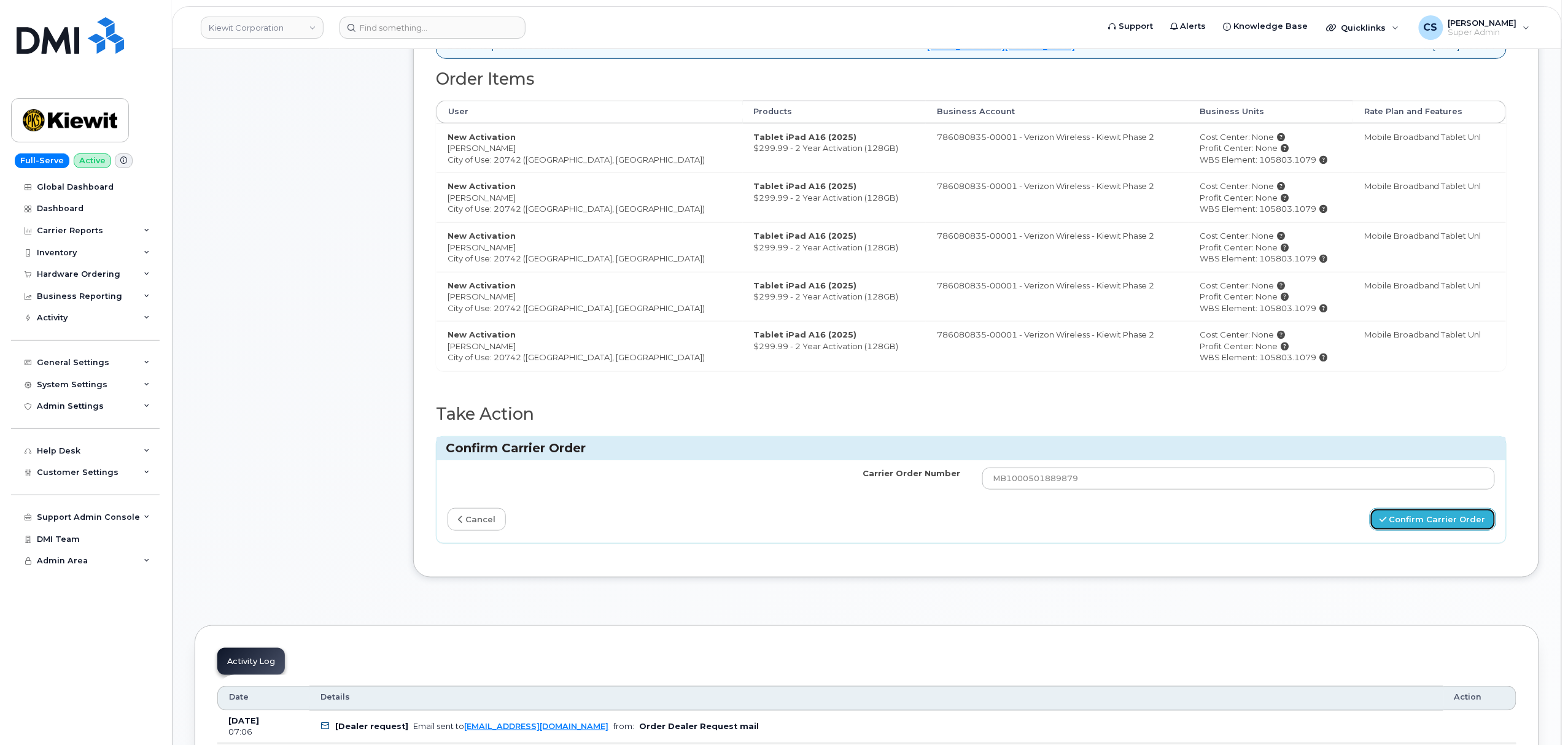
click at [1435, 523] on button "Confirm Carrier Order" at bounding box center [1432, 520] width 126 height 23
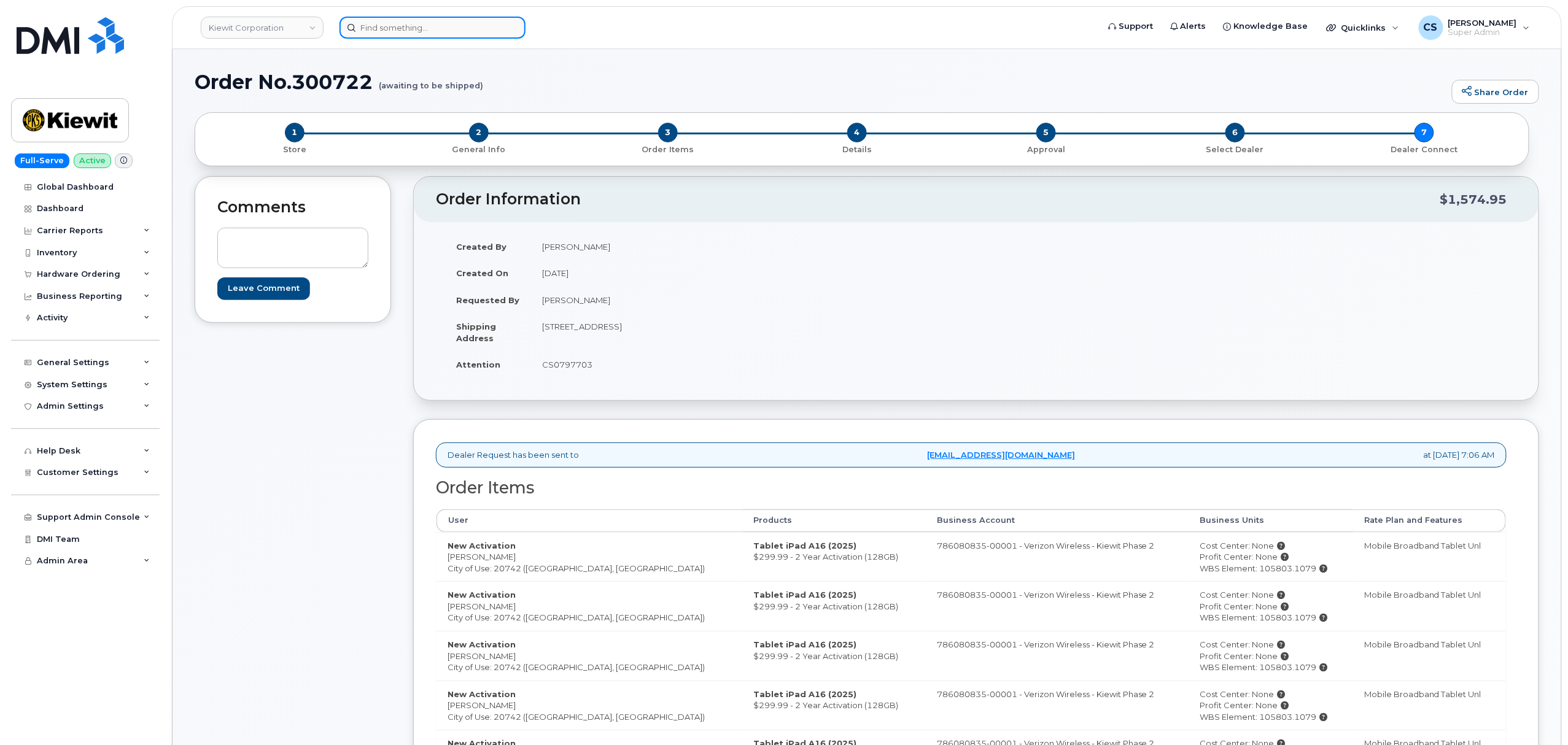
click at [439, 28] on input at bounding box center [432, 27] width 186 height 22
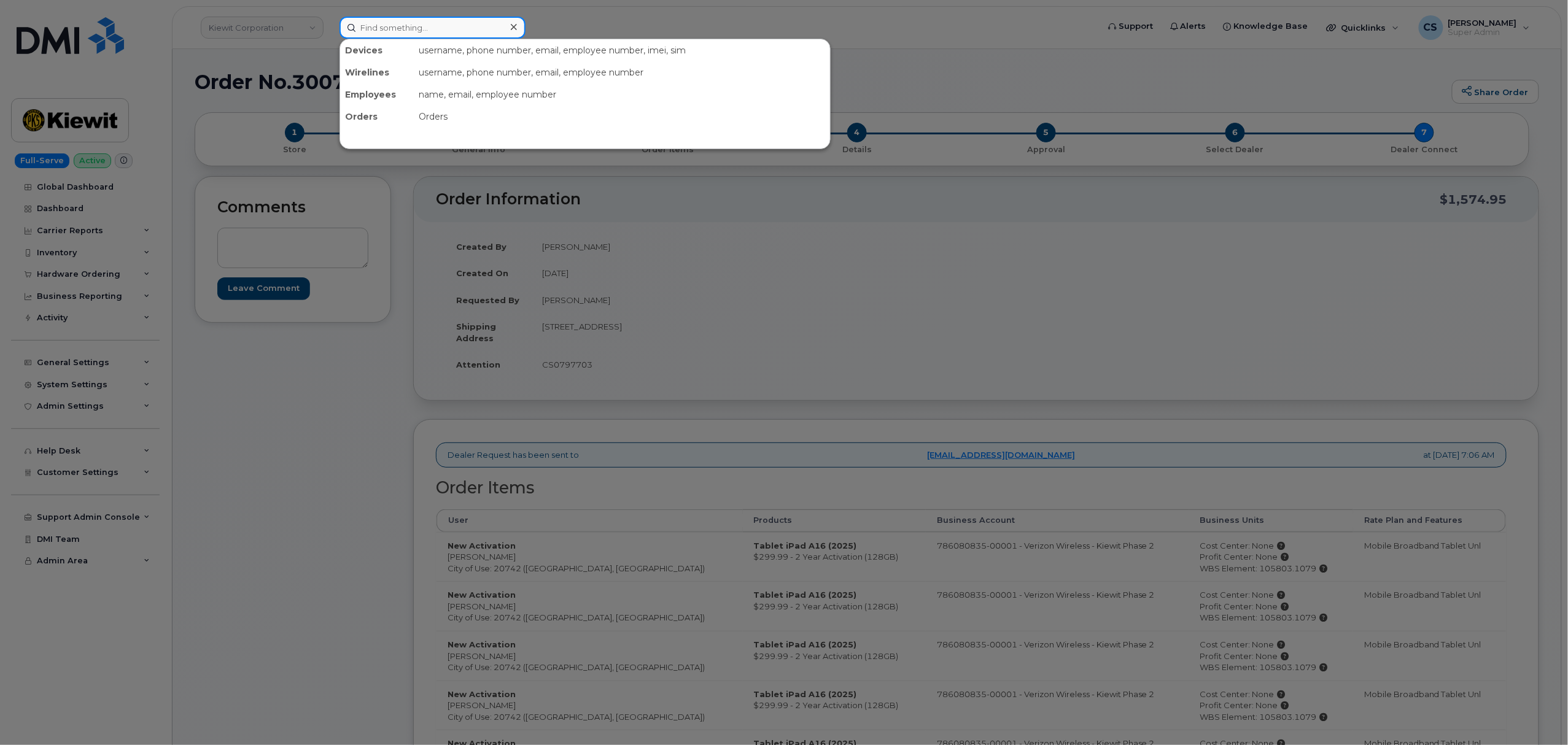
click at [439, 28] on input at bounding box center [432, 27] width 186 height 22
paste input "6609717411"
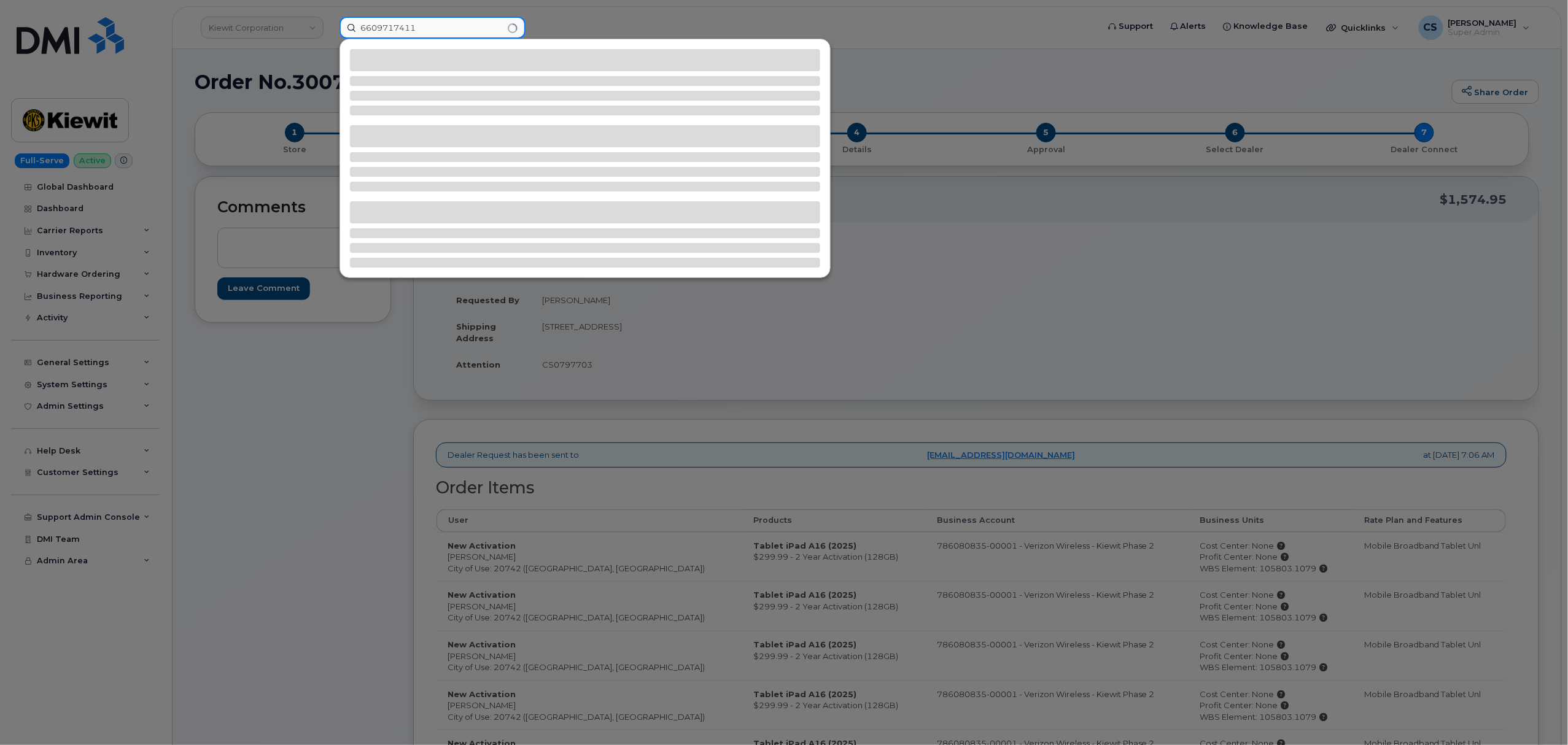
type input "6609717411"
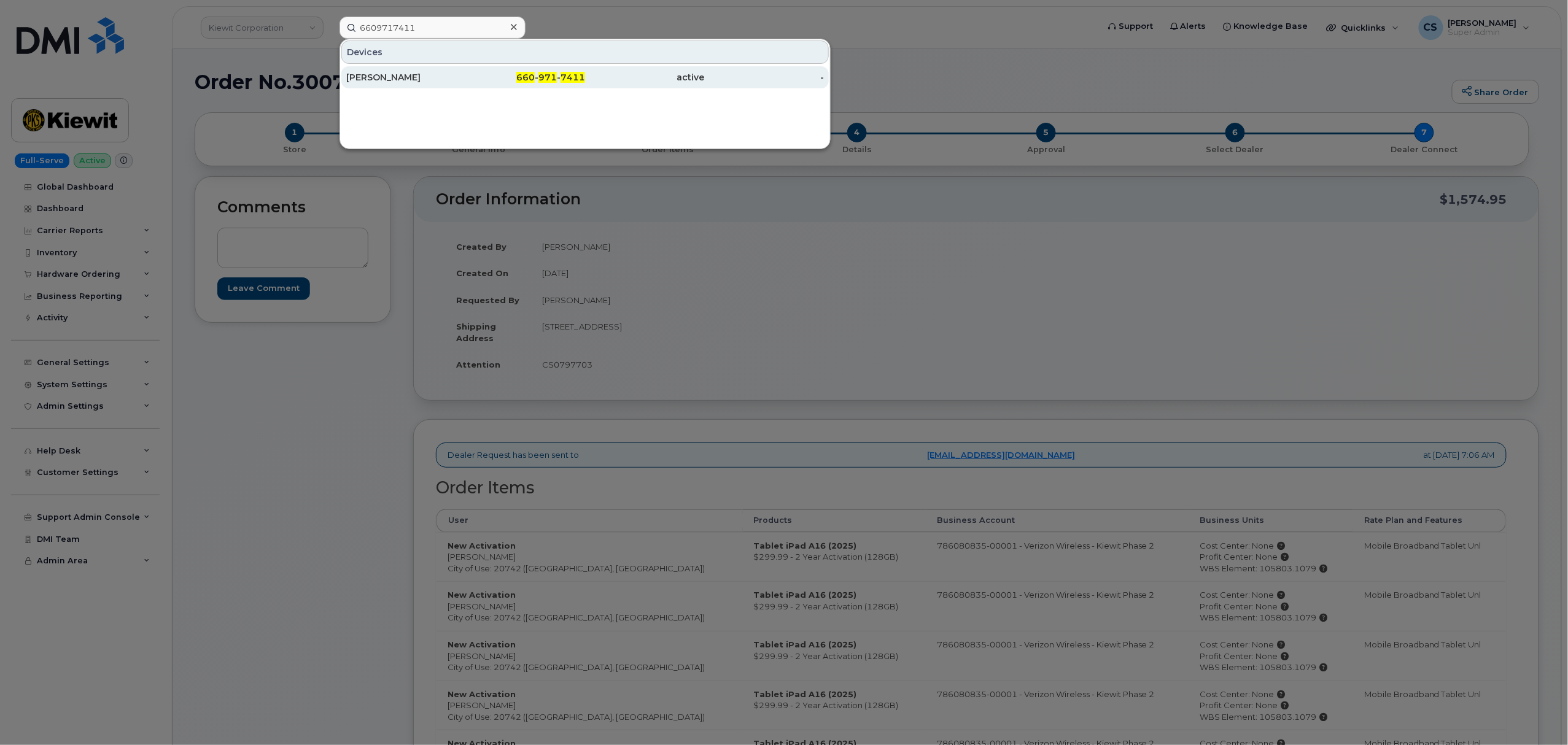
click at [545, 76] on span "971" at bounding box center [547, 77] width 19 height 11
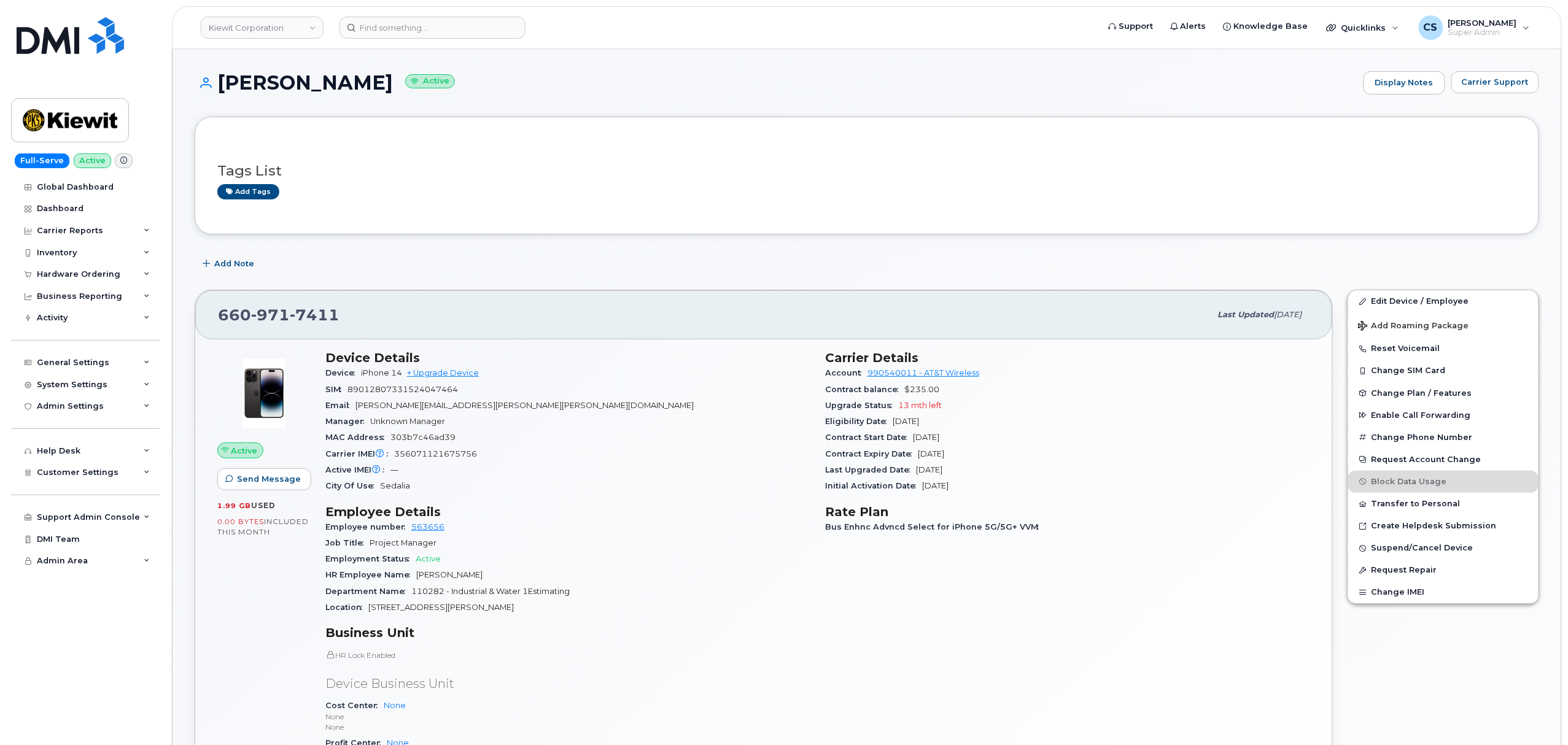
drag, startPoint x: 825, startPoint y: 357, endPoint x: 867, endPoint y: 485, distance: 134.7
click at [961, 486] on section "Carrier Details Account 990540011 - AT&T Wireless Contract balance $235.00 Upgr…" at bounding box center [1067, 422] width 485 height 144
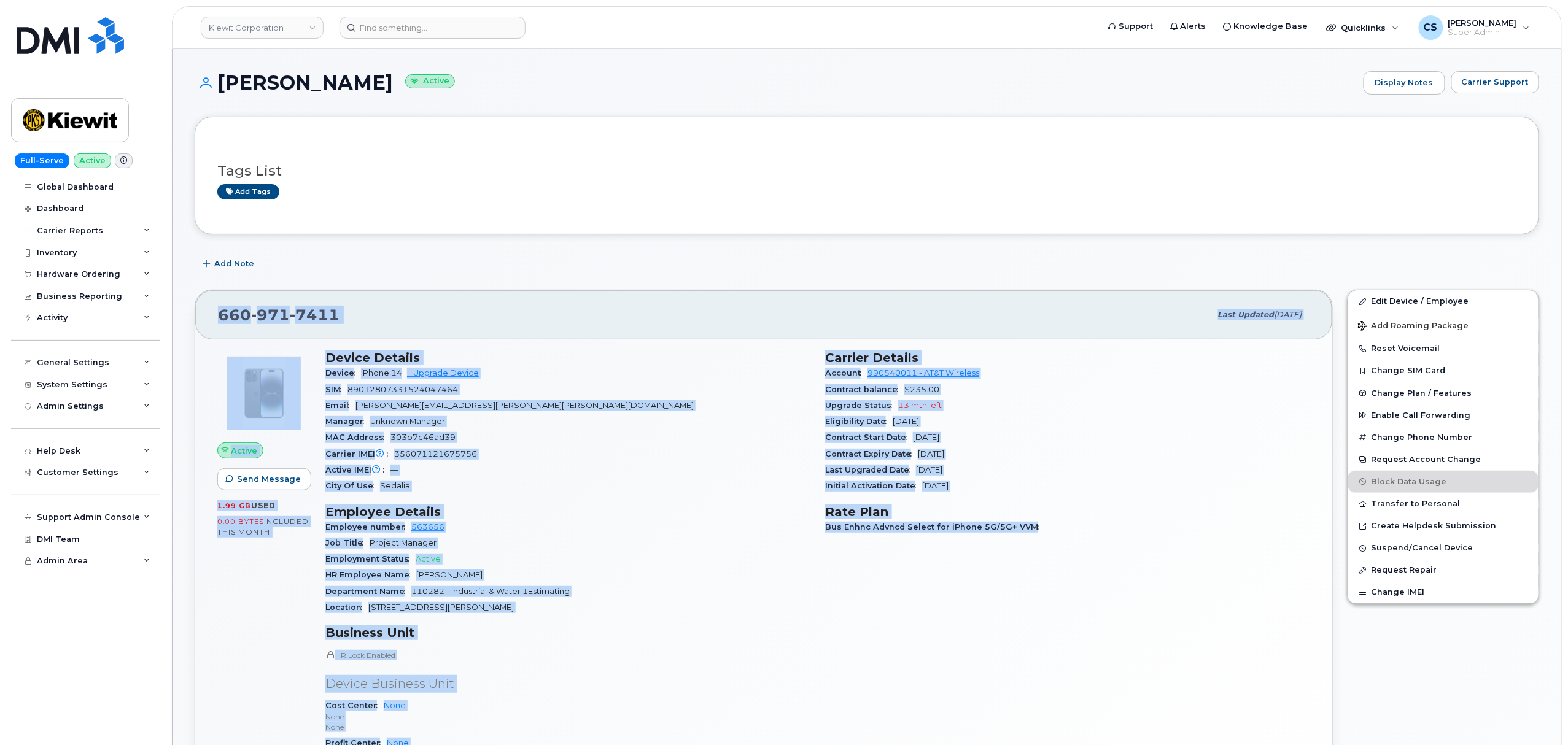
drag, startPoint x: 220, startPoint y: 310, endPoint x: 1101, endPoint y: 632, distance: 938.0
click at [1101, 632] on div "660 971 7411 Last updated Sep 04, 2025 Active Send Message 1.99 GB  used 0.00 B…" at bounding box center [764, 582] width 1138 height 586
copy div "660 971 7411 Last updated Sep 04, 2025 Active Send Message 1.99 GB  used 0.00 B…"
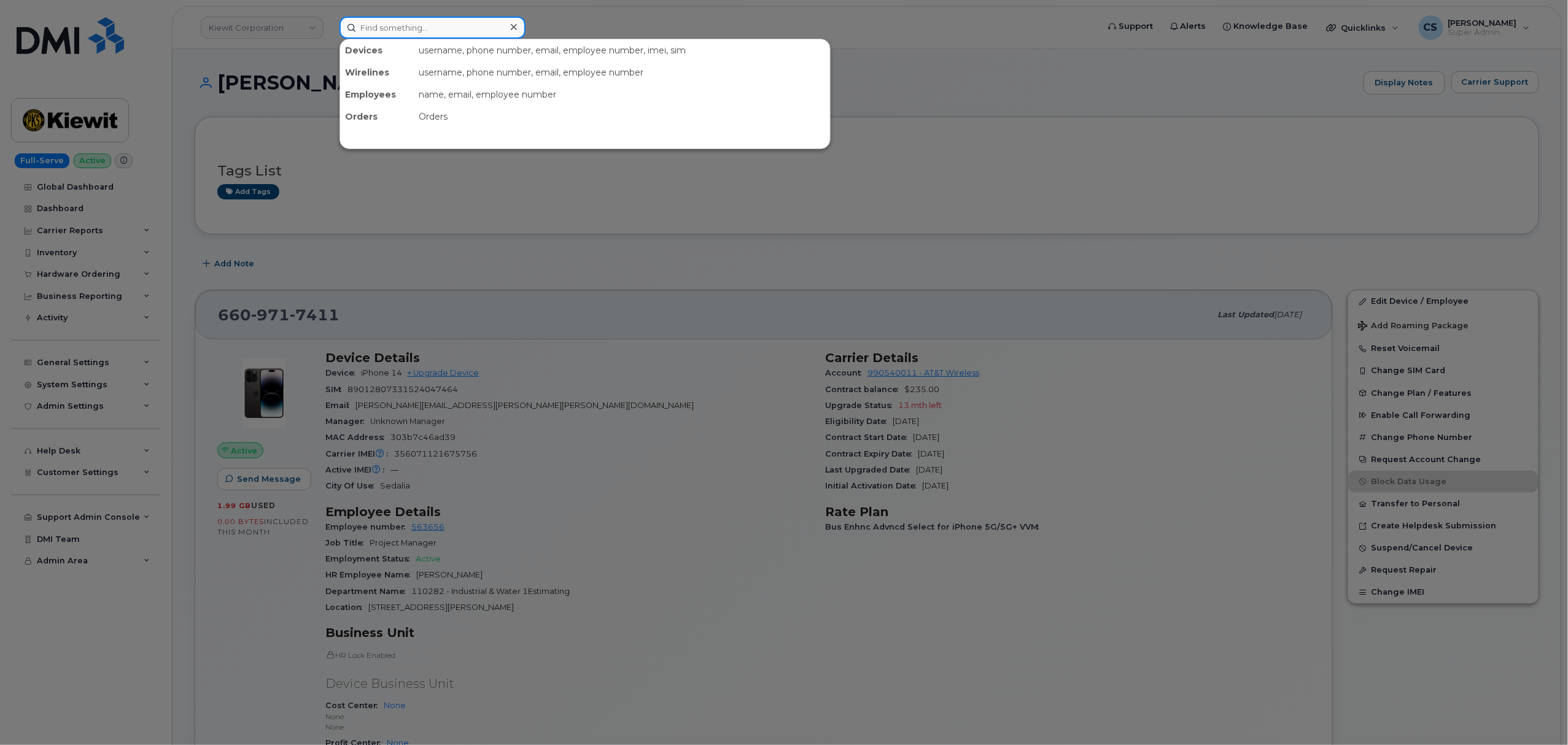
click at [438, 25] on input at bounding box center [432, 27] width 186 height 22
paste input "299794"
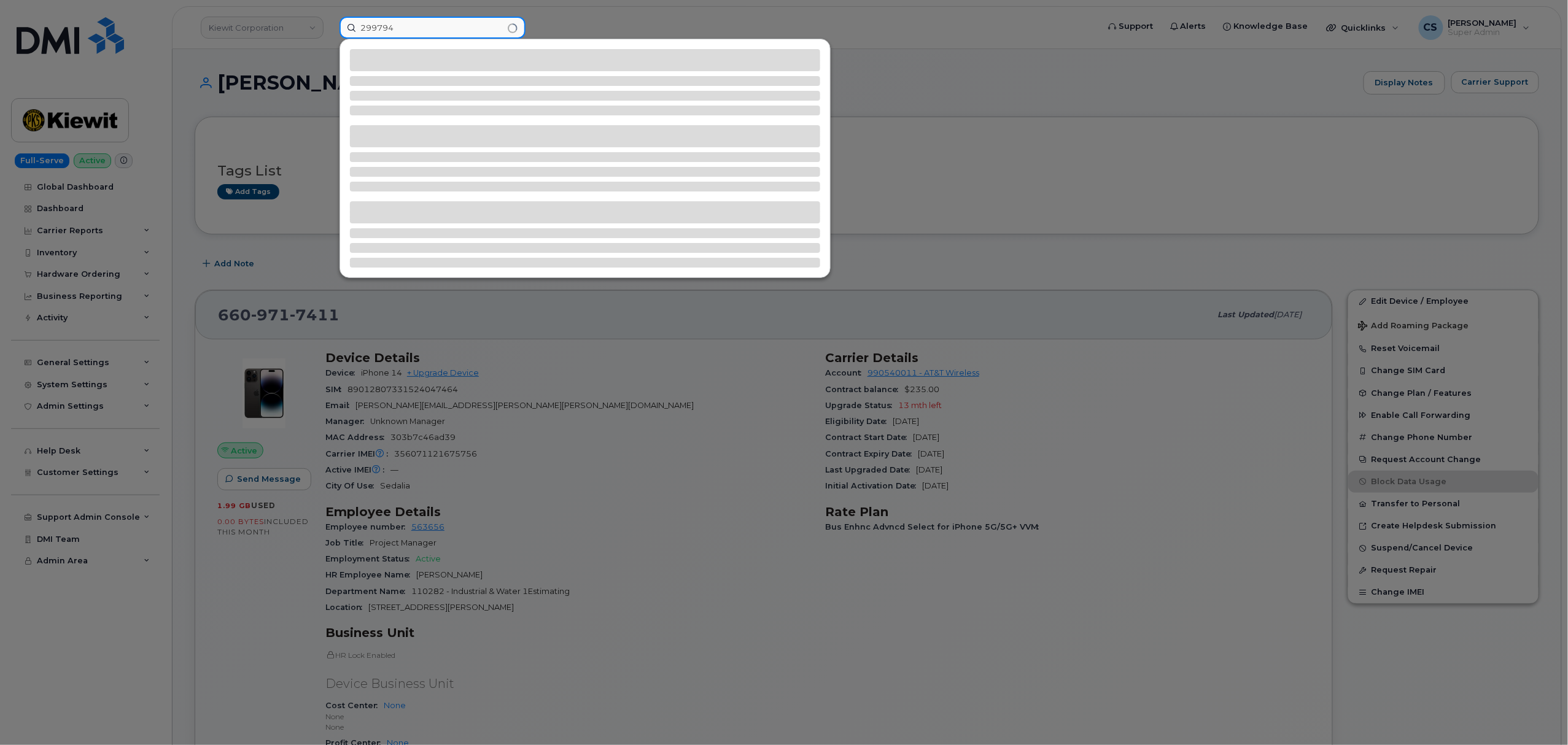
type input "299794"
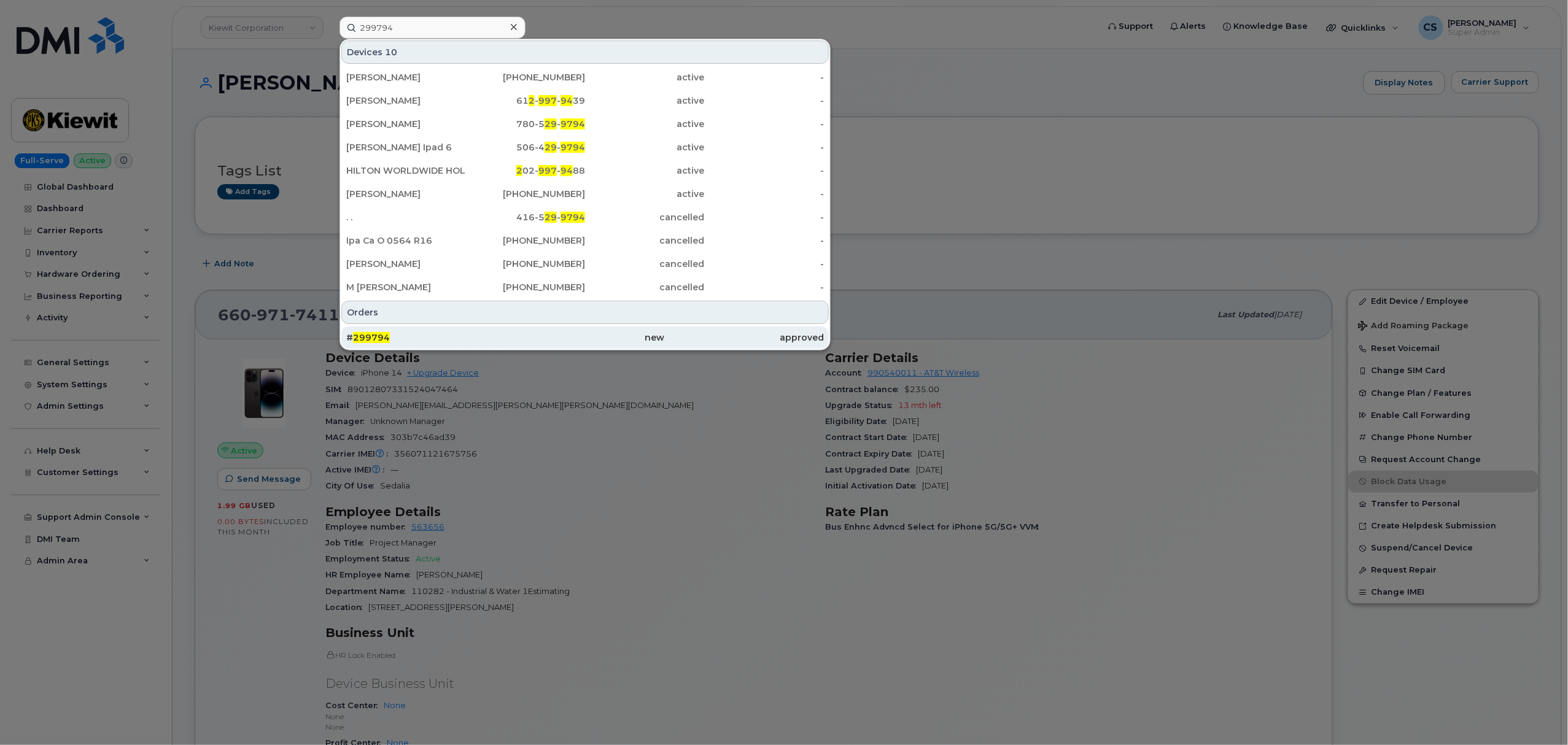
click at [369, 337] on span "299794" at bounding box center [371, 338] width 37 height 11
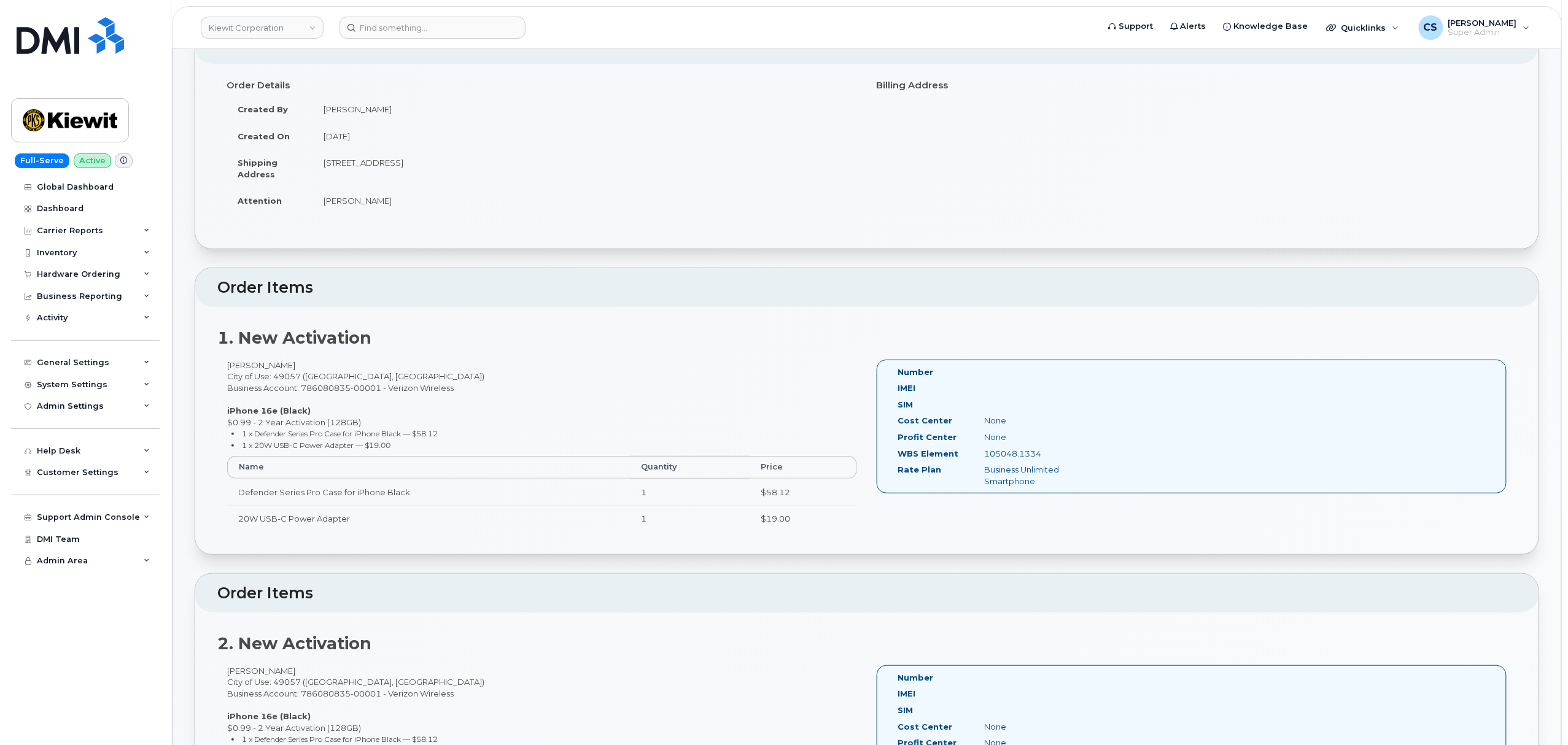
scroll to position [81, 0]
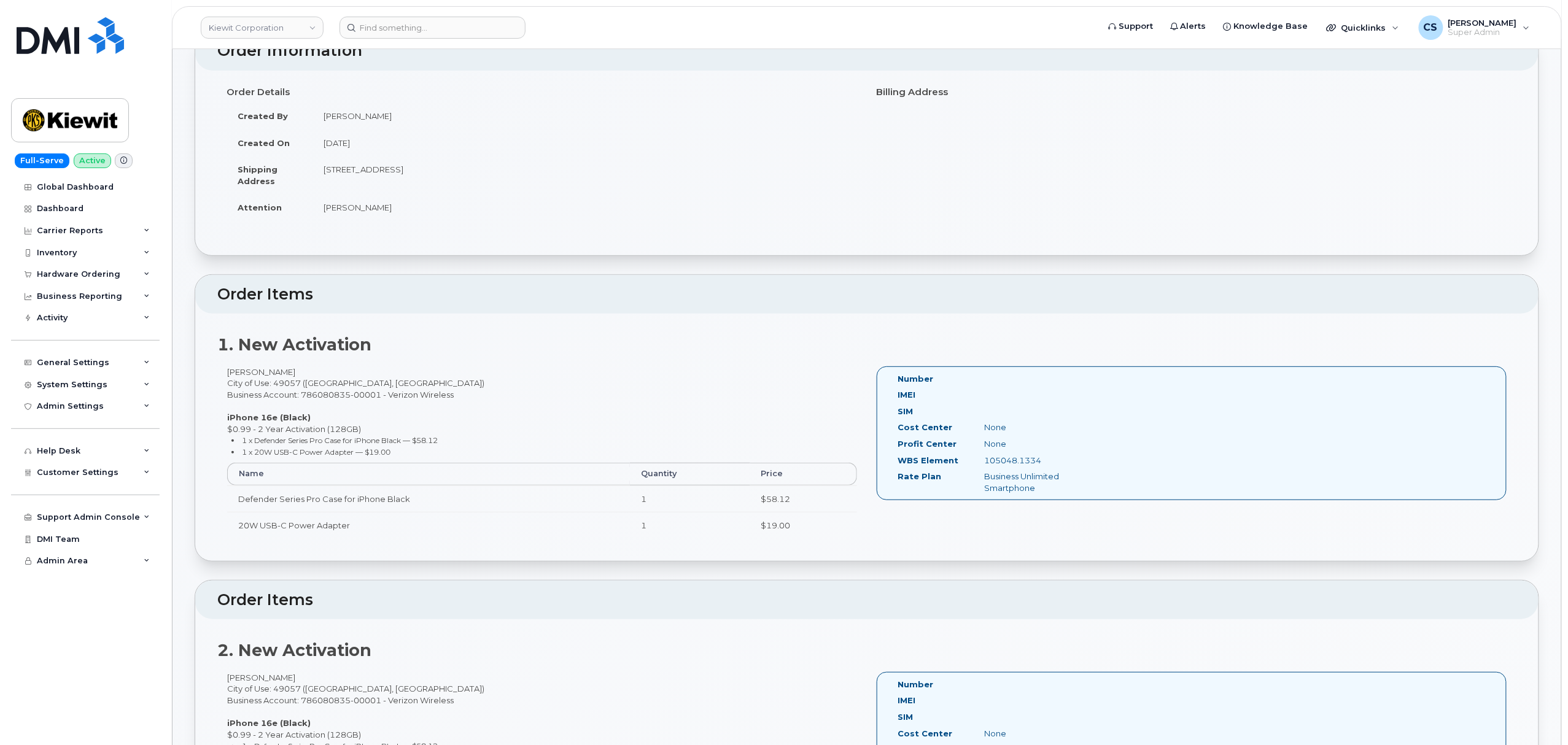
drag, startPoint x: 1049, startPoint y: 462, endPoint x: 985, endPoint y: 462, distance: 64.0
click at [985, 462] on div "105048.1334" at bounding box center [1036, 460] width 122 height 11
copy div "105048.1334"
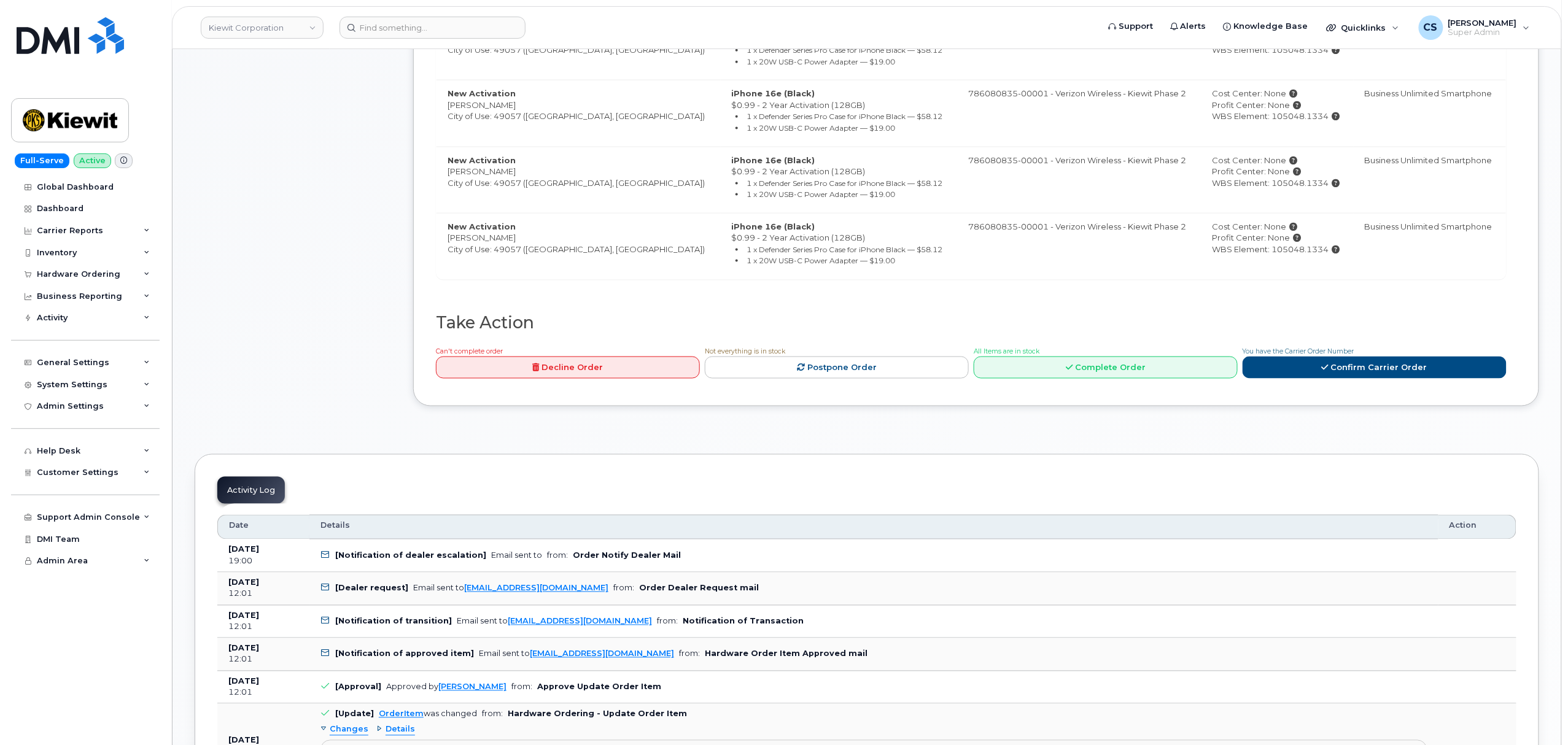
scroll to position [818, 0]
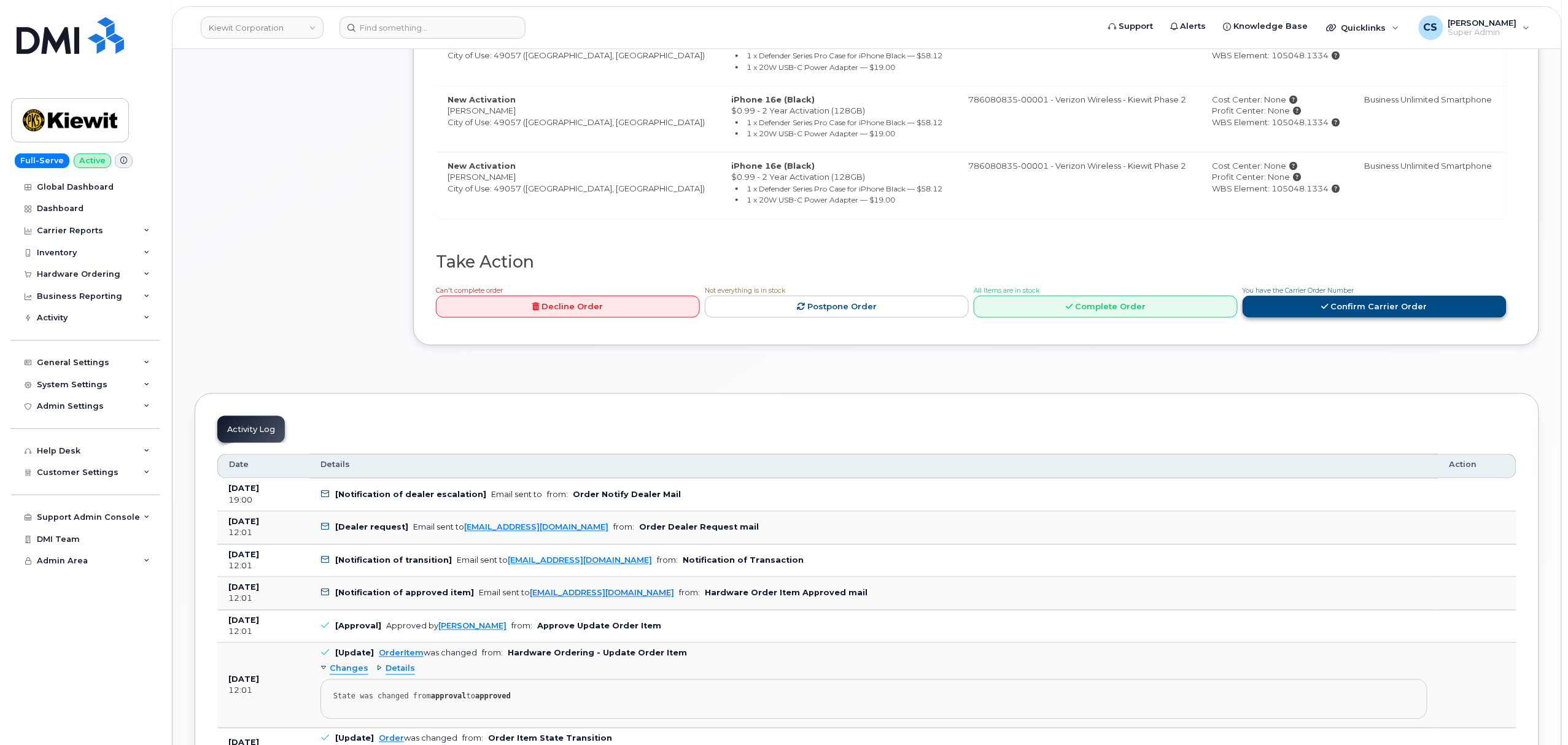
click at [1298, 313] on link "Confirm Carrier Order" at bounding box center [1374, 308] width 264 height 23
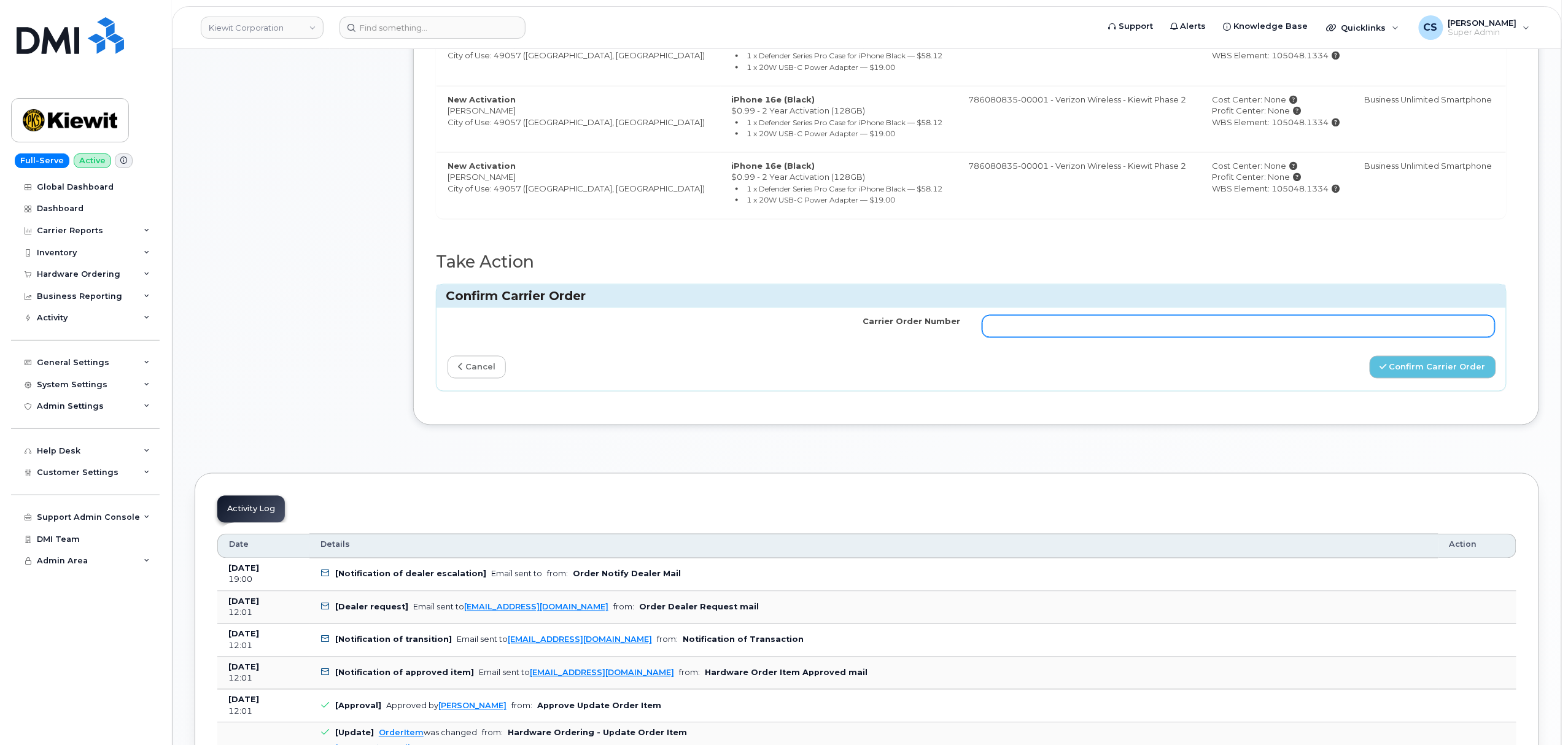
click at [1085, 332] on input "Carrier Order Number" at bounding box center [1238, 326] width 513 height 22
paste input "MB1000501882720"
type input "MB1000501882720"
click at [1411, 371] on button "Confirm Carrier Order" at bounding box center [1432, 368] width 126 height 23
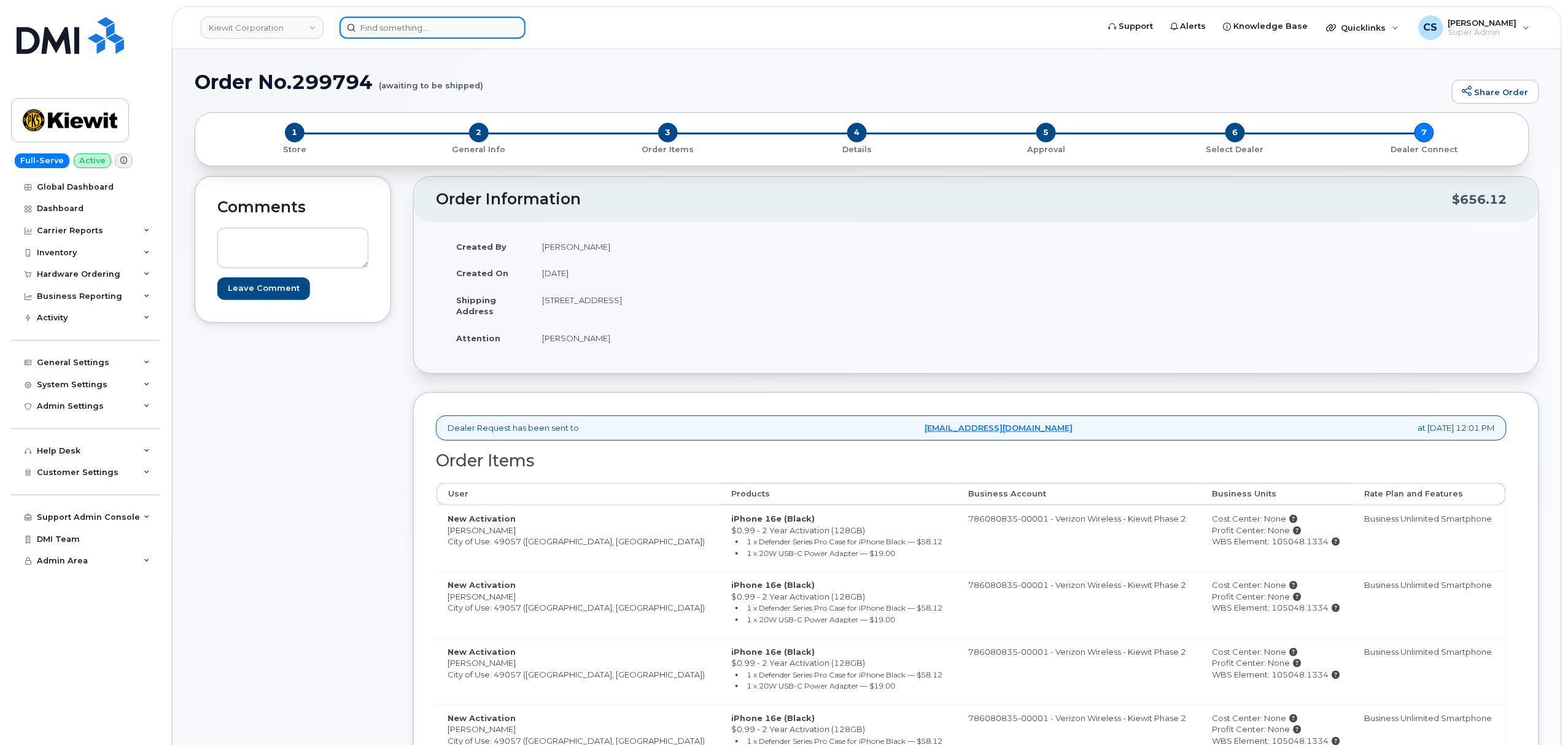
click at [420, 21] on input at bounding box center [432, 27] width 186 height 22
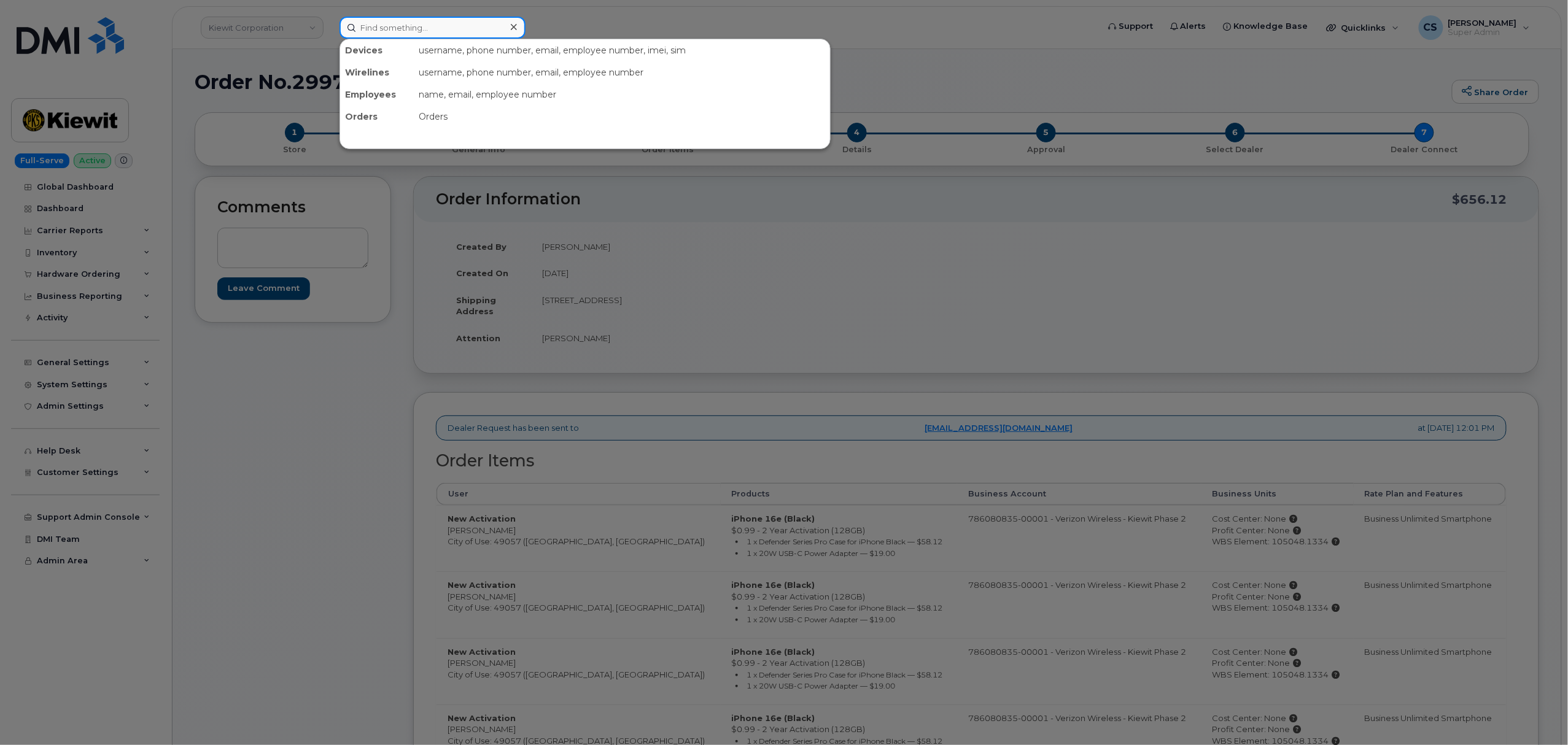
paste input "300829"
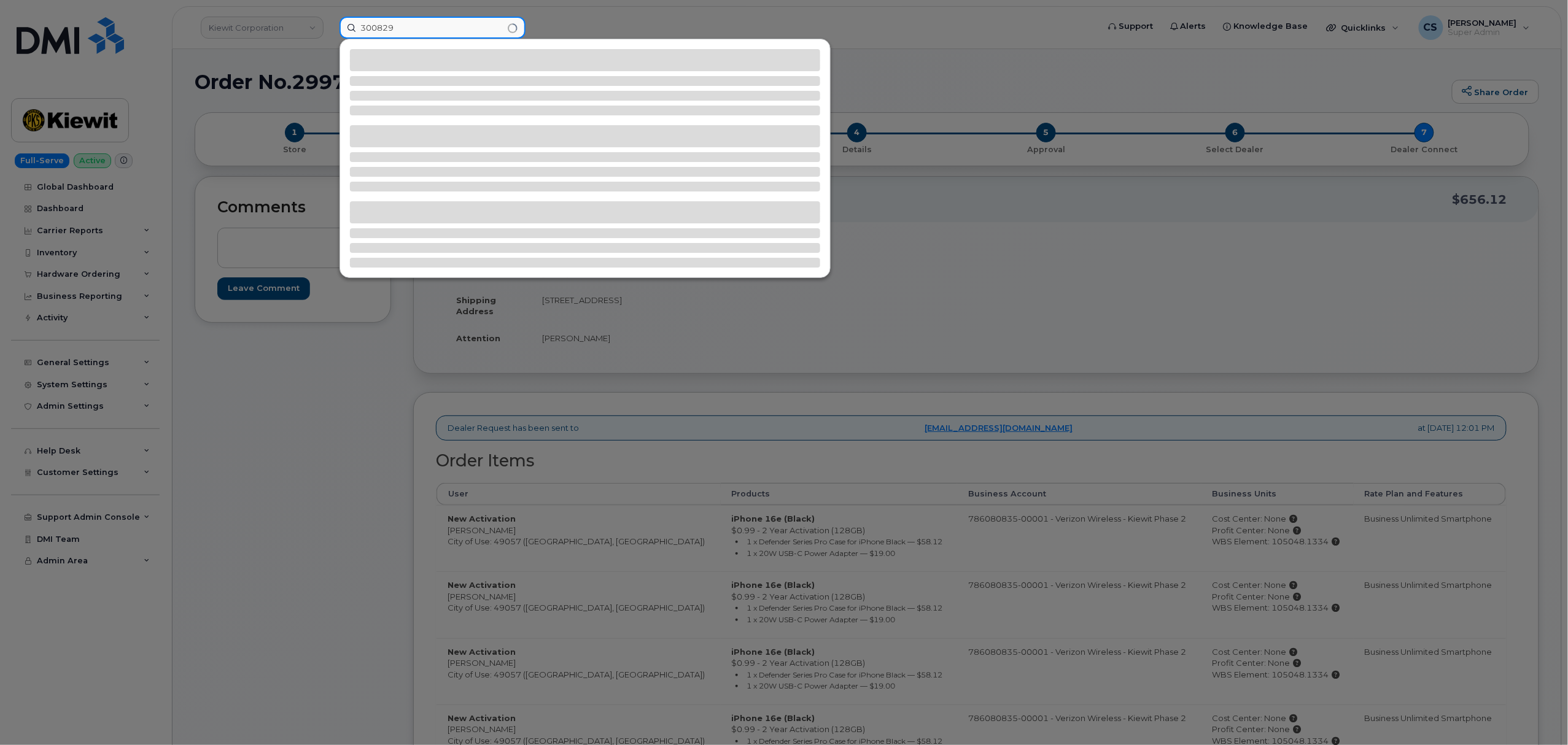
type input "300829"
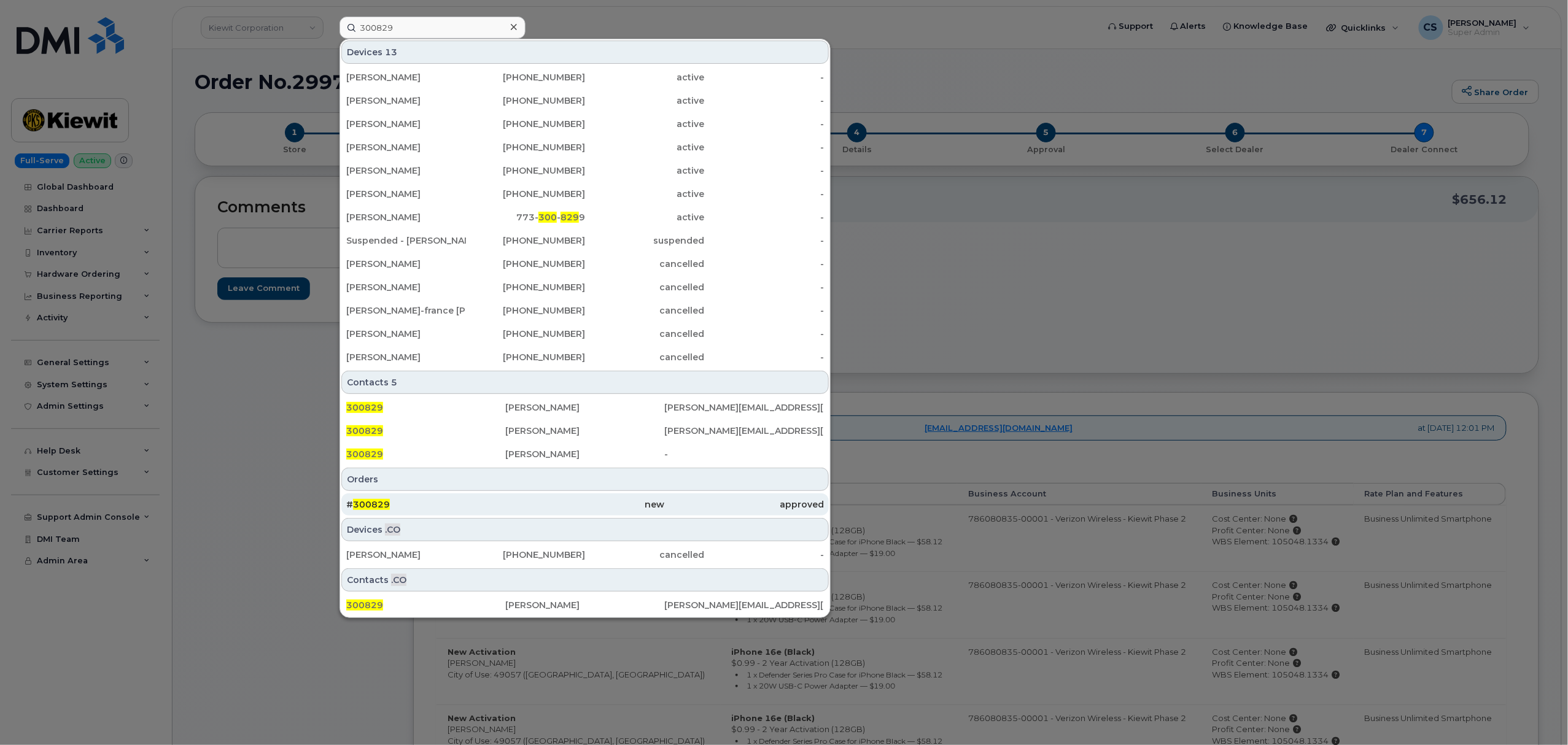
click at [378, 498] on div "# 300829" at bounding box center [426, 504] width 159 height 22
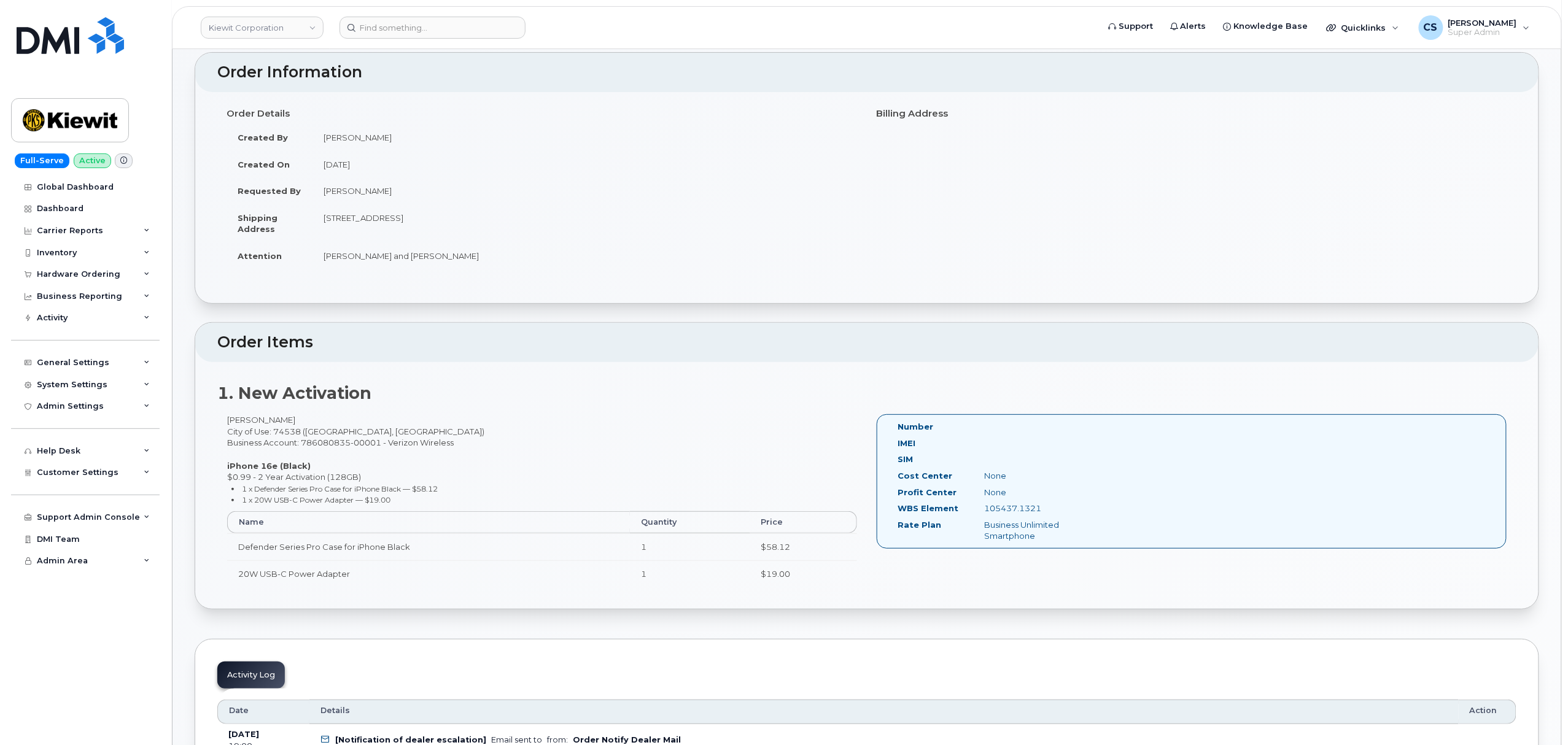
scroll to position [163, 0]
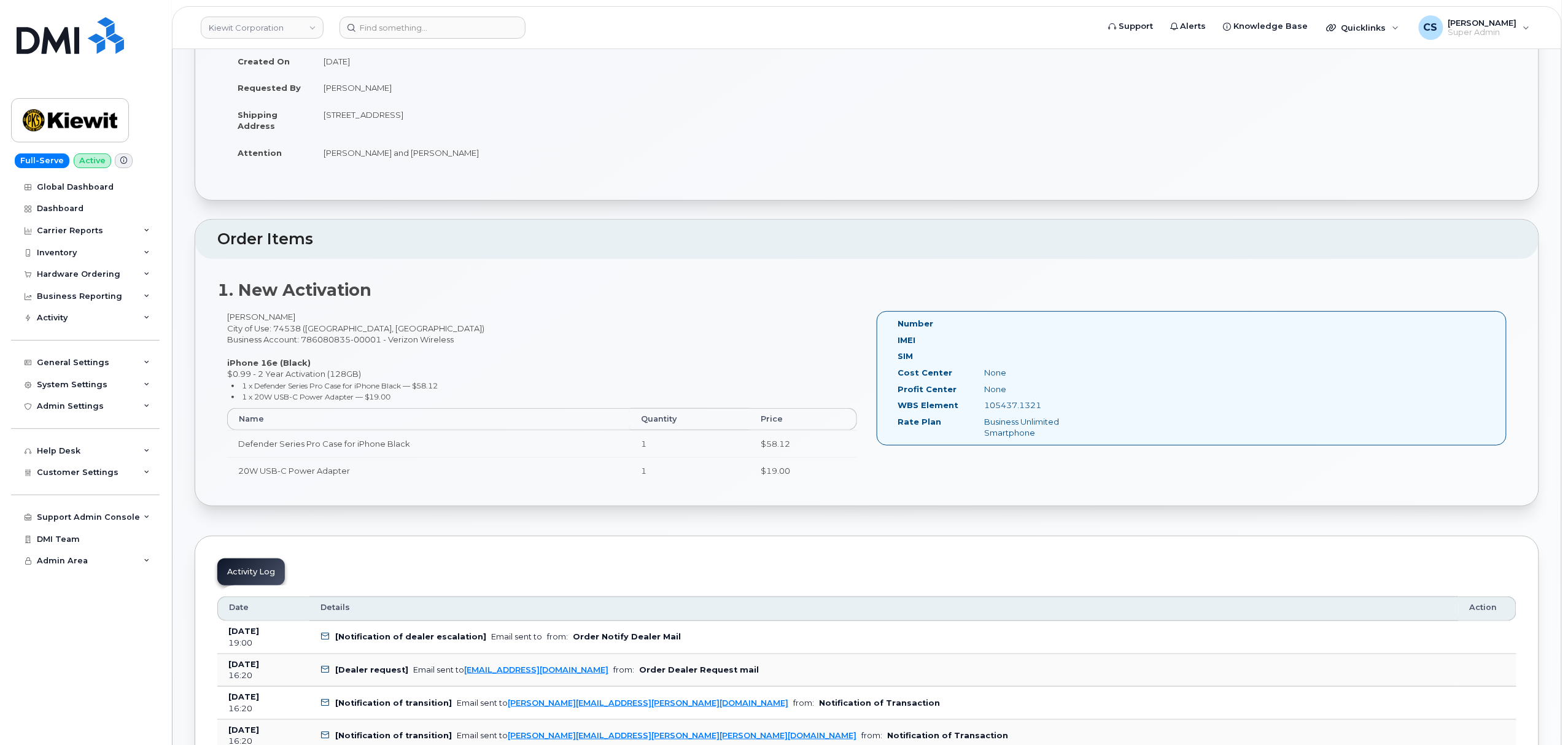
click at [1024, 410] on div "105437.1321" at bounding box center [1036, 405] width 122 height 11
drag, startPoint x: 249, startPoint y: 317, endPoint x: 234, endPoint y: 316, distance: 15.0
click at [234, 316] on div "[PERSON_NAME] City of Use: 74538 ([GEOGRAPHIC_DATA], [GEOGRAPHIC_DATA]) Busines…" at bounding box center [542, 403] width 650 height 184
drag, startPoint x: 252, startPoint y: 319, endPoint x: 190, endPoint y: 321, distance: 62.0
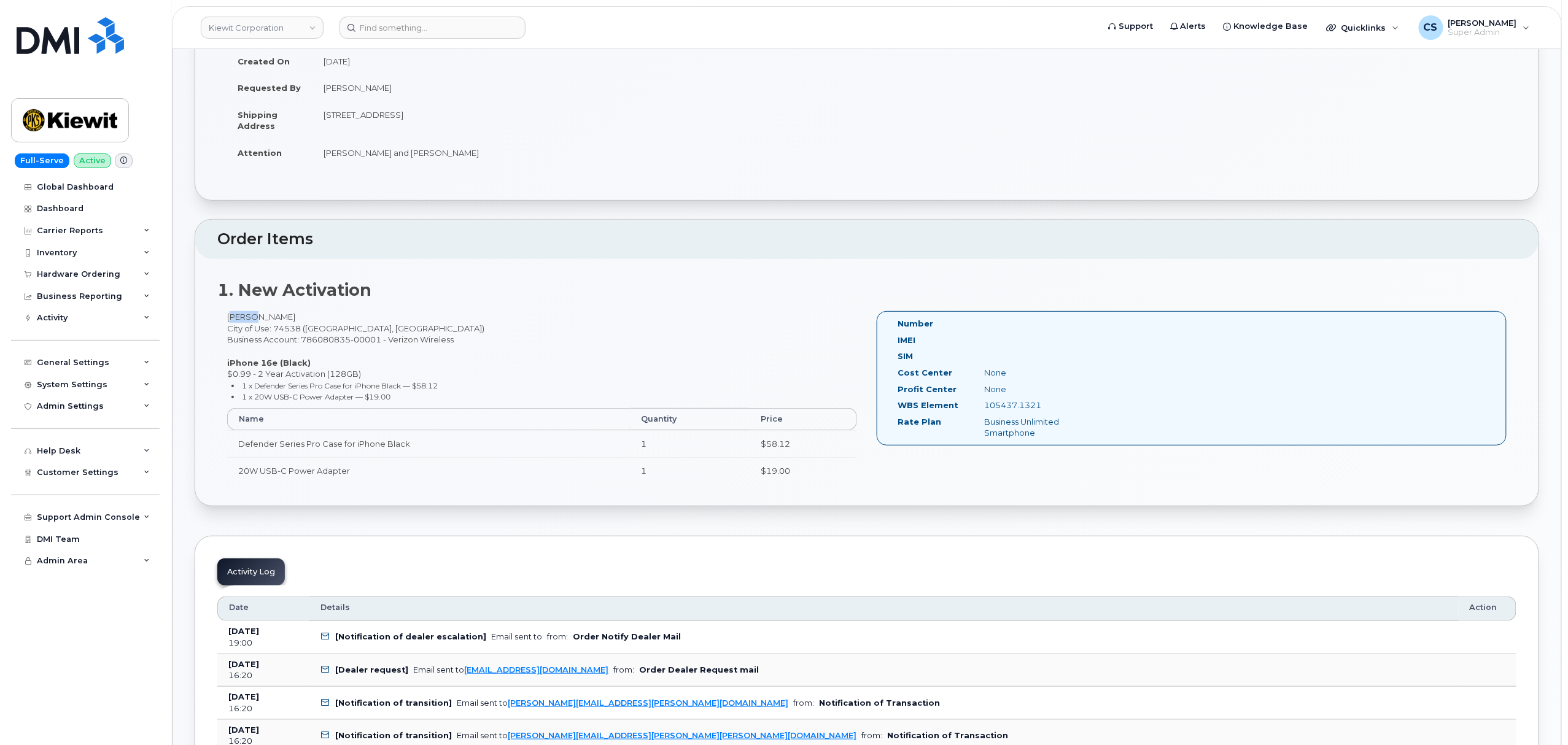
copy div "James"
click at [269, 315] on div "James Schmidt City of Use: 74538 (Coalgate, OK) Business Account: 786080835-000…" at bounding box center [542, 403] width 650 height 184
copy div "Schmidt"
drag, startPoint x: 1045, startPoint y: 407, endPoint x: 986, endPoint y: 407, distance: 59.0
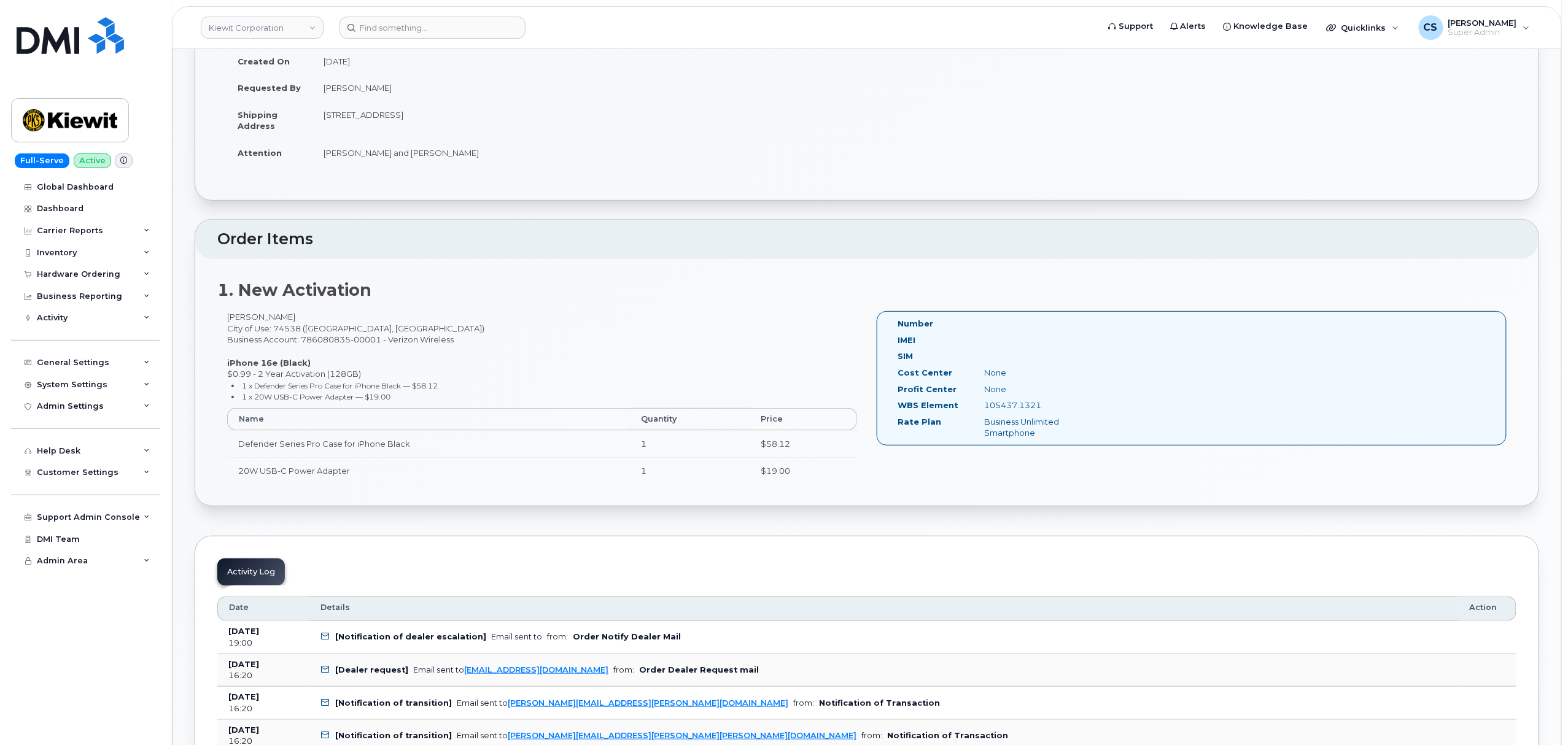
click at [986, 407] on div "105437.1321" at bounding box center [1036, 405] width 122 height 11
copy div "105437.1321"
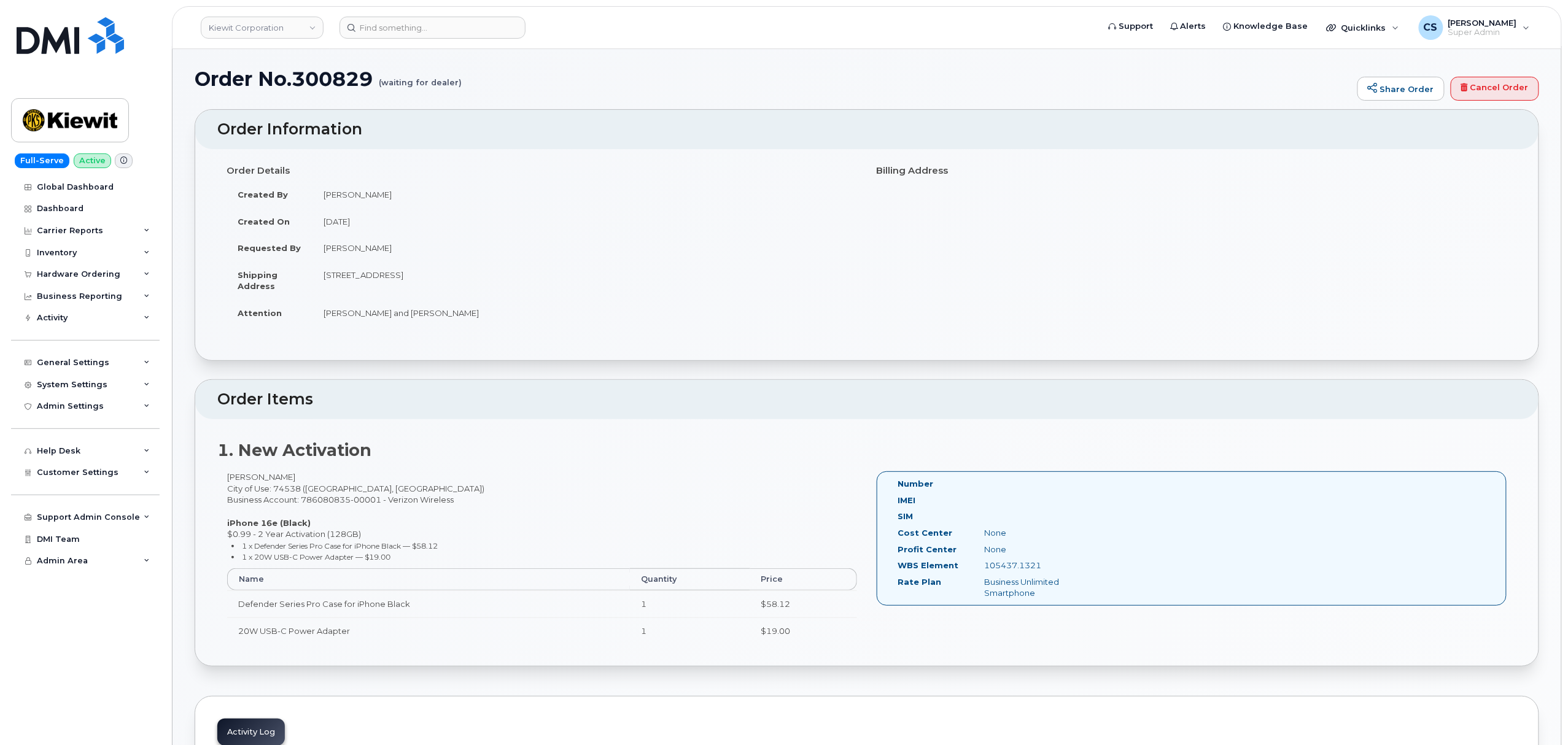
scroll to position [0, 0]
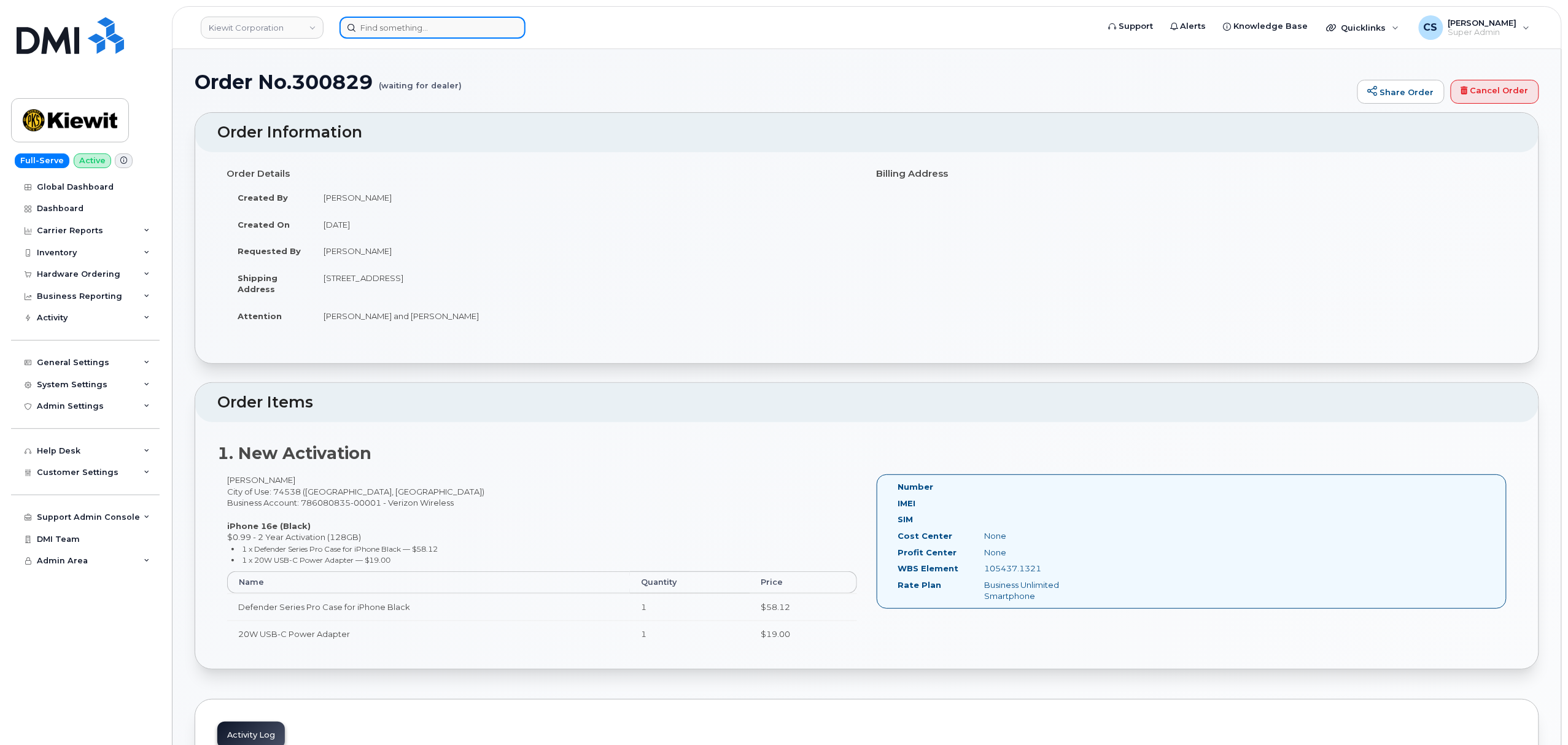
click at [447, 27] on input at bounding box center [432, 27] width 186 height 22
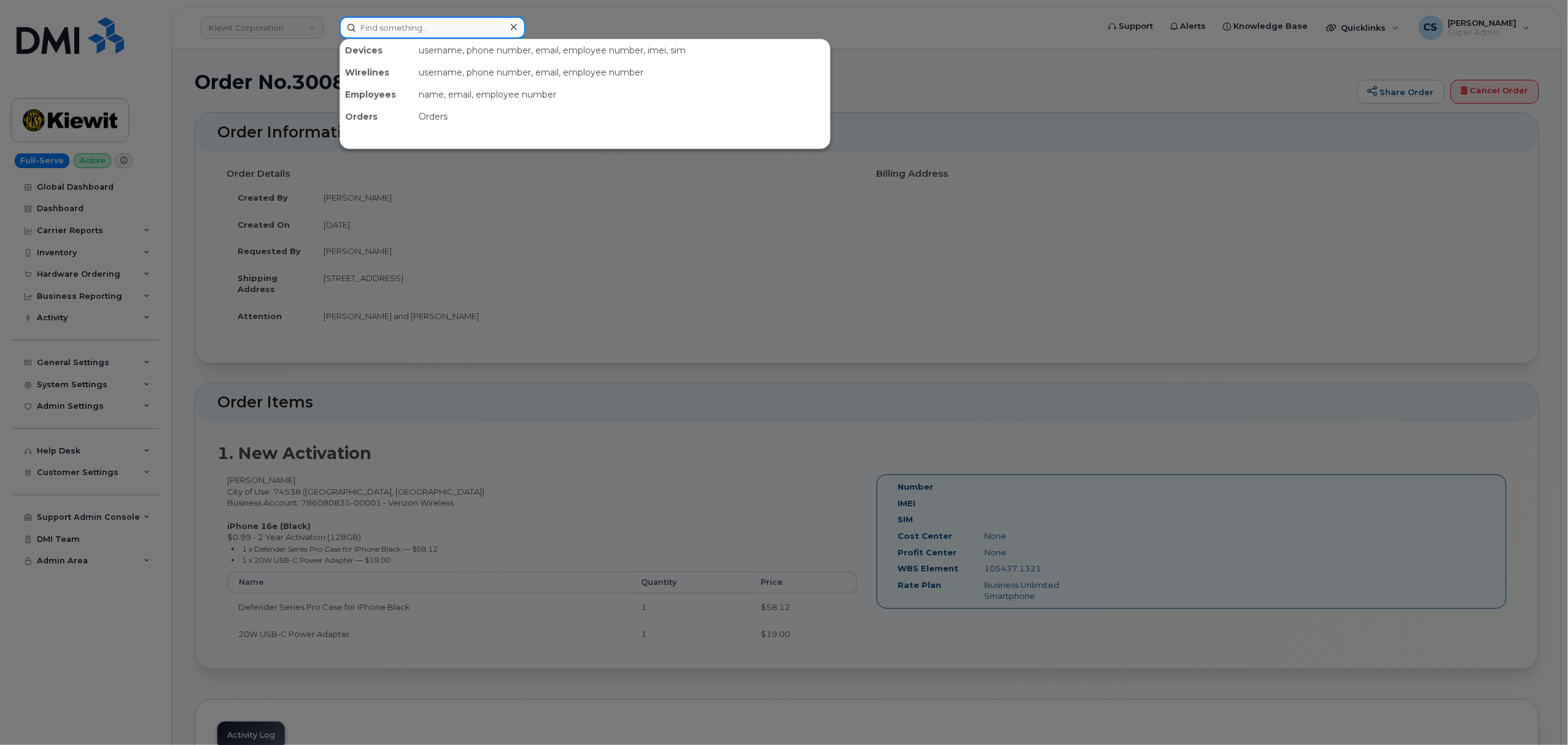
paste input "908) 935-7914"
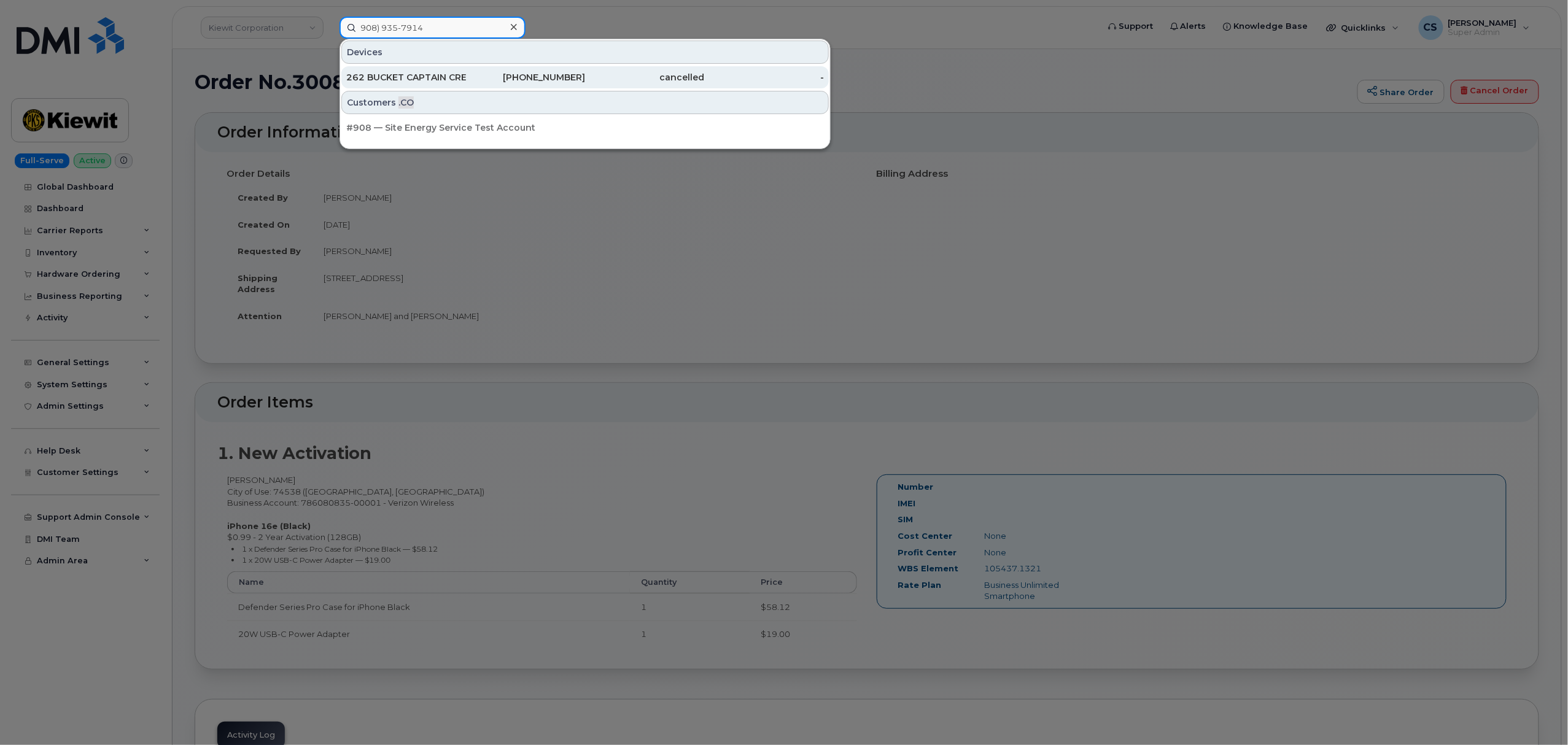
type input "908) 935-7914"
click at [445, 77] on div "262 BUCKET CAPTAIN CREW DOME" at bounding box center [406, 78] width 119 height 12
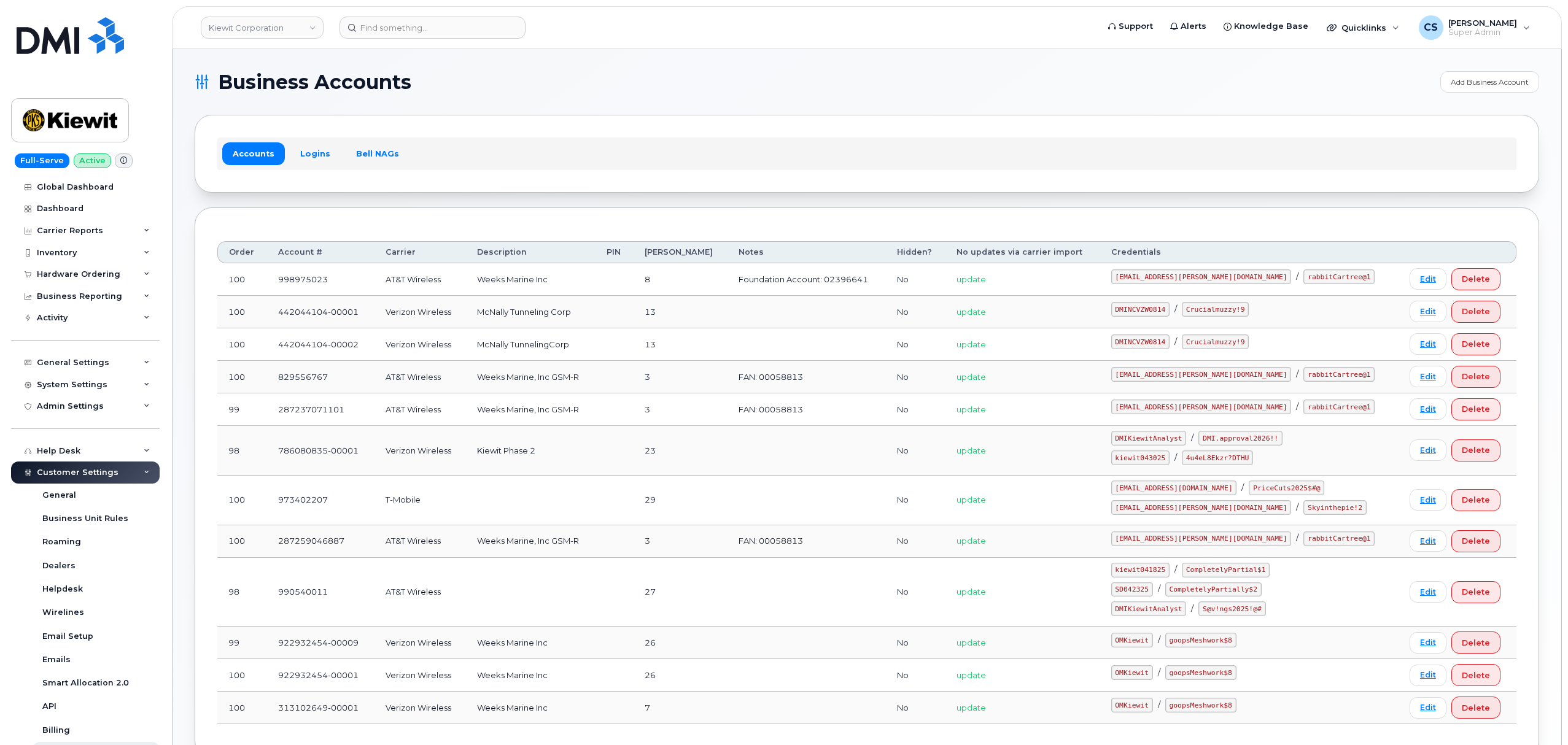
scroll to position [62, 0]
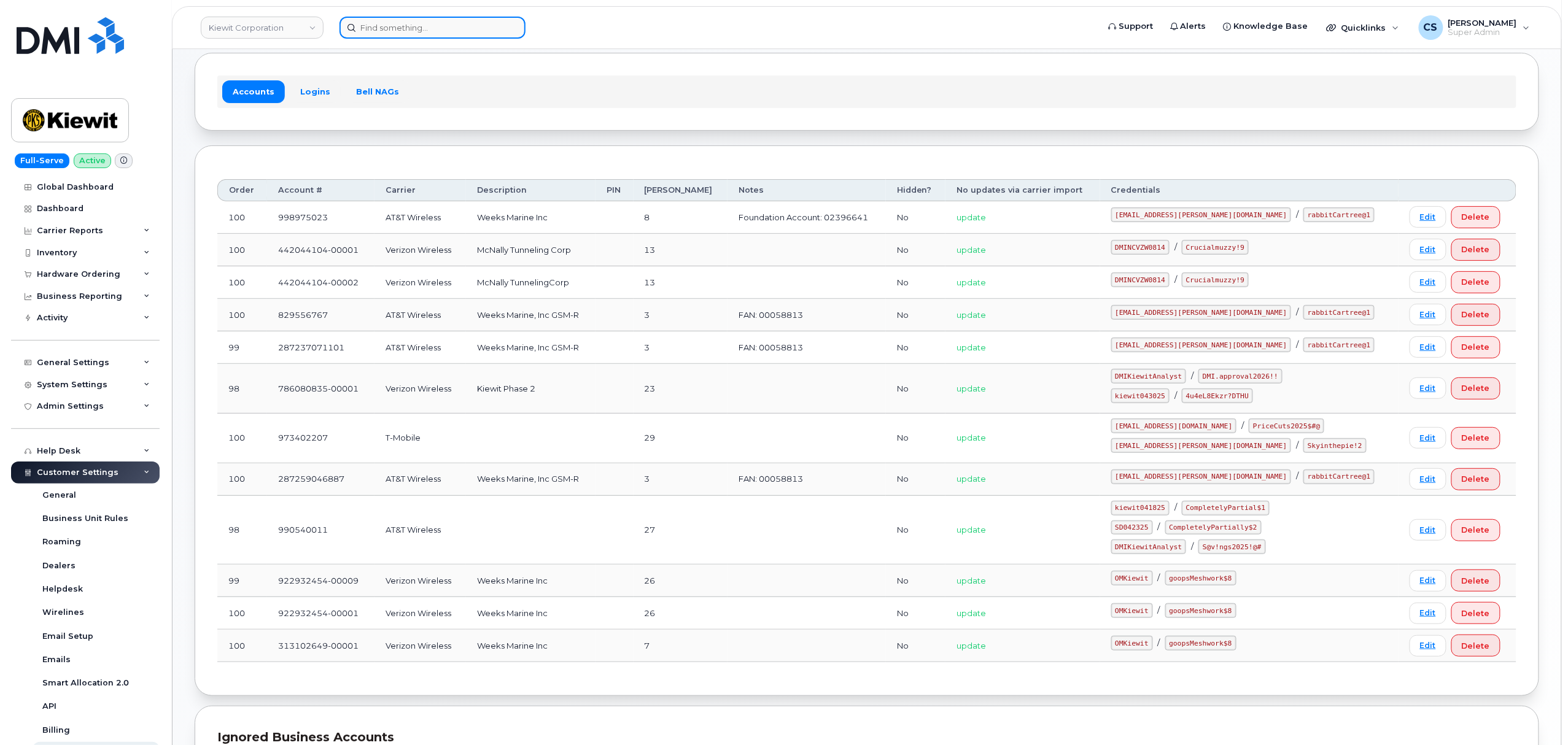
click at [435, 30] on input at bounding box center [432, 27] width 186 height 22
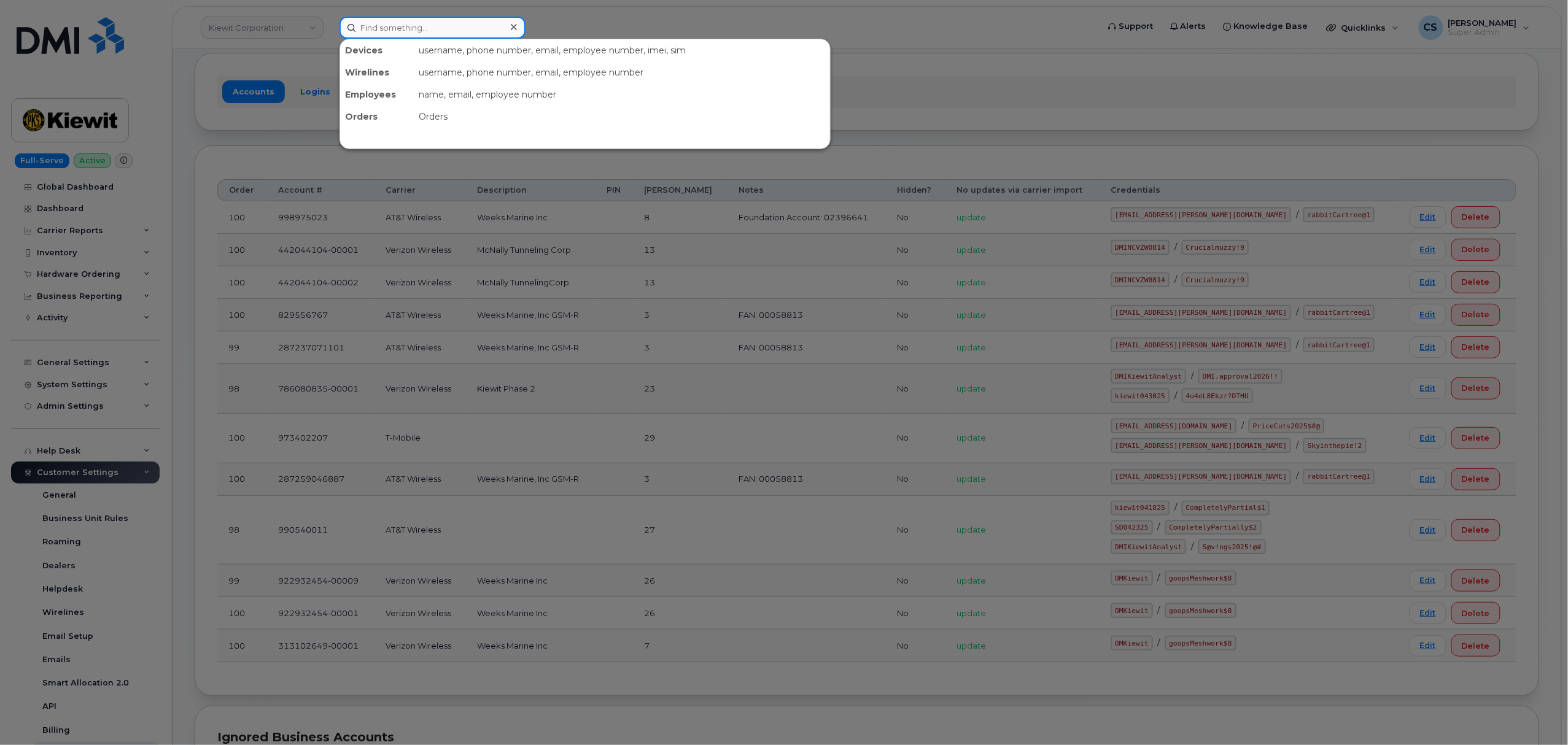
paste input "985) 400-4802"
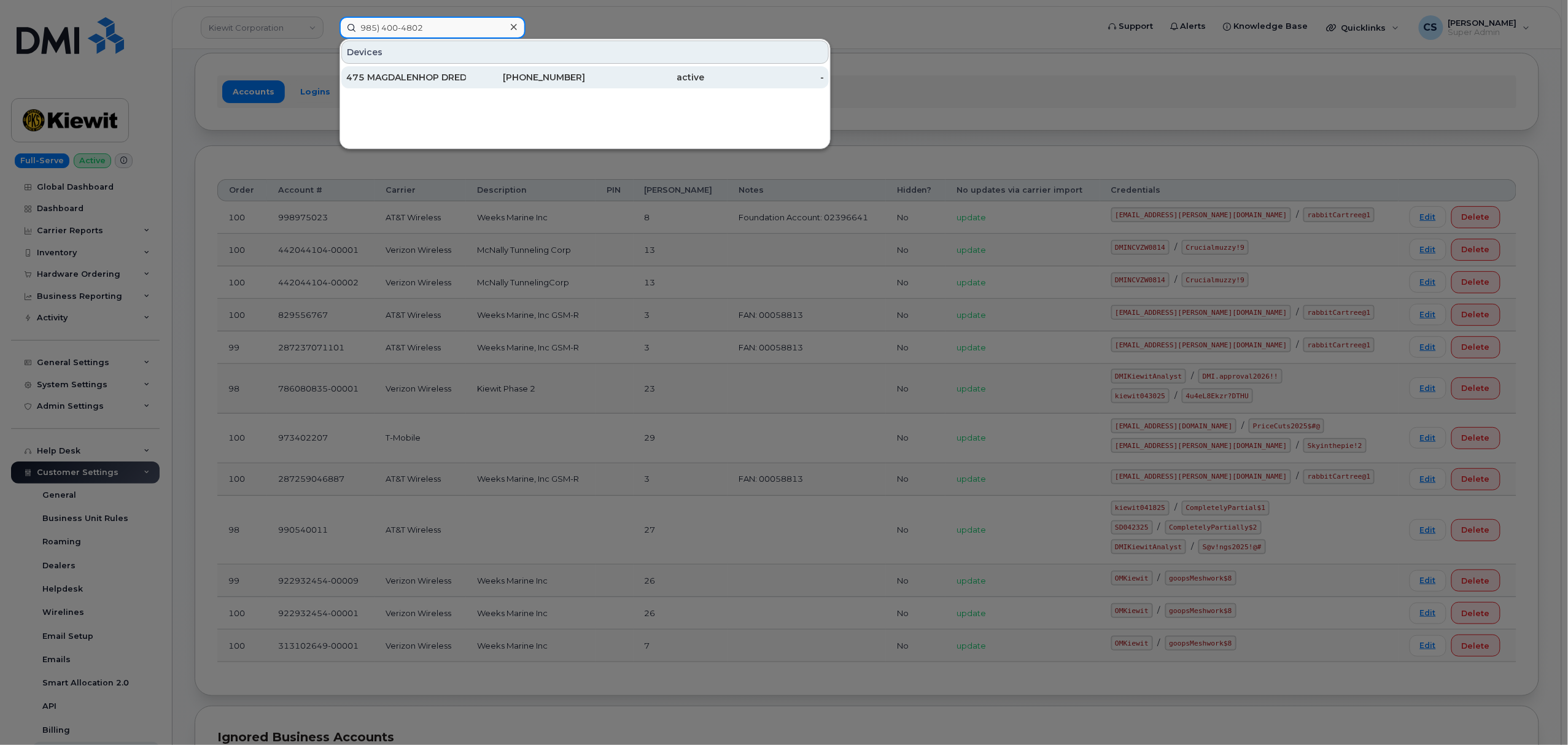
type input "985) 400-4802"
click at [553, 75] on div "[PHONE_NUMBER]" at bounding box center [525, 78] width 119 height 12
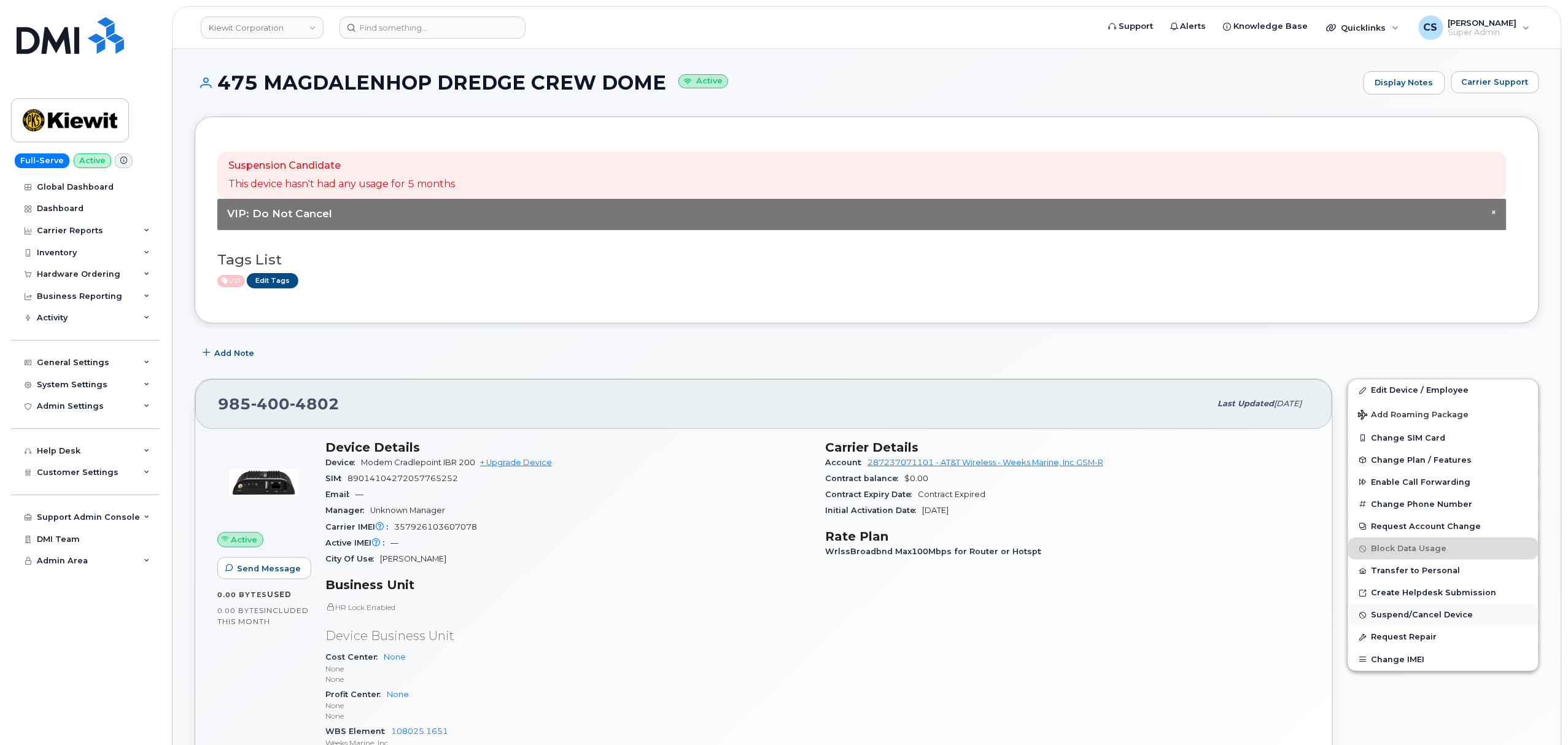
click at [1450, 619] on span "Suspend/Cancel Device" at bounding box center [1422, 615] width 102 height 9
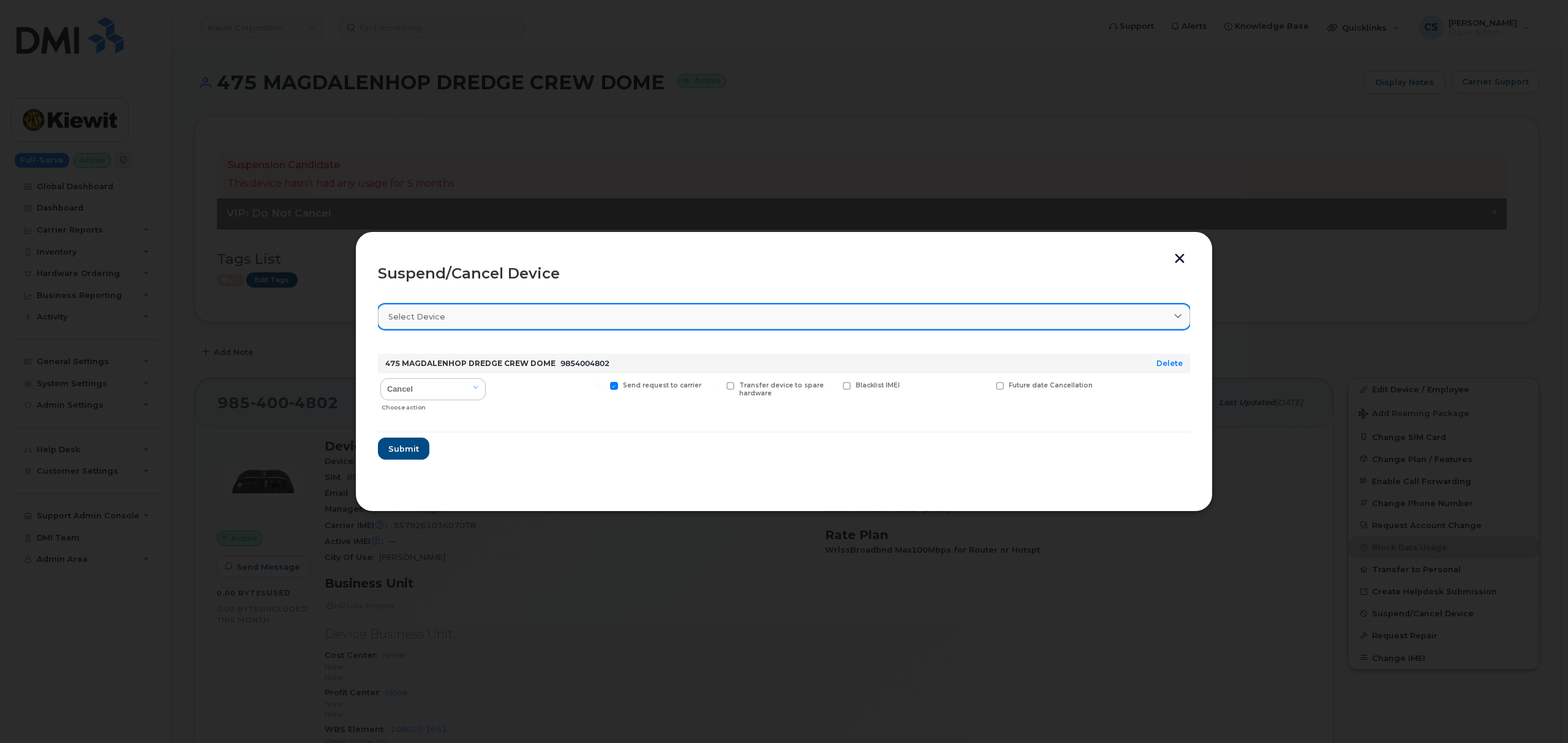
click at [613, 314] on div "Select device" at bounding box center [783, 316] width 791 height 11
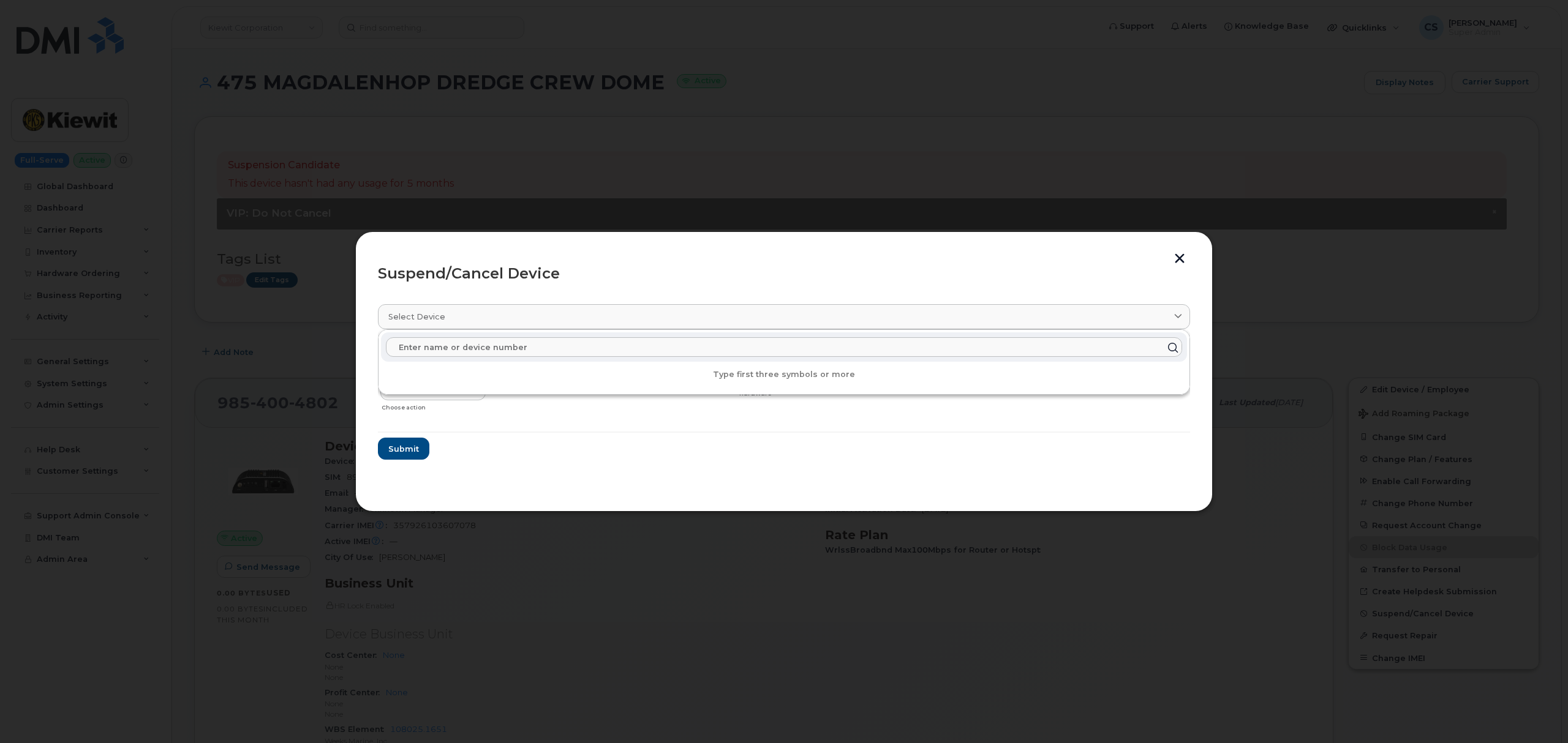
click at [512, 346] on input "text" at bounding box center [784, 347] width 796 height 19
click at [517, 432] on hr at bounding box center [784, 432] width 812 height 1
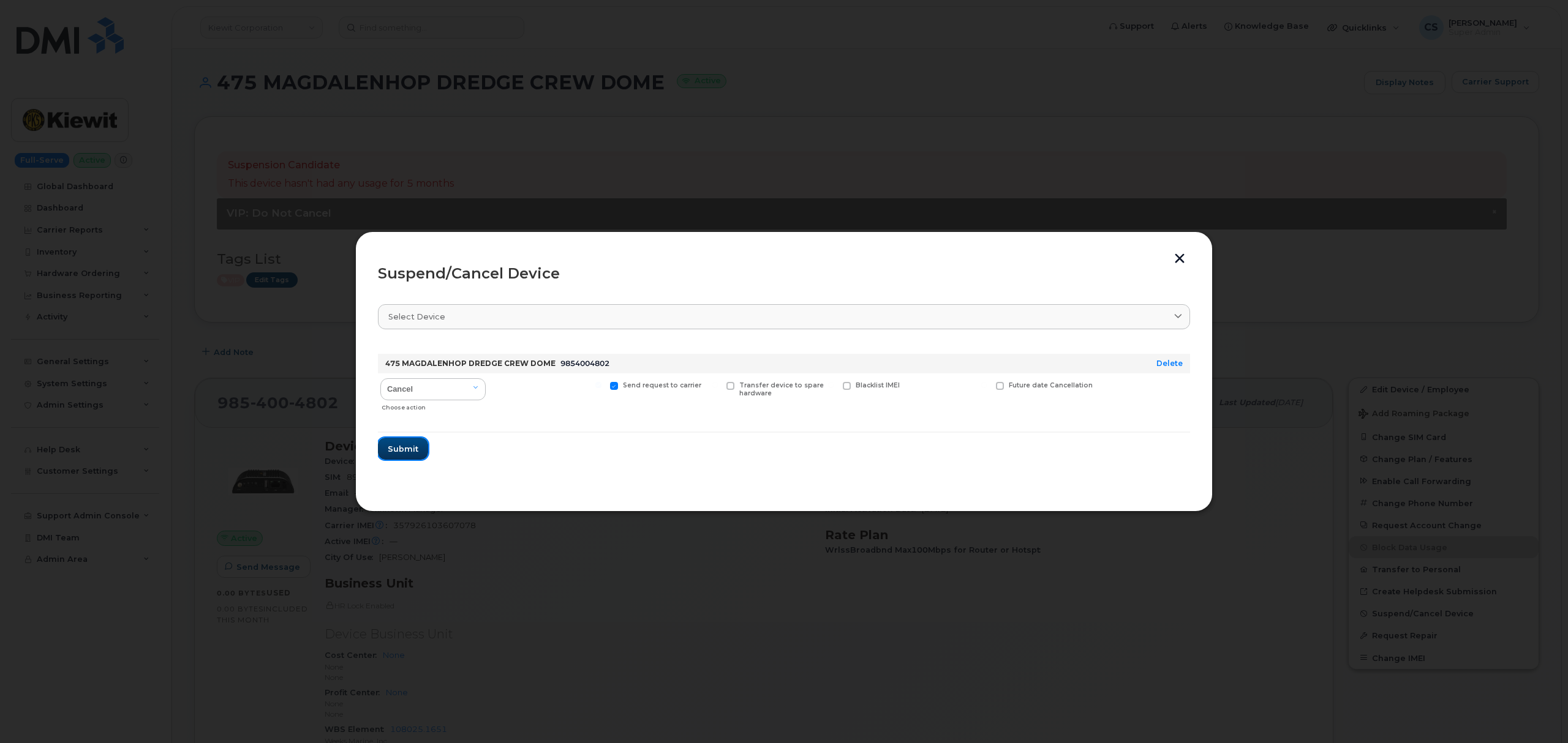
click at [397, 446] on span "Submit" at bounding box center [403, 449] width 31 height 11
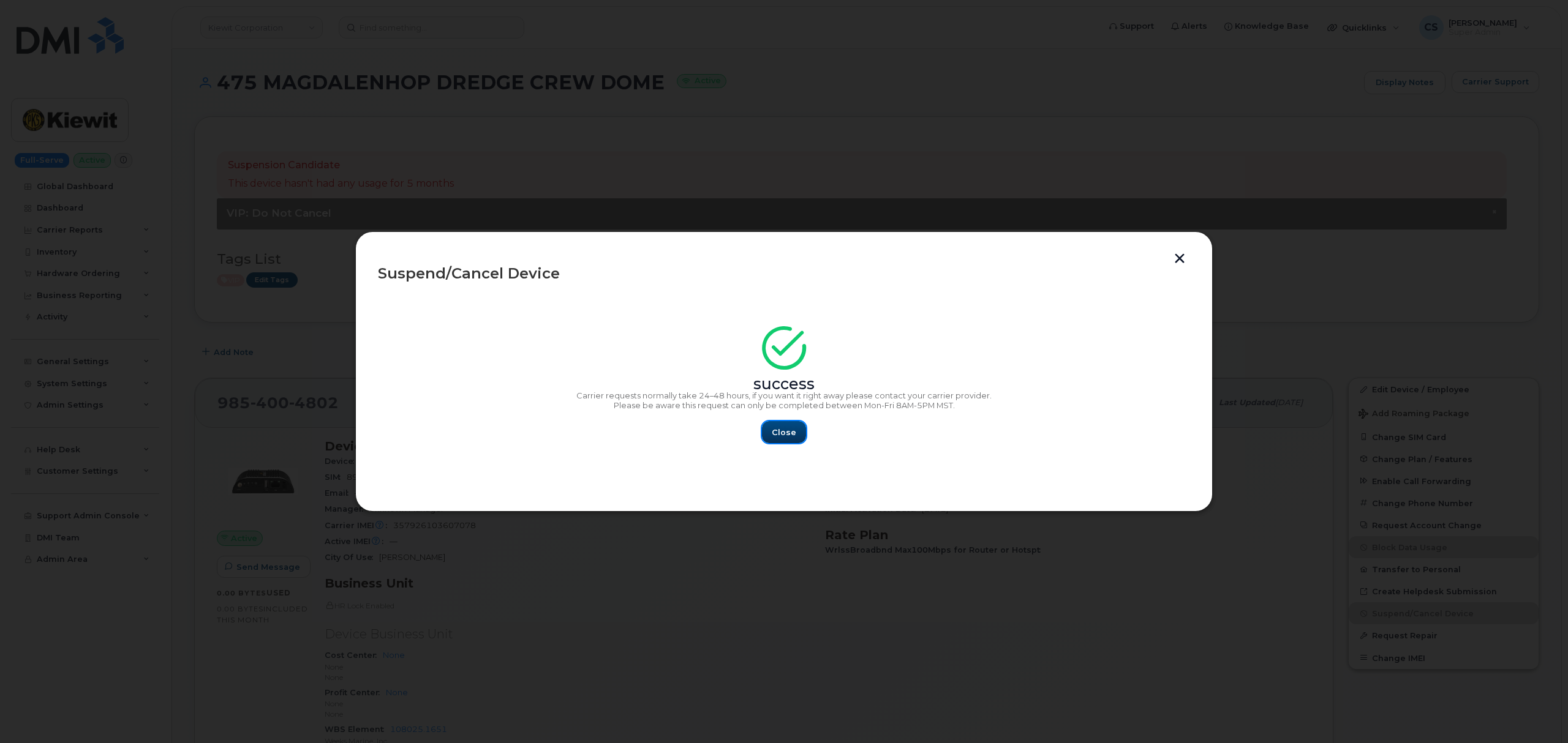
click at [789, 432] on span "Close" at bounding box center [784, 432] width 25 height 11
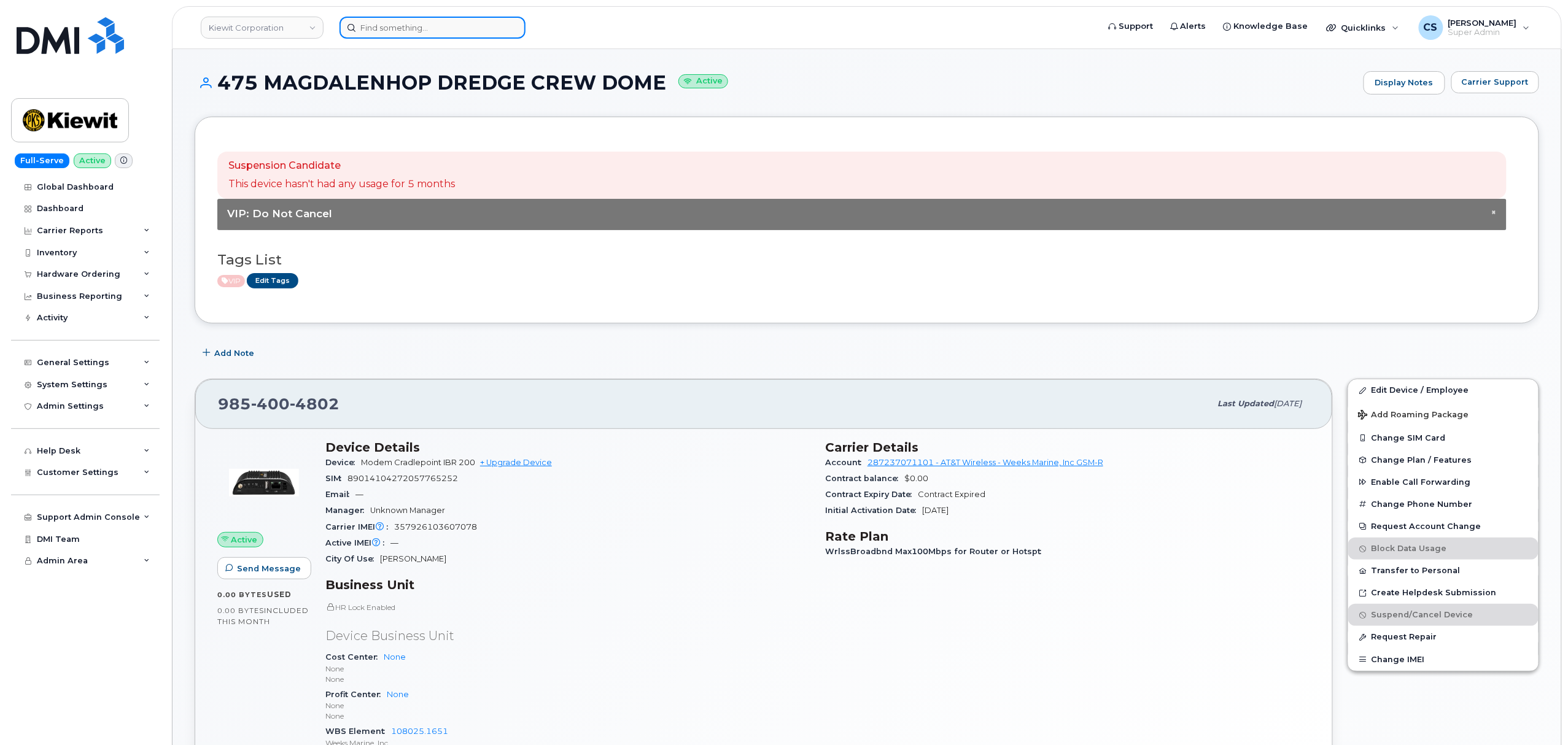
click at [427, 26] on input at bounding box center [432, 27] width 186 height 22
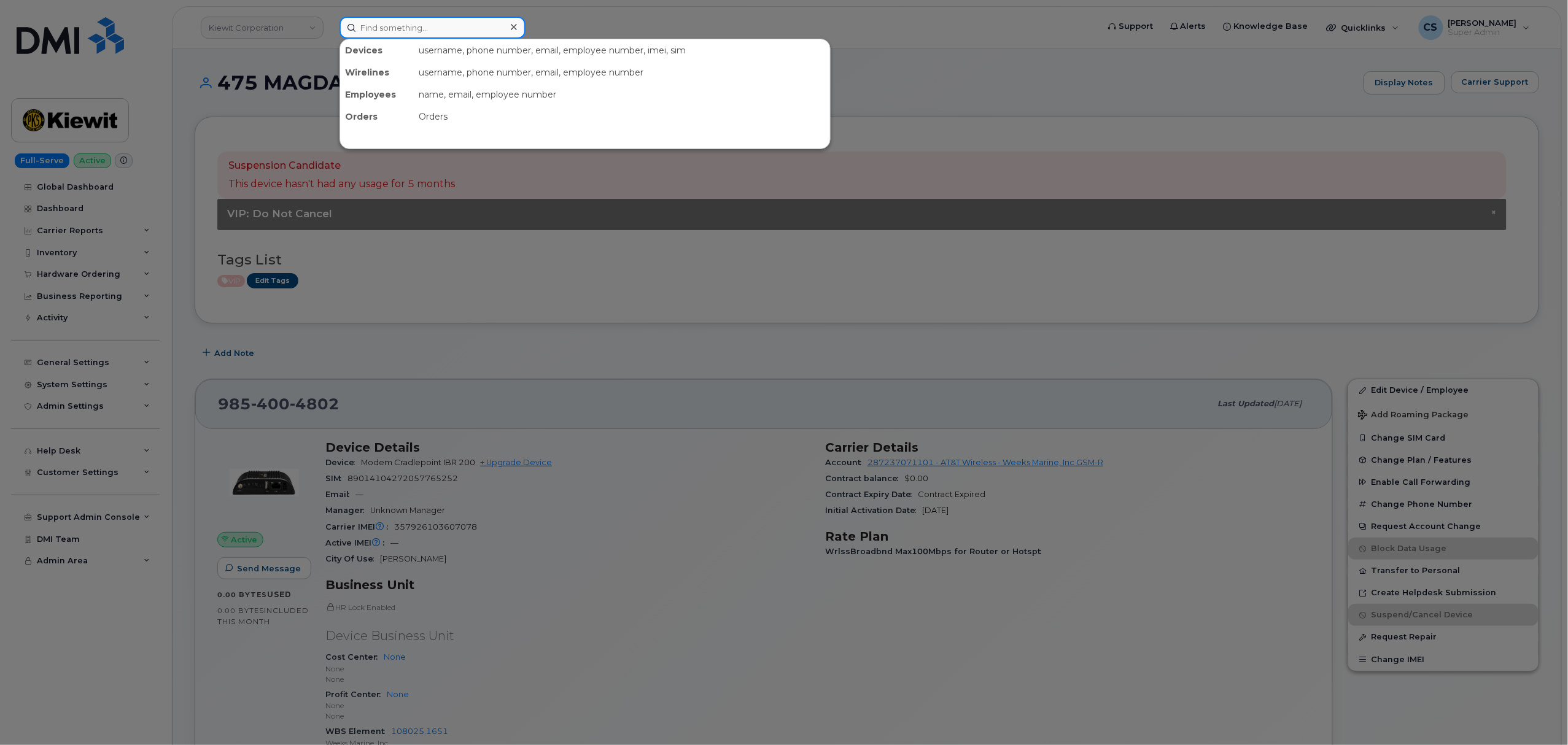
paste input "908) 935-7914"
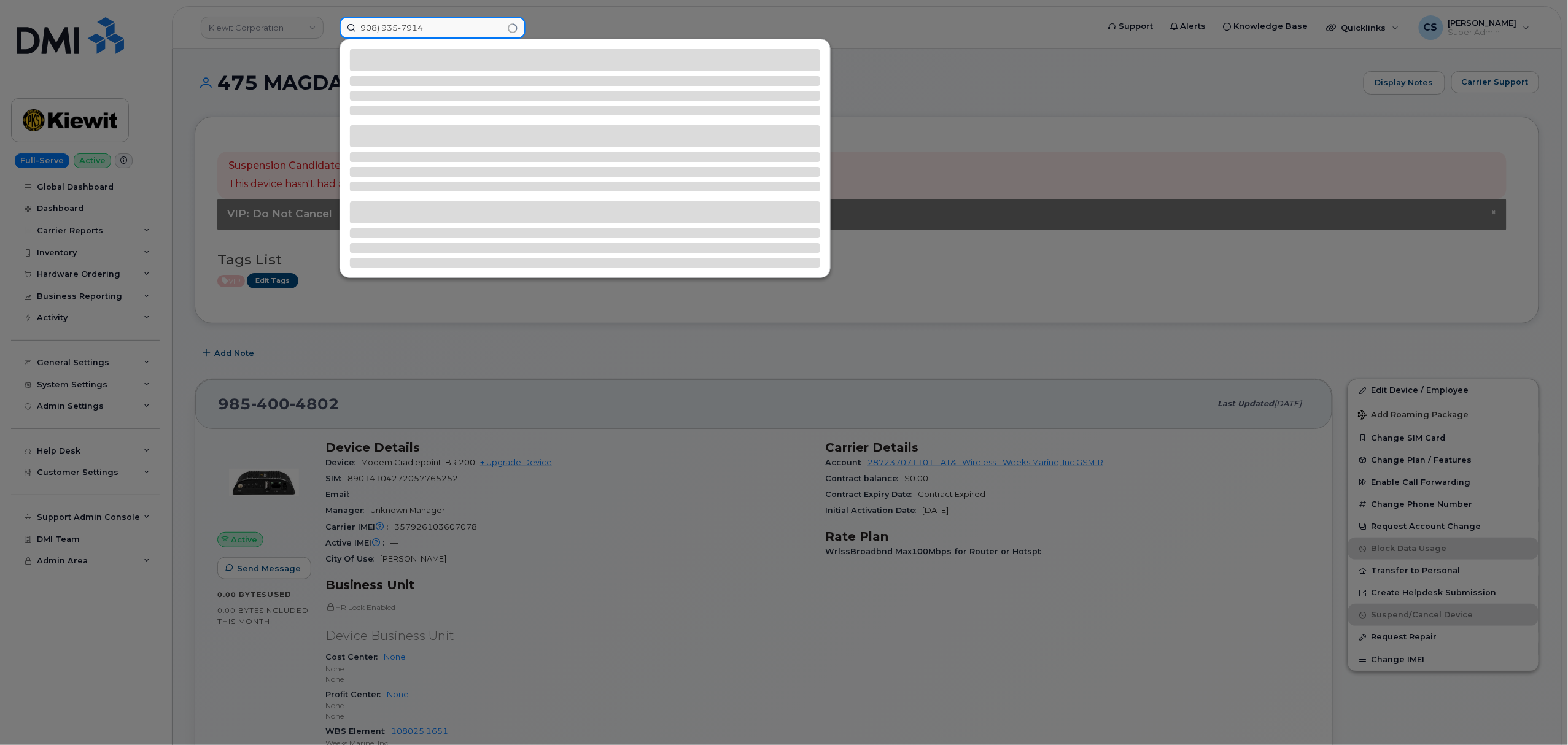
type input "908) 935-7914"
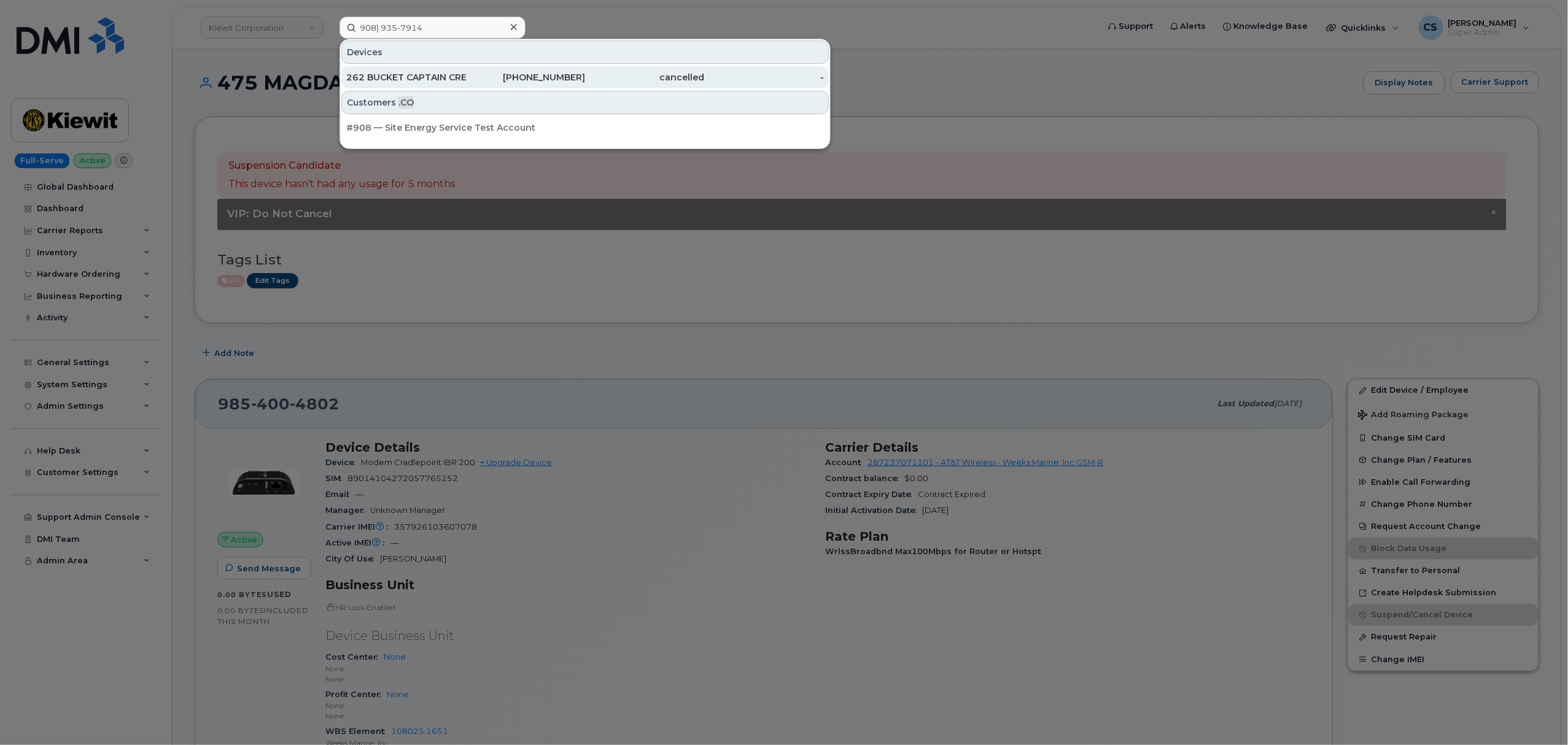
click at [544, 73] on div "908-935-7914" at bounding box center [525, 78] width 119 height 12
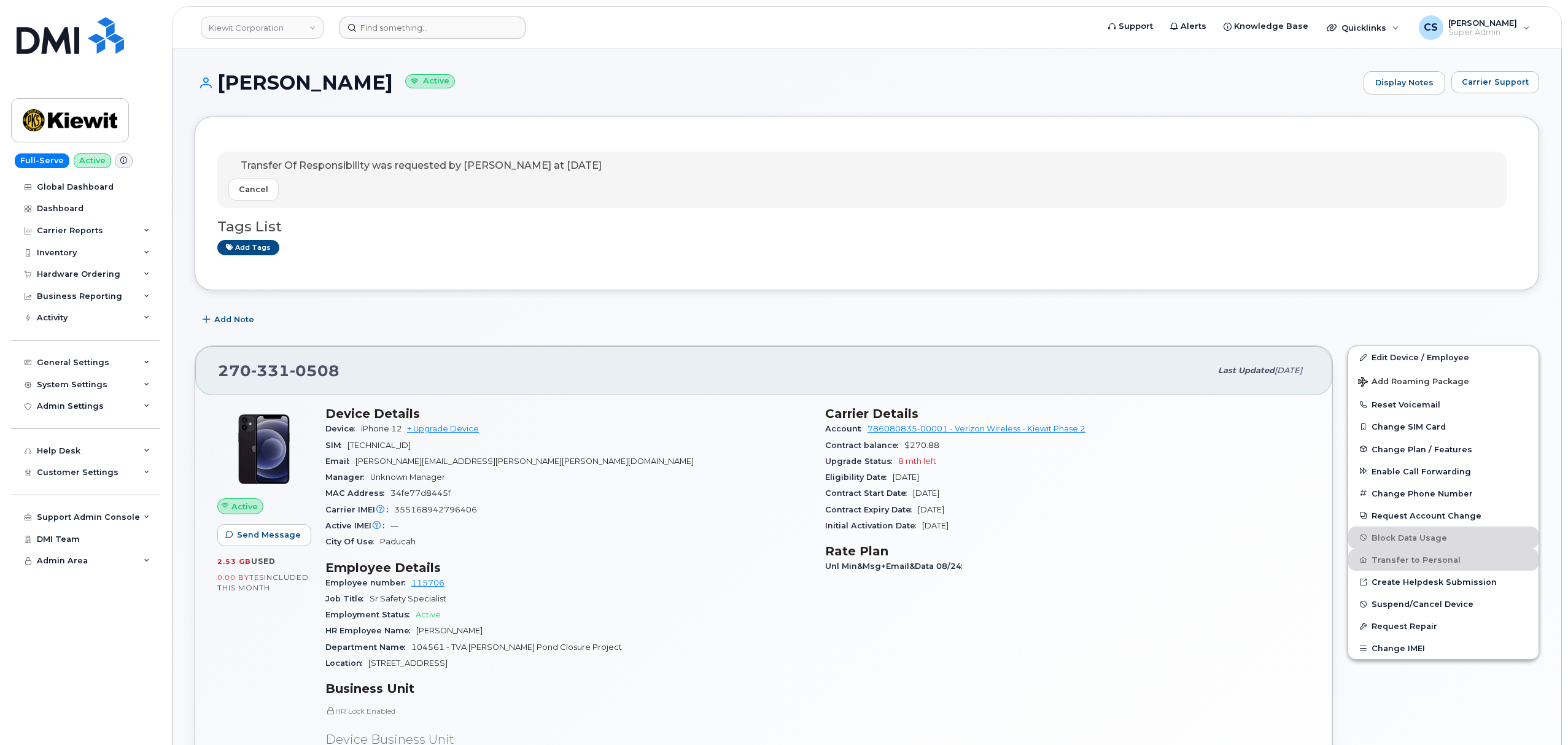
scroll to position [163, 0]
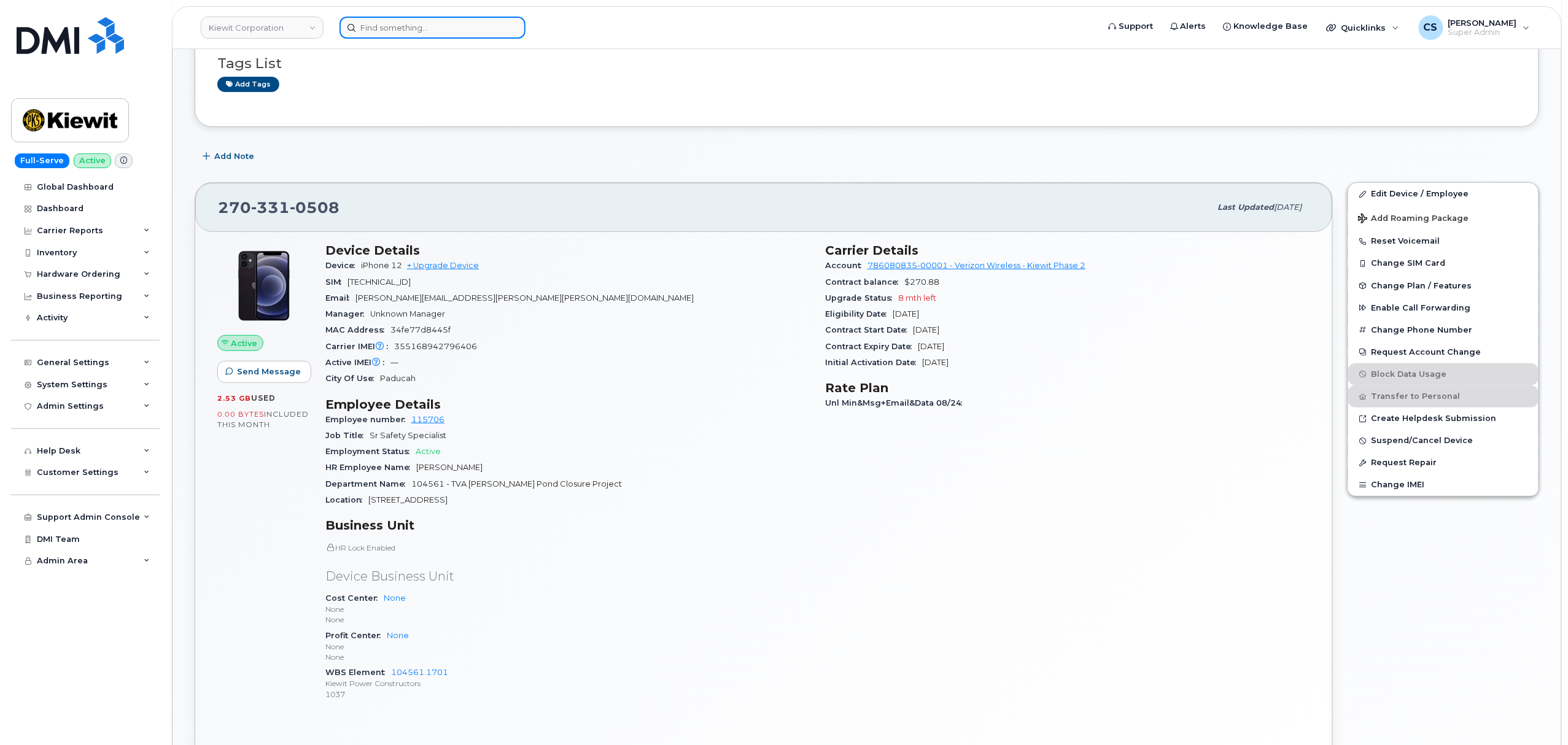
click at [445, 19] on input at bounding box center [432, 27] width 186 height 22
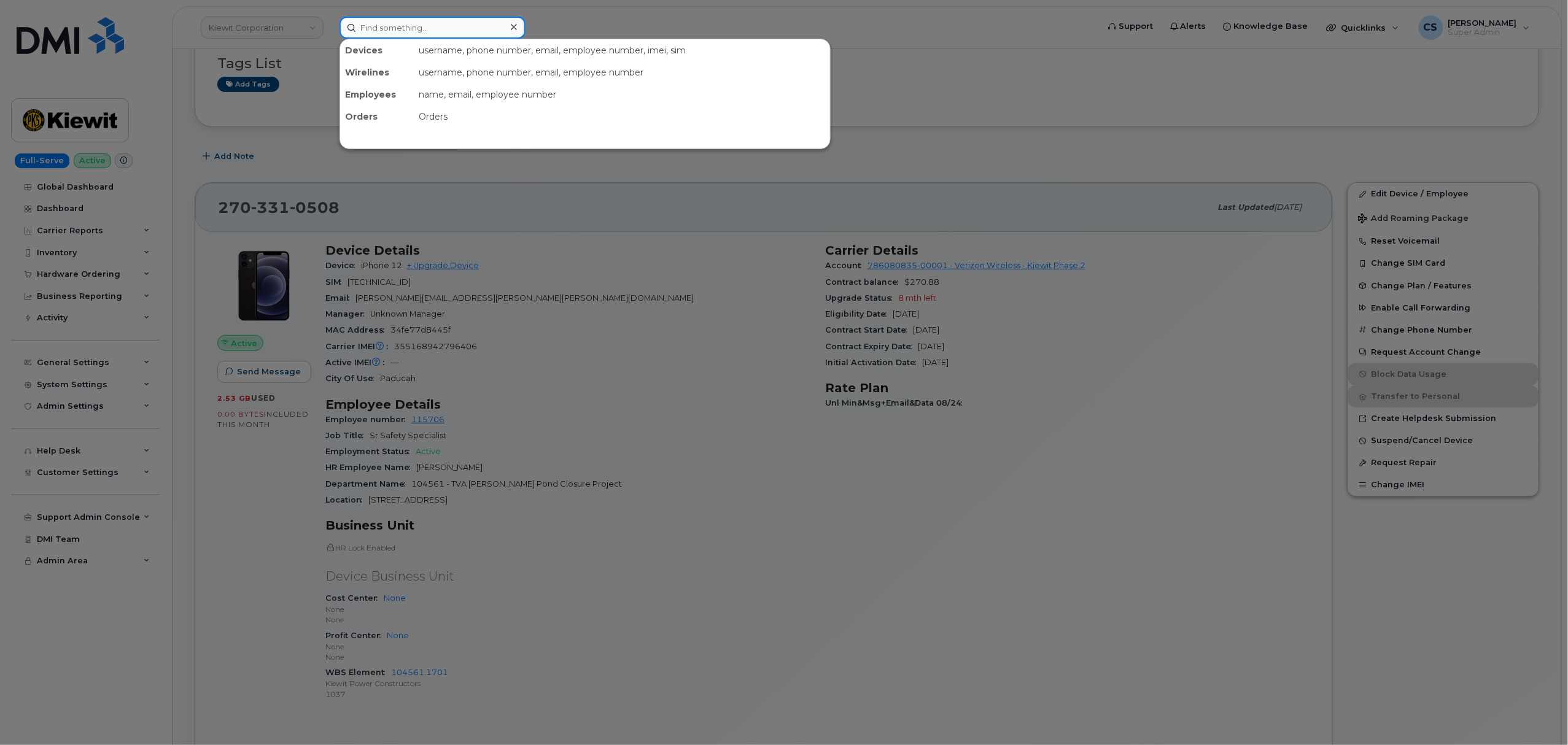
paste input "6337727994521320785"
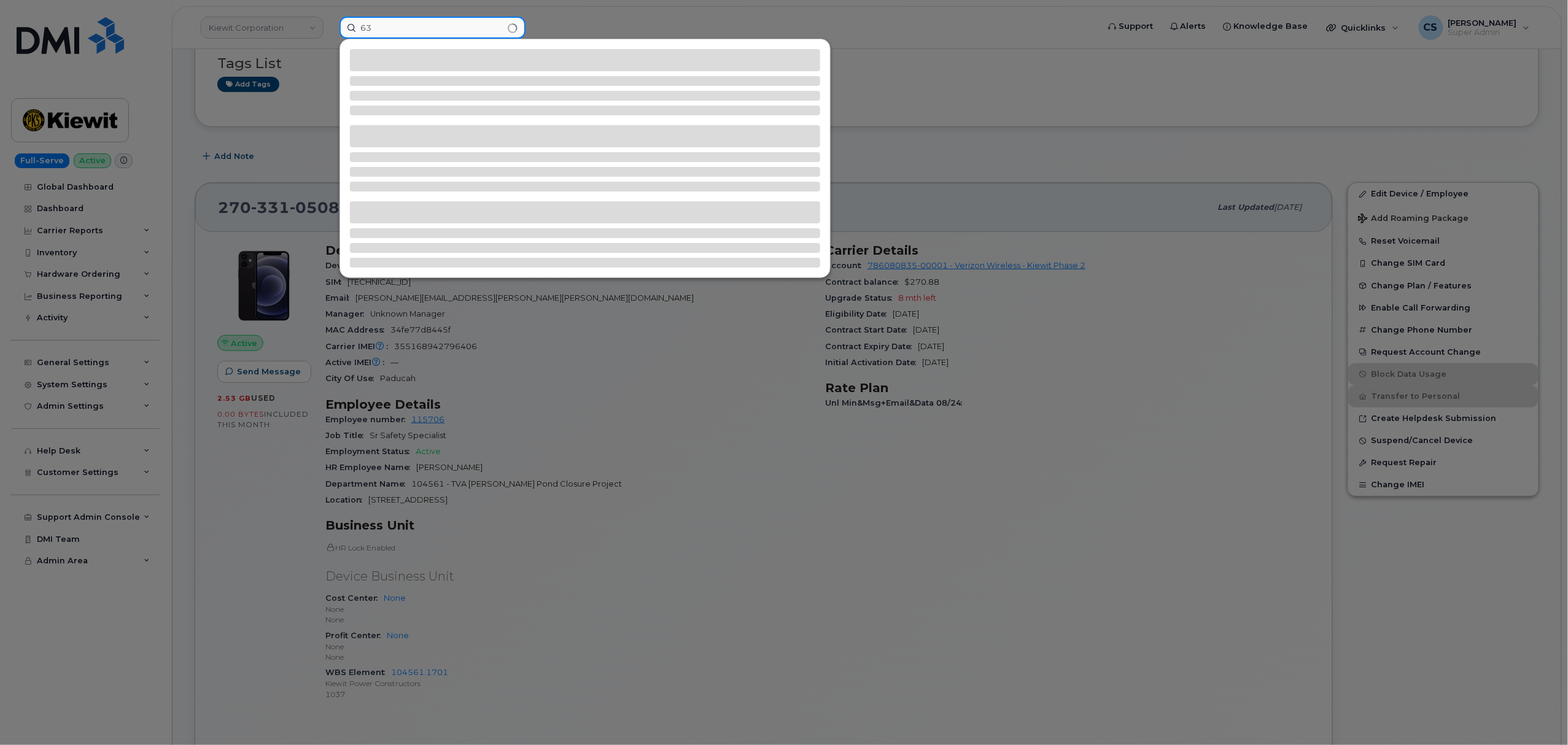
type input "6"
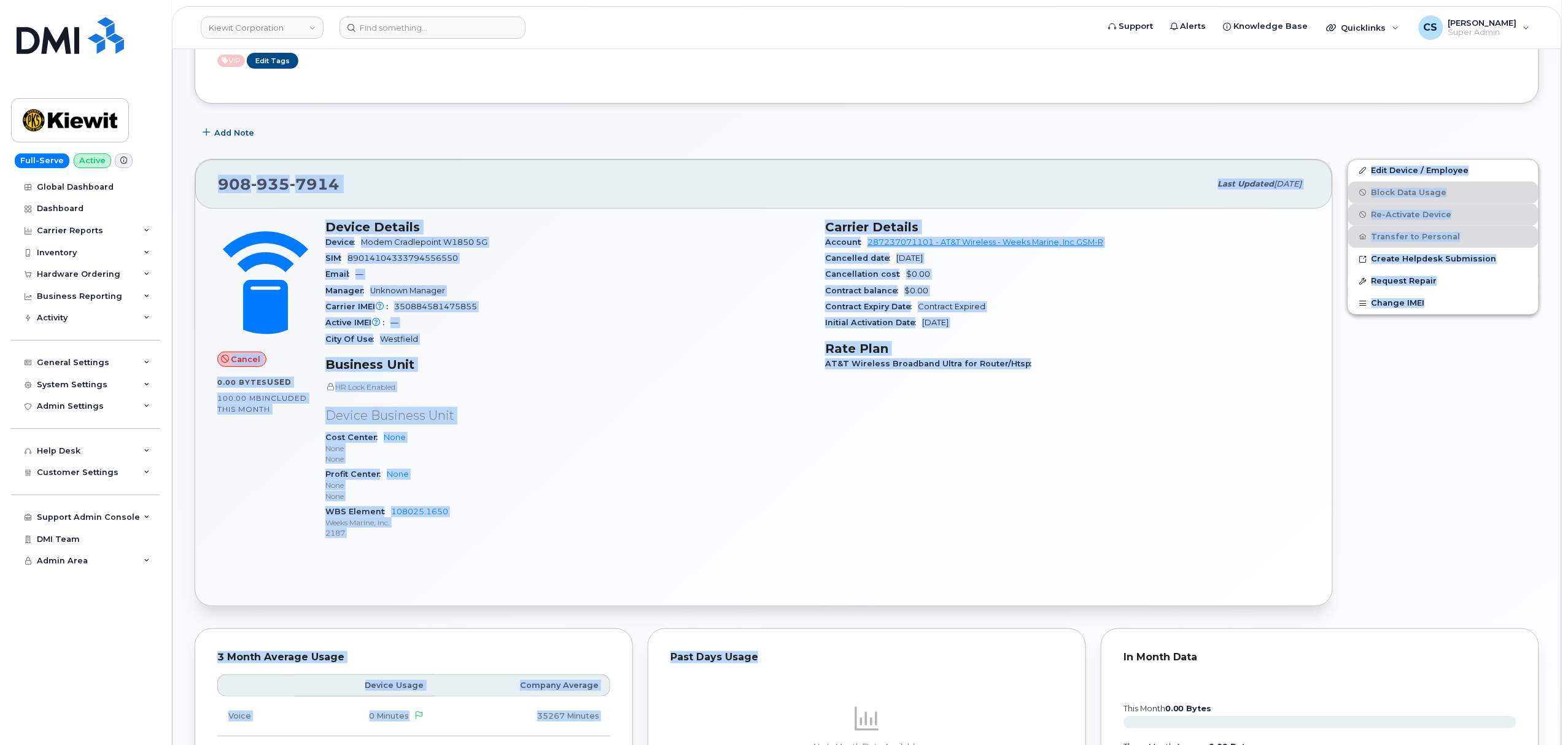
scroll to position [313, 0]
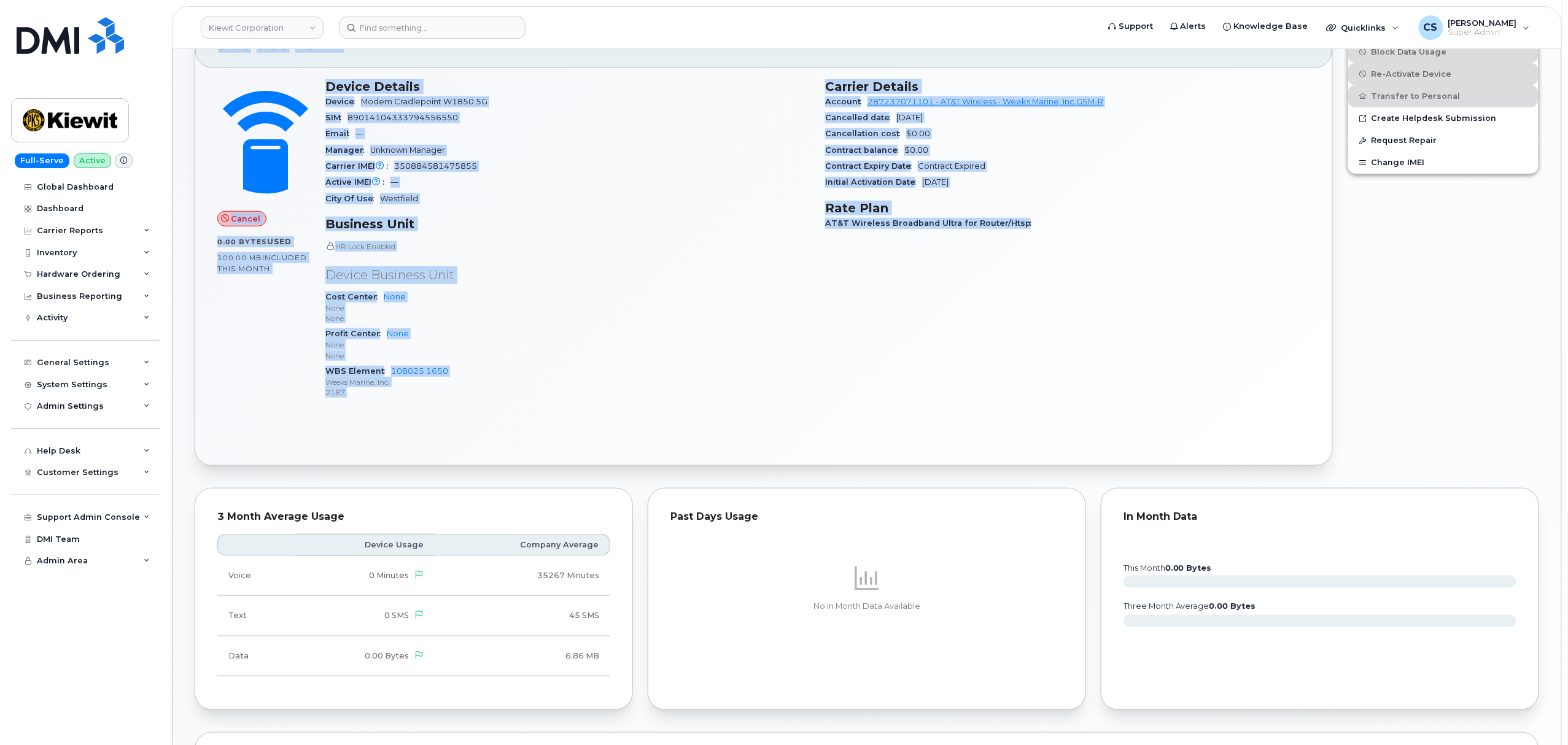
drag, startPoint x: 209, startPoint y: 352, endPoint x: 1124, endPoint y: 360, distance: 915.0
click at [1124, 360] on div "[PHONE_NUMBER] Last updated [DATE] Cancel 0.00 Bytes  used 100.00 MB  included …" at bounding box center [764, 242] width 1138 height 448
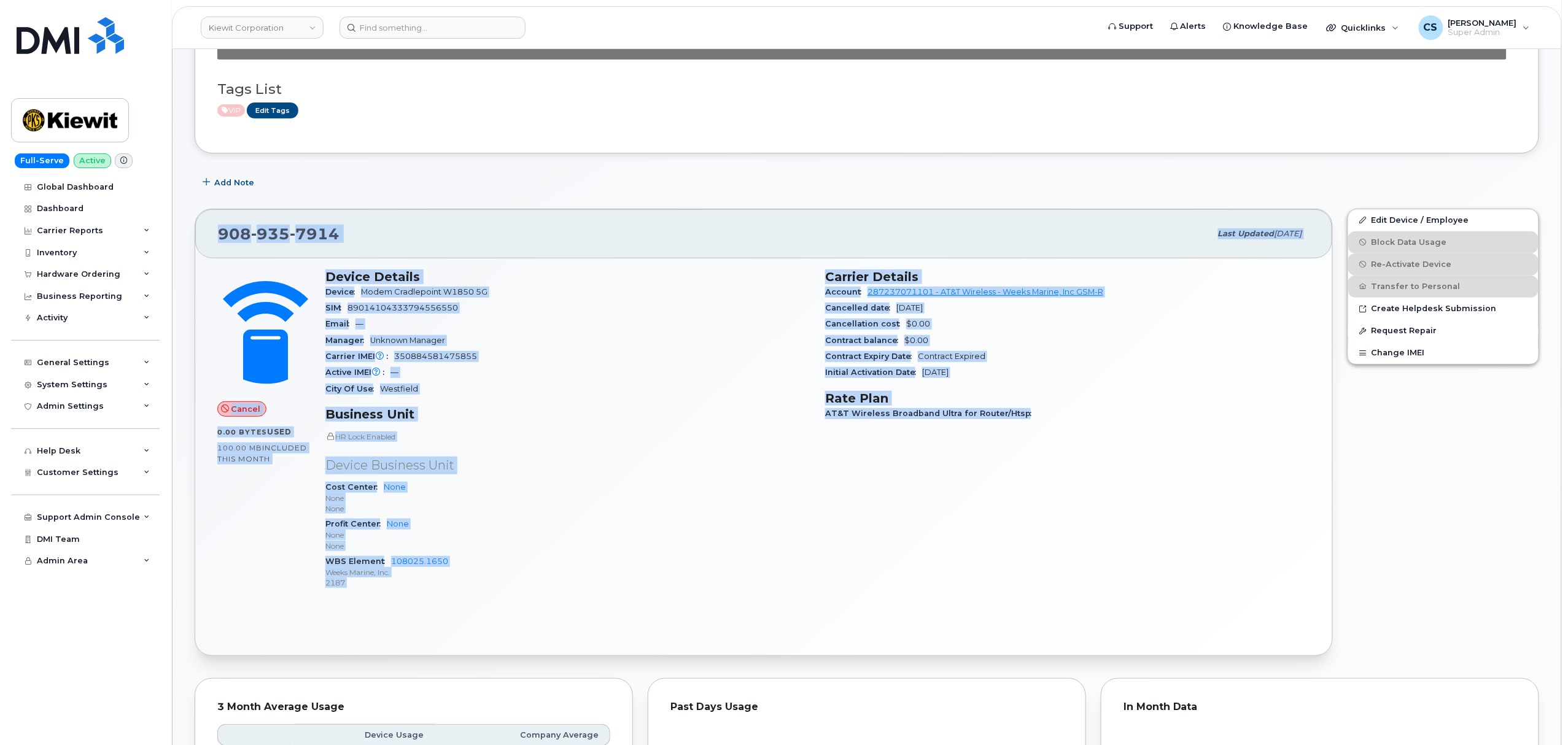
scroll to position [0, 0]
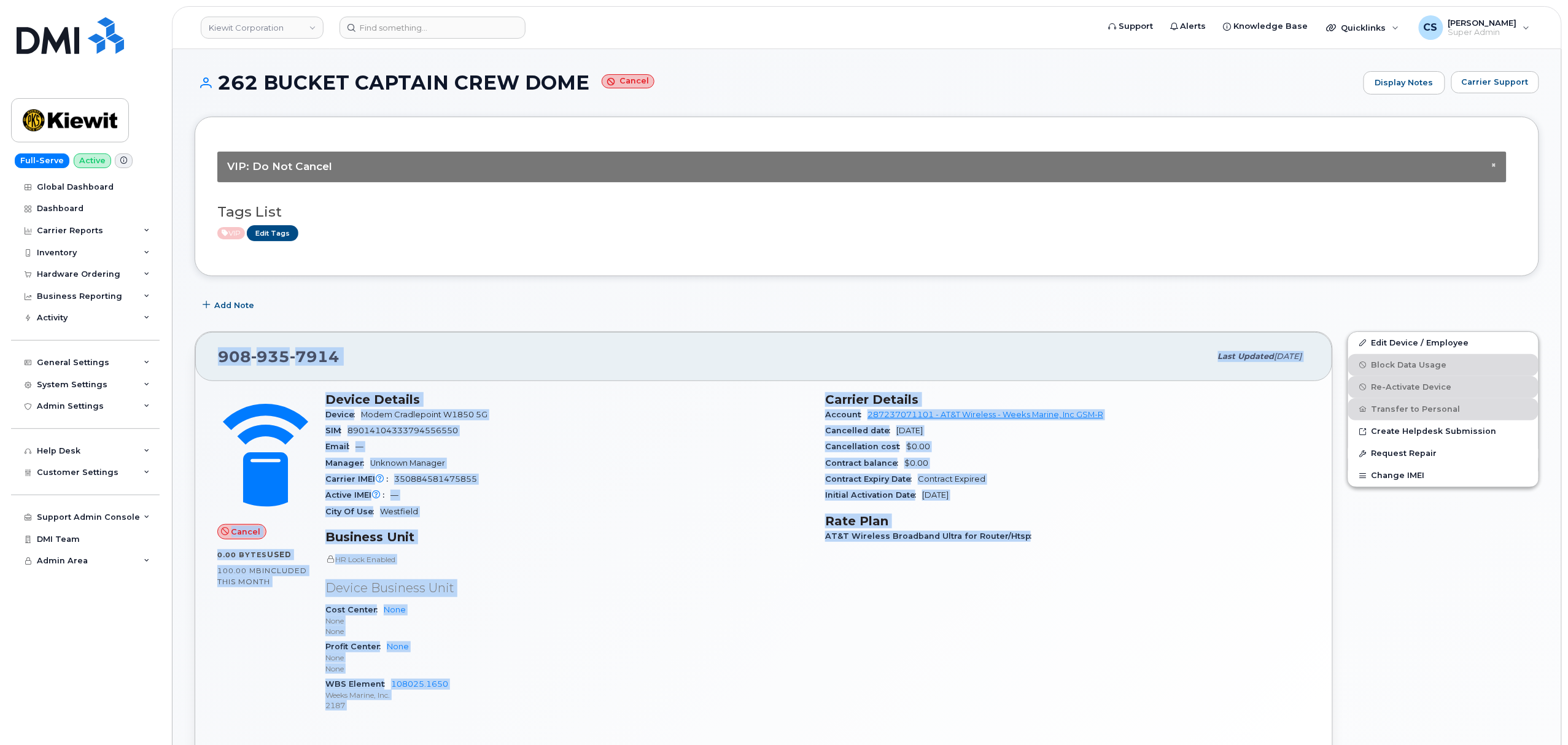
click at [572, 570] on div "HR Lock Enabled Device Business Unit Cost Center None None None Profit Center N…" at bounding box center [567, 634] width 485 height 159
click at [586, 626] on p "None" at bounding box center [567, 621] width 485 height 11
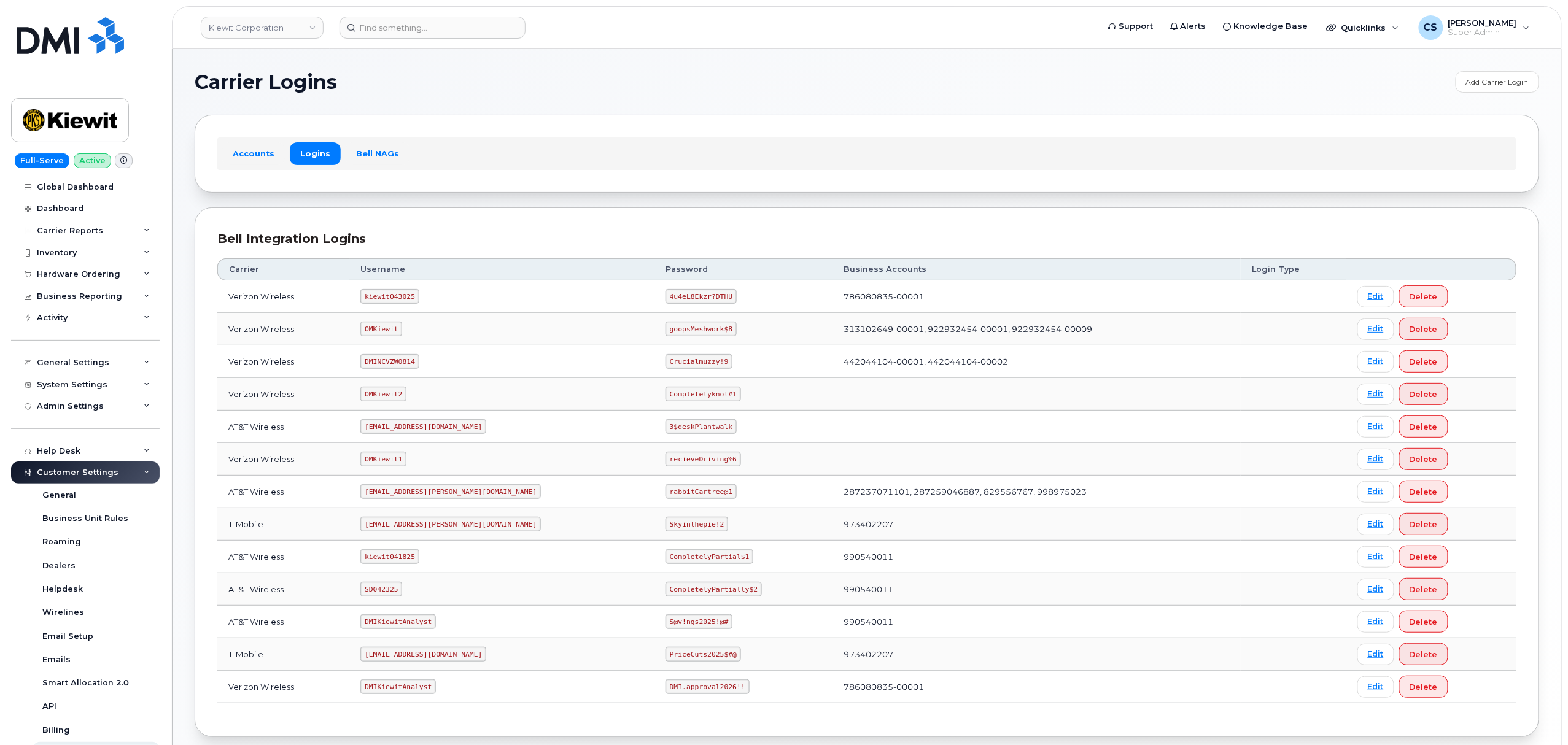
click at [399, 497] on code "[EMAIL_ADDRESS][PERSON_NAME][DOMAIN_NAME]" at bounding box center [451, 491] width 180 height 15
drag, startPoint x: 447, startPoint y: 495, endPoint x: 348, endPoint y: 490, distance: 99.1
click at [348, 490] on tr "AT&T Wireless [EMAIL_ADDRESS][PERSON_NAME][DOMAIN_NAME] rabbitCartree@1 2872370…" at bounding box center [867, 491] width 1299 height 33
copy tr "[EMAIL_ADDRESS][PERSON_NAME][DOMAIN_NAME]"
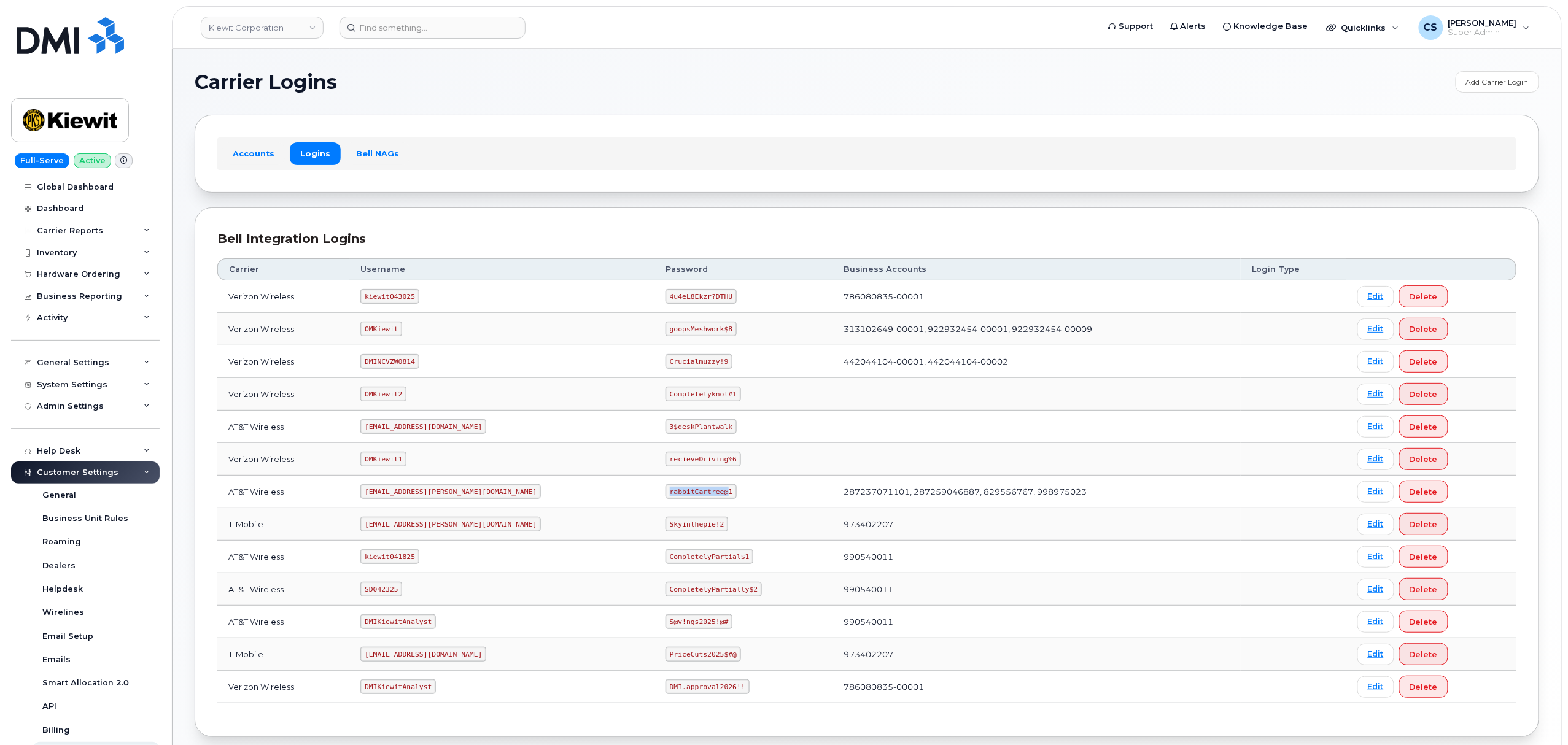
drag, startPoint x: 668, startPoint y: 495, endPoint x: 614, endPoint y: 491, distance: 54.1
click at [666, 491] on code "rabbitCartree@1" at bounding box center [701, 491] width 72 height 15
drag, startPoint x: 670, startPoint y: 494, endPoint x: 587, endPoint y: 482, distance: 83.9
click at [587, 482] on tr "AT&T Wireless [EMAIL_ADDRESS][PERSON_NAME][DOMAIN_NAME] rabbitCartree@1 2872370…" at bounding box center [867, 491] width 1299 height 33
copy tr "rabbitCartree@1"
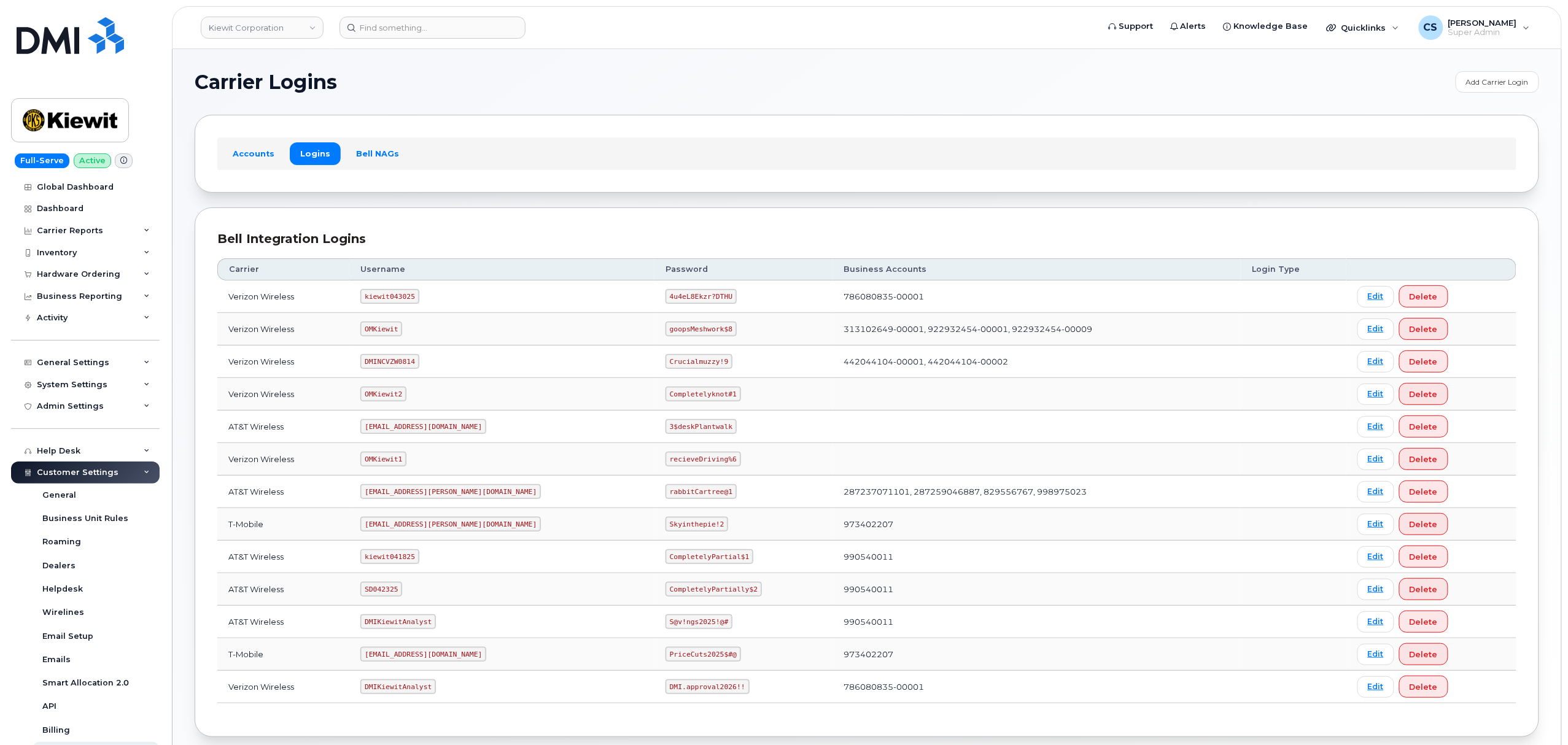
click at [403, 298] on code "kiewit043025" at bounding box center [390, 296] width 58 height 15
click at [405, 298] on code "kiewit043025" at bounding box center [390, 296] width 58 height 15
copy code "kiewit043025"
drag, startPoint x: 669, startPoint y: 296, endPoint x: 594, endPoint y: 293, distance: 75.1
click at [594, 293] on tr "Verizon Wireless kiewit043025 4u4eL8Ekzr?DTHU 786080835-00001 Edit Delete" at bounding box center [867, 296] width 1299 height 33
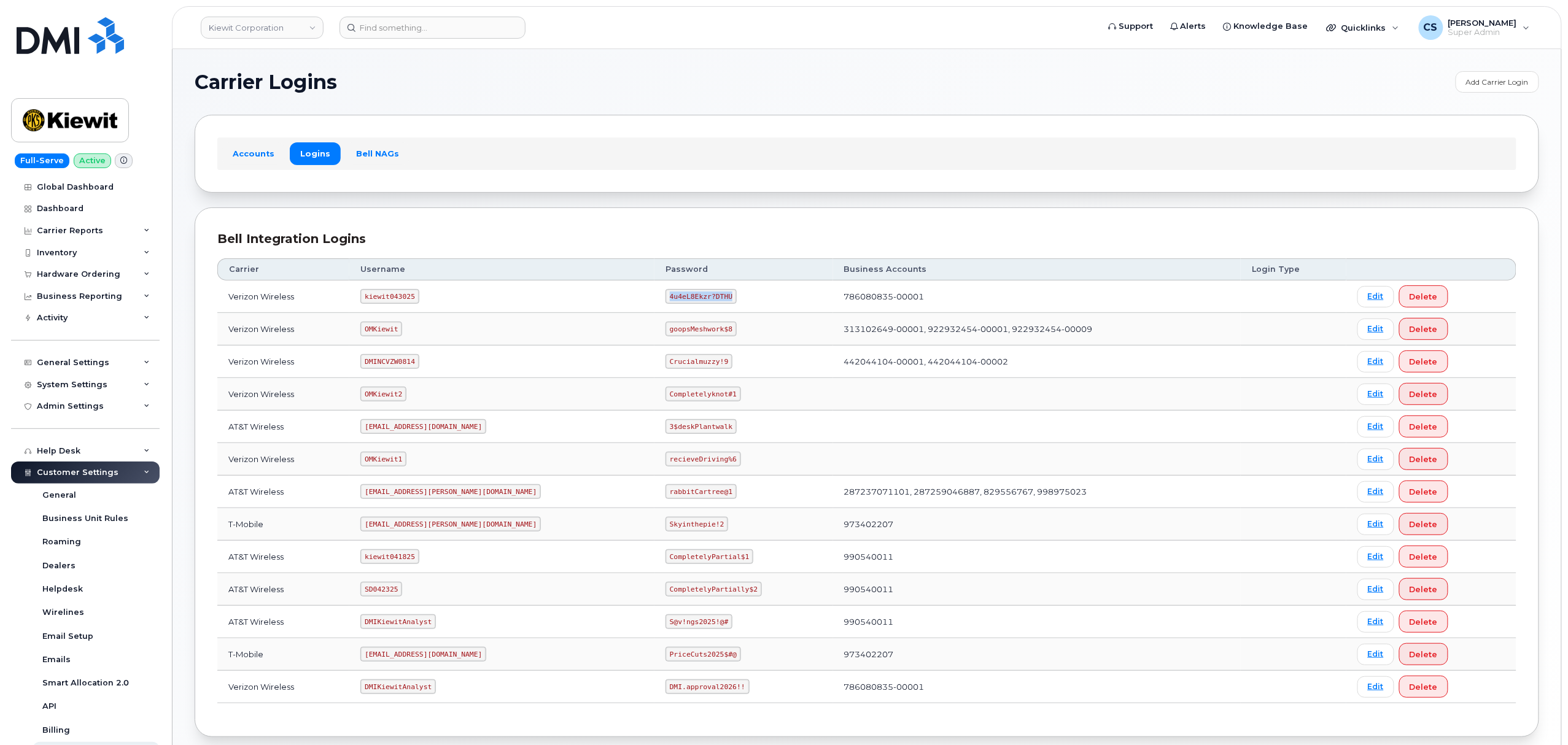
copy tr "4u4eL8Ekzr?DTHU"
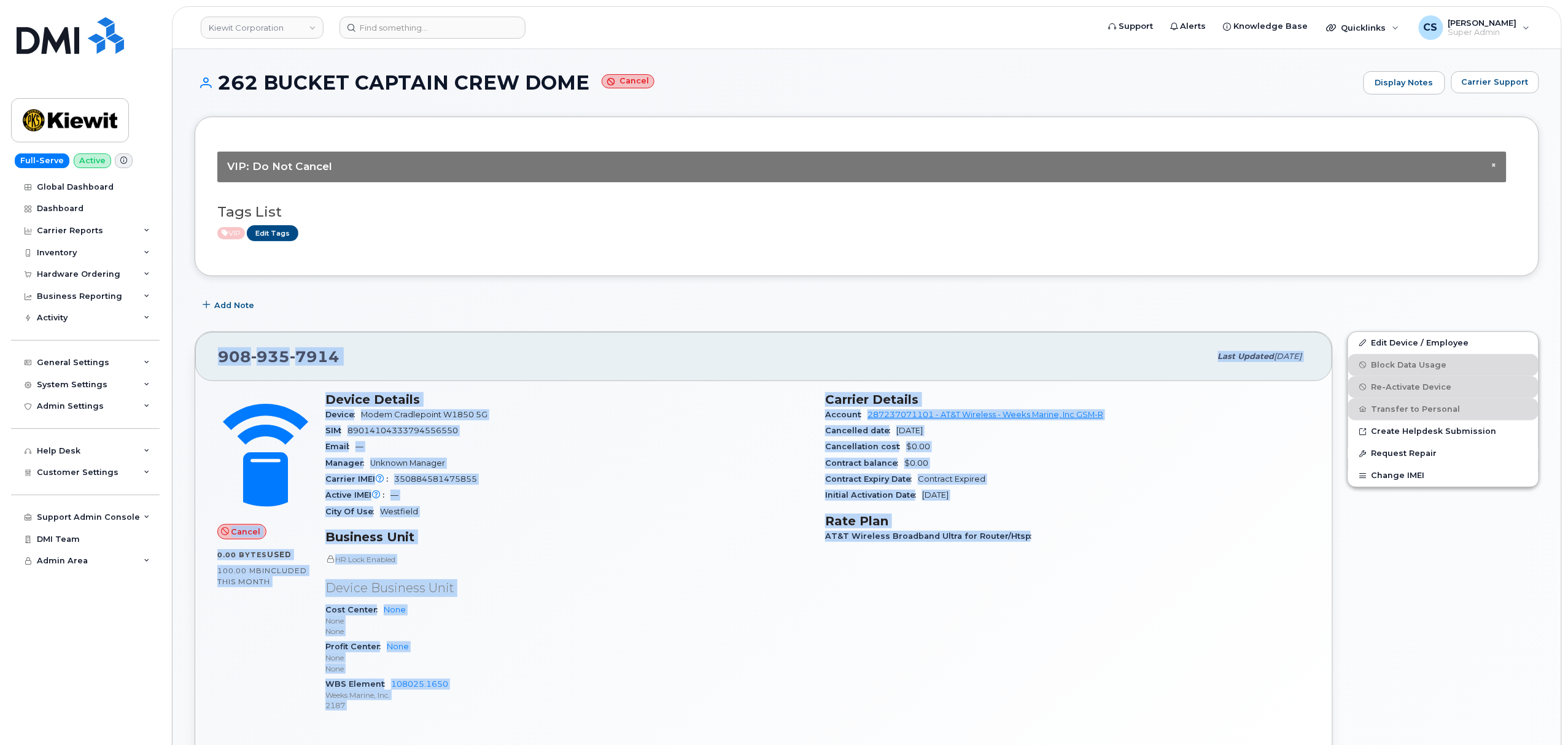
drag, startPoint x: 210, startPoint y: 352, endPoint x: 1037, endPoint y: 592, distance: 861.1
click div "908 935 7914 Last updated May 09, 2025 Cancel 0.00 Bytes  used 100.00 MB  inclu…"
copy div "908 935 7914 Last updated May 09, 2025 Cancel 0.00 Bytes  used 100.00 MB  inclu…"
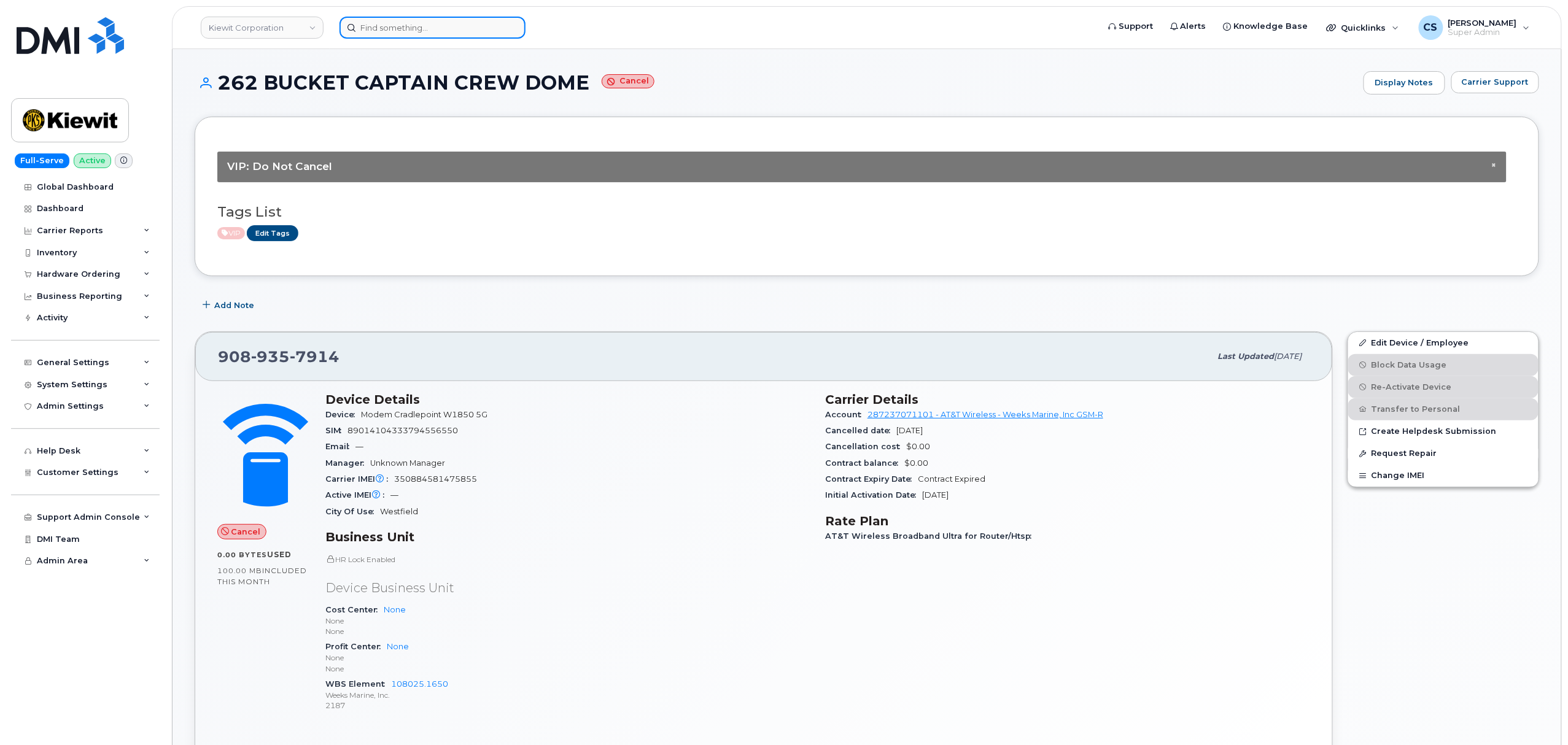
click input
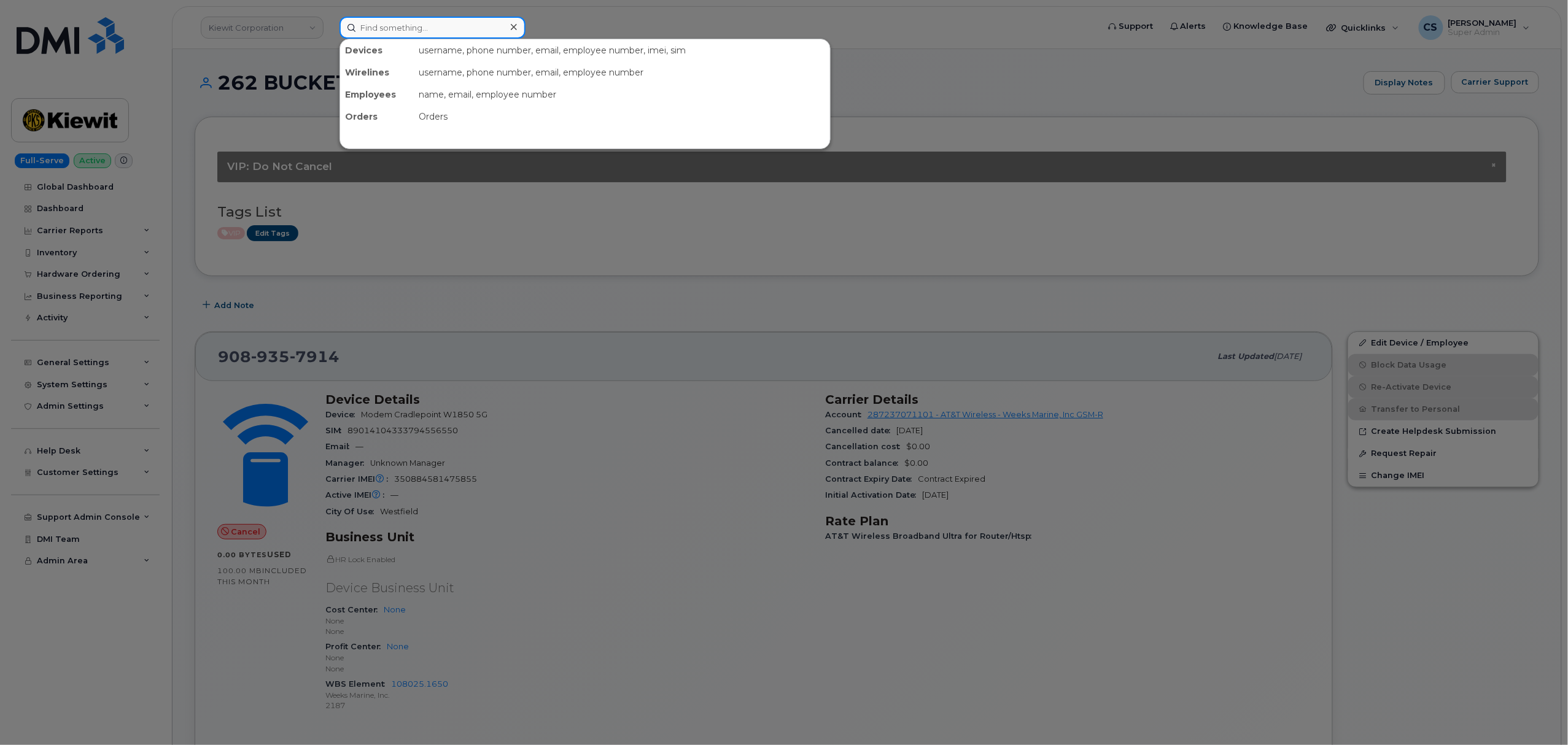
paste input "3187581142"
type input "3187581142"
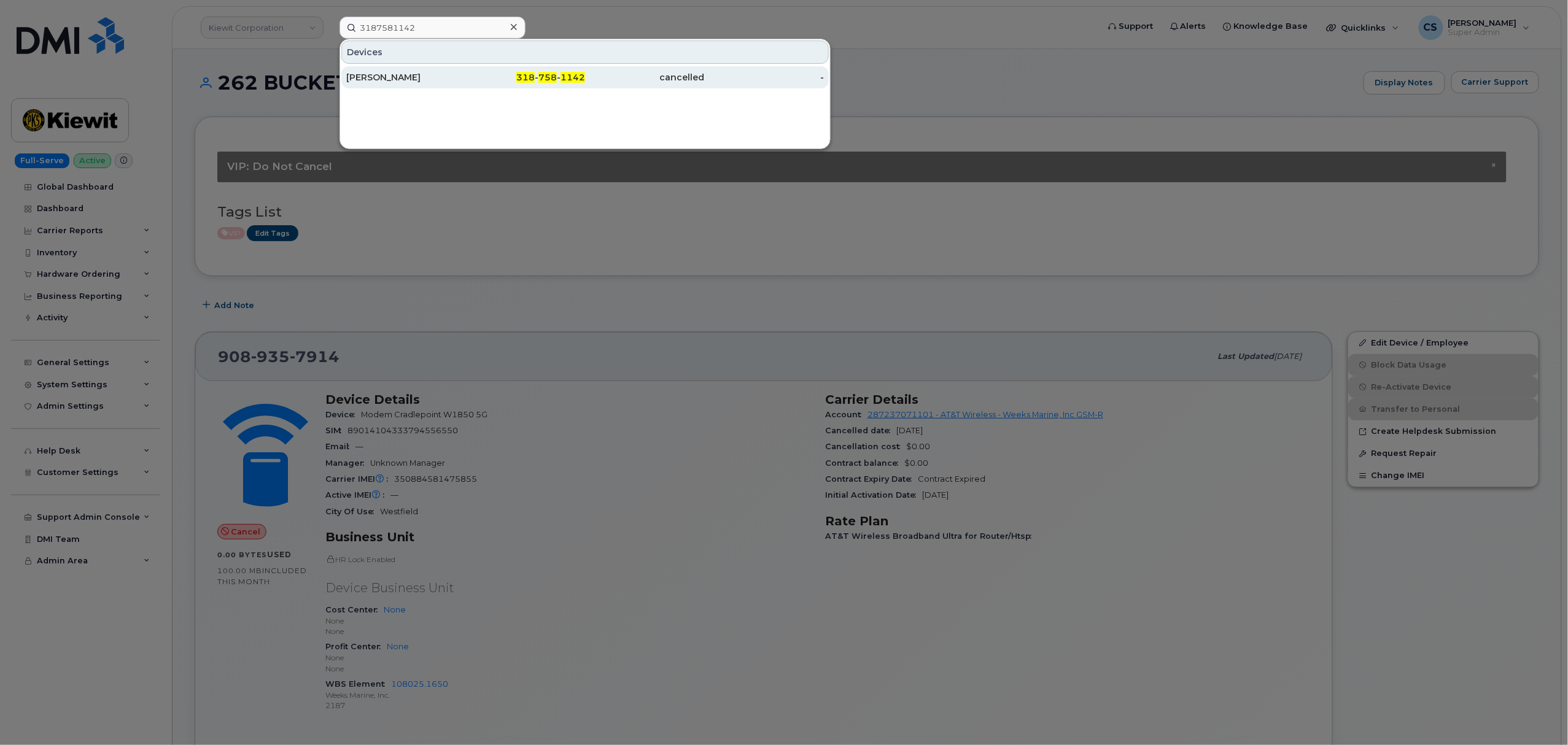
click span "758"
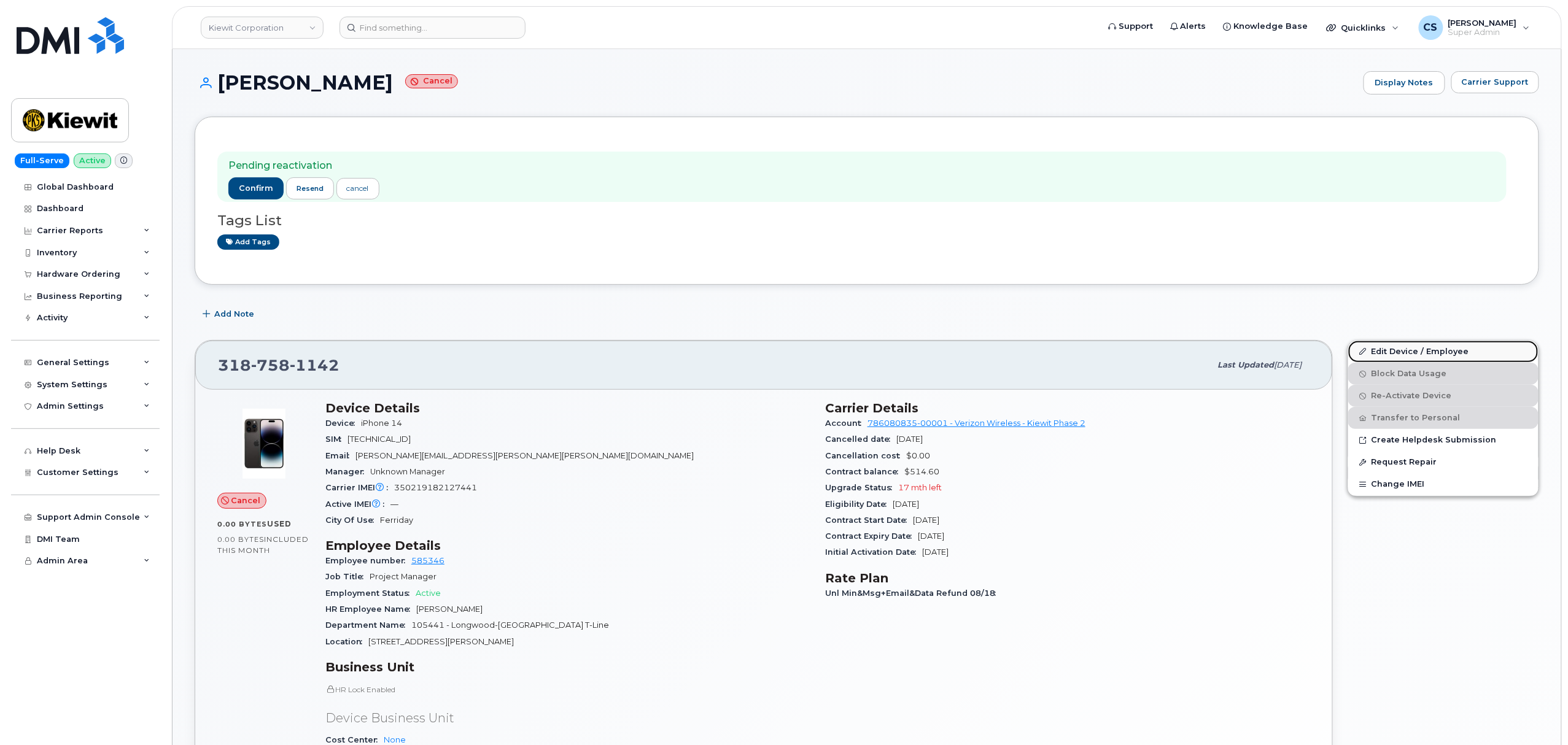
click at [1411, 354] on link "Edit Device / Employee" at bounding box center [1442, 351] width 190 height 22
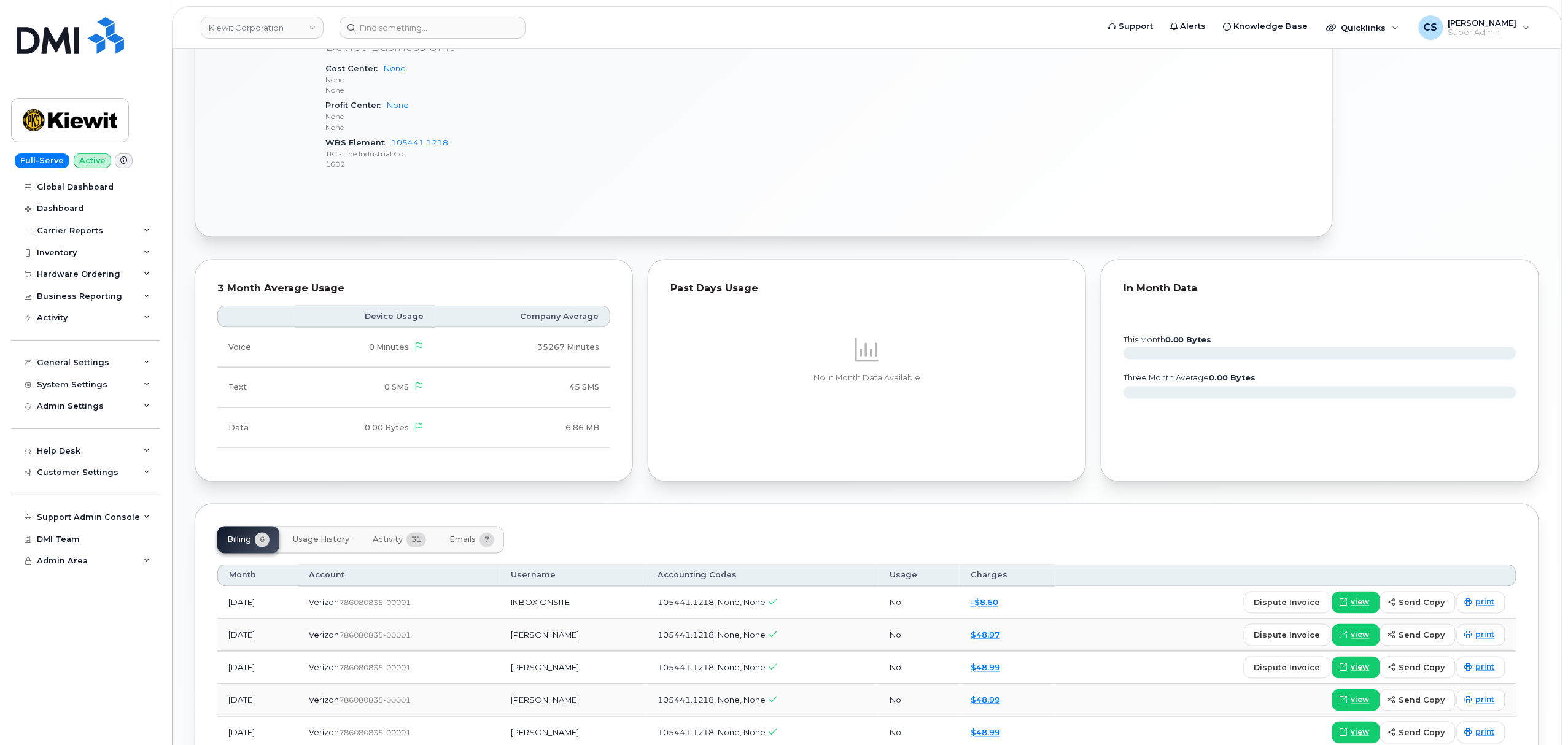
scroll to position [809, 0]
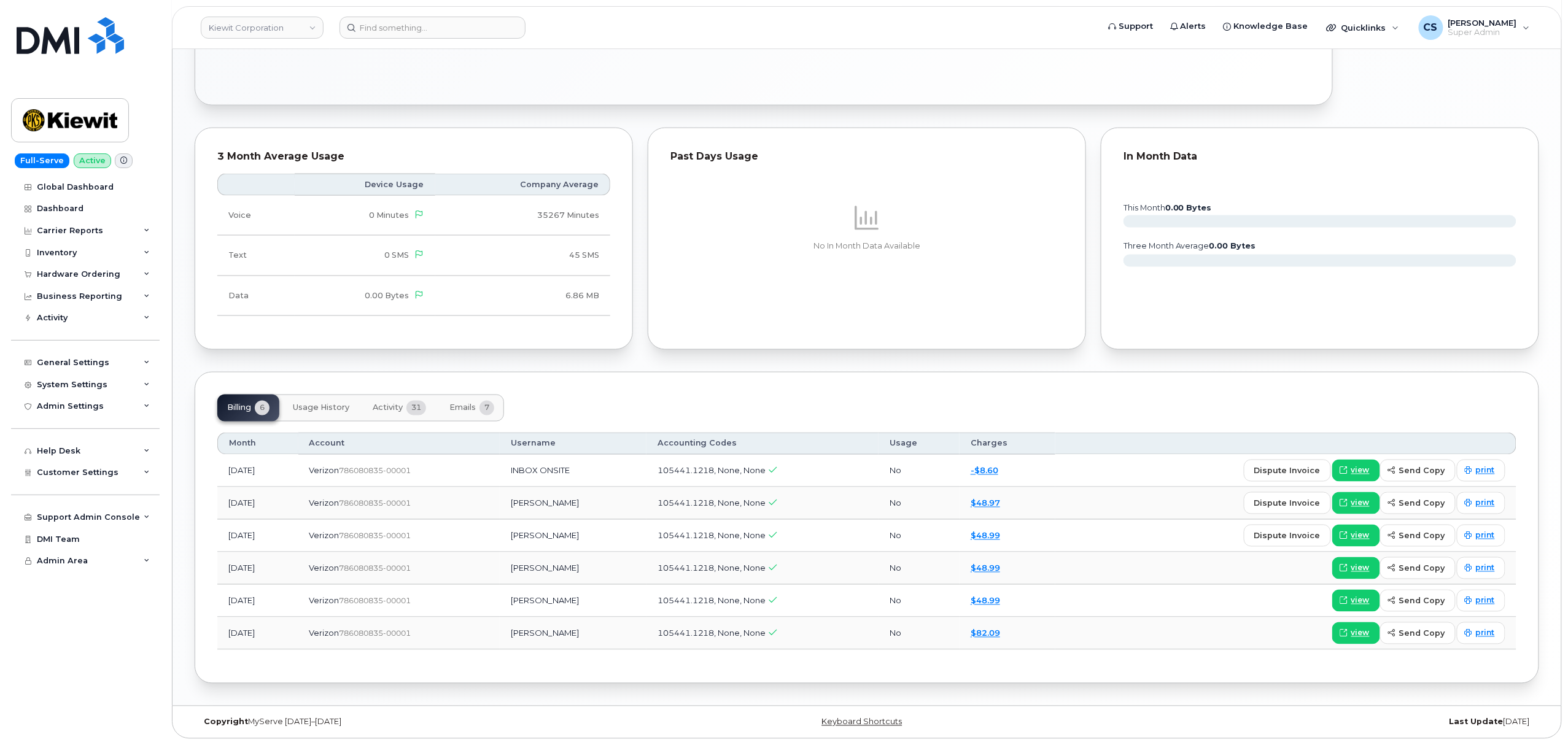
click at [383, 405] on span "Activity" at bounding box center [388, 407] width 30 height 10
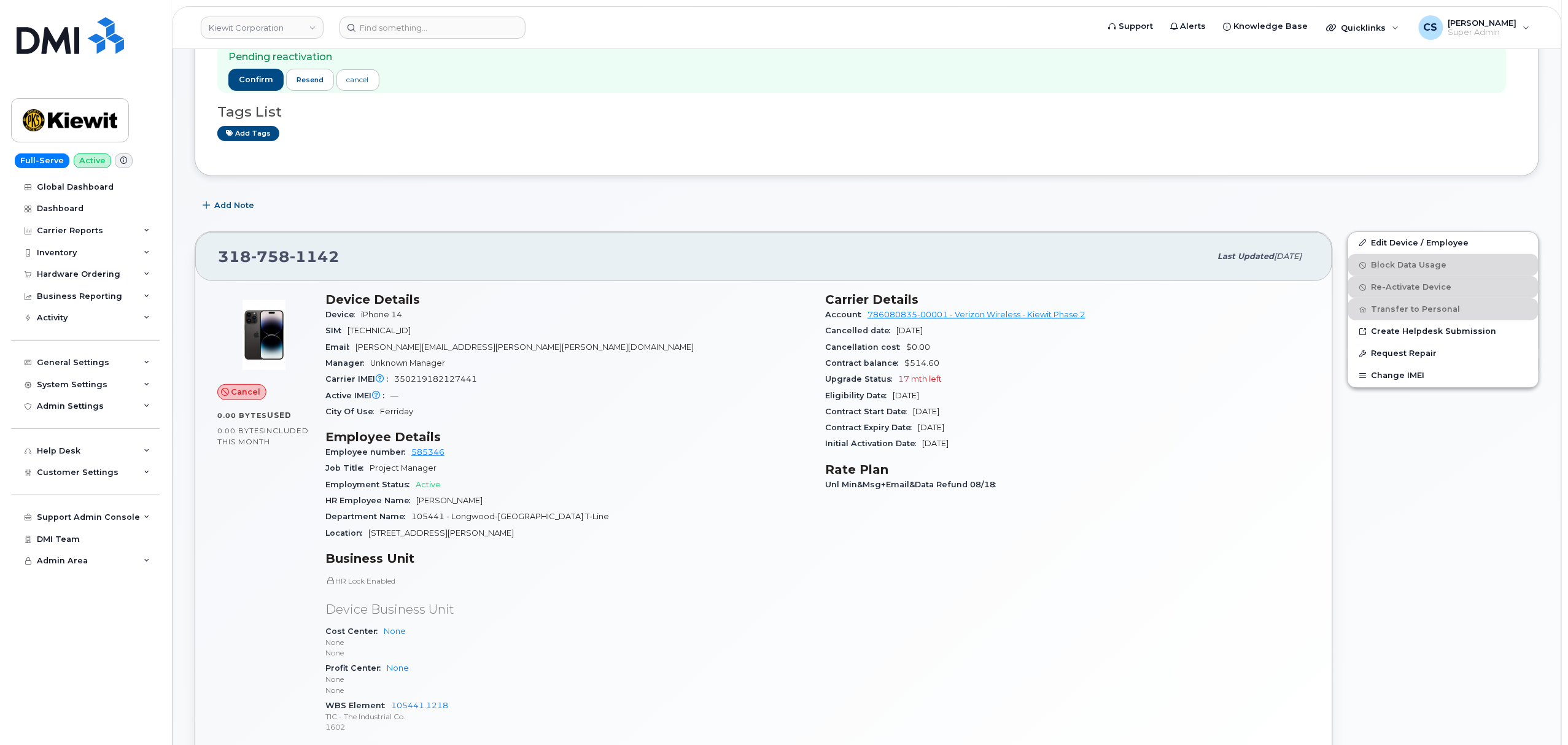
scroll to position [0, 0]
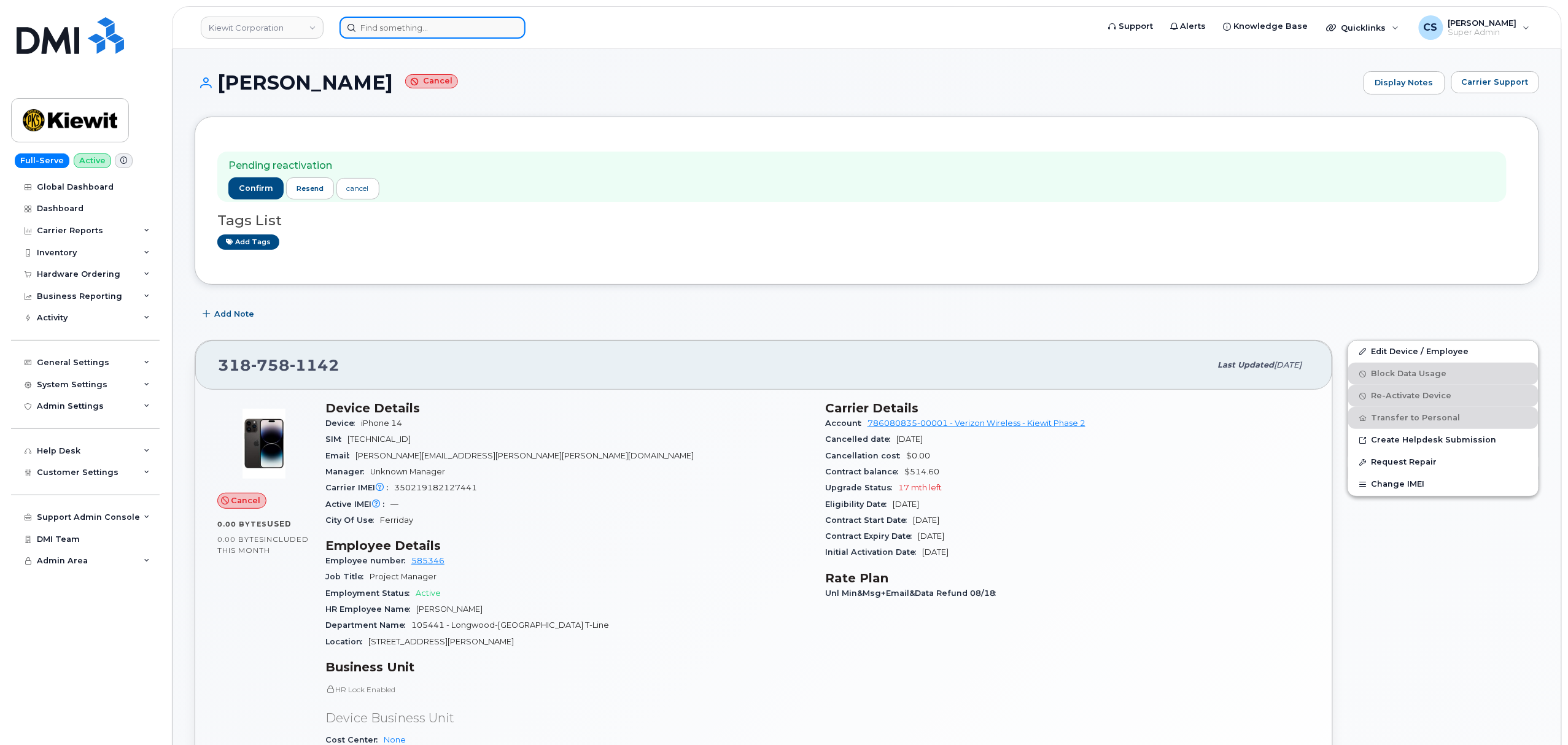
click at [419, 32] on input at bounding box center [432, 27] width 186 height 22
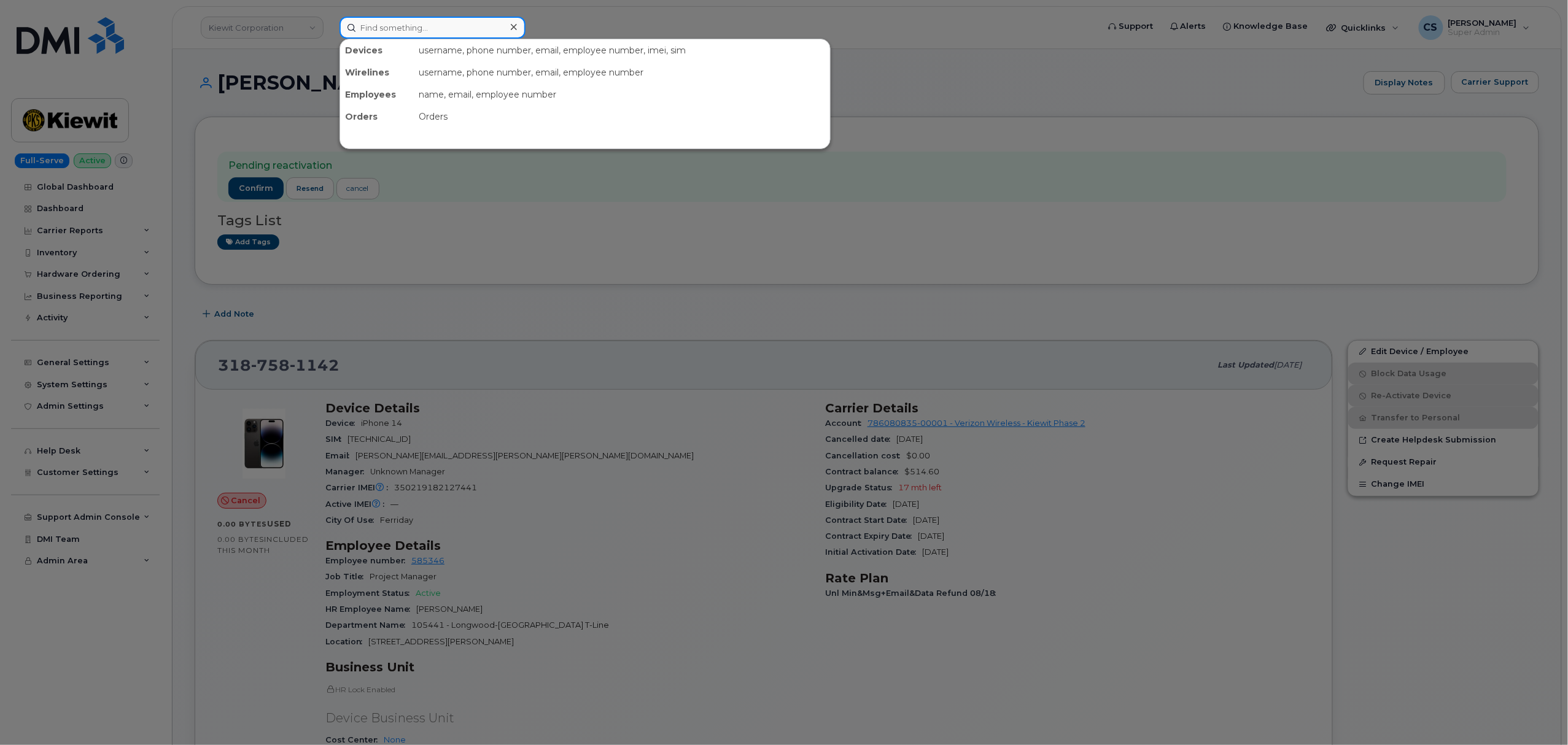
click at [419, 32] on input at bounding box center [432, 27] width 186 height 22
paste input "2488660817"
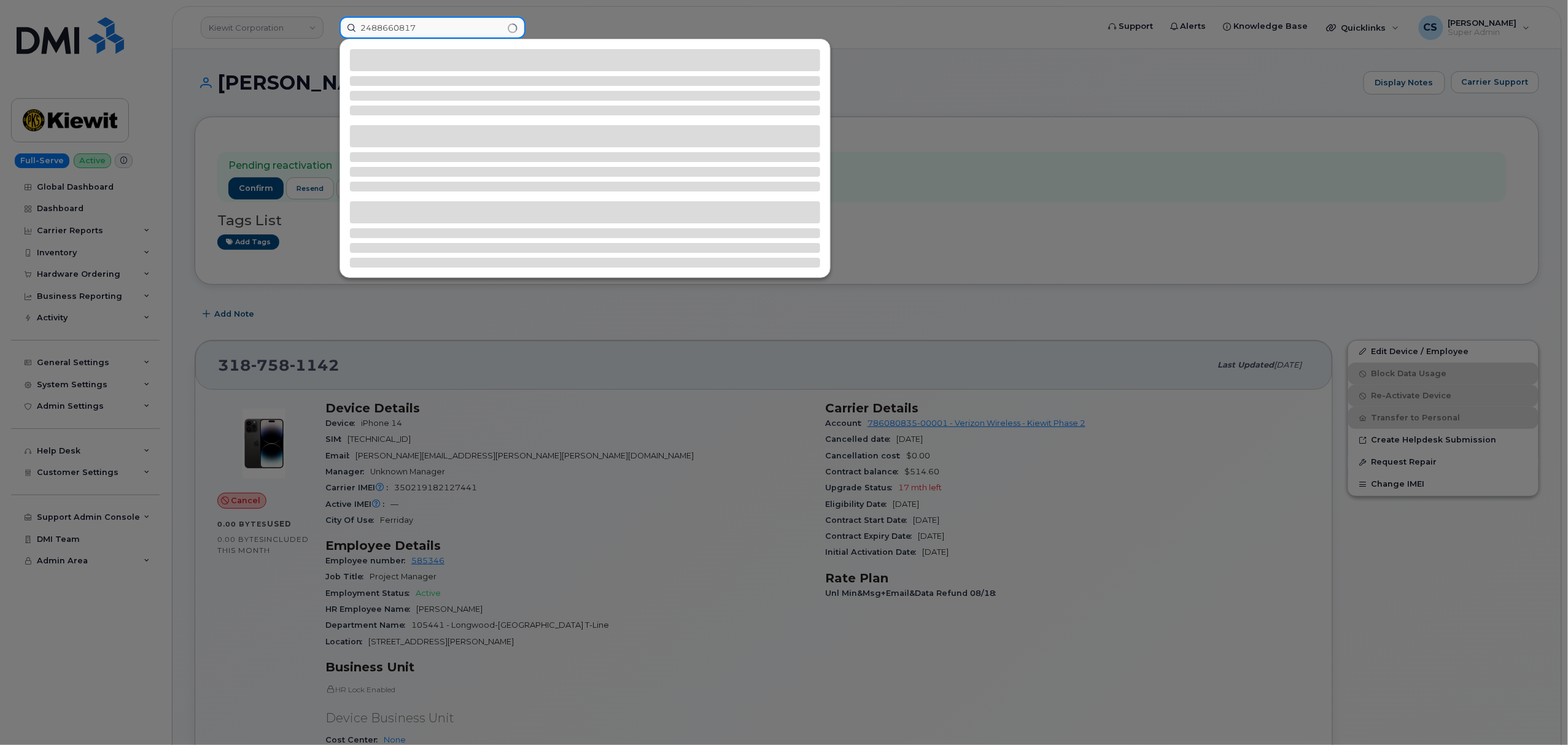
type input "2488660817"
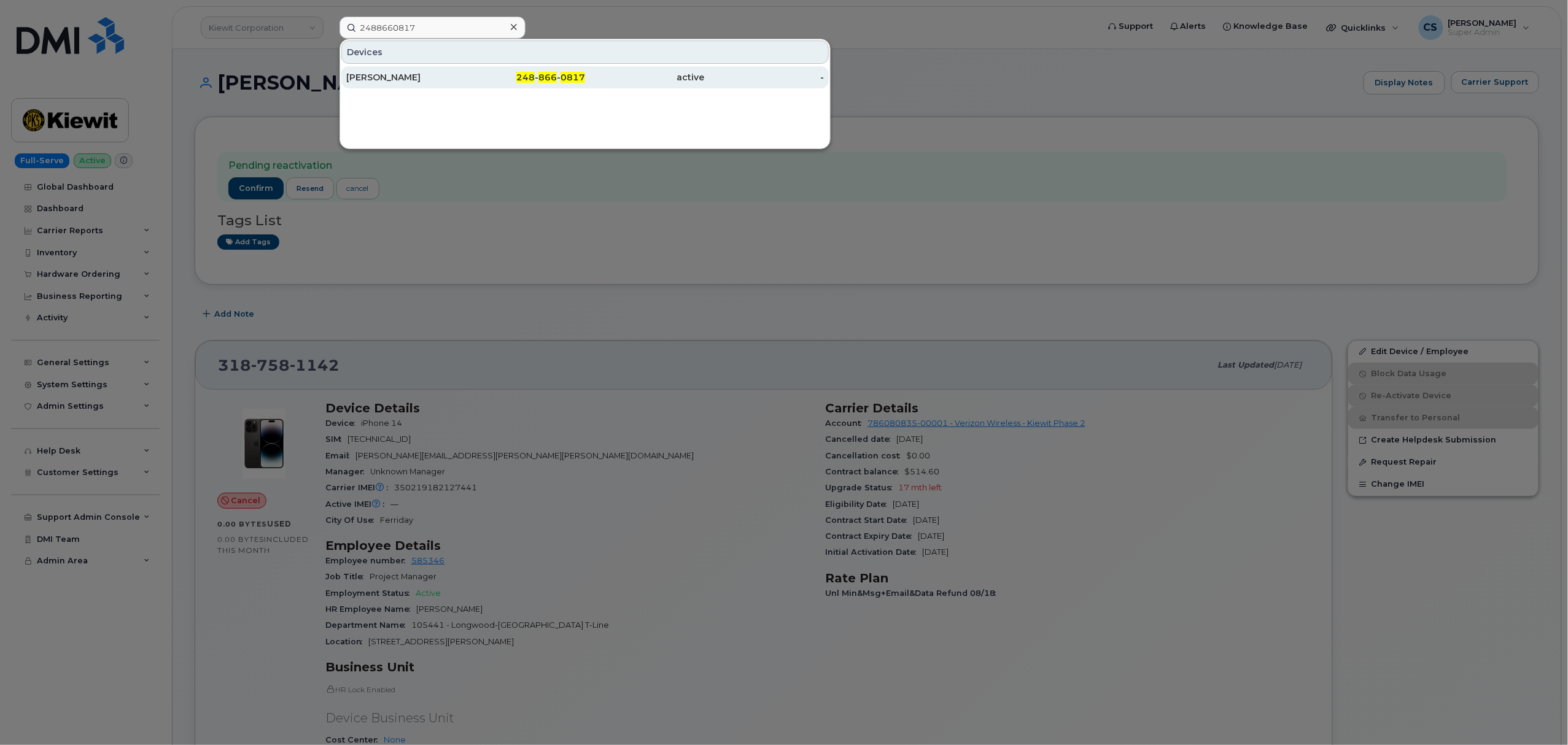
click at [544, 72] on div "248 - 866 - 0817" at bounding box center [525, 78] width 119 height 12
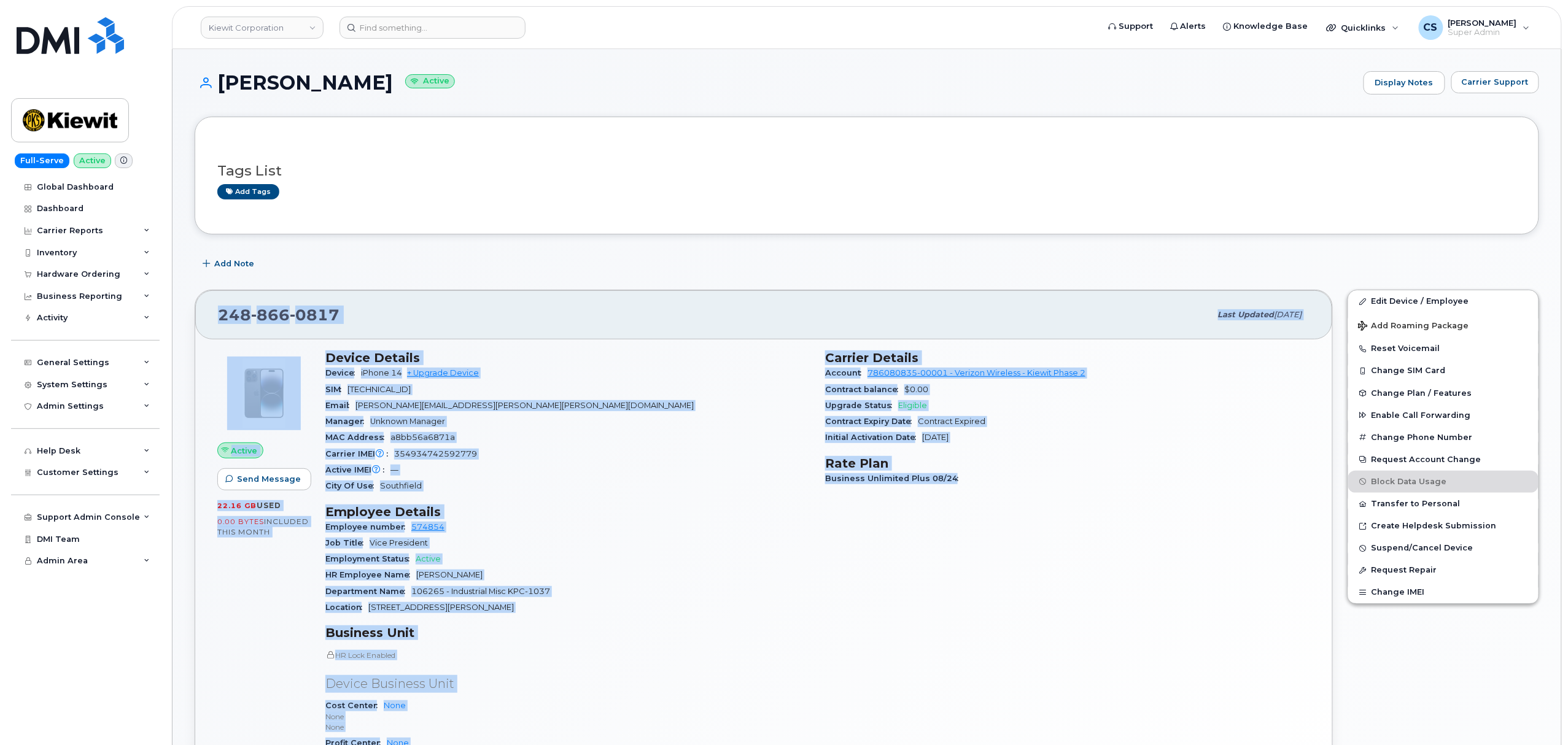
drag, startPoint x: 216, startPoint y: 316, endPoint x: 1058, endPoint y: 636, distance: 900.8
click at [1058, 636] on div "[PHONE_NUMBER] Last updated [DATE] Active Send Message 22.16 GB  used 0.00 Byte…" at bounding box center [764, 582] width 1138 height 586
copy div "720 923 9745 Lore ipsumdo Sit 81, 3872 Ametco Adip Elitsed 07.80 DO  eius 5.63 …"
click at [354, 320] on div "[PHONE_NUMBER]" at bounding box center [714, 315] width 993 height 26
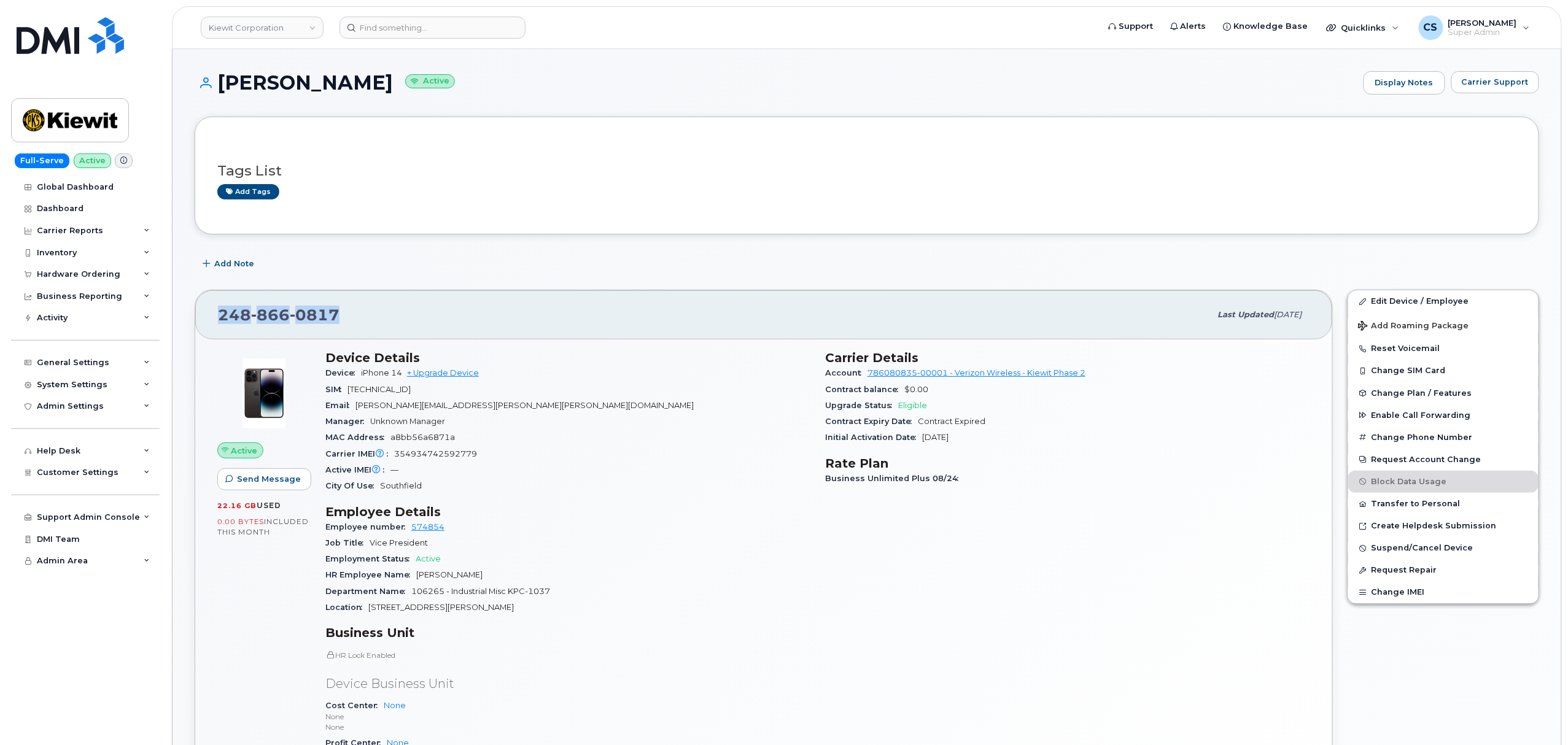
drag, startPoint x: 348, startPoint y: 319, endPoint x: 186, endPoint y: 323, distance: 162.0
copy span "[PHONE_NUMBER]"
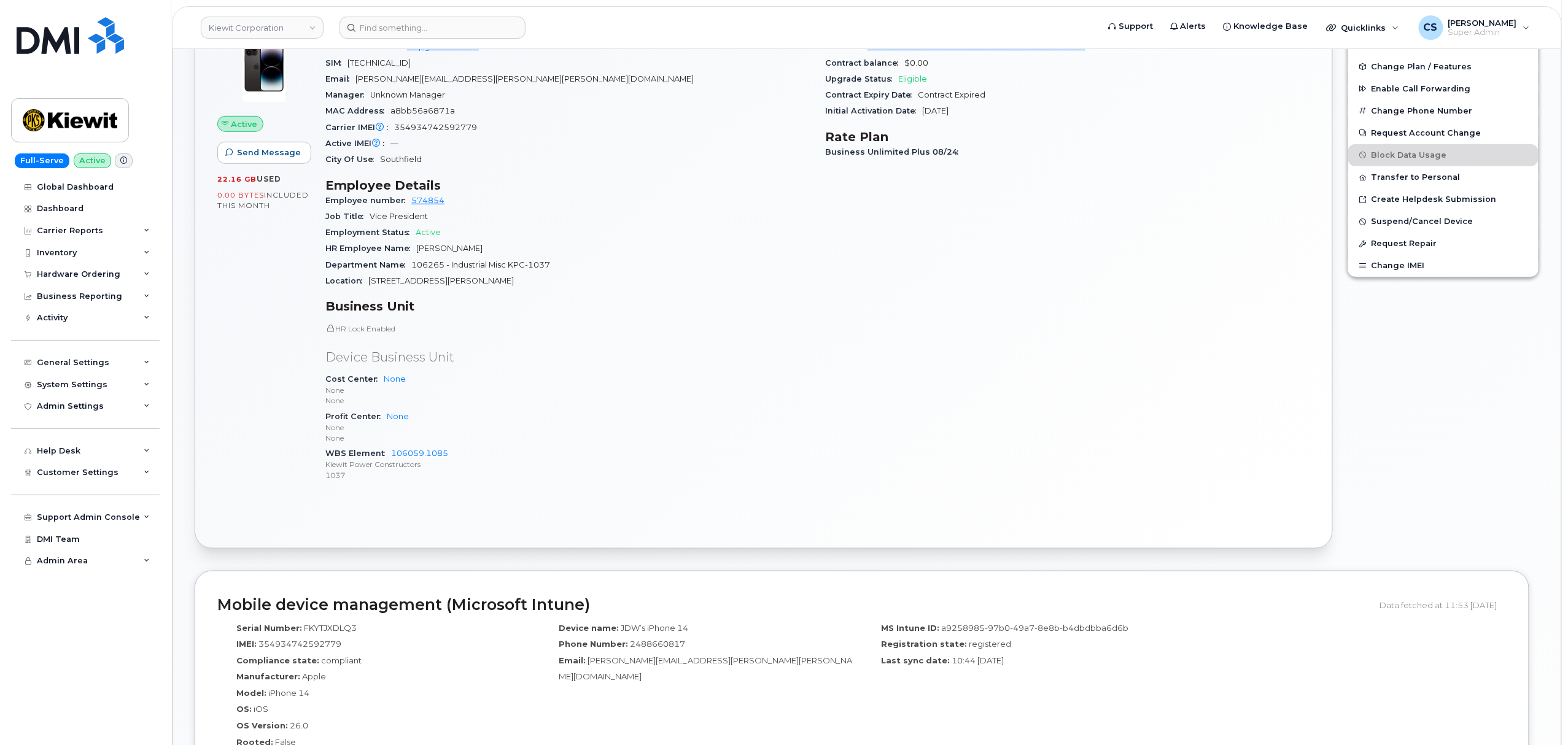
scroll to position [327, 0]
drag, startPoint x: 472, startPoint y: 455, endPoint x: 392, endPoint y: 450, distance: 80.2
click at [392, 450] on div "WBS Element 106059.1085 [PERSON_NAME] Power Constructors 1037" at bounding box center [567, 464] width 485 height 37
copy link "106059.1085"
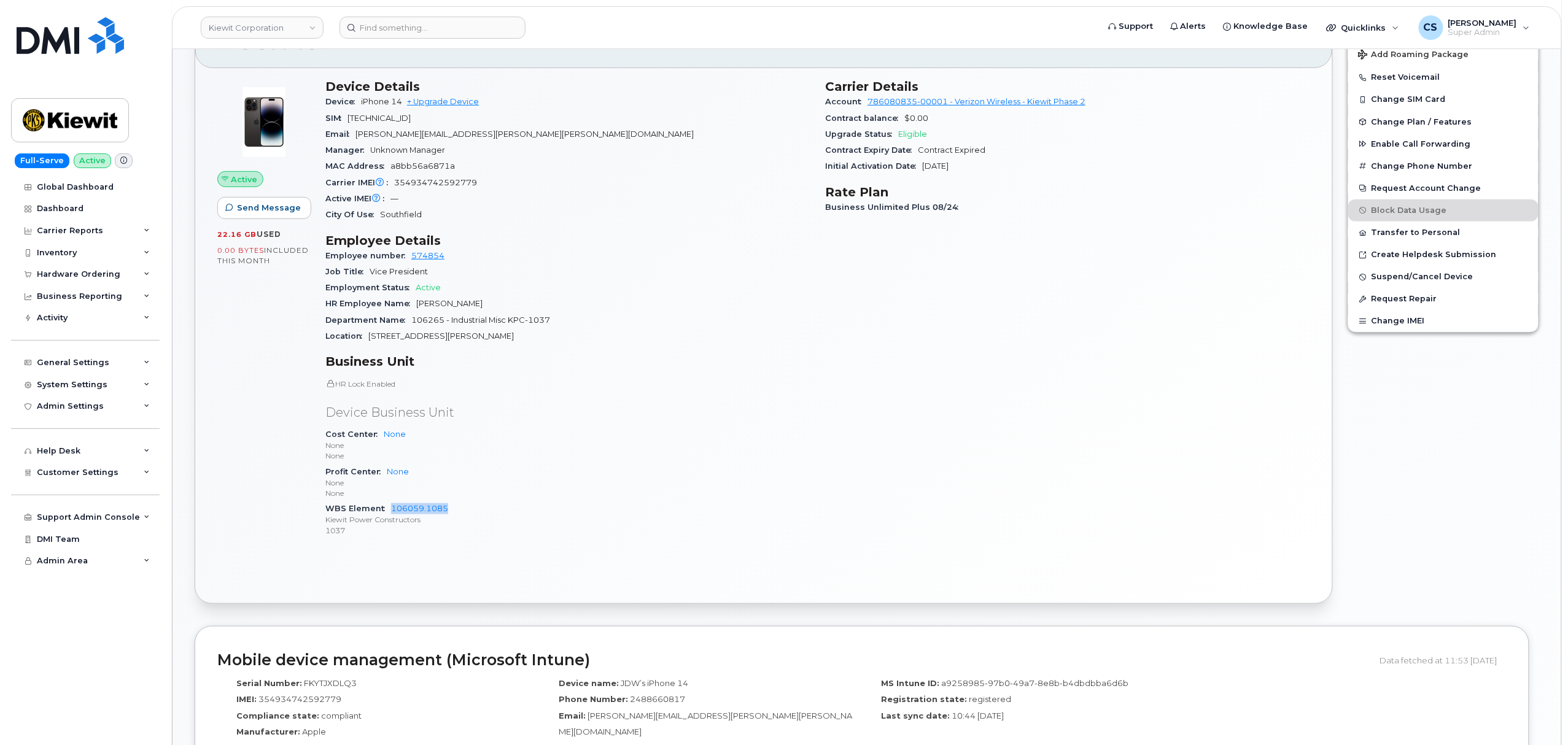
scroll to position [246, 0]
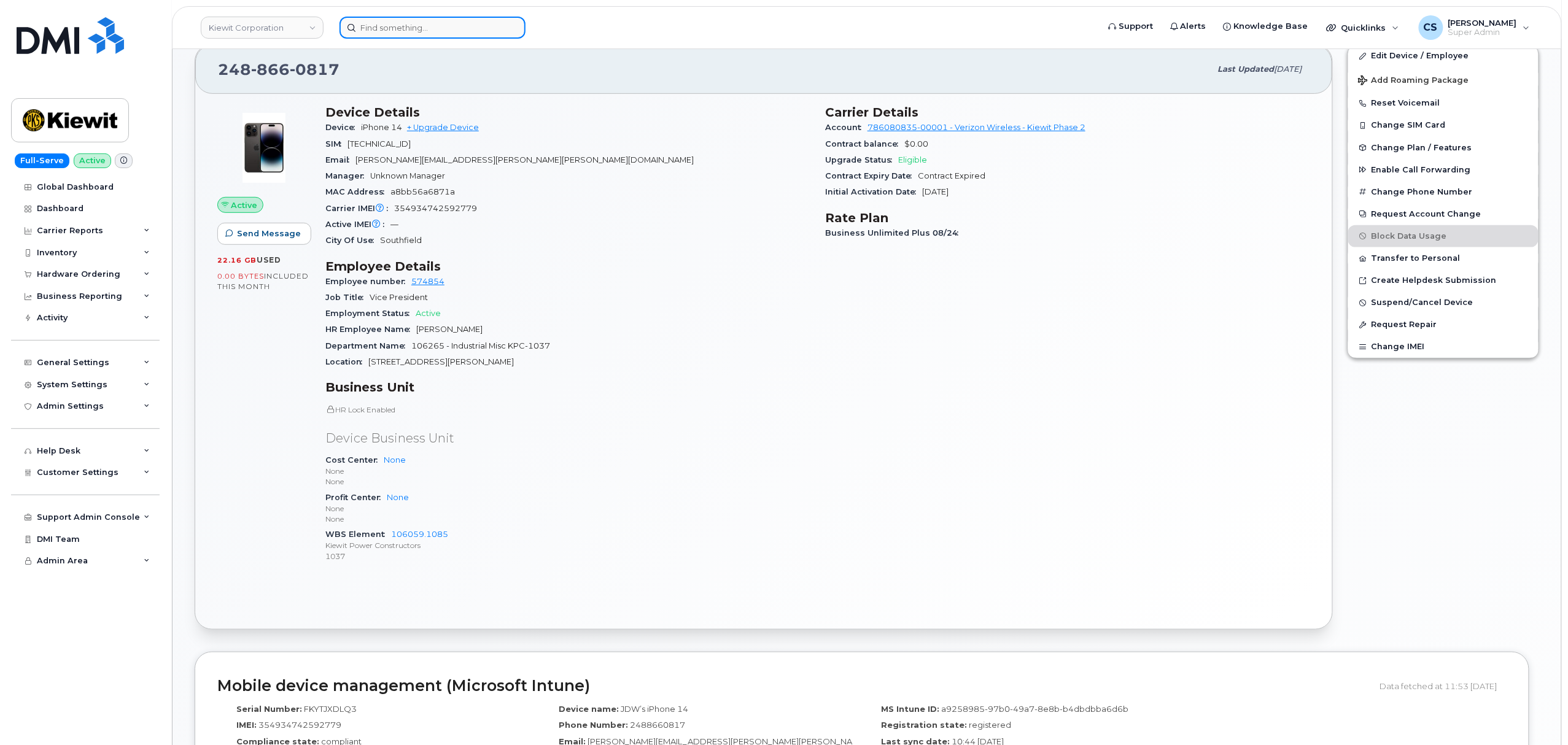
click at [410, 28] on input at bounding box center [432, 27] width 186 height 22
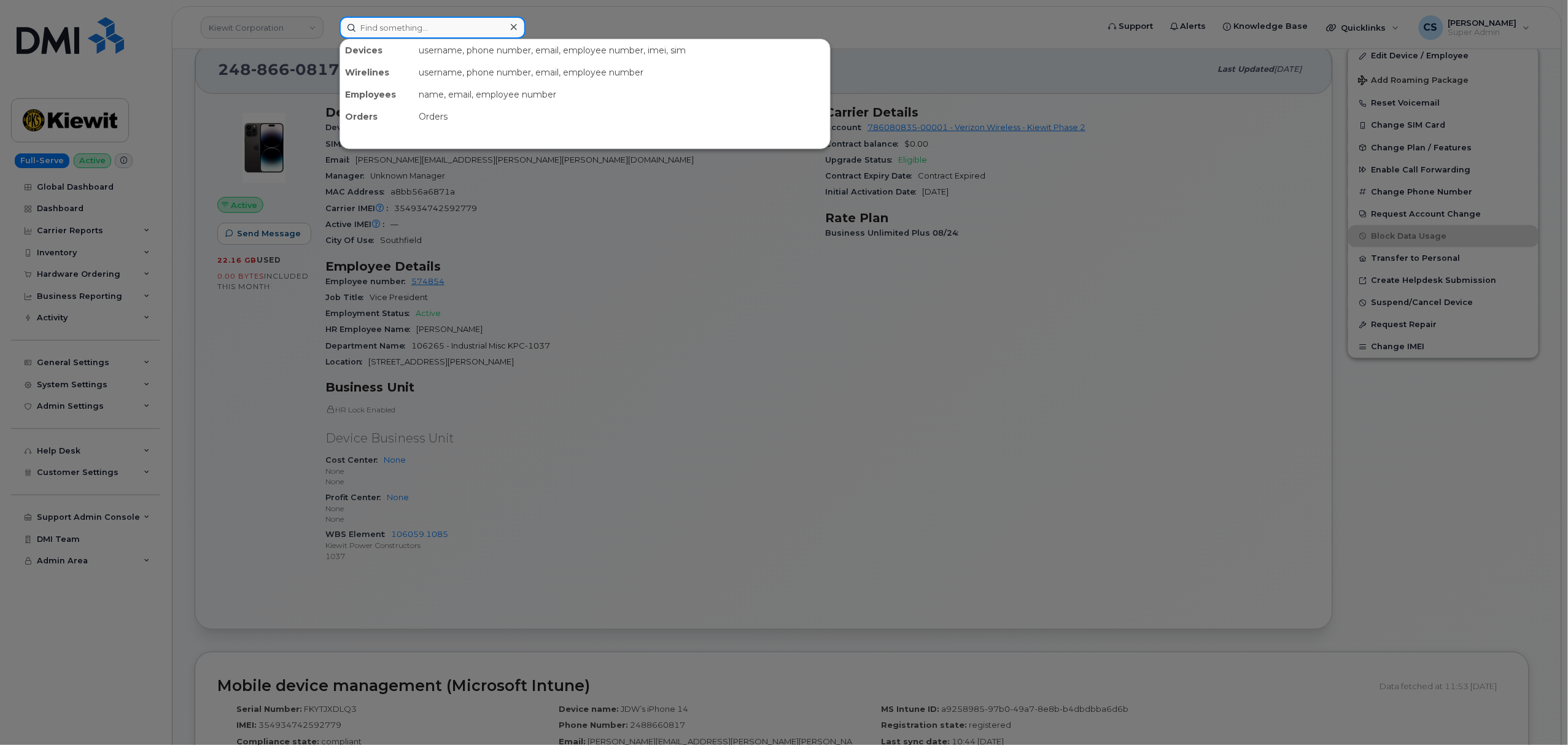
paste input "300613"
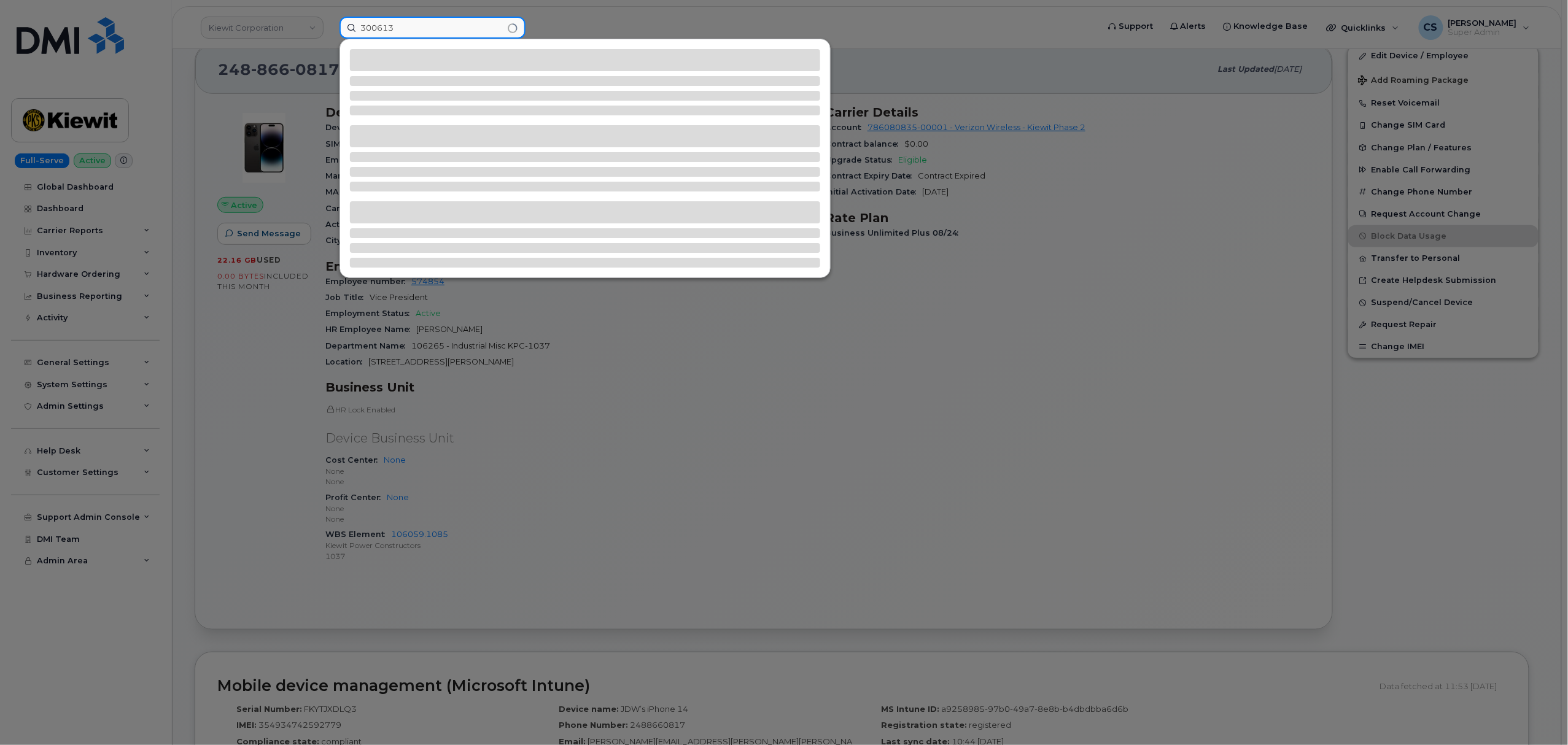
type input "300613"
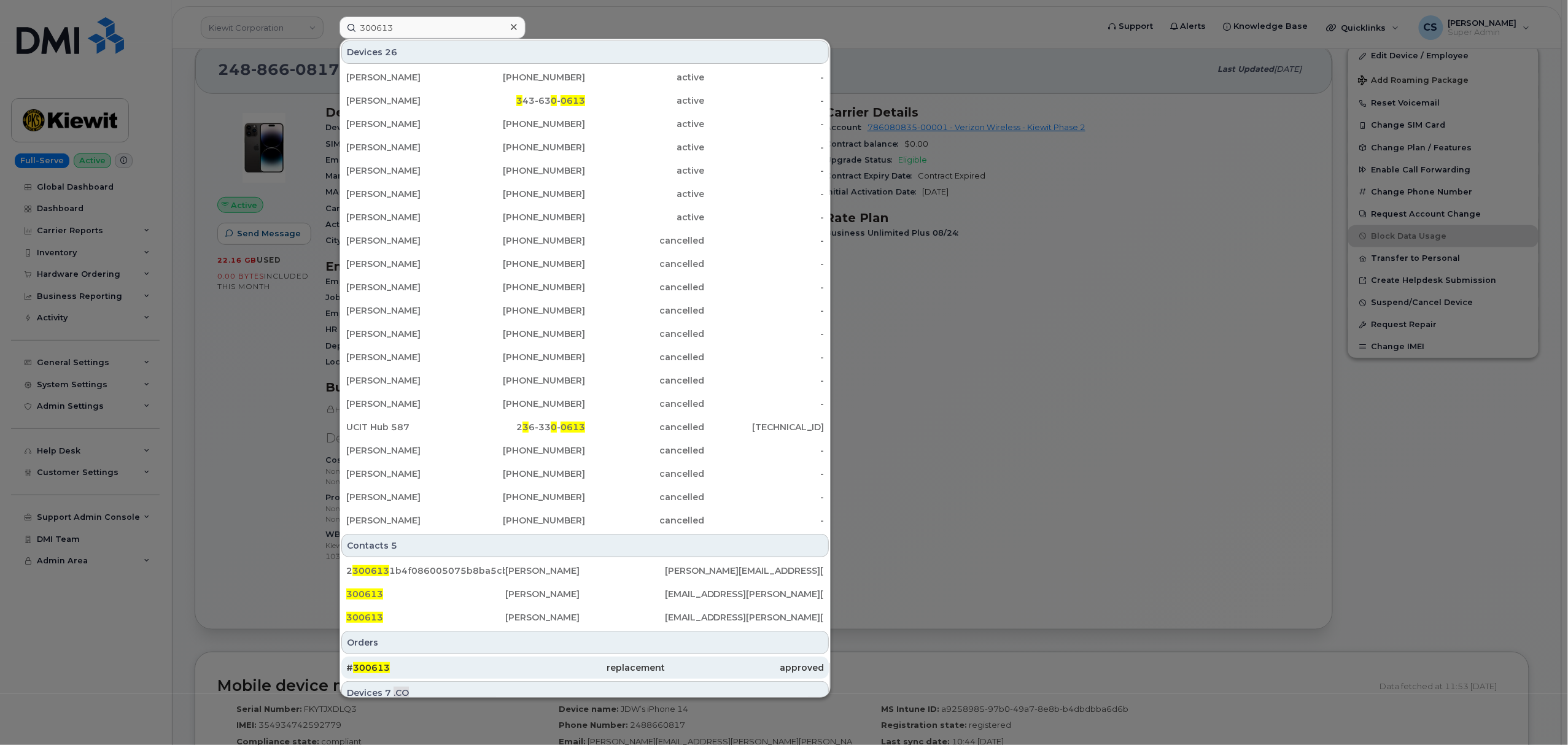
click at [365, 663] on div "# 300613" at bounding box center [426, 667] width 159 height 22
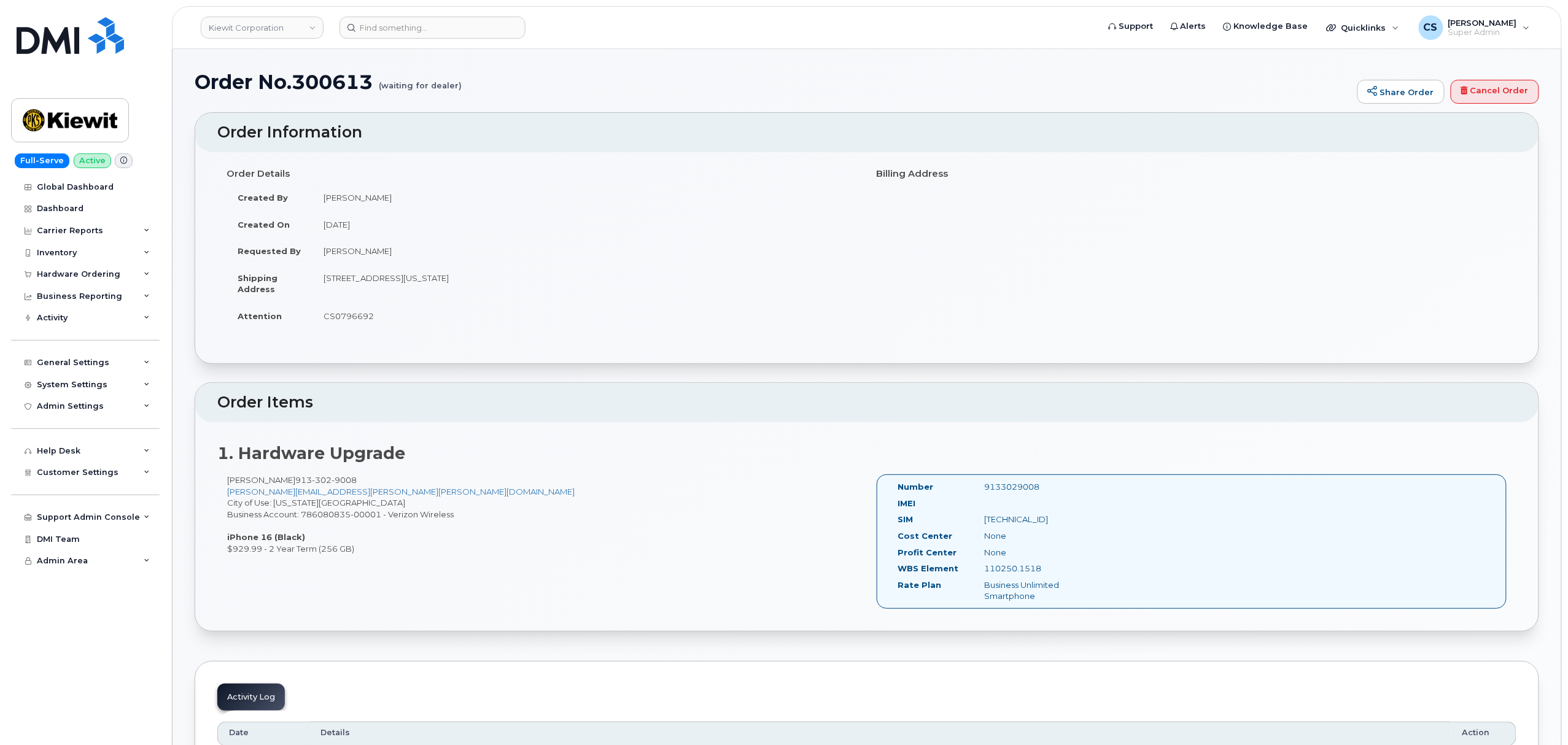
click at [1015, 486] on div "9133029008" at bounding box center [1036, 487] width 122 height 11
copy div "9133029008"
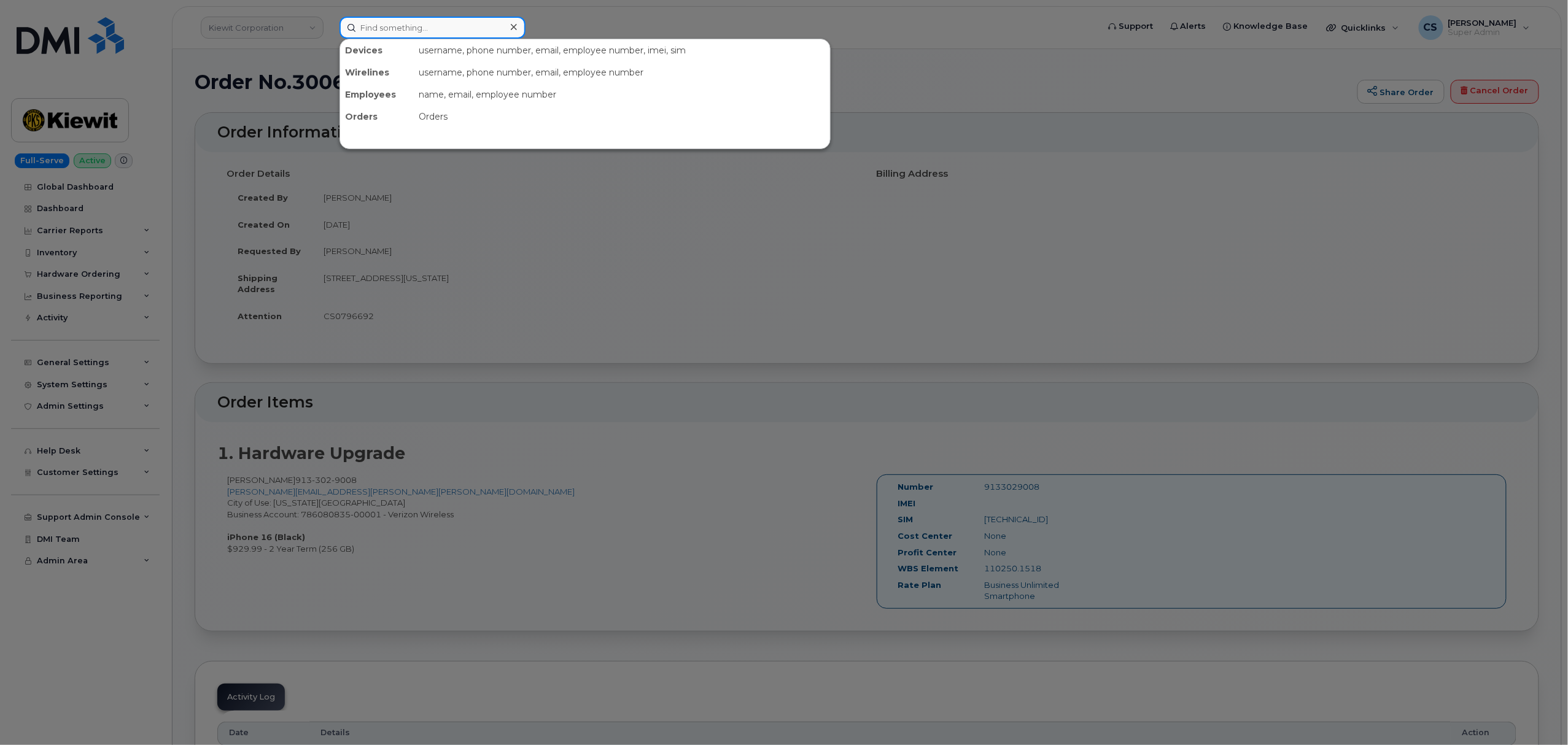
click at [401, 33] on input at bounding box center [432, 27] width 186 height 22
paste input "300685"
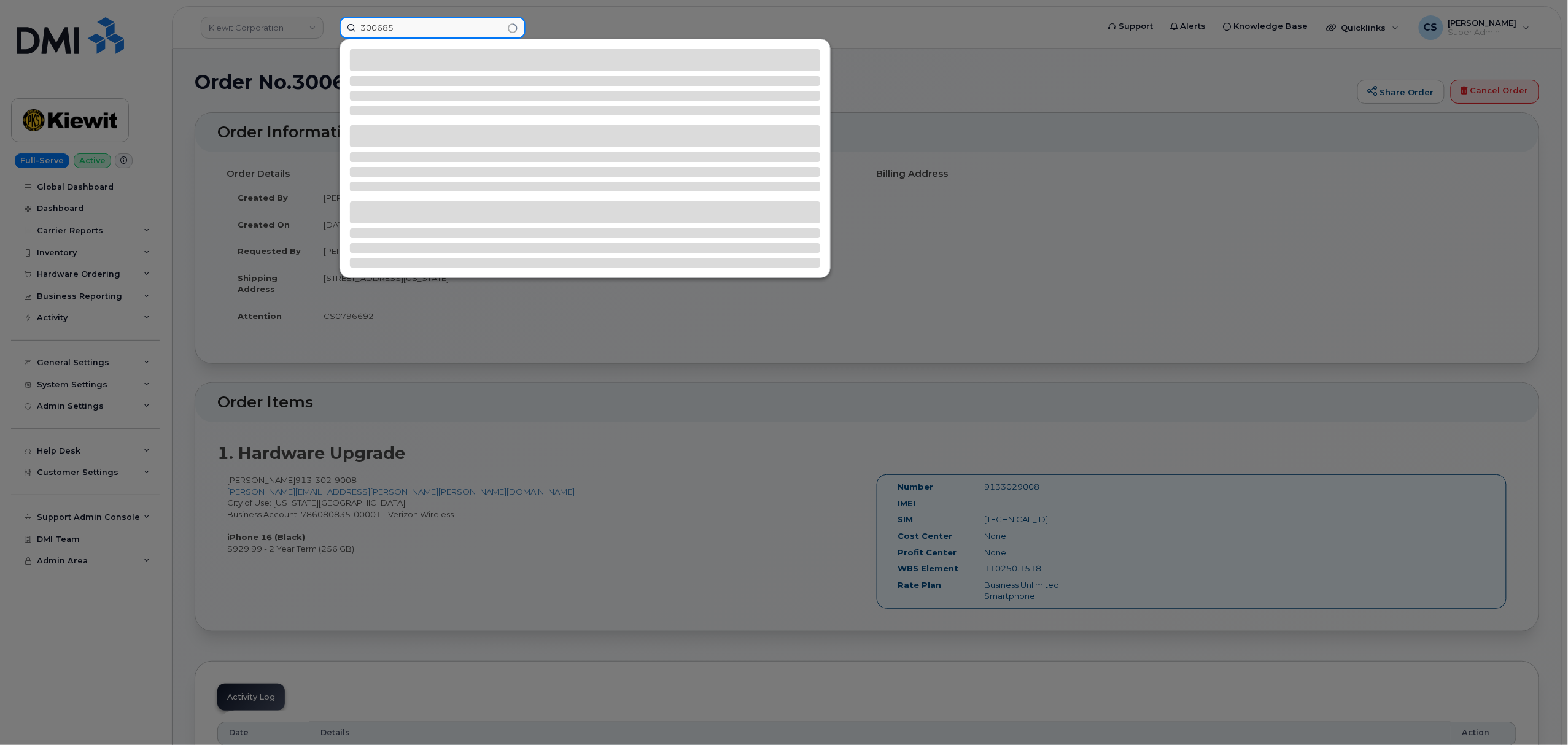
type input "300685"
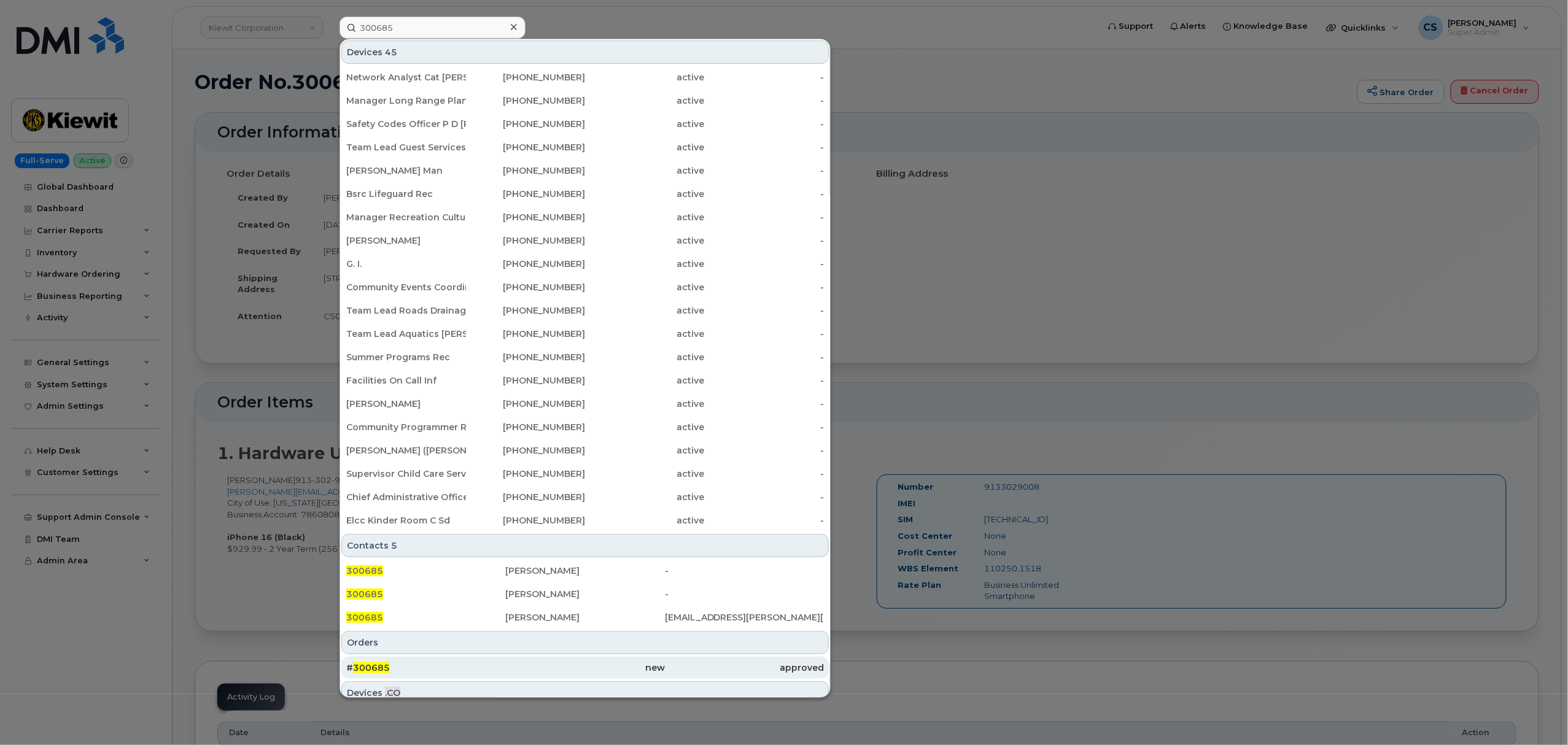
click at [379, 665] on span "300685" at bounding box center [371, 667] width 37 height 11
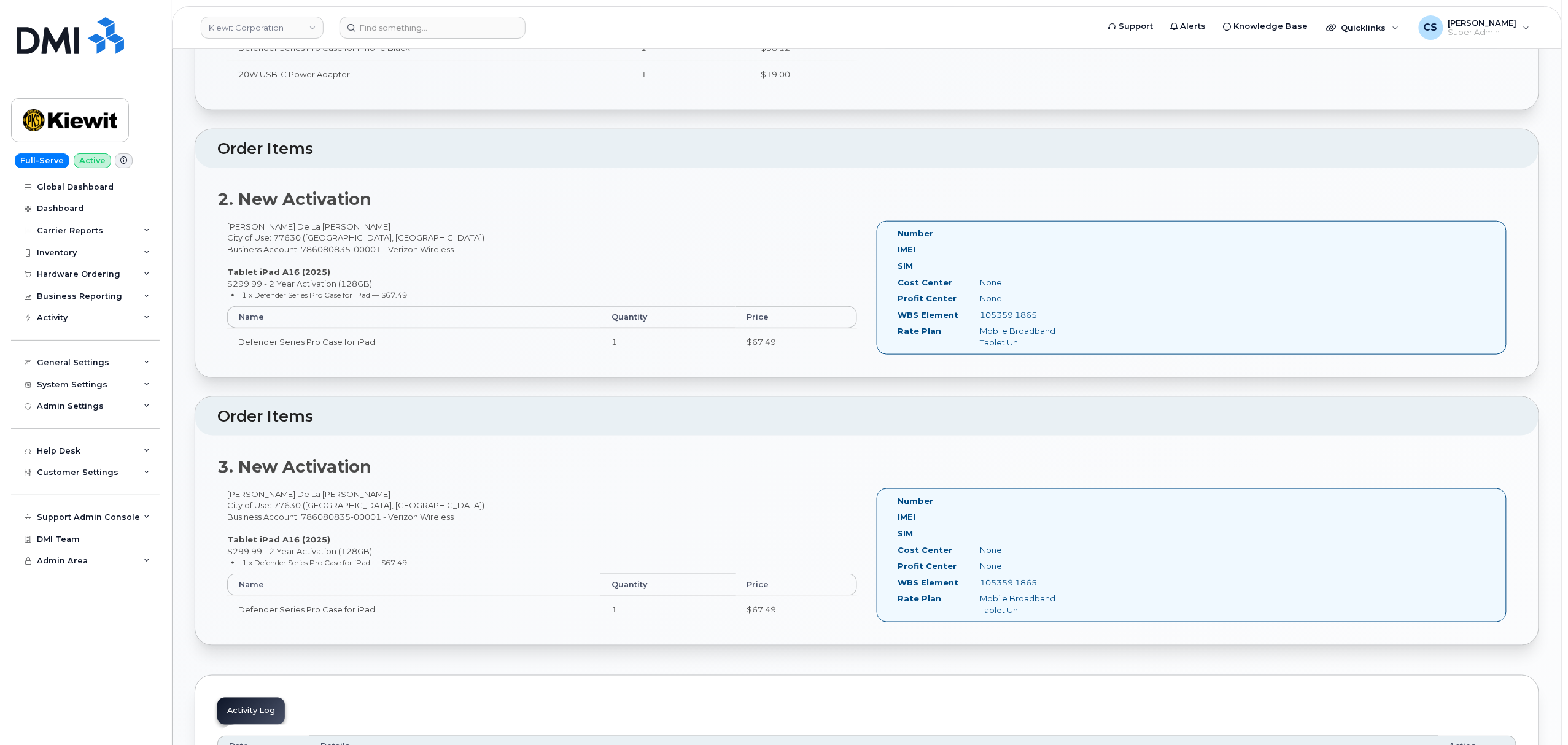
scroll to position [573, 0]
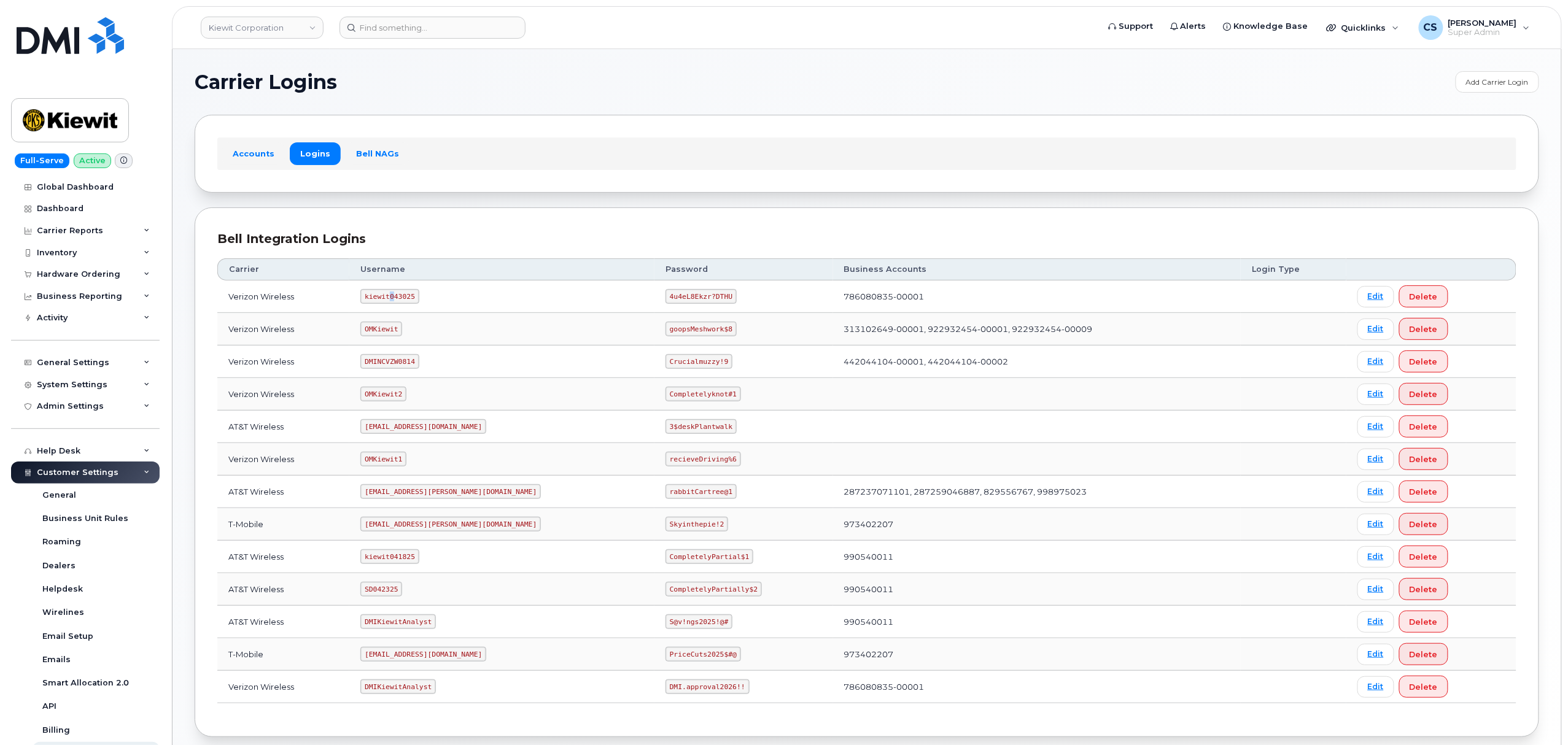
click at [400, 294] on code "kiewit043025" at bounding box center [390, 296] width 58 height 15
click at [399, 294] on code "kiewit043025" at bounding box center [390, 296] width 58 height 15
click at [399, 296] on code "kiewit043025" at bounding box center [390, 296] width 58 height 15
click at [399, 298] on code "kiewit043025" at bounding box center [390, 296] width 58 height 15
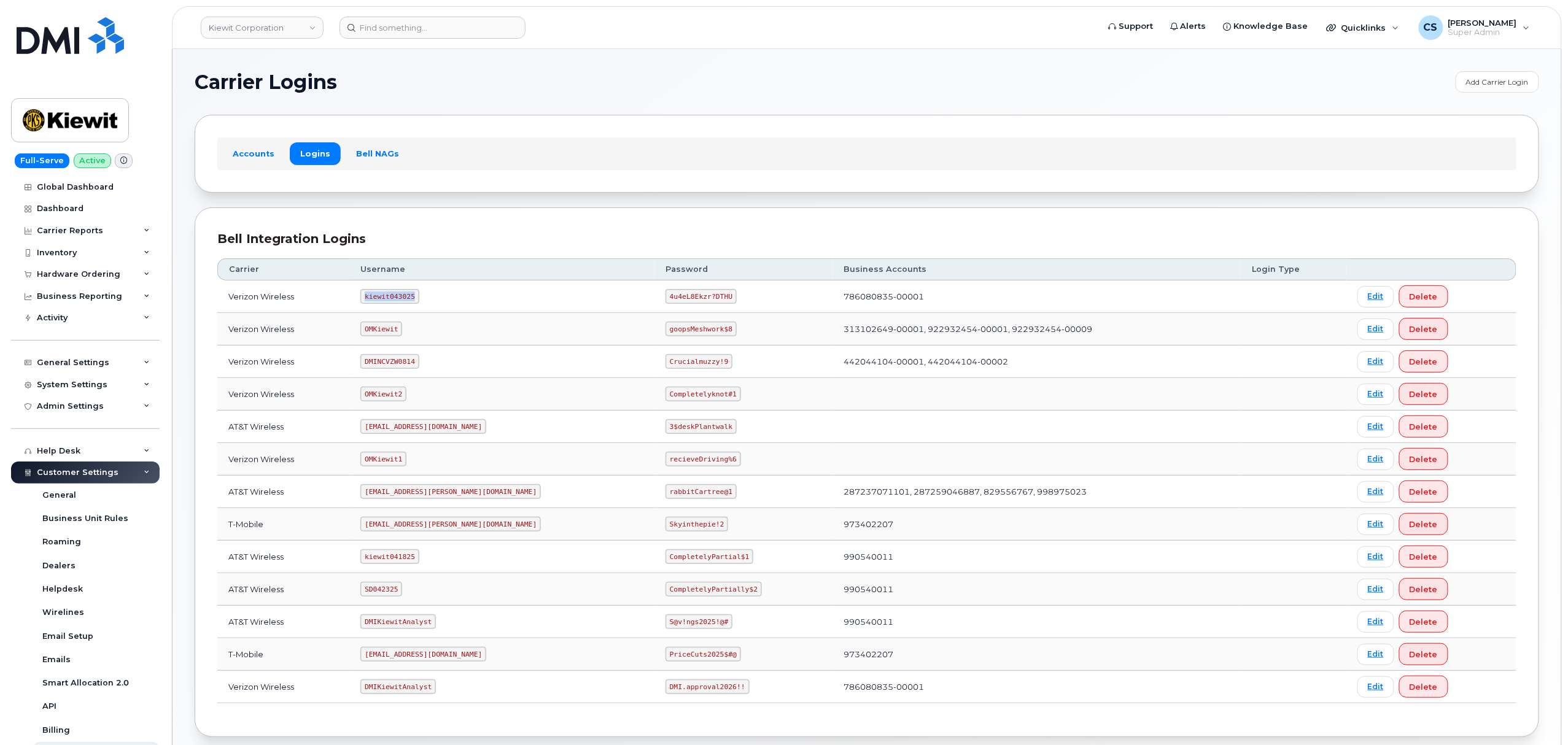
click at [400, 300] on code "kiewit043025" at bounding box center [390, 296] width 58 height 15
copy code "kiewit043025"
click at [666, 300] on code "4u4eL8Ekzr?DTHU" at bounding box center [701, 296] width 72 height 15
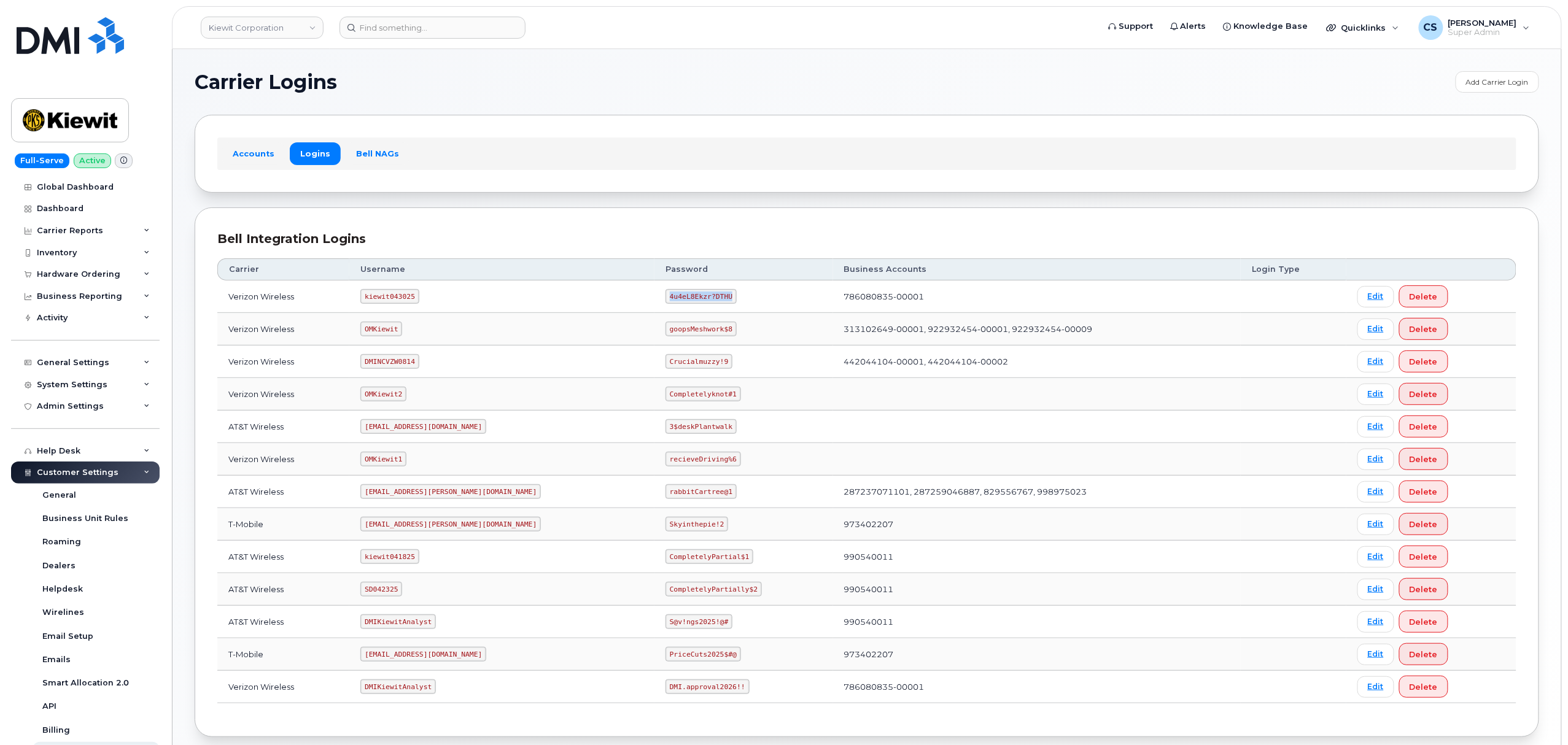
copy code "4u4eL8Ekzr?DTHU"
click at [395, 295] on code "kiewit043025" at bounding box center [390, 296] width 58 height 15
copy code "kiewit043025"
click at [400, 26] on input at bounding box center [432, 27] width 186 height 22
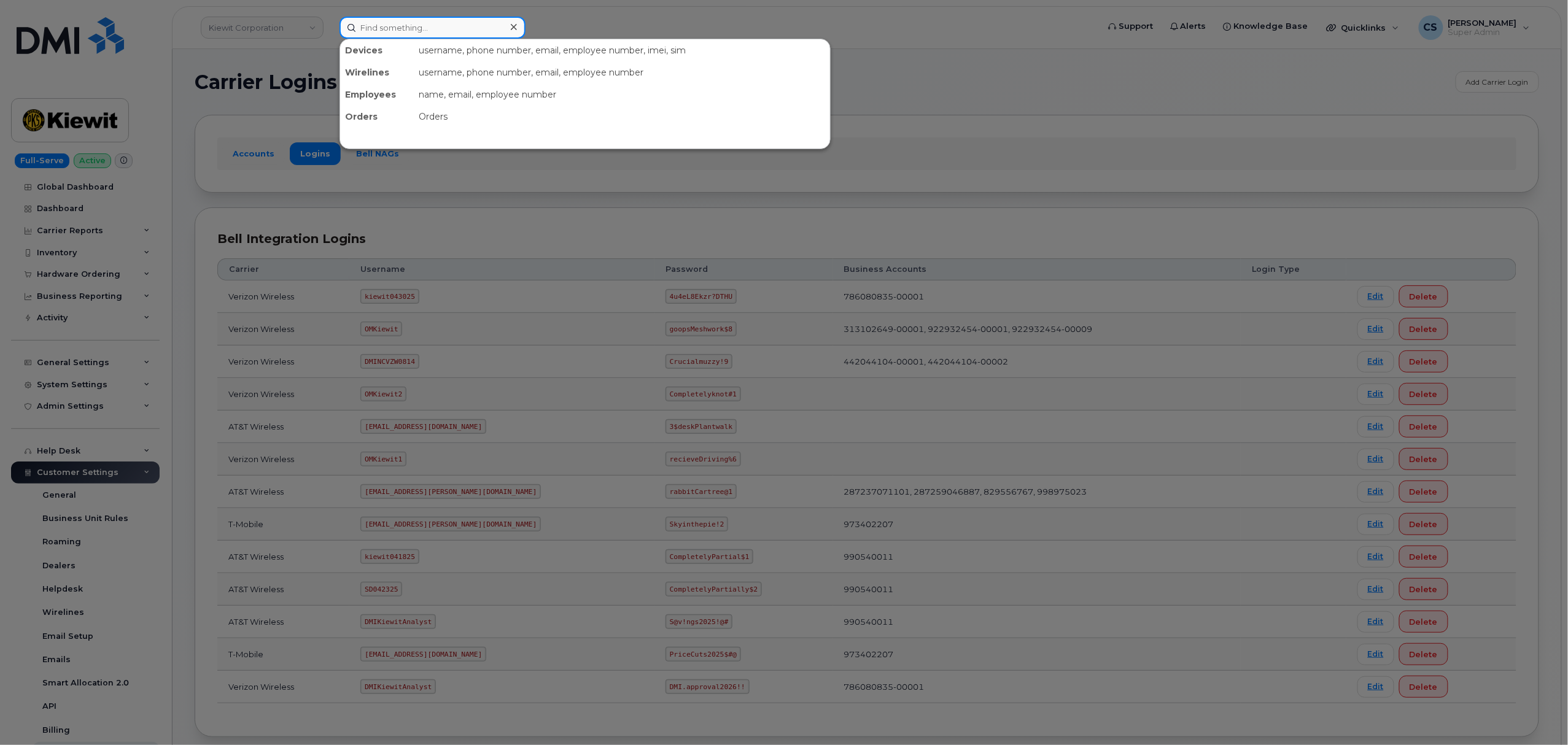
paste input "4029366546"
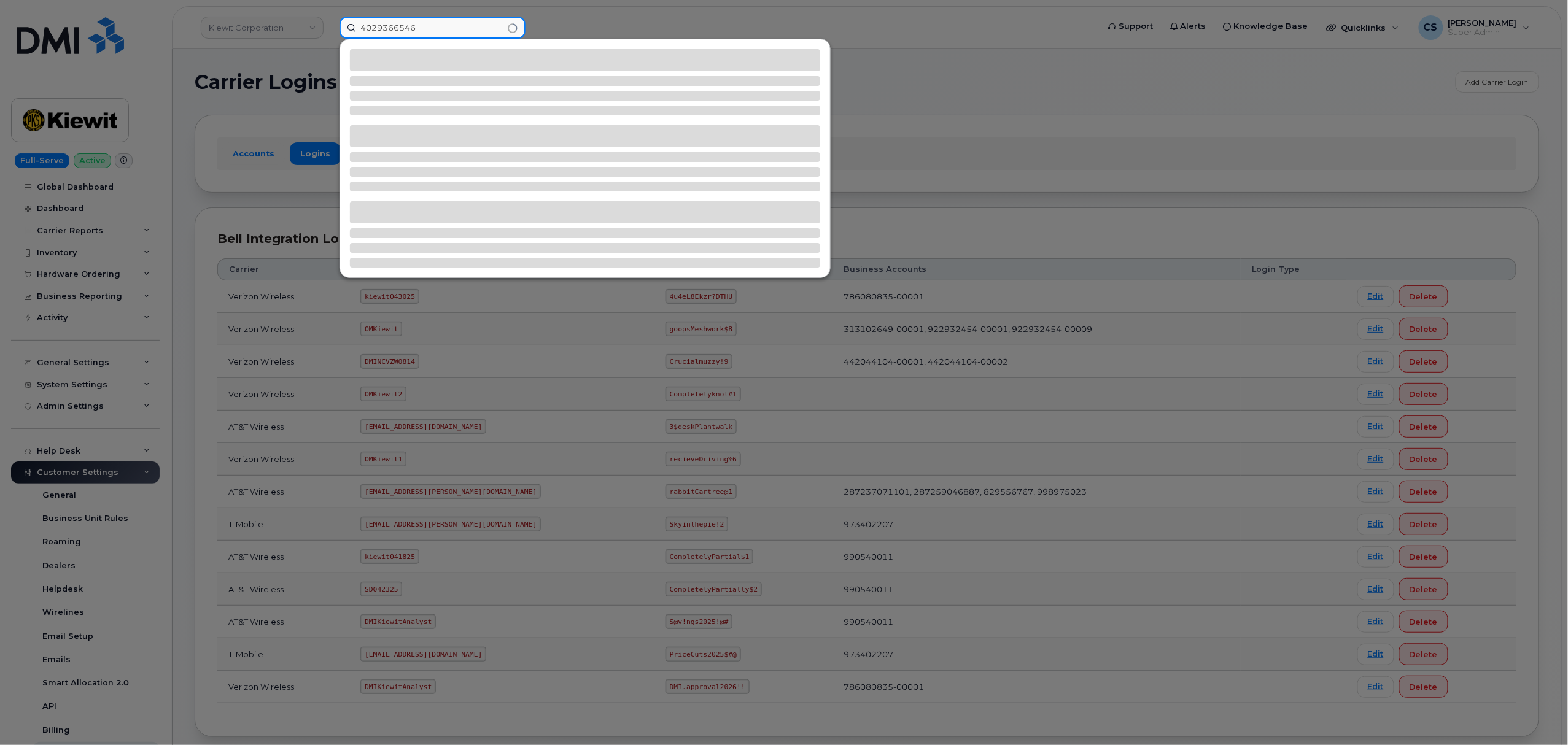
type input "4029366546"
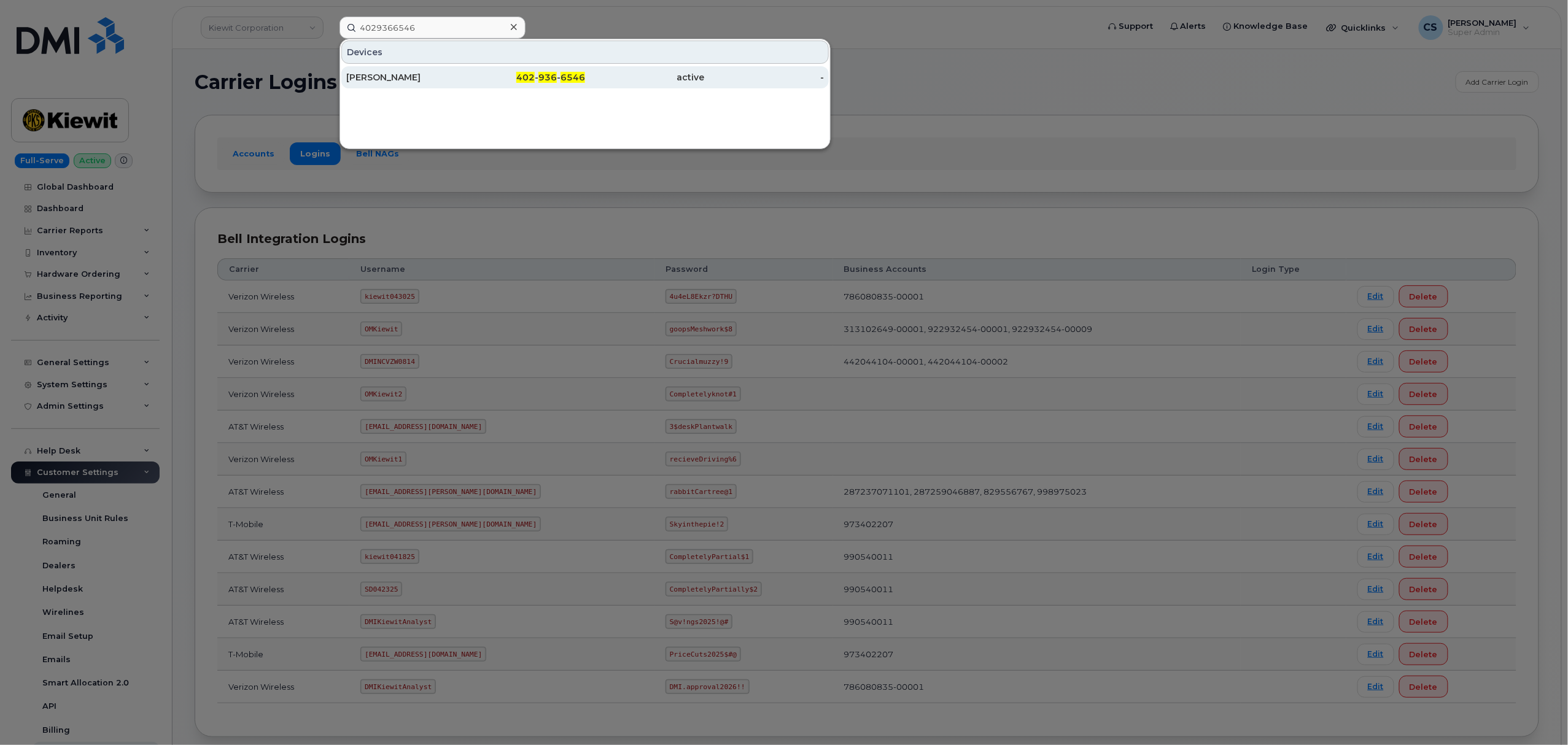
click at [541, 73] on span "936" at bounding box center [547, 77] width 19 height 11
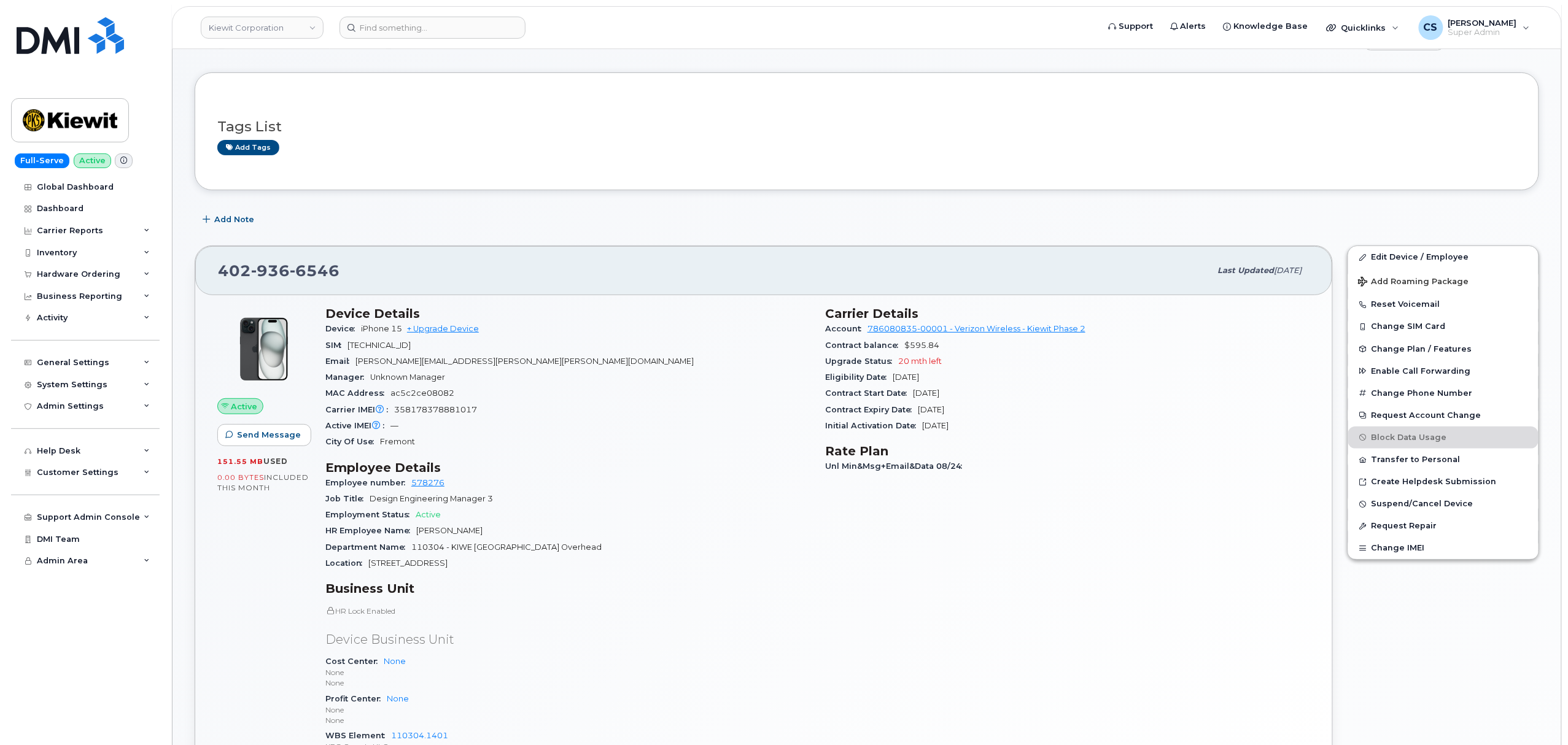
scroll to position [81, 0]
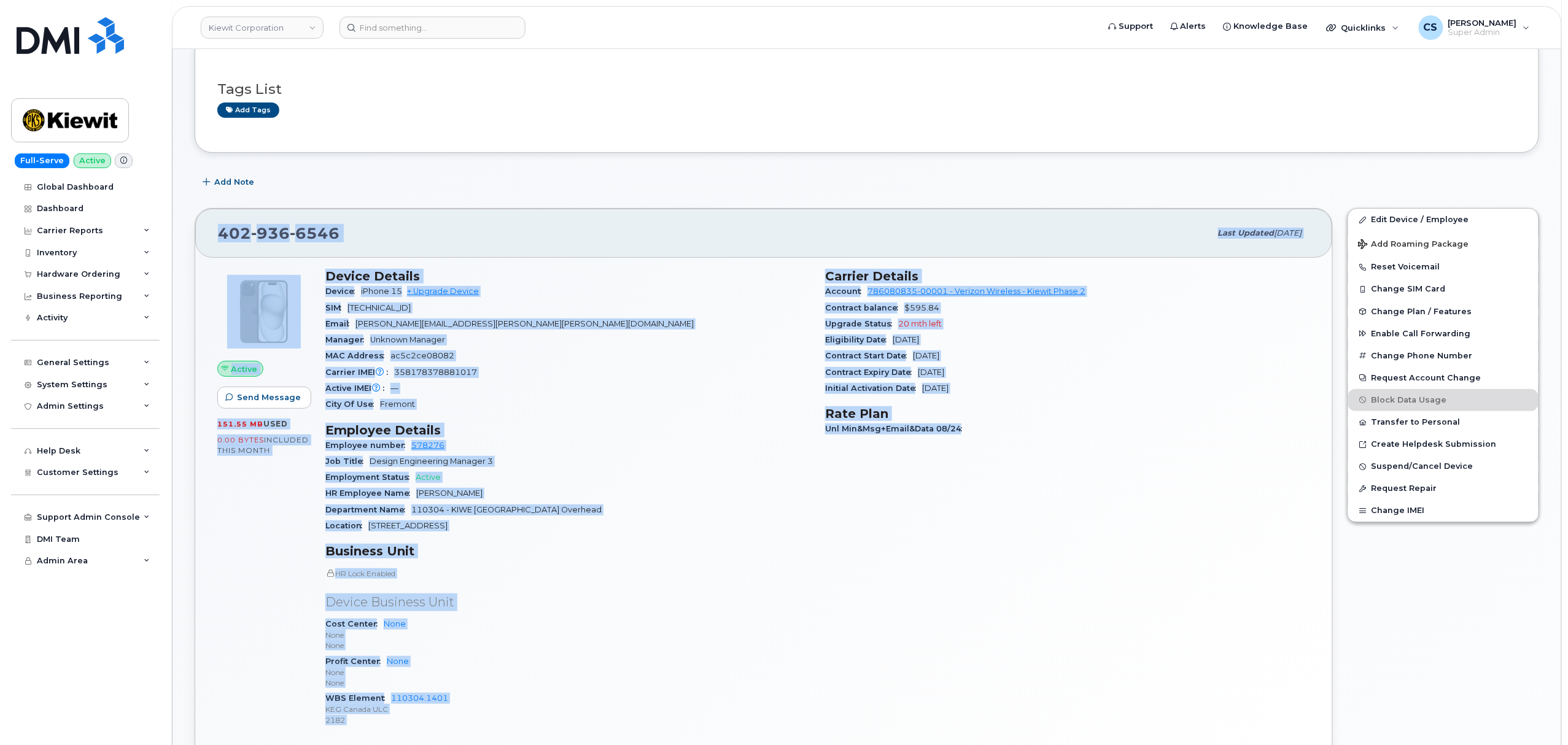
drag, startPoint x: 219, startPoint y: 230, endPoint x: 995, endPoint y: 586, distance: 853.8
click at [995, 586] on div "[PHONE_NUMBER] Last updated [DATE] Active Send Message 151.55 MB  used 0.00 Byt…" at bounding box center [764, 500] width 1138 height 586
copy div "939 808 5588 Lore ipsumdo Sit 60, 7104 Ametco Adip Elitsed 532.99 DO  eius 1.27…"
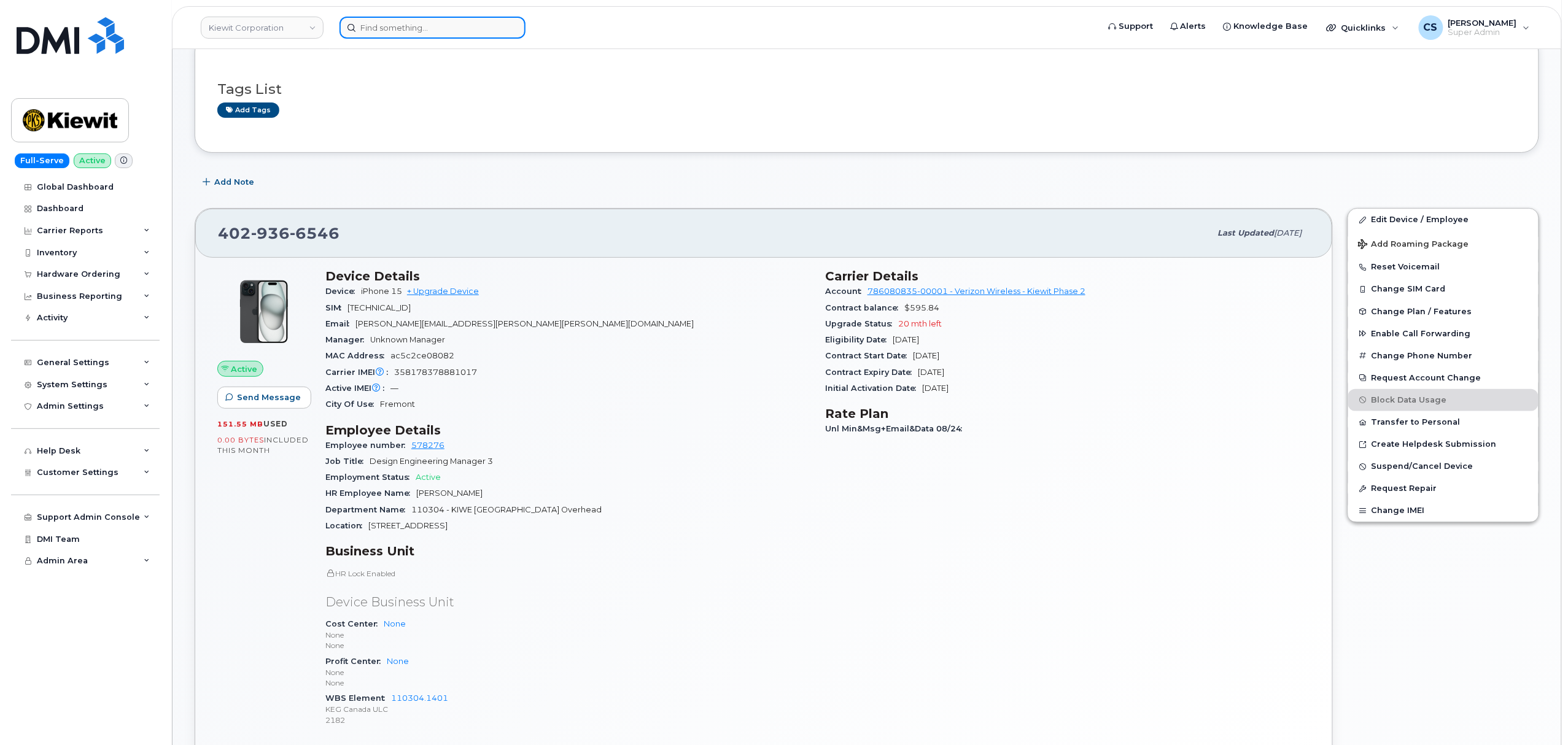
click at [479, 29] on input at bounding box center [432, 27] width 186 height 22
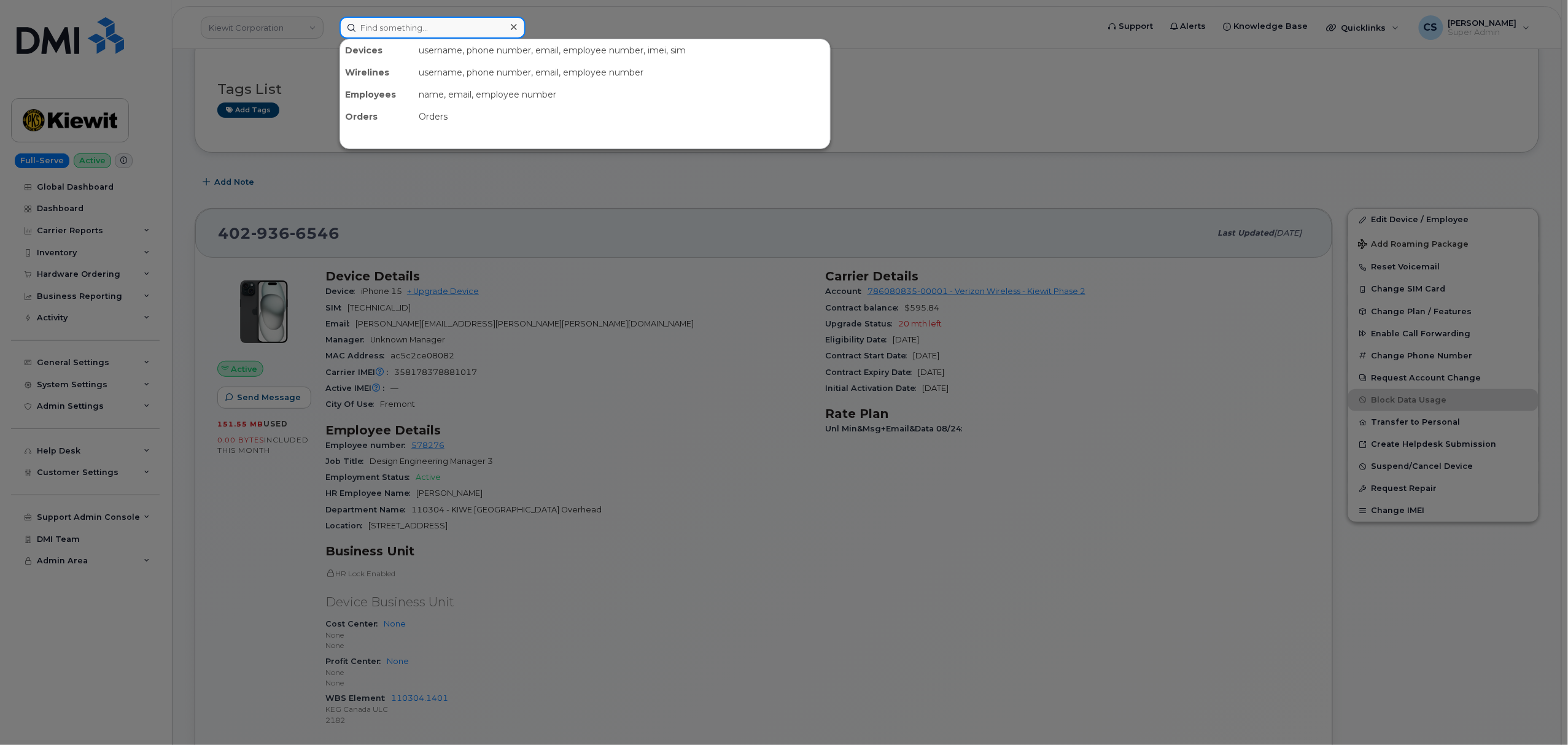
paste input "300890"
type input "300890"
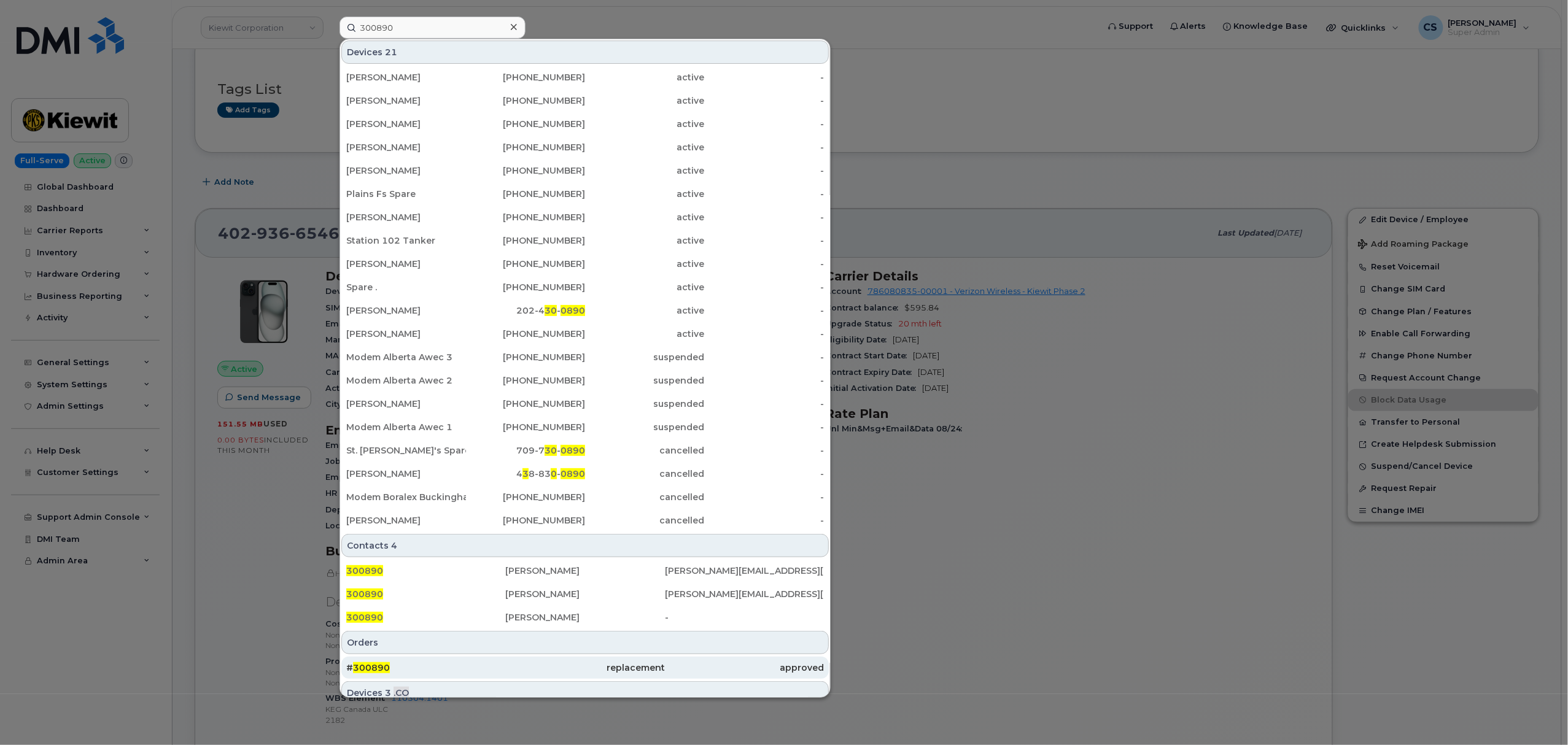
click at [372, 668] on span "300890" at bounding box center [371, 667] width 37 height 11
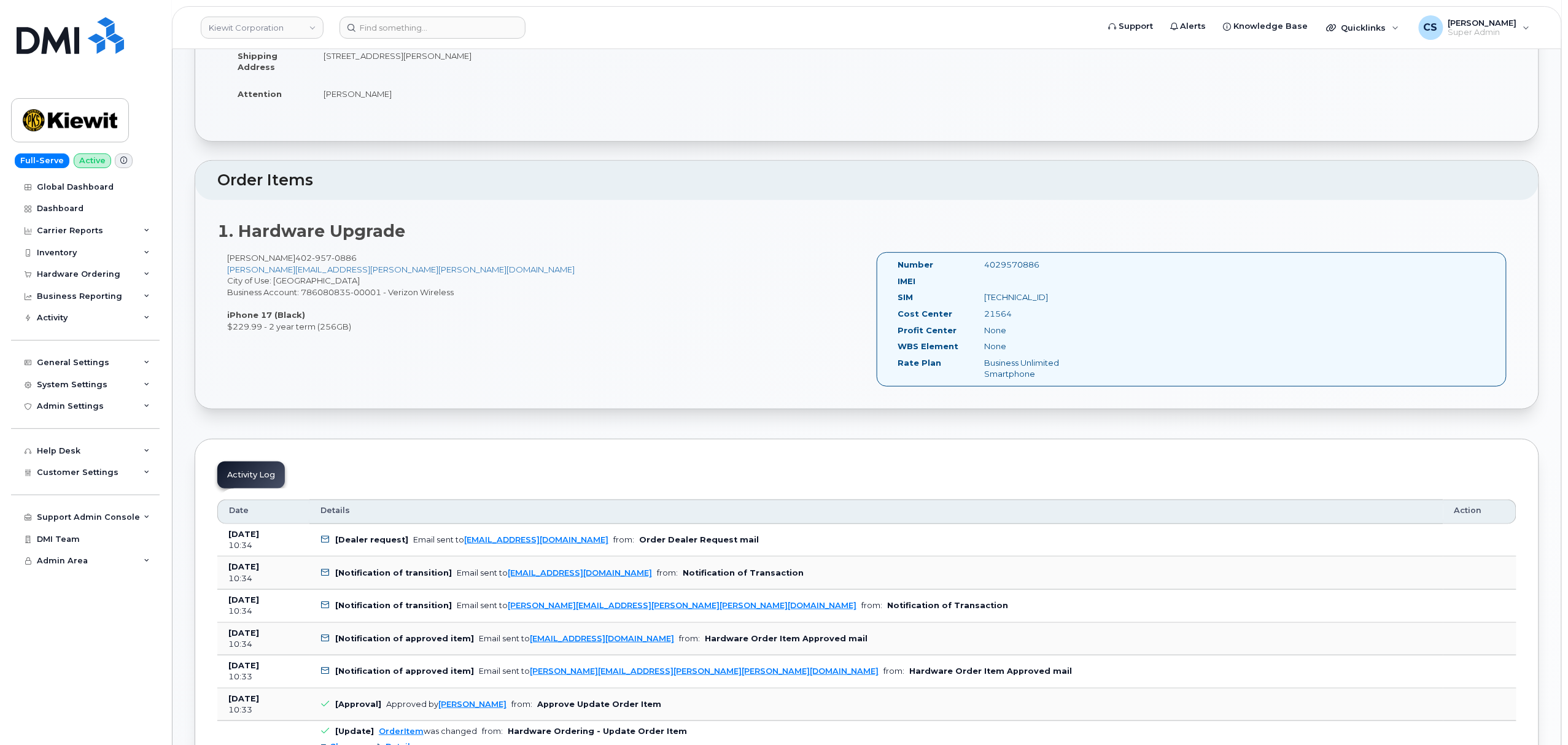
scroll to position [246, 0]
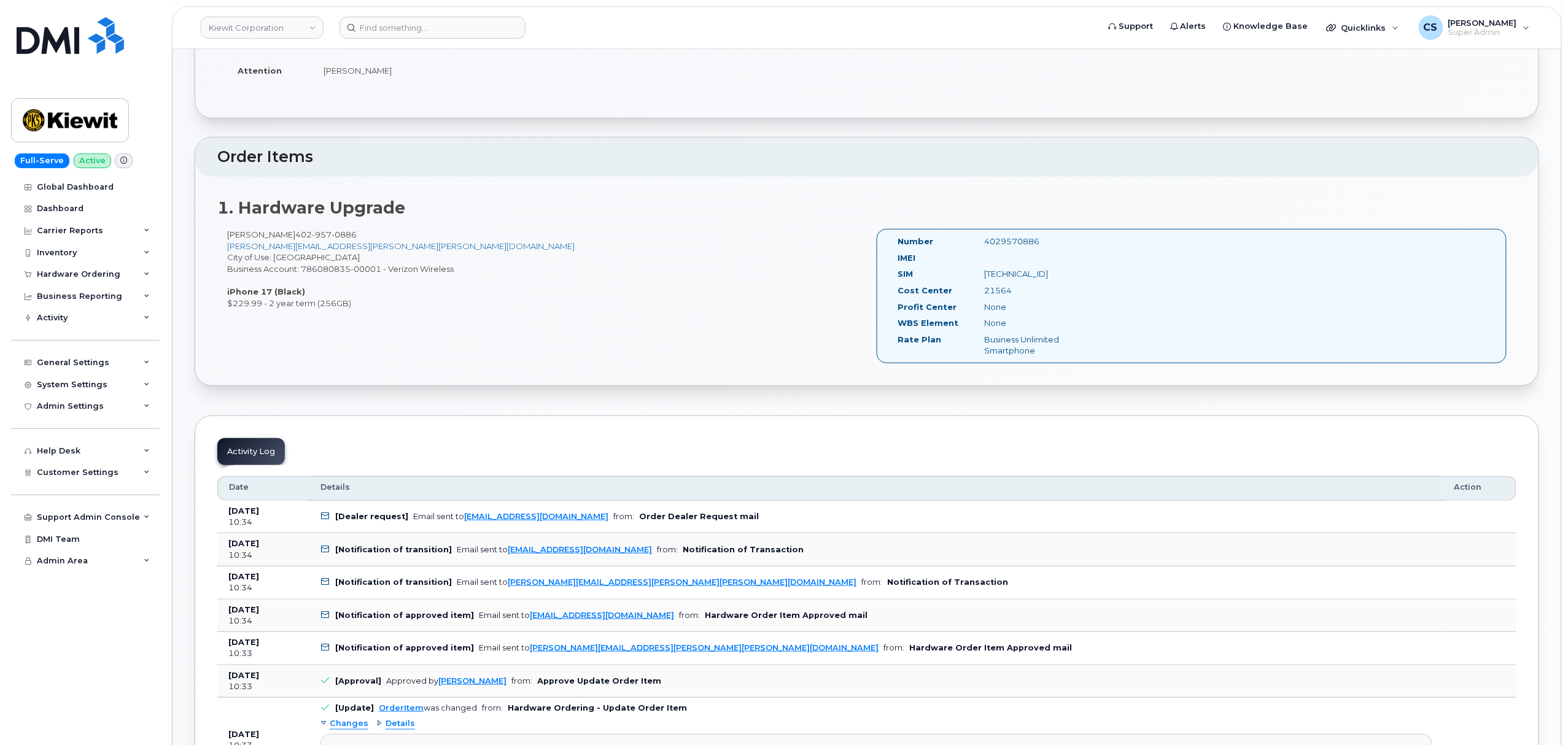
click at [1023, 239] on div "4029570886" at bounding box center [1036, 241] width 122 height 11
copy div "4029570886"
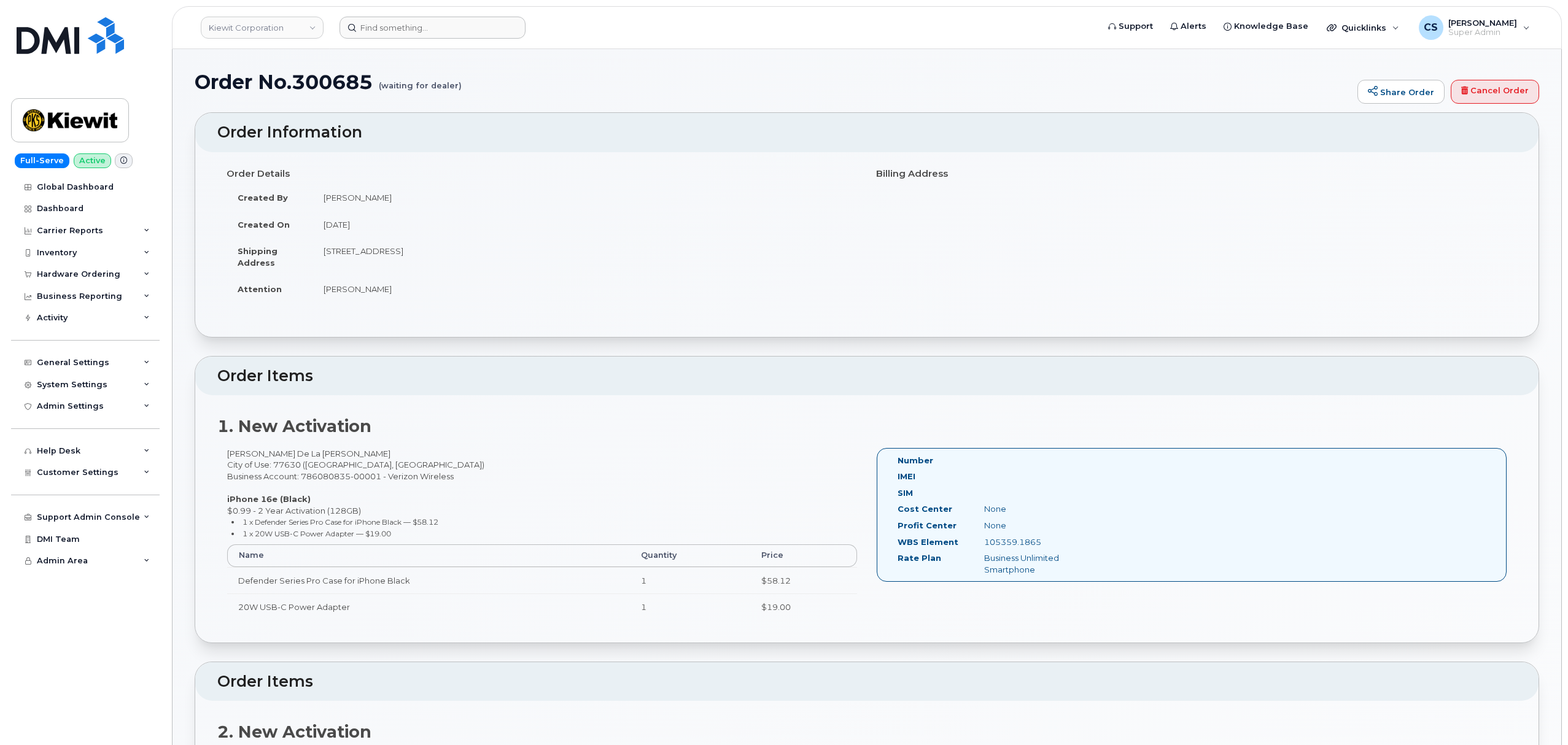
scroll to position [573, 0]
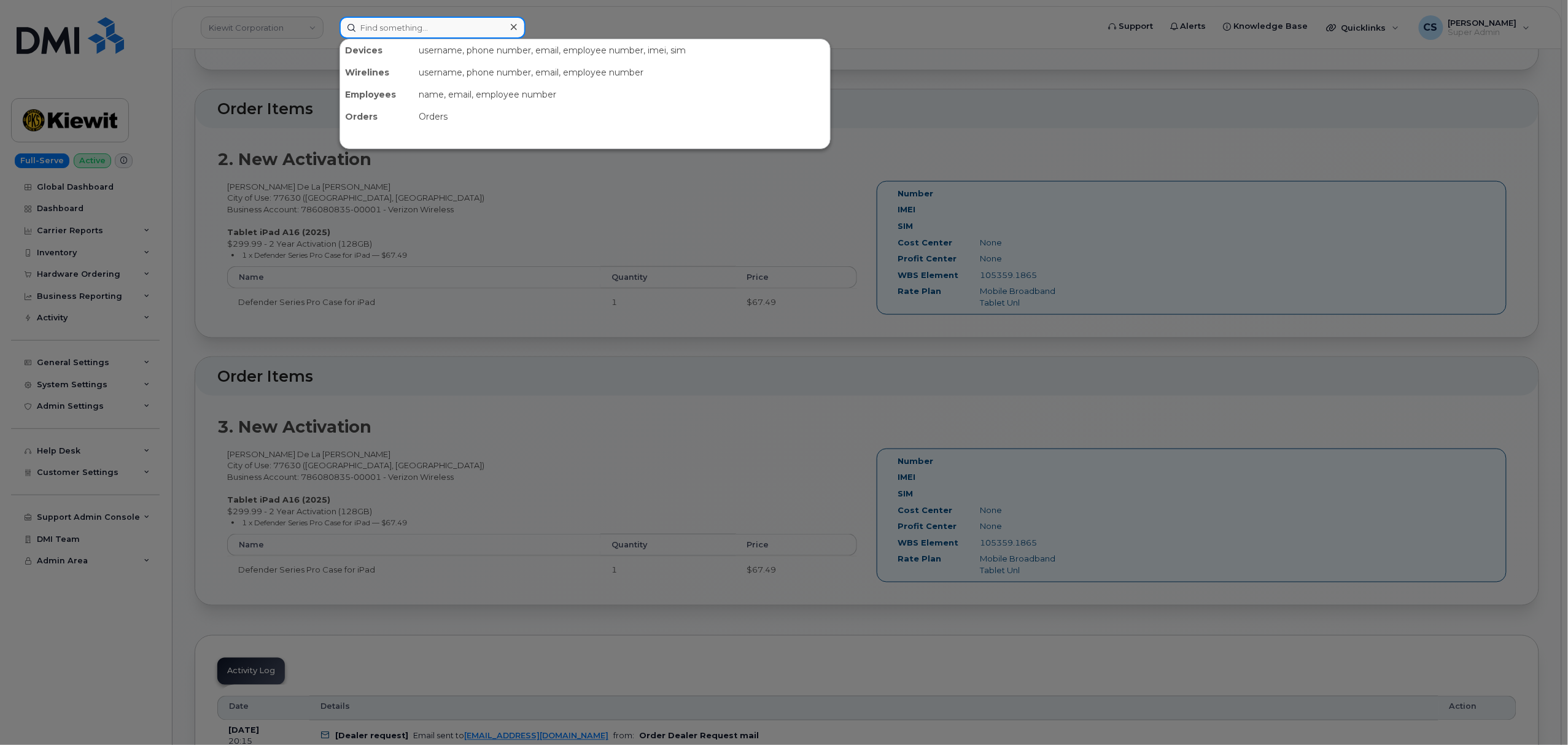
click at [409, 21] on input at bounding box center [432, 27] width 186 height 22
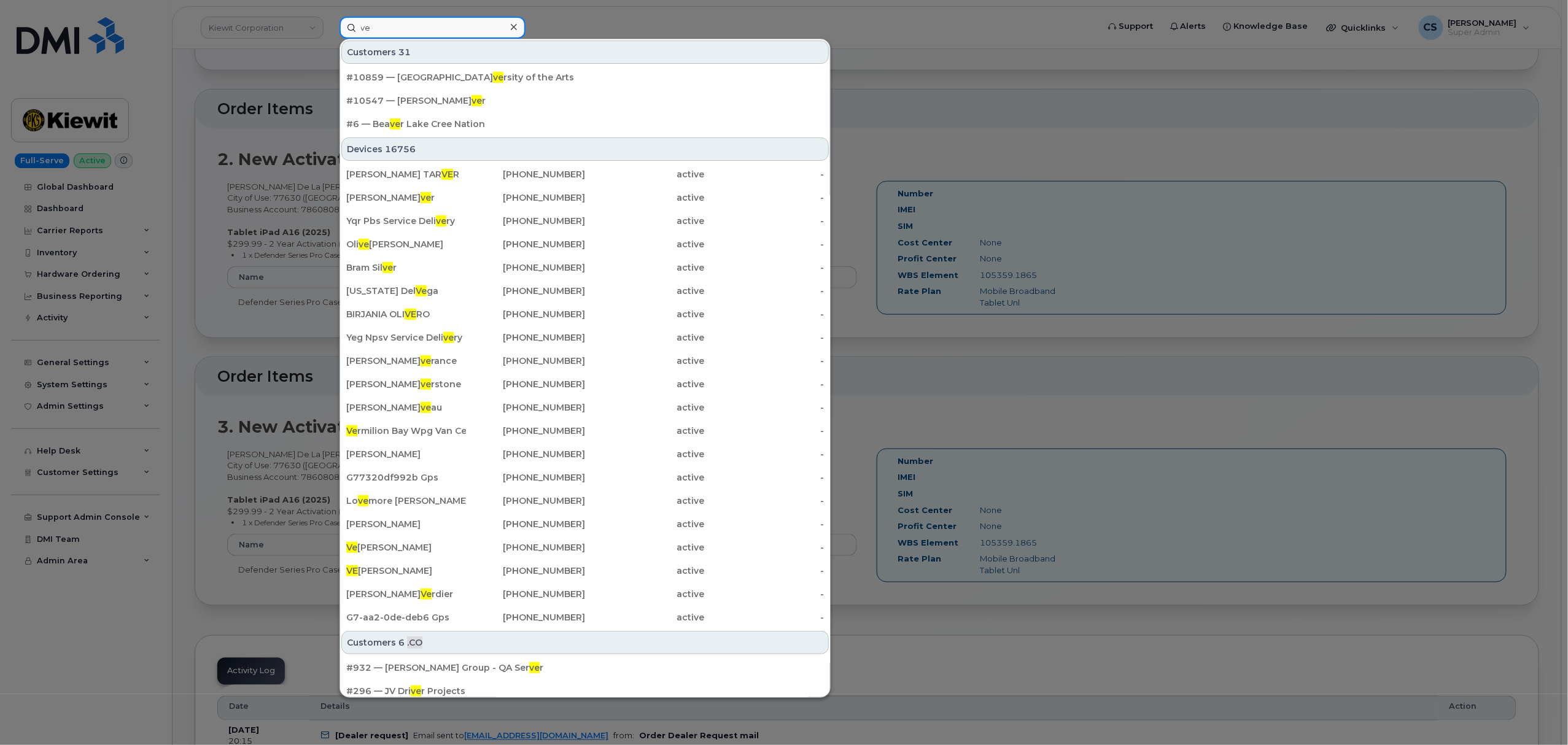
type input "v"
